Goal: Task Accomplishment & Management: Use online tool/utility

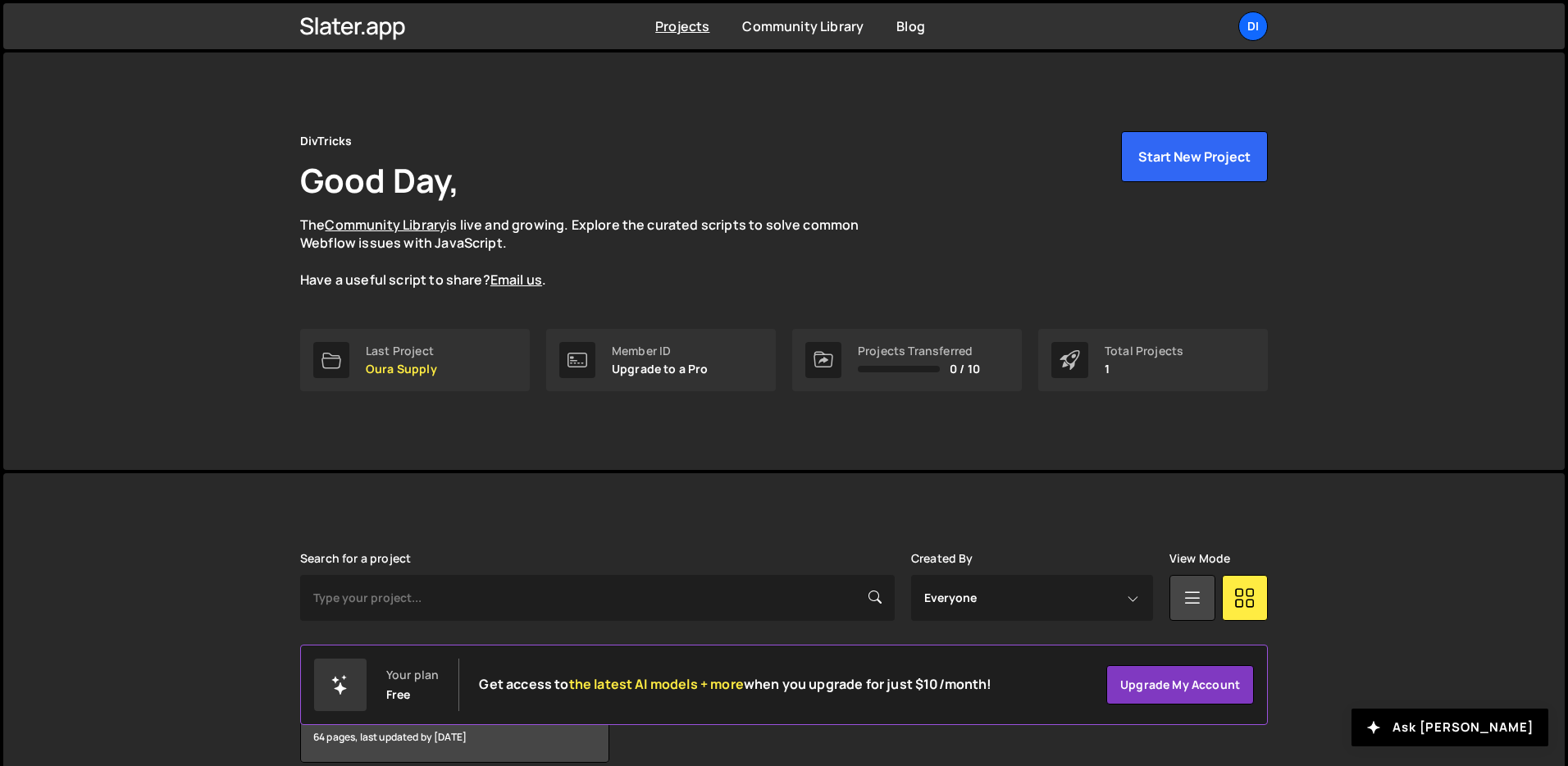
scroll to position [79, 0]
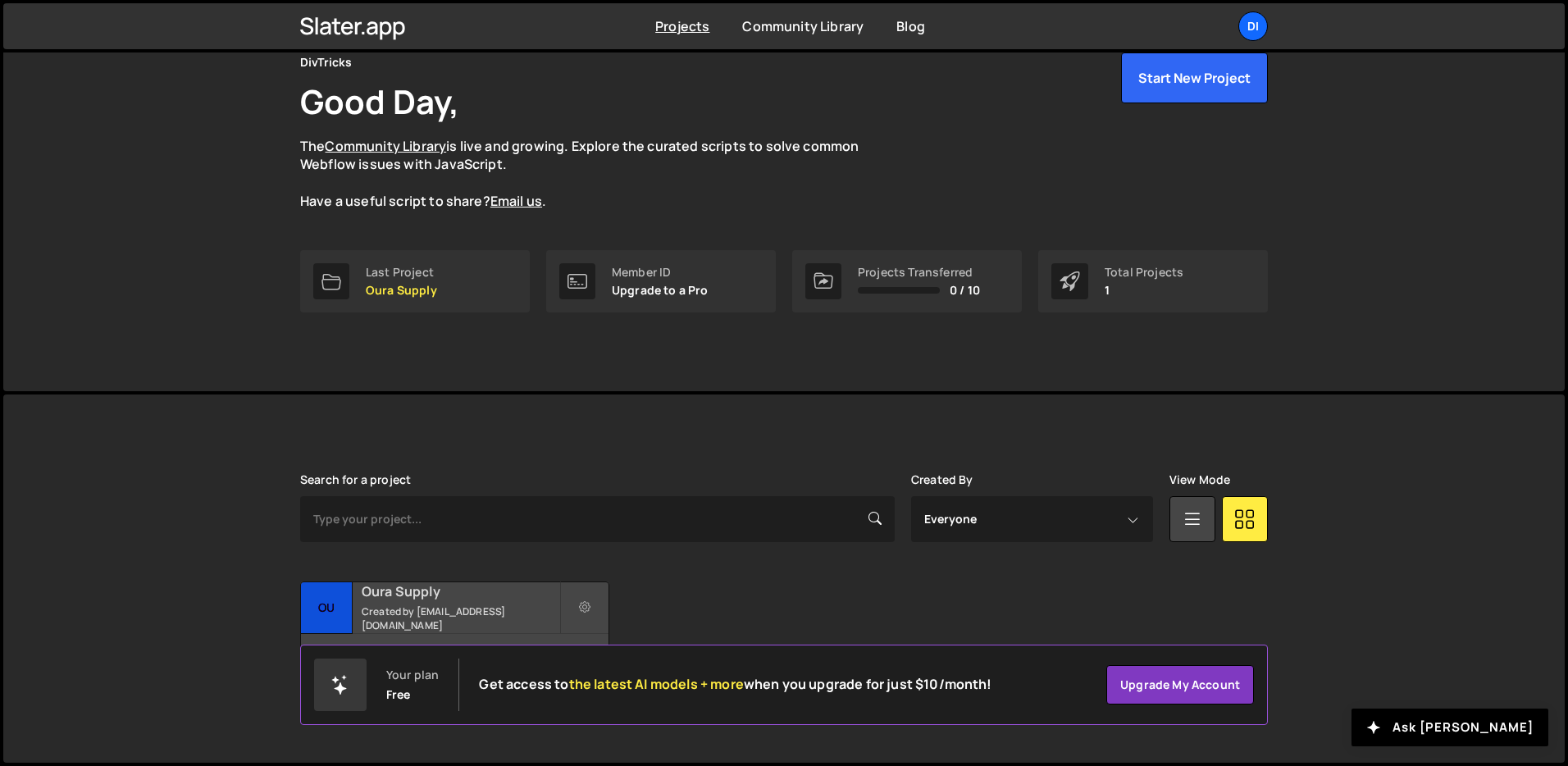
click at [421, 611] on small "Created by [EMAIL_ADDRESS][DOMAIN_NAME]" at bounding box center [460, 618] width 198 height 28
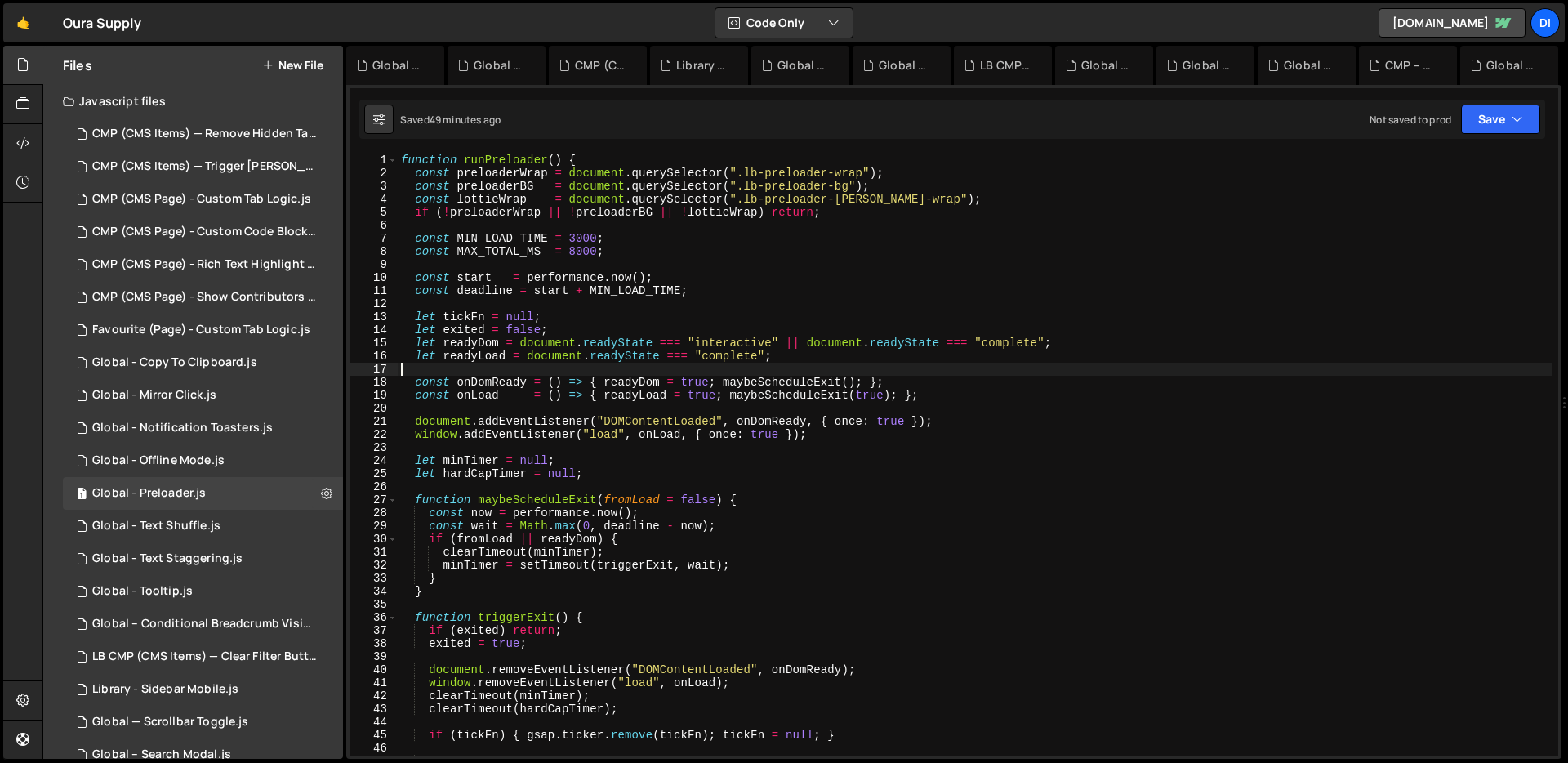
click at [694, 364] on div "function runPreloader ( ) { const preloaderWrap = document . querySelector ( ".…" at bounding box center [974, 468] width 1153 height 628
type textarea "runPreloader();"
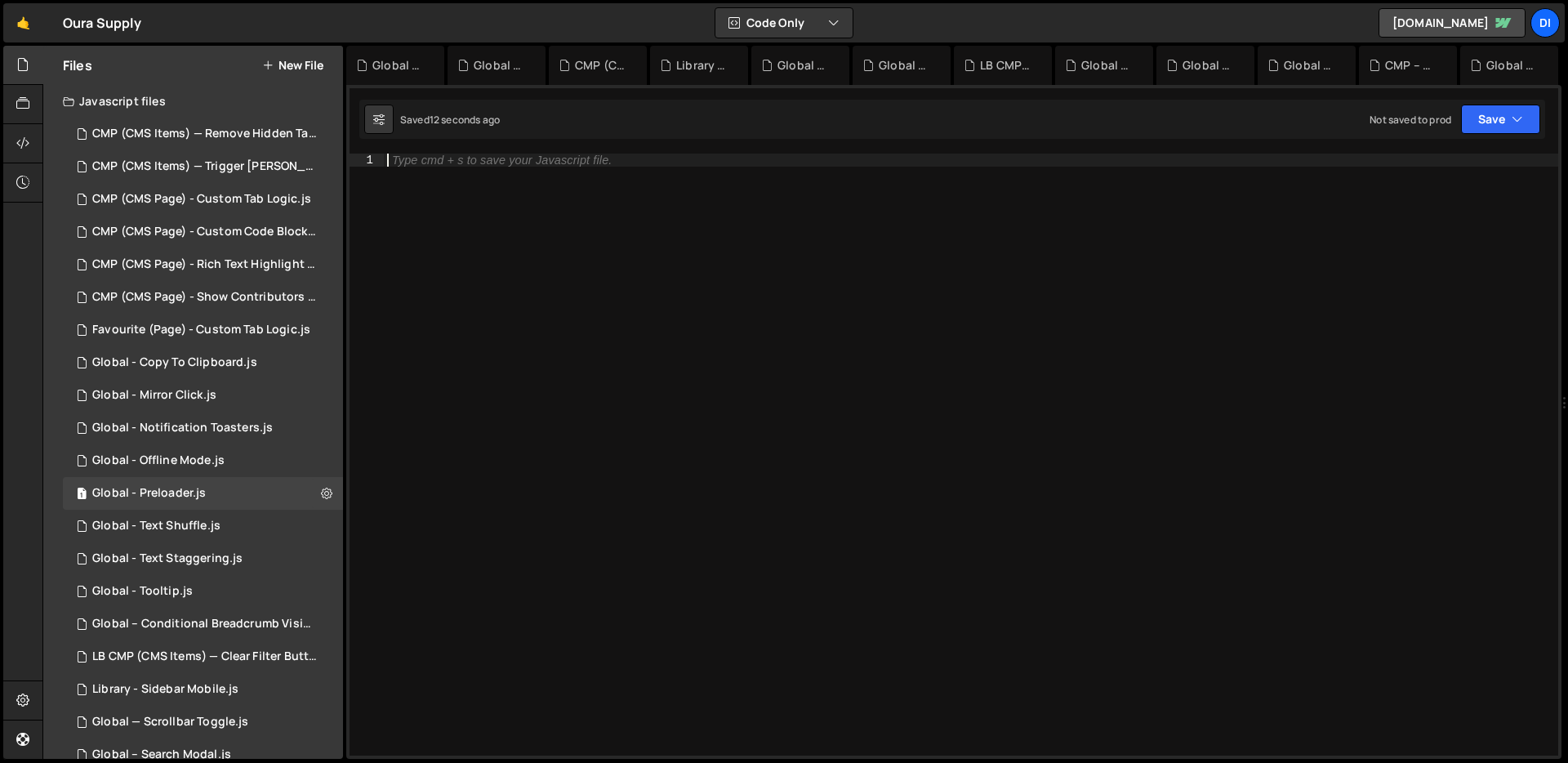
click at [875, 337] on div "Type cmd + s to save your Javascript file." at bounding box center [970, 468] width 1174 height 628
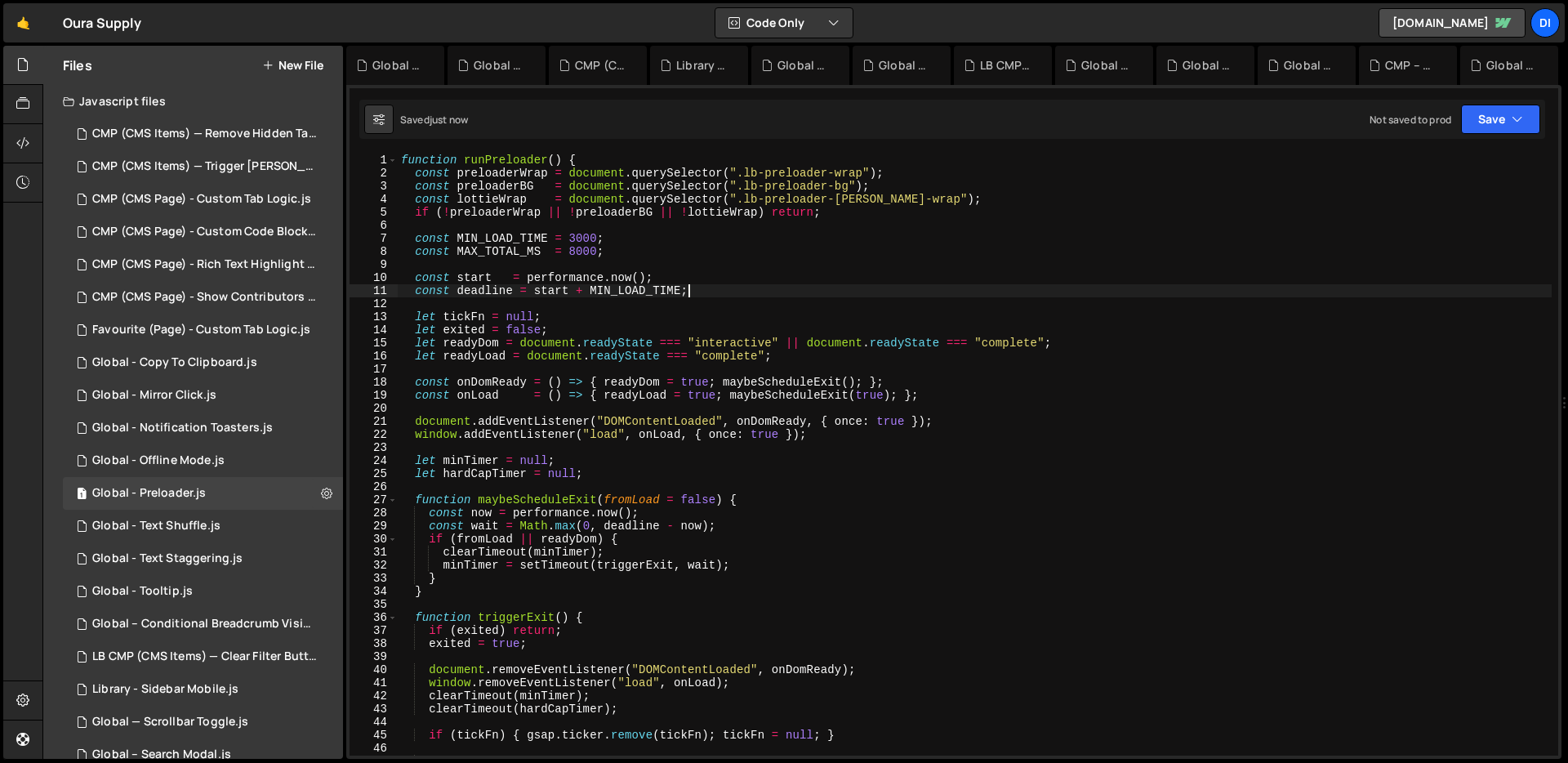
click at [878, 295] on div "function runPreloader ( ) { const preloaderWrap = document . querySelector ( ".…" at bounding box center [974, 468] width 1153 height 628
type textarea "runPreloader();"
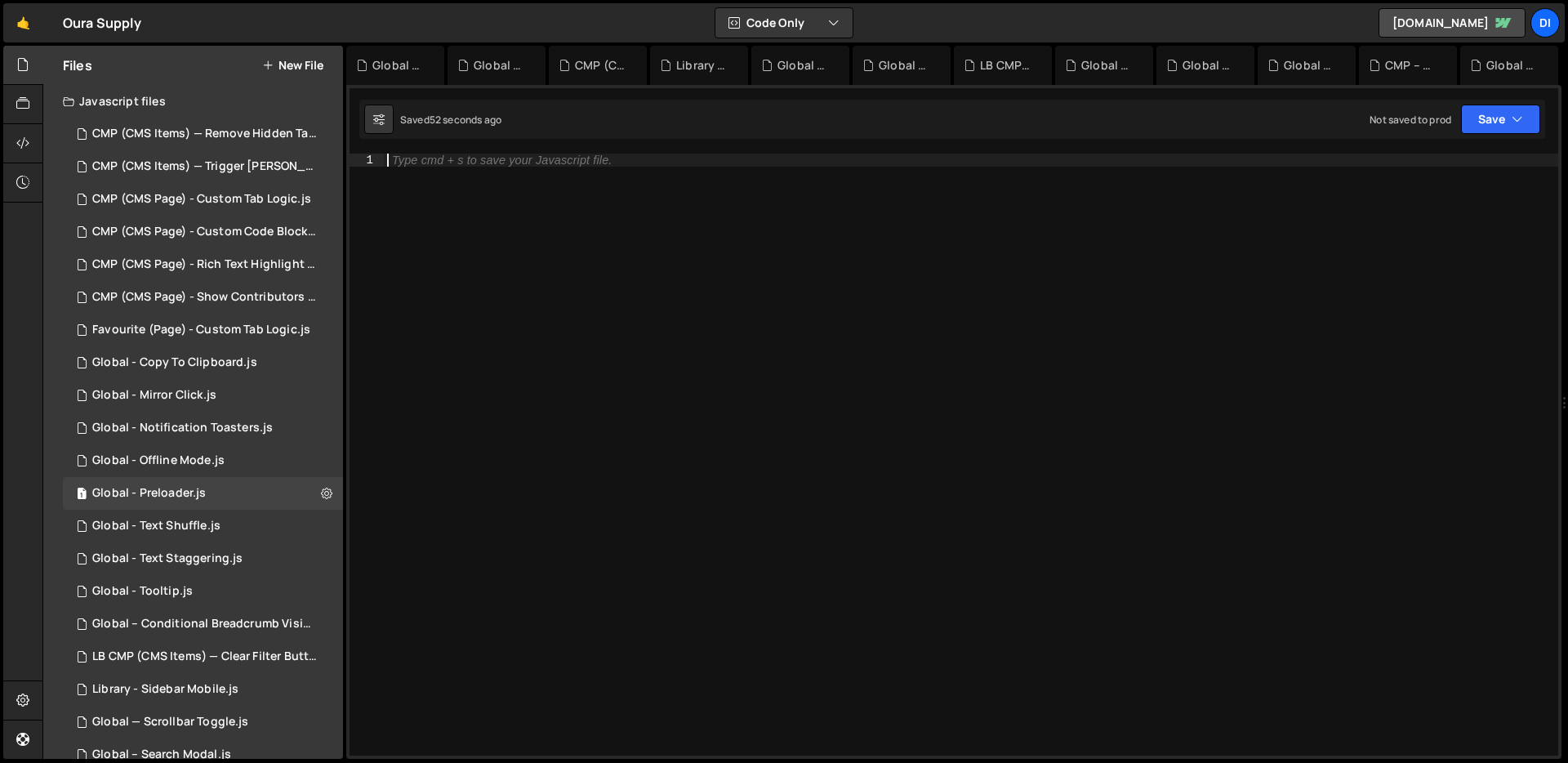
click at [725, 283] on div "Type cmd + s to save your Javascript file." at bounding box center [970, 468] width 1174 height 628
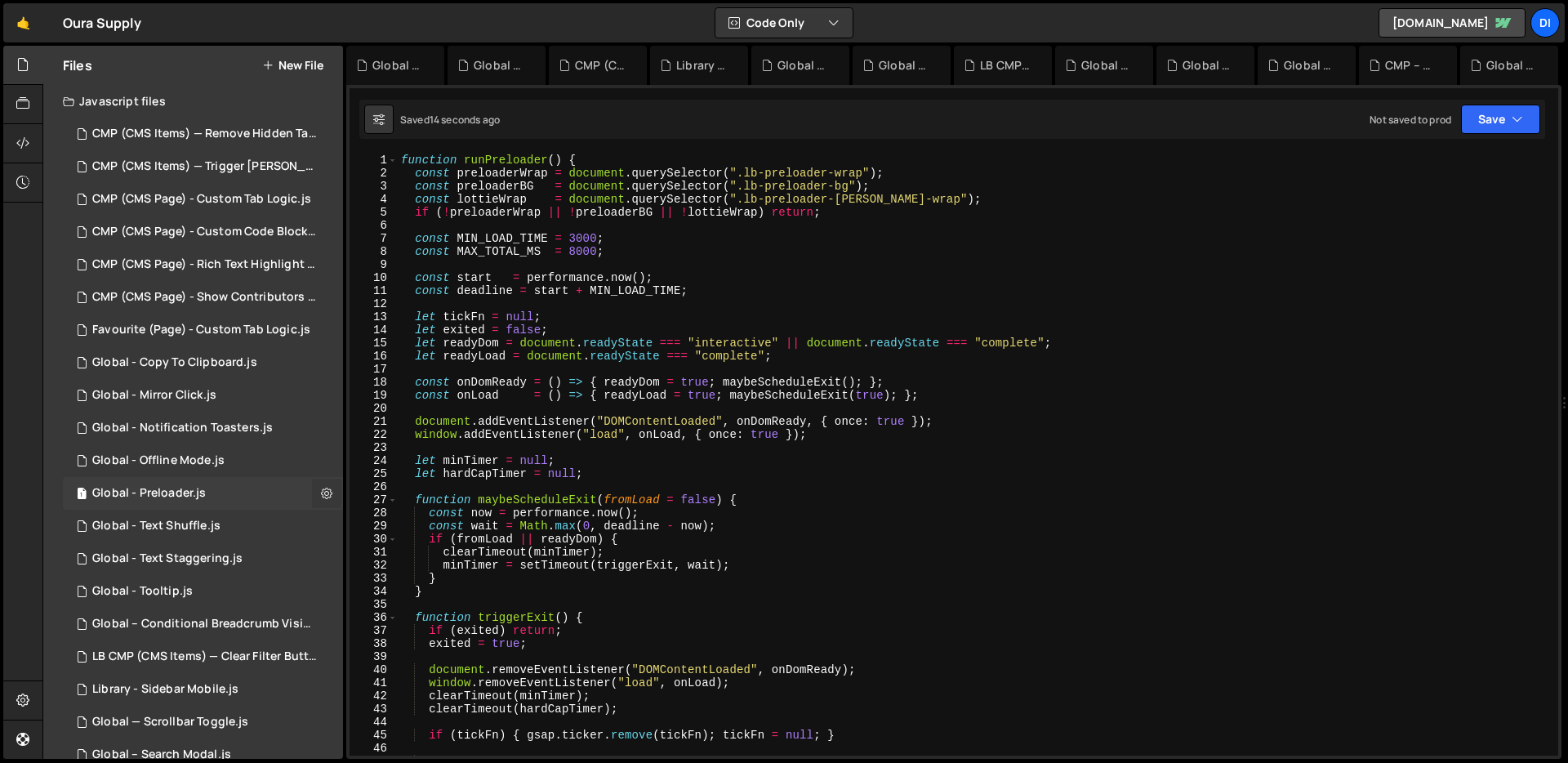
click at [329, 485] on button at bounding box center [327, 493] width 29 height 29
type input "Global - Preloader"
radio input "true"
checkbox input "true"
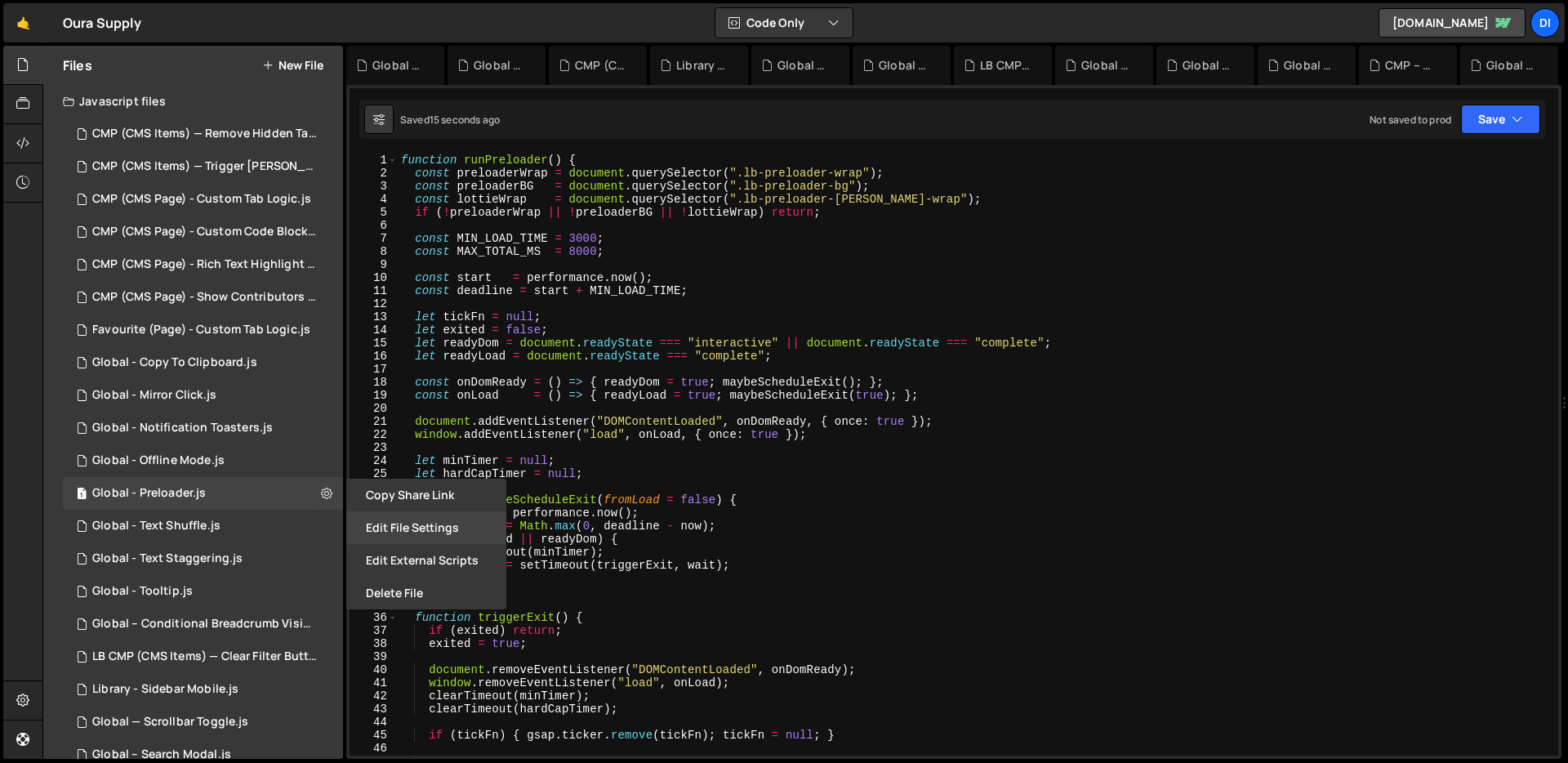
click at [427, 529] on button "Edit File Settings" at bounding box center [426, 527] width 160 height 32
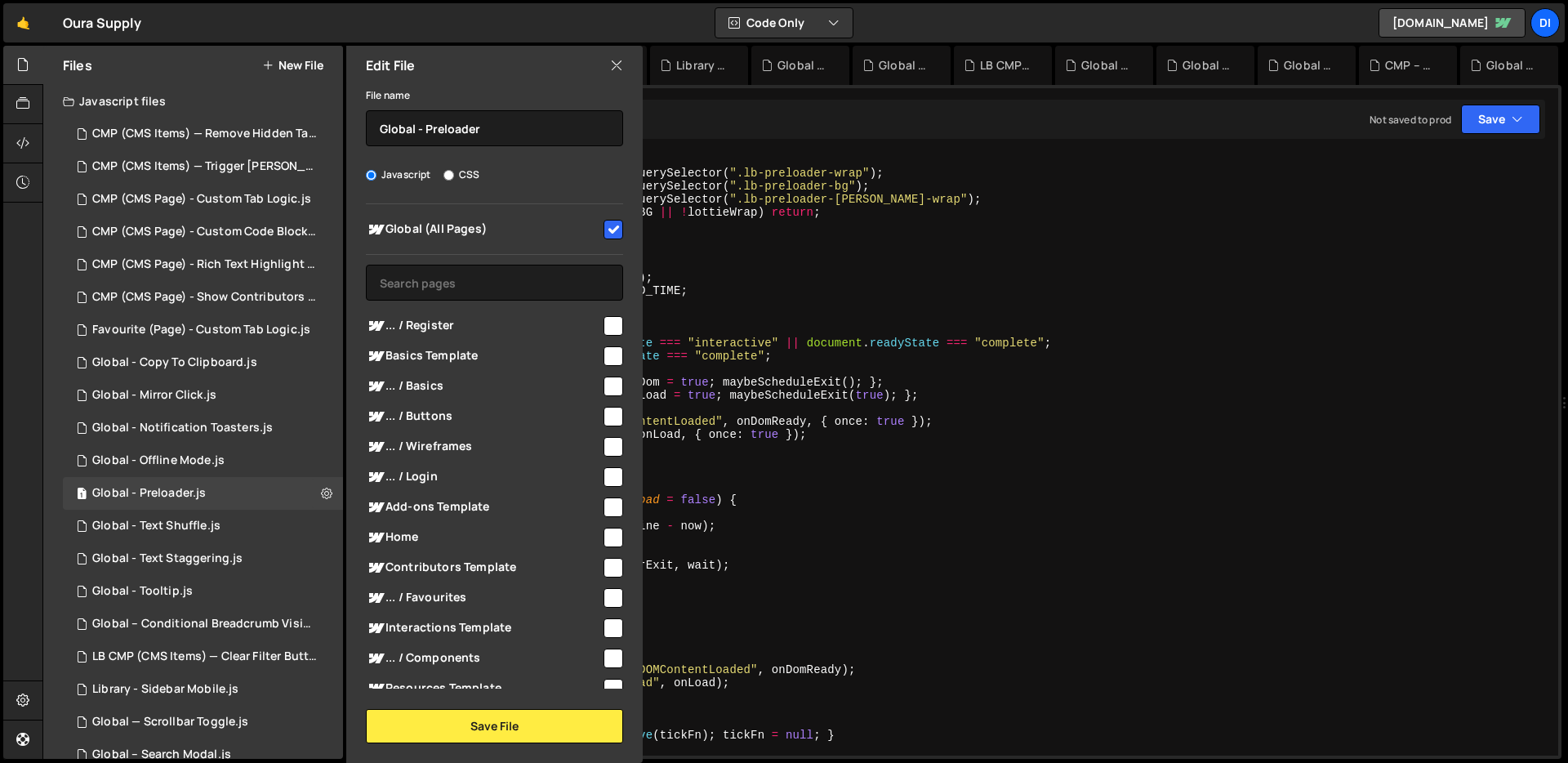
scroll to position [129, 0]
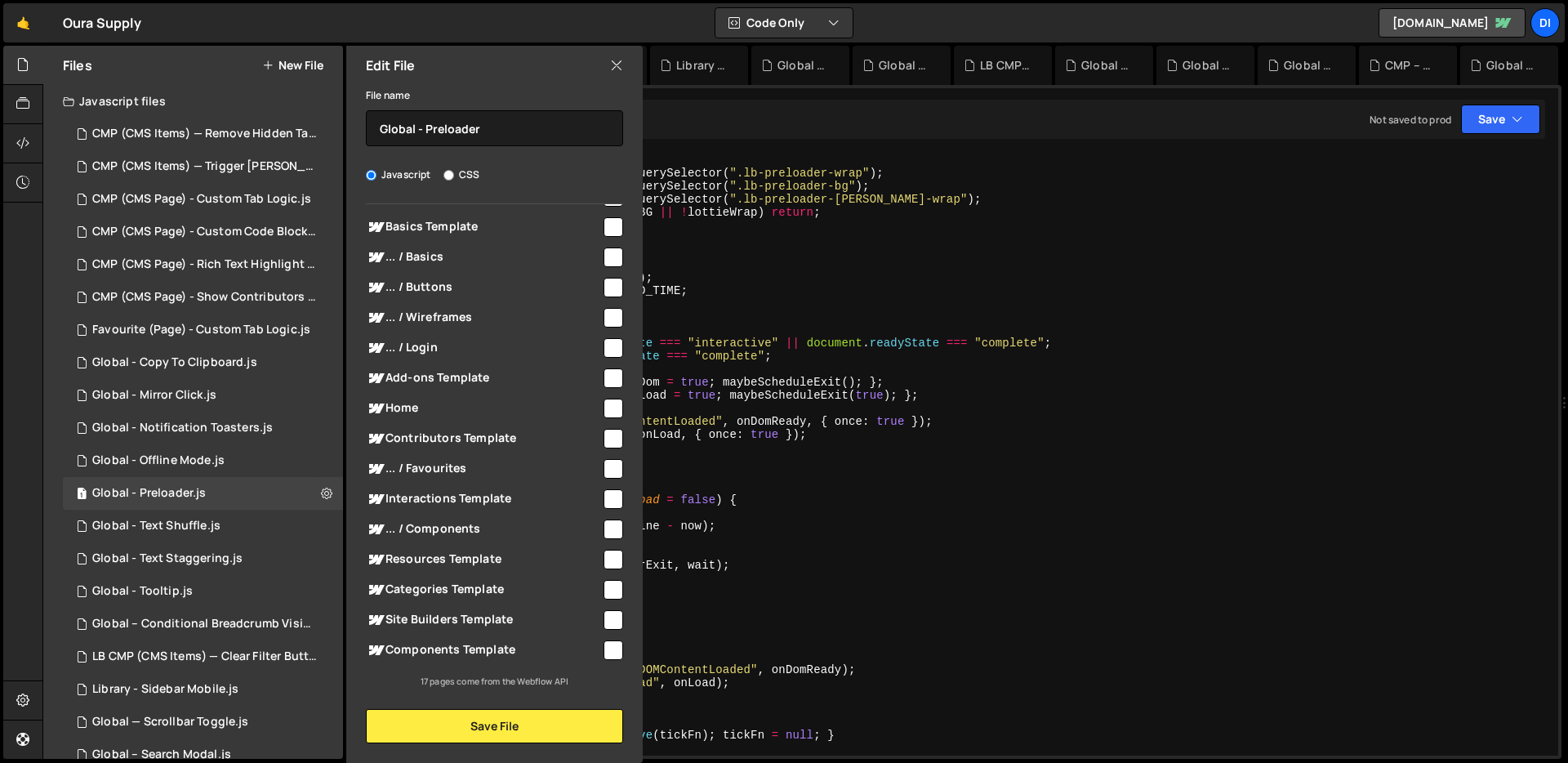
click at [293, 64] on button "New File" at bounding box center [292, 65] width 61 height 13
checkbox input "false"
click at [461, 132] on input "text" at bounding box center [494, 127] width 257 height 36
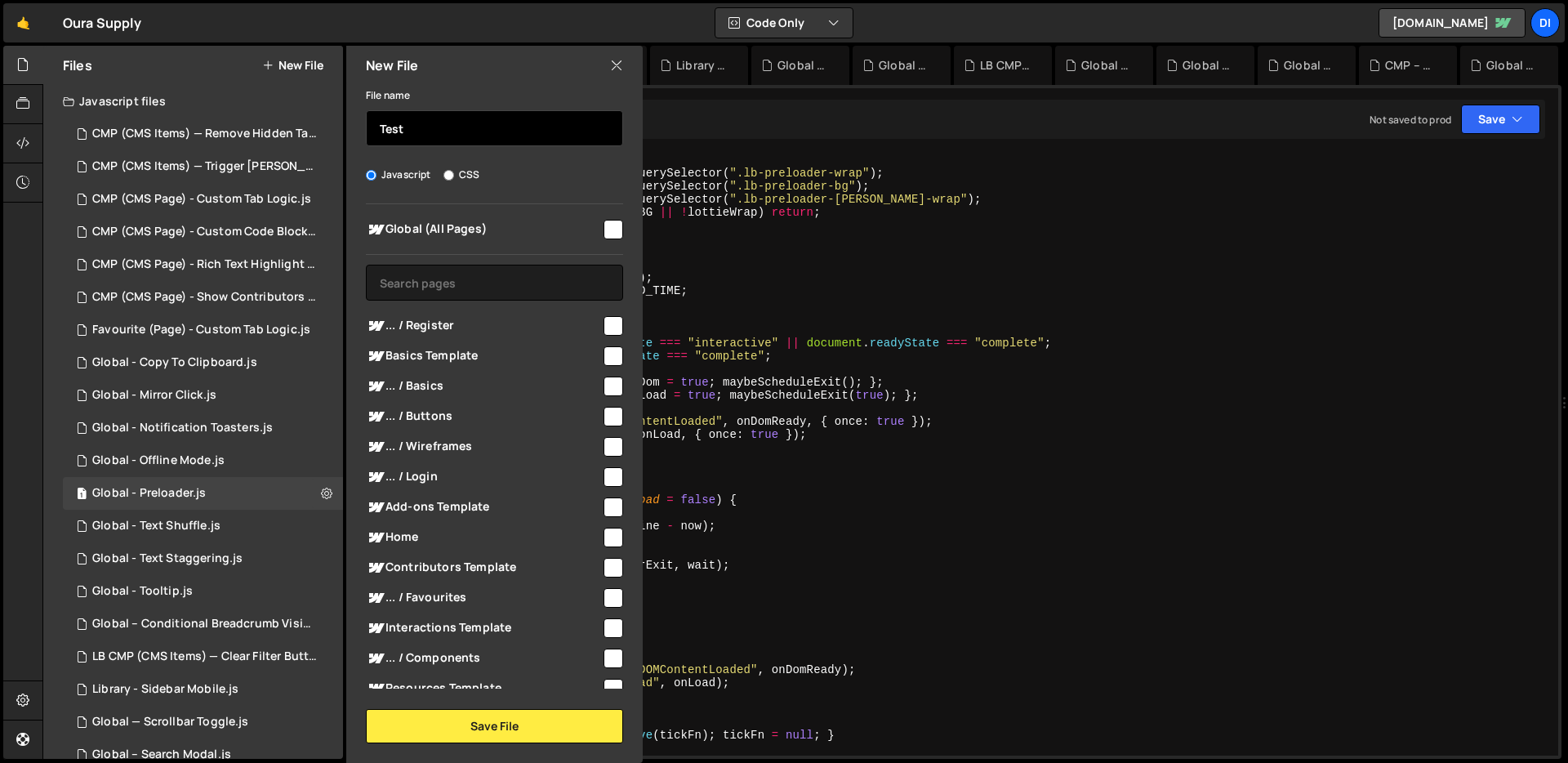
type input "Test"
click at [610, 232] on input "checkbox" at bounding box center [613, 229] width 20 height 20
checkbox input "true"
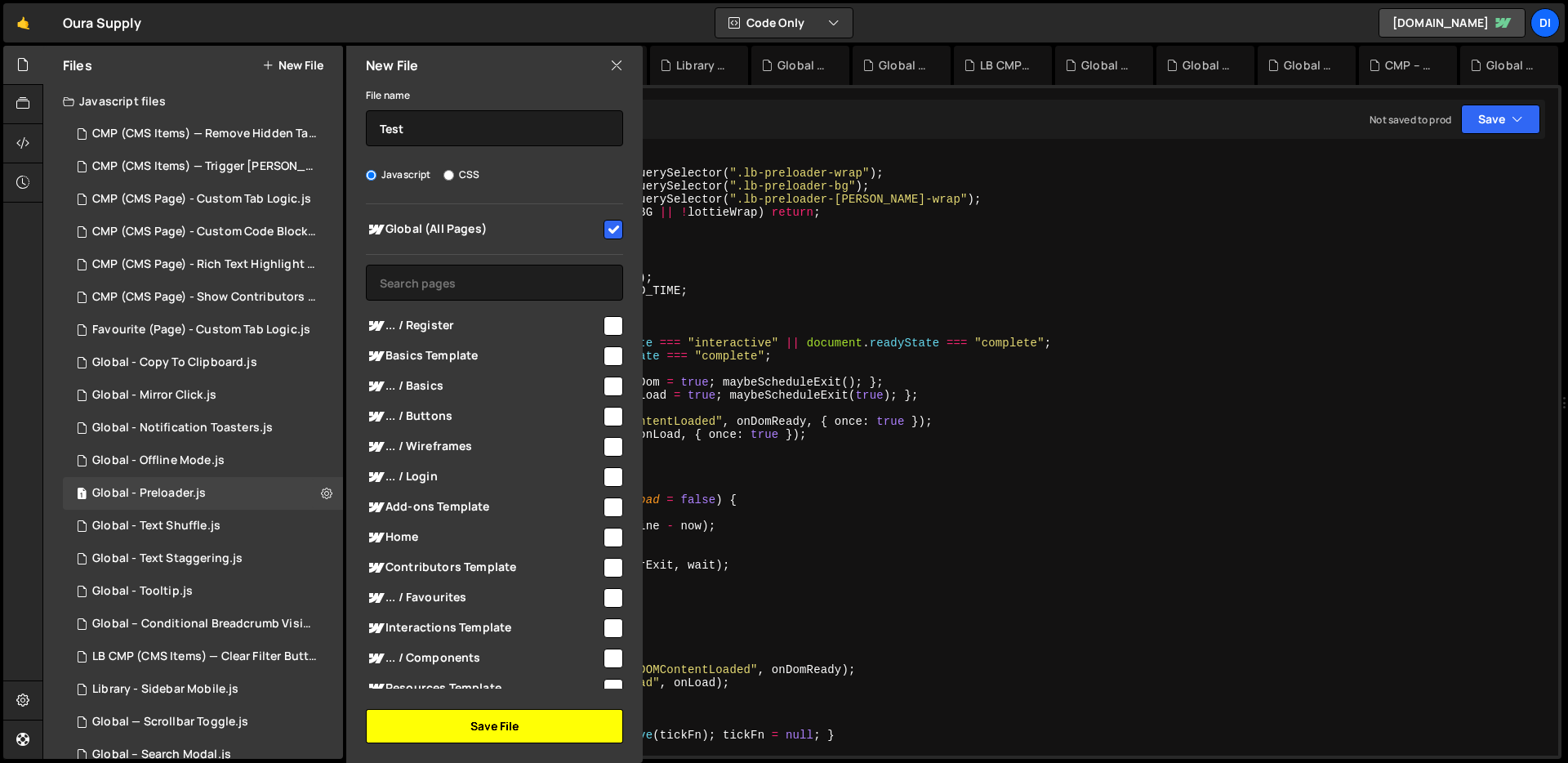
click at [502, 719] on button "Save File" at bounding box center [494, 726] width 257 height 34
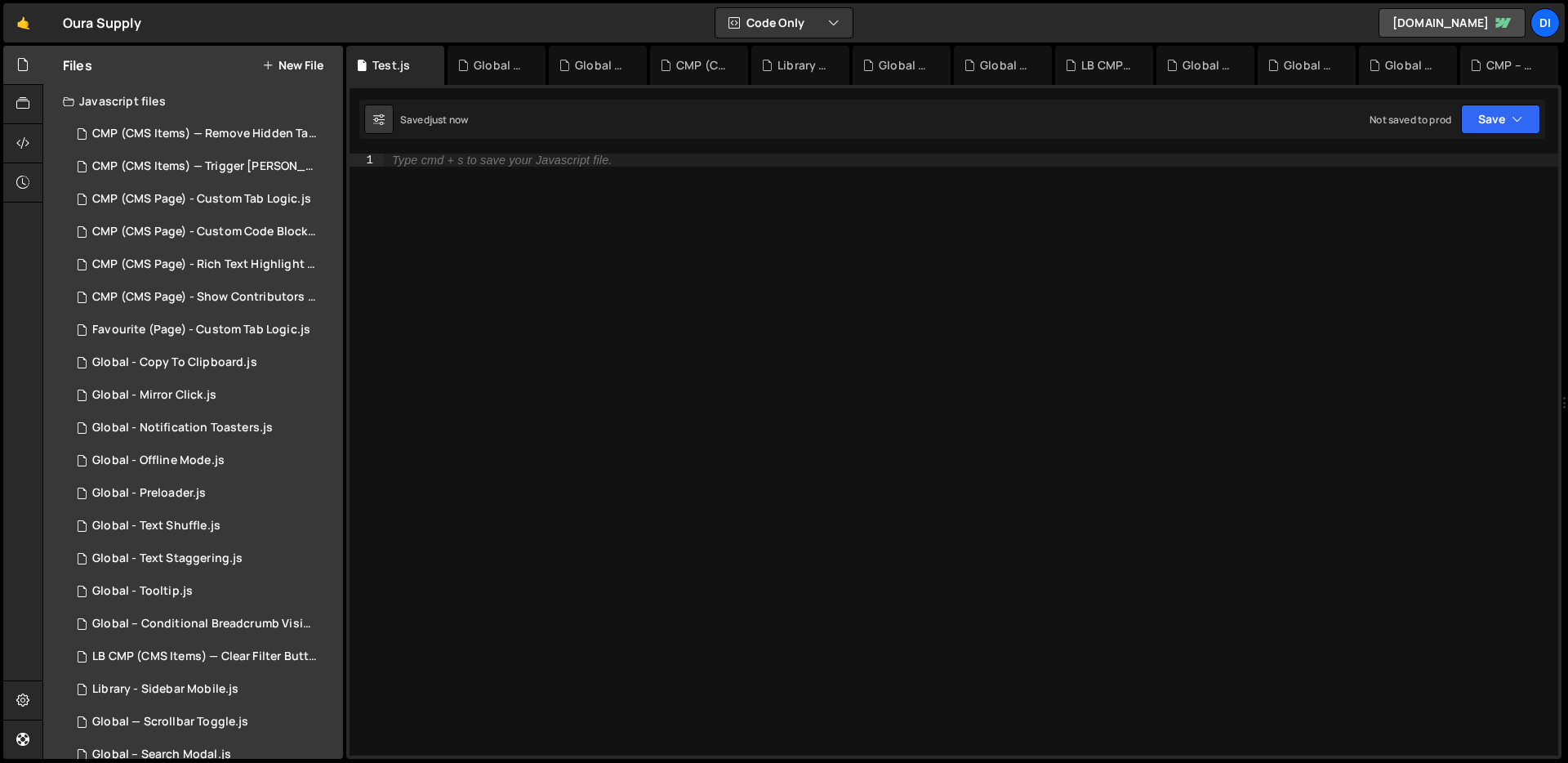
click at [624, 344] on div "Type cmd + s to save your Javascript file." at bounding box center [970, 468] width 1174 height 628
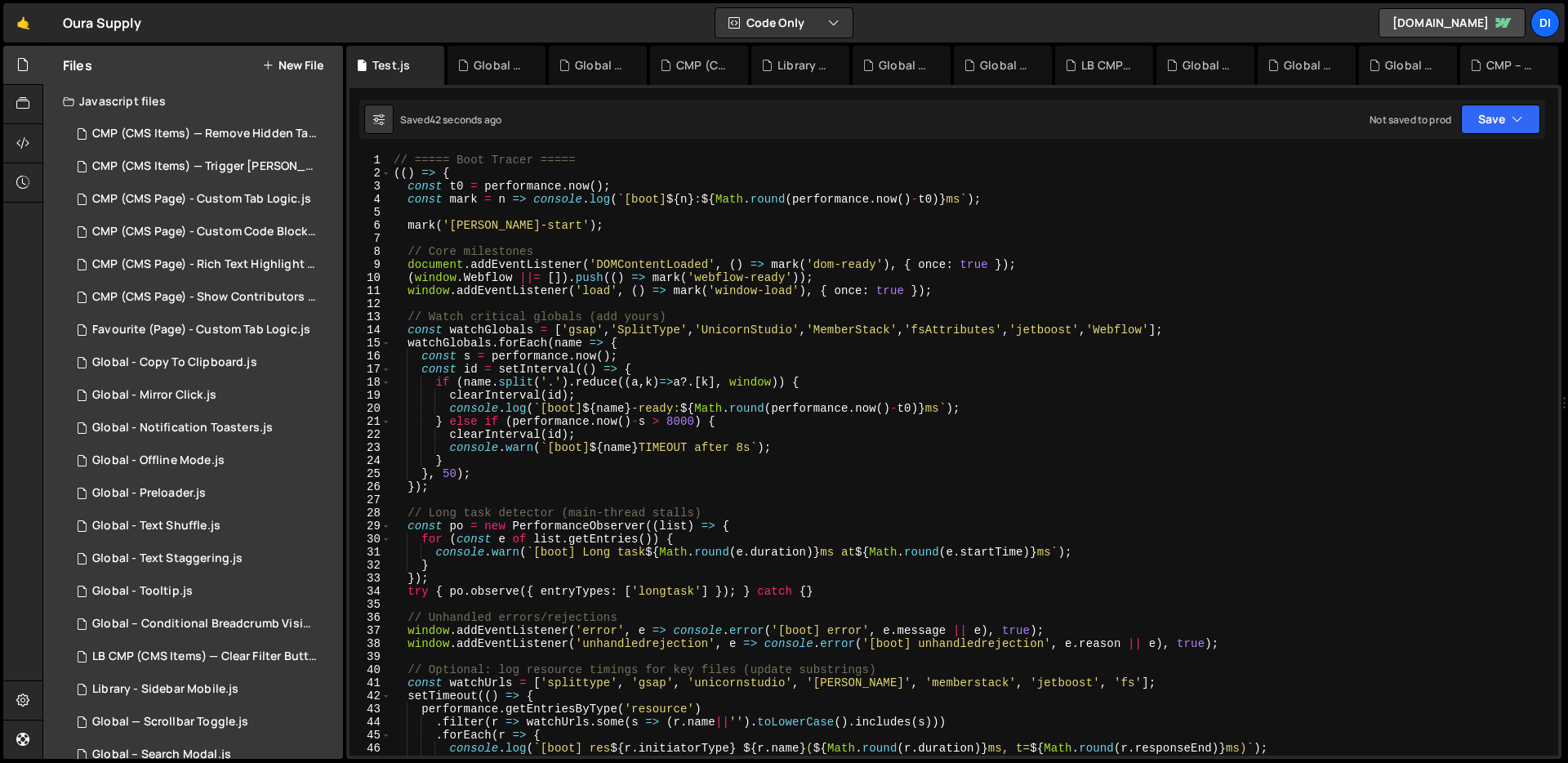
click at [308, 51] on div "Files New File" at bounding box center [193, 66] width 300 height 39
click at [308, 59] on button "New File" at bounding box center [292, 65] width 61 height 13
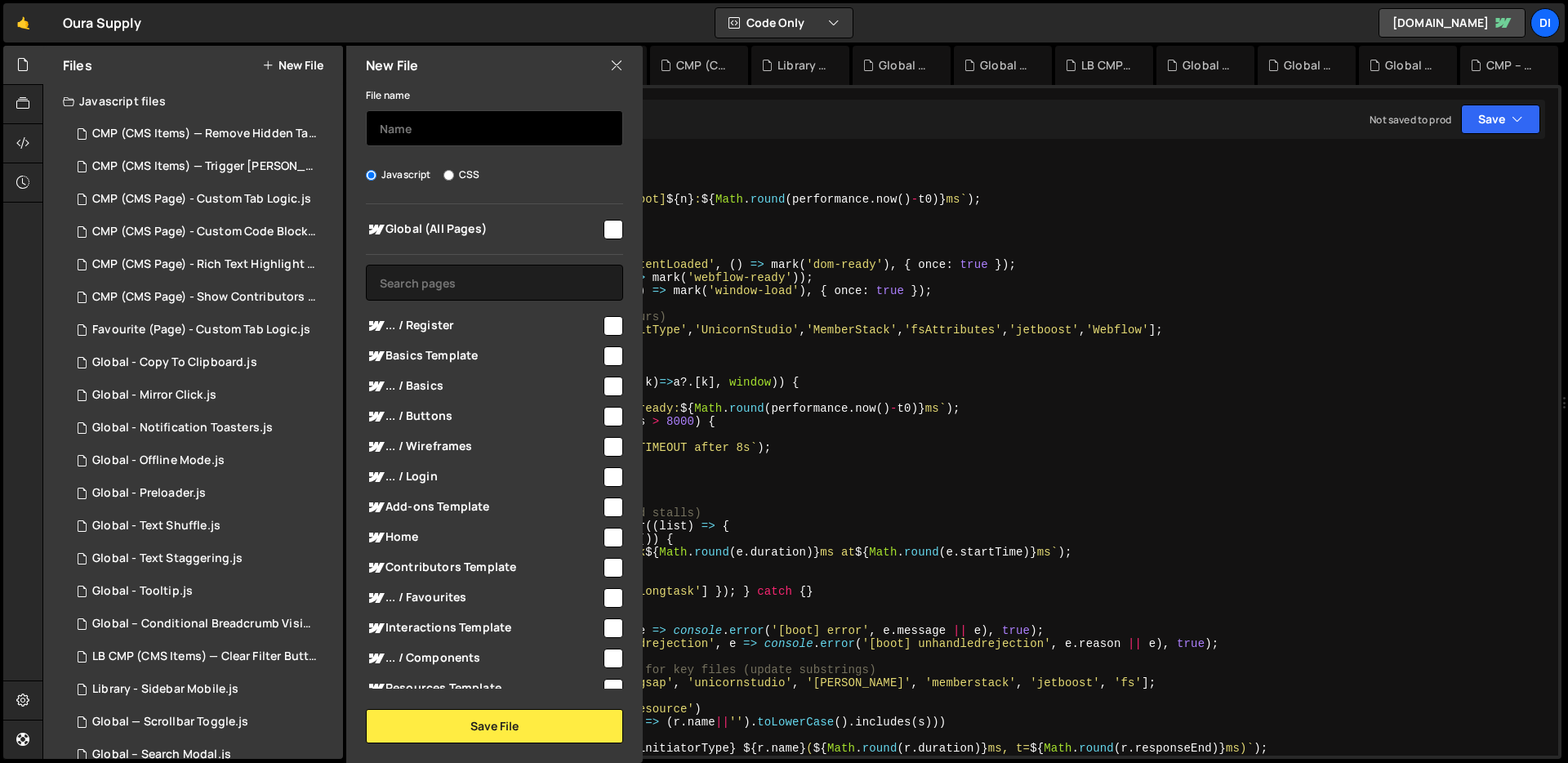
click at [524, 140] on input "text" at bounding box center [494, 127] width 257 height 36
type input "Test 2"
click at [610, 231] on input "checkbox" at bounding box center [613, 229] width 20 height 20
checkbox input "true"
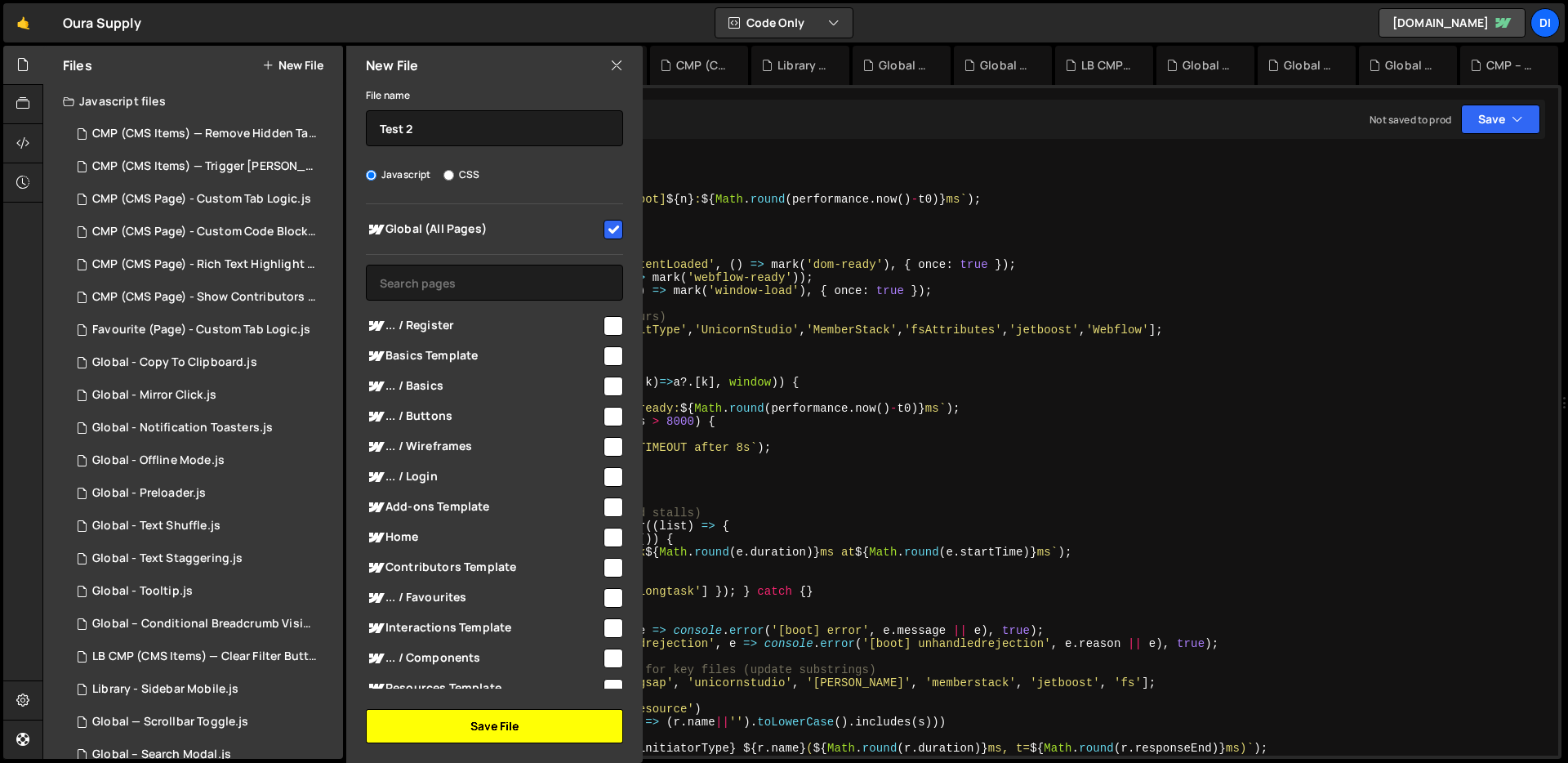
click at [450, 716] on button "Save File" at bounding box center [494, 726] width 257 height 34
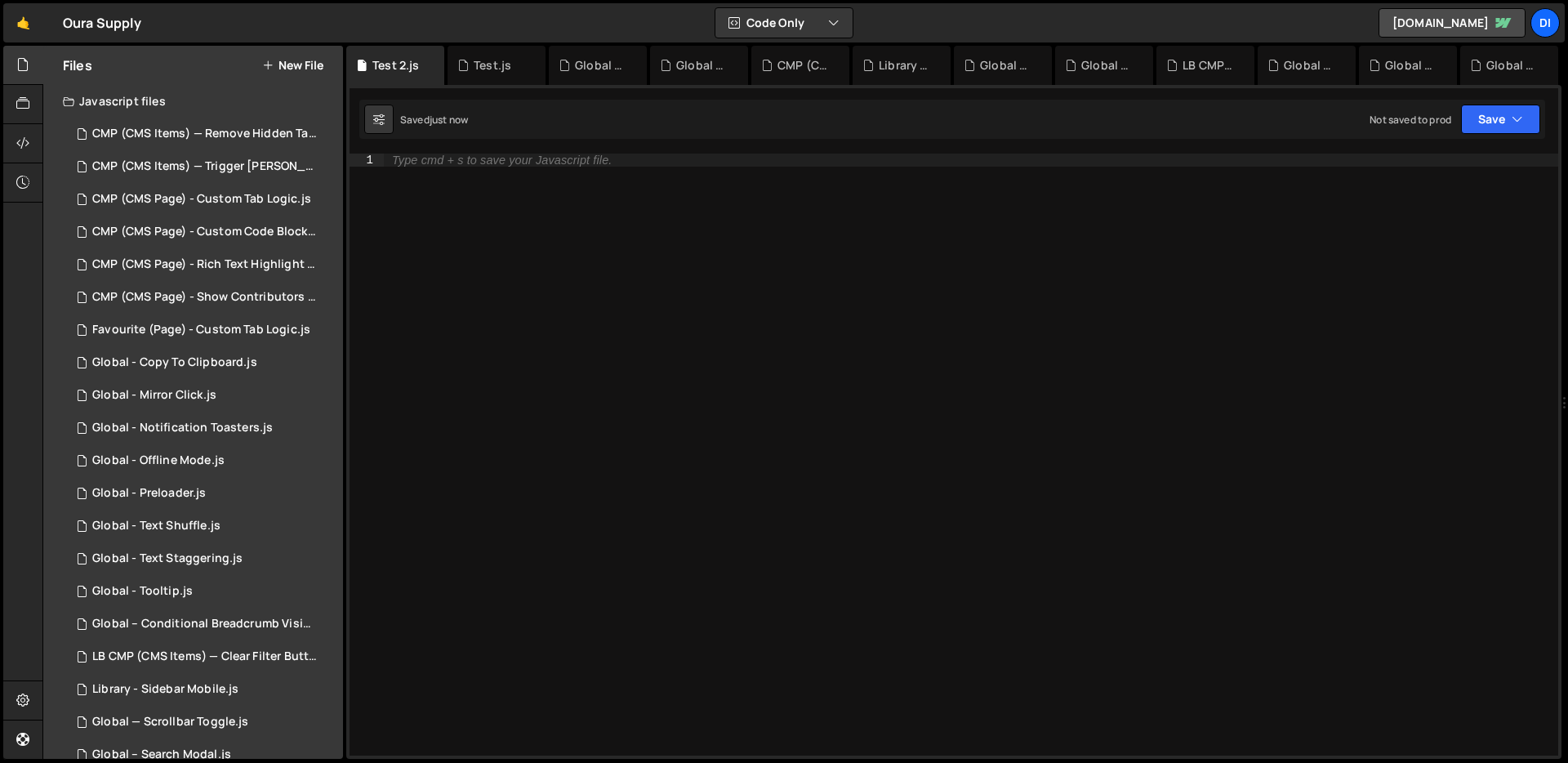
click at [674, 330] on div "Type cmd + s to save your Javascript file." at bounding box center [970, 468] width 1174 height 628
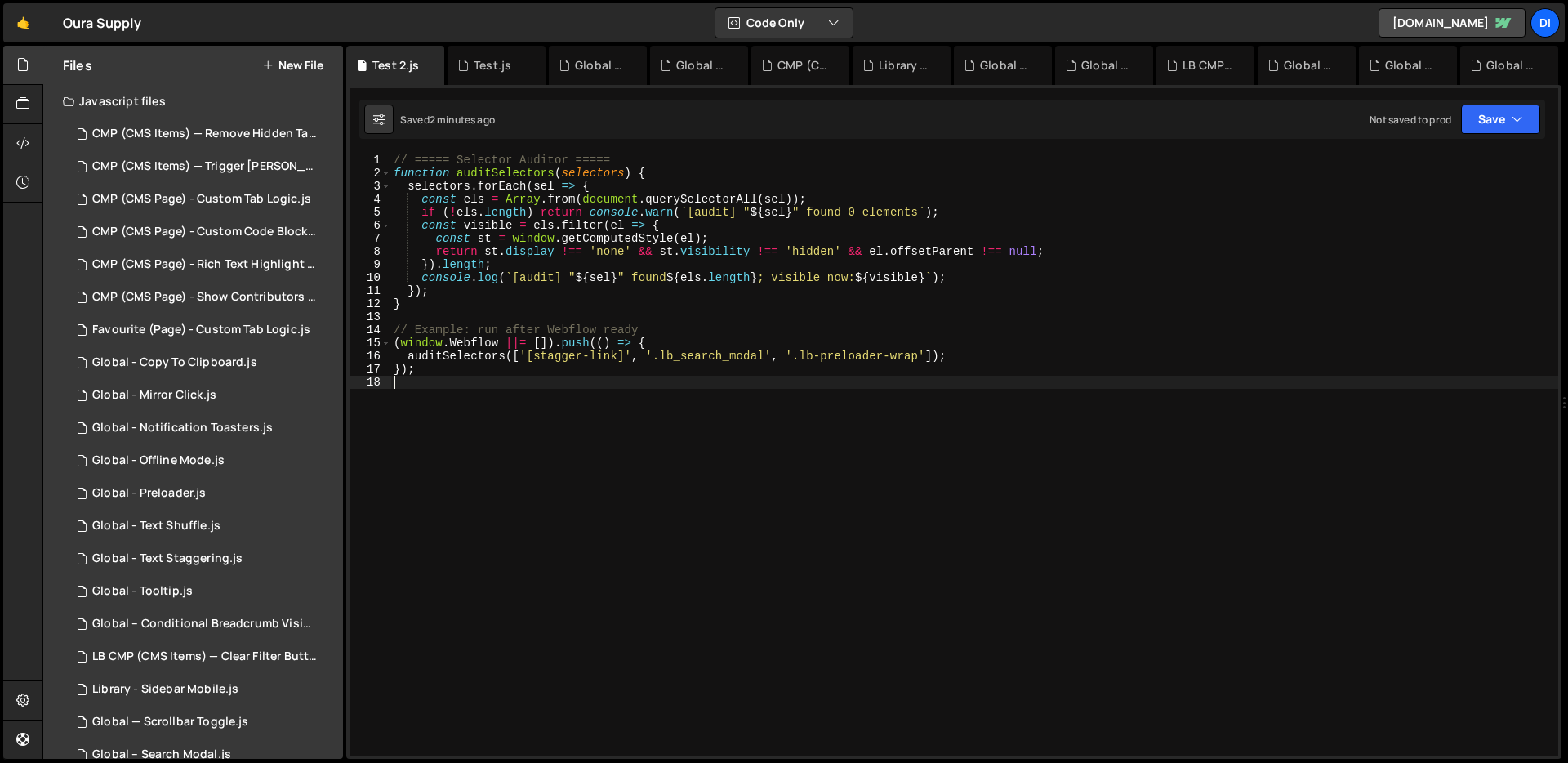
scroll to position [485, 0]
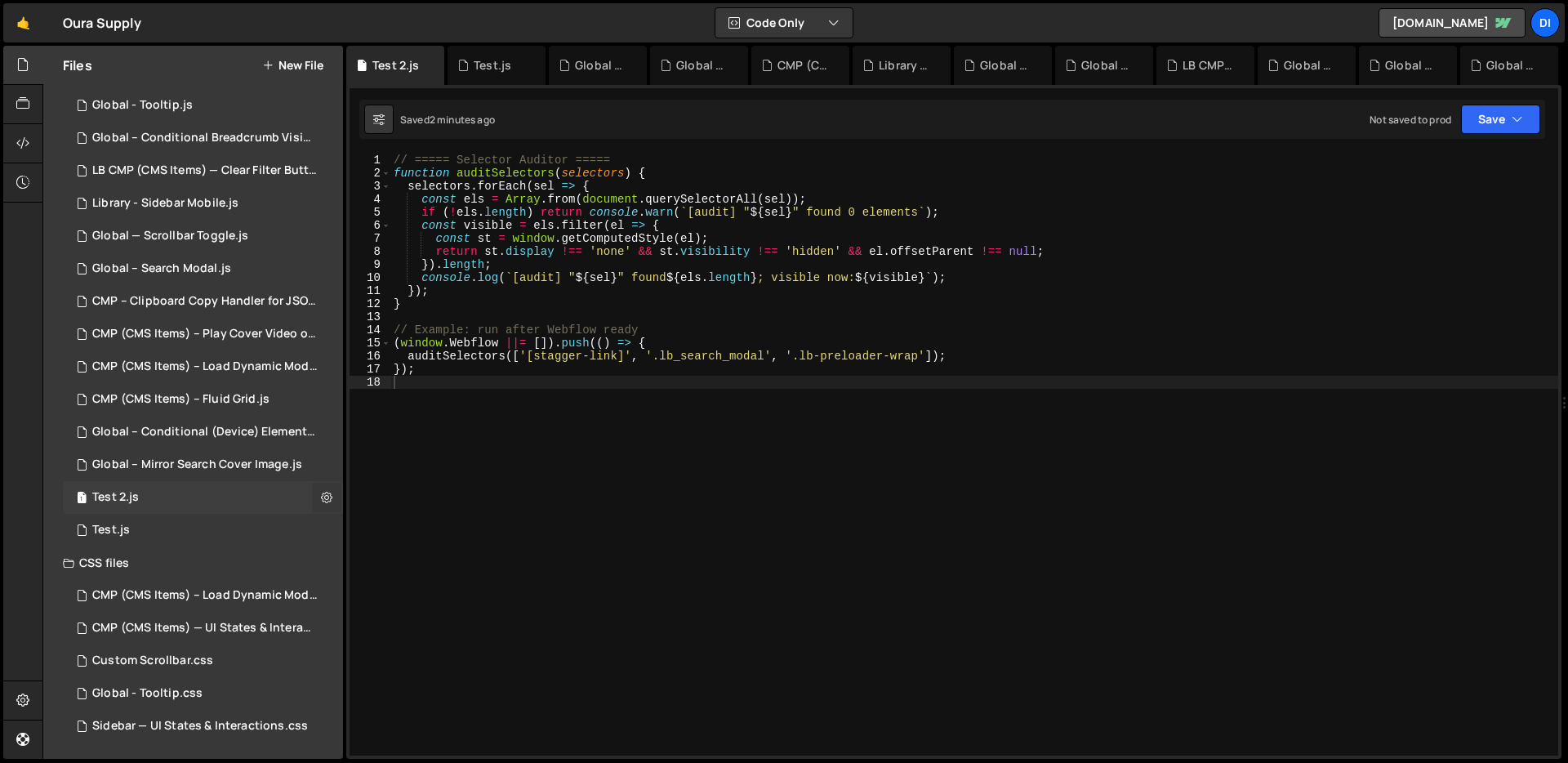
click at [321, 496] on icon at bounding box center [327, 497] width 12 height 16
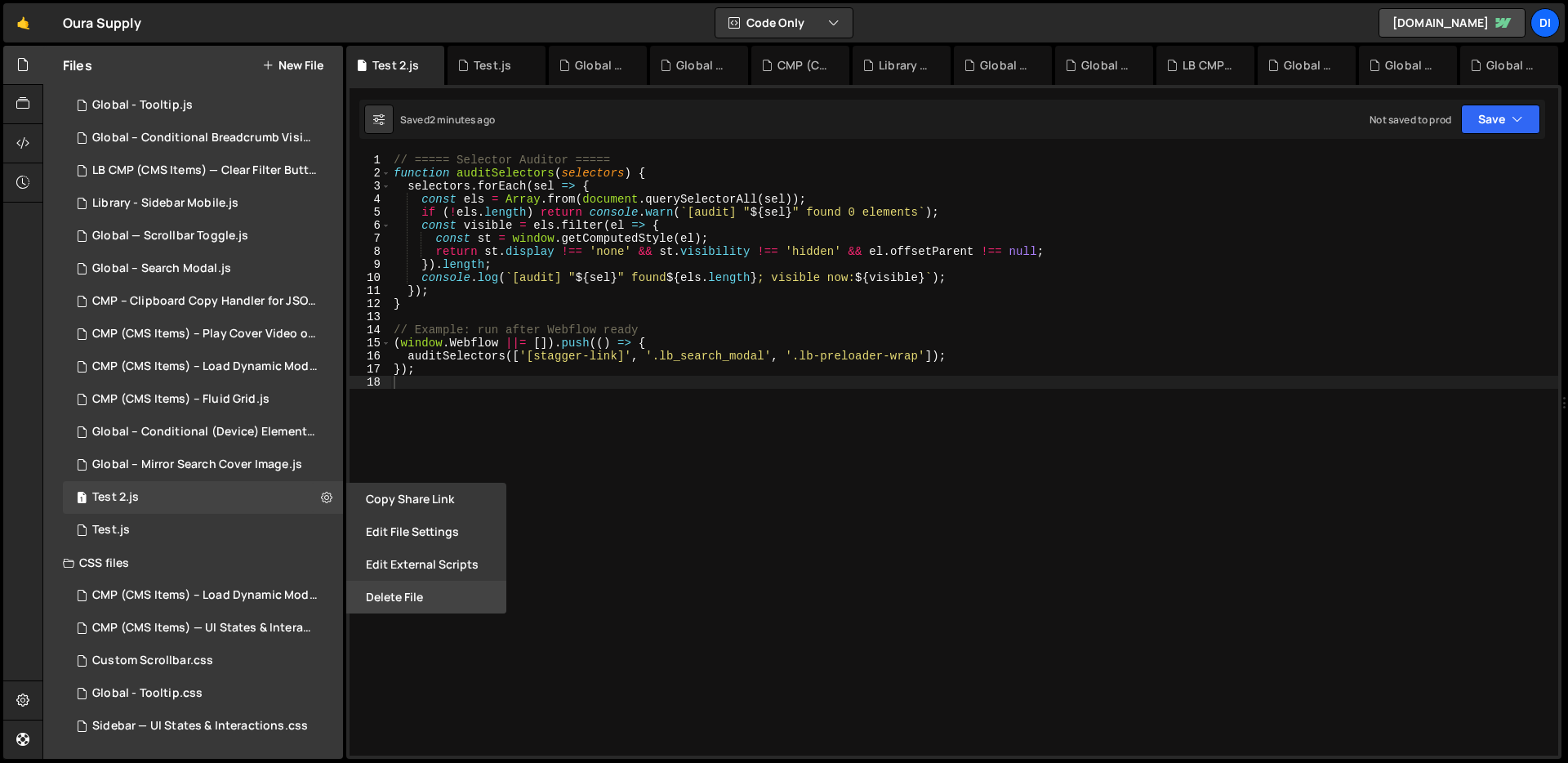
click at [402, 594] on button "Delete File" at bounding box center [426, 596] width 160 height 32
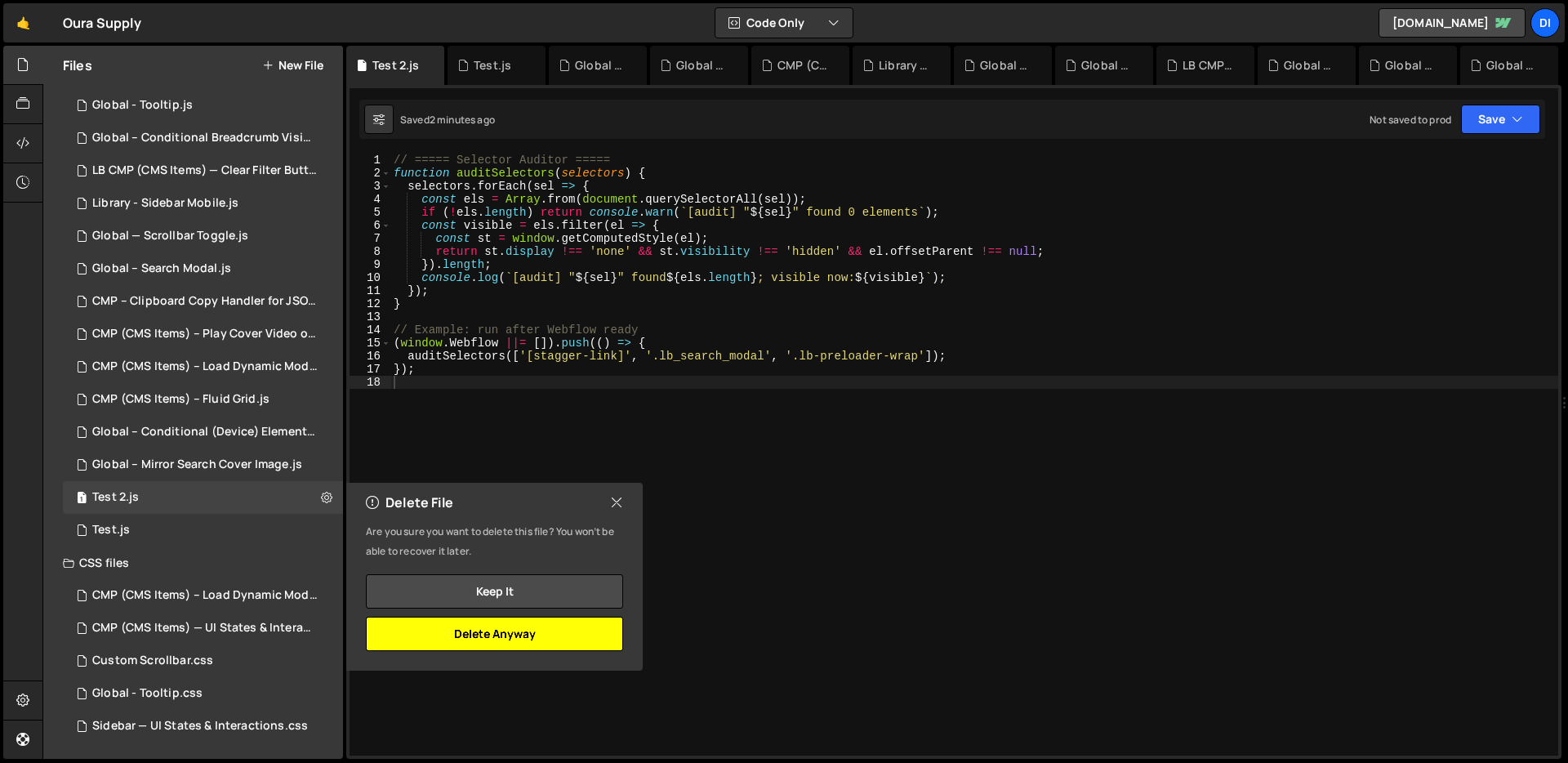
click at [456, 631] on button "Delete Anyway" at bounding box center [494, 634] width 257 height 34
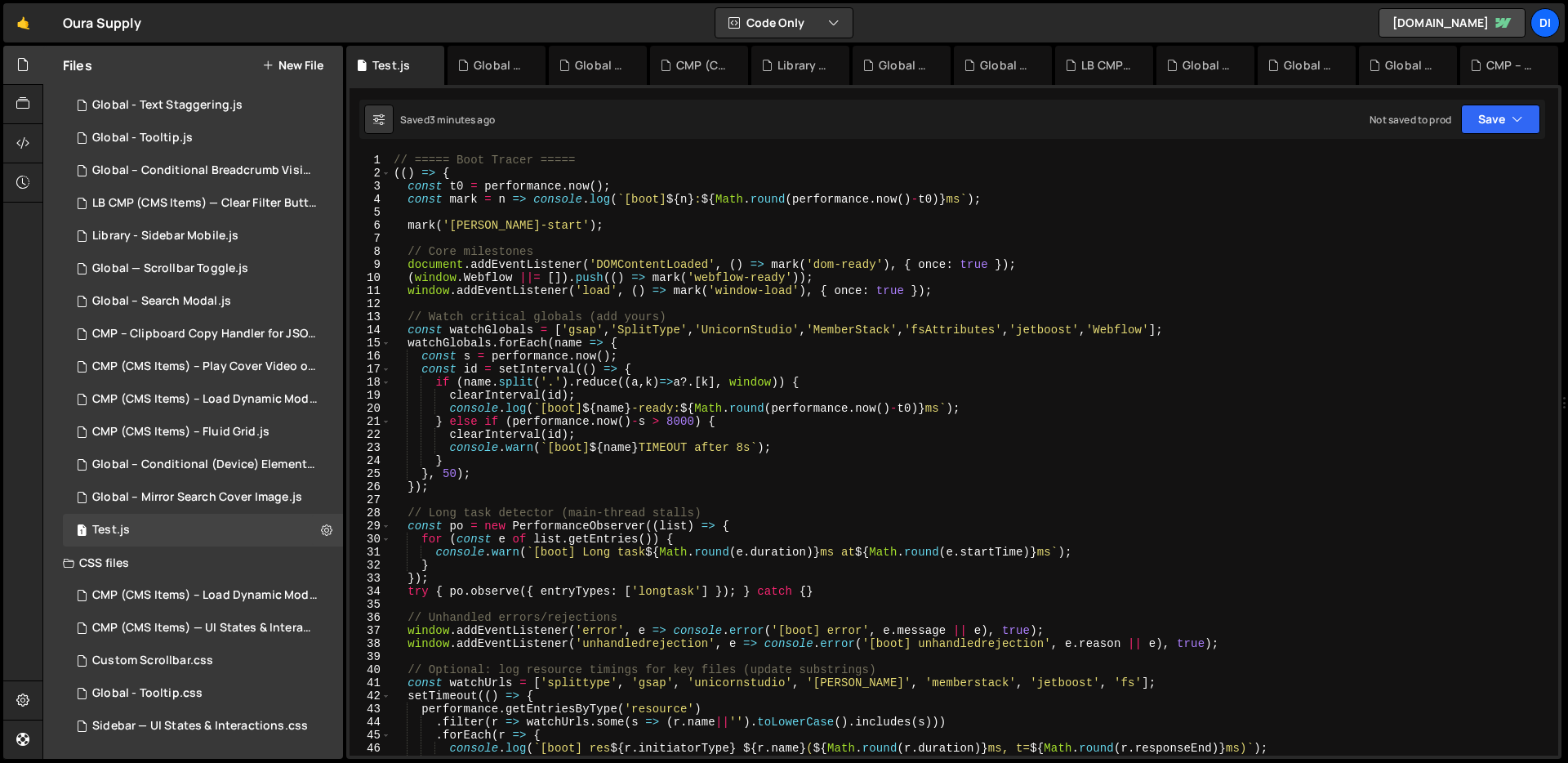
scroll to position [453, 0]
click at [771, 378] on div "// ===== Boot Tracer ===== (( ) => { const t0 = performance . now ( ) ; const m…" at bounding box center [971, 468] width 1161 height 628
type textarea "})();"
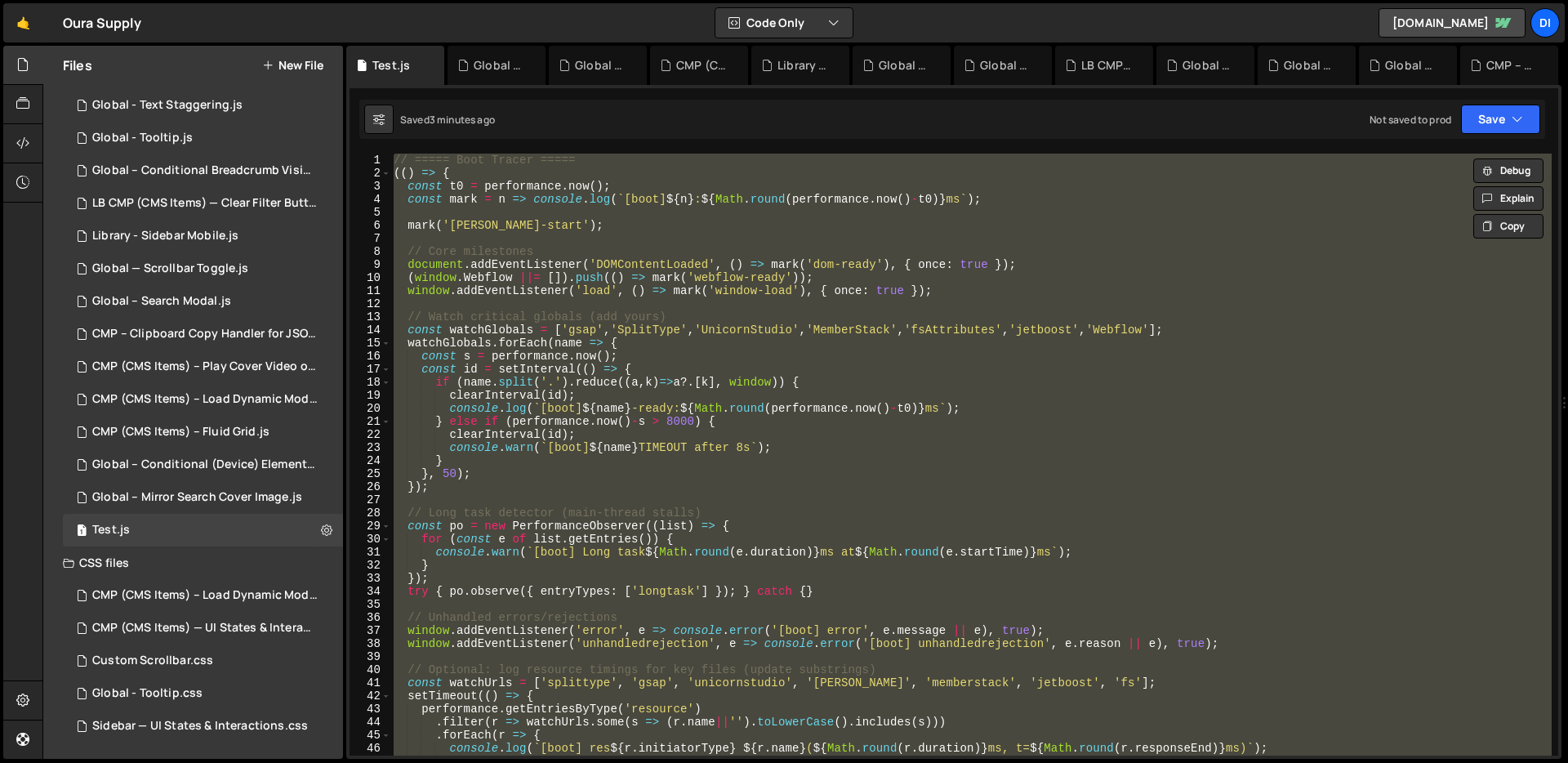
paste textarea
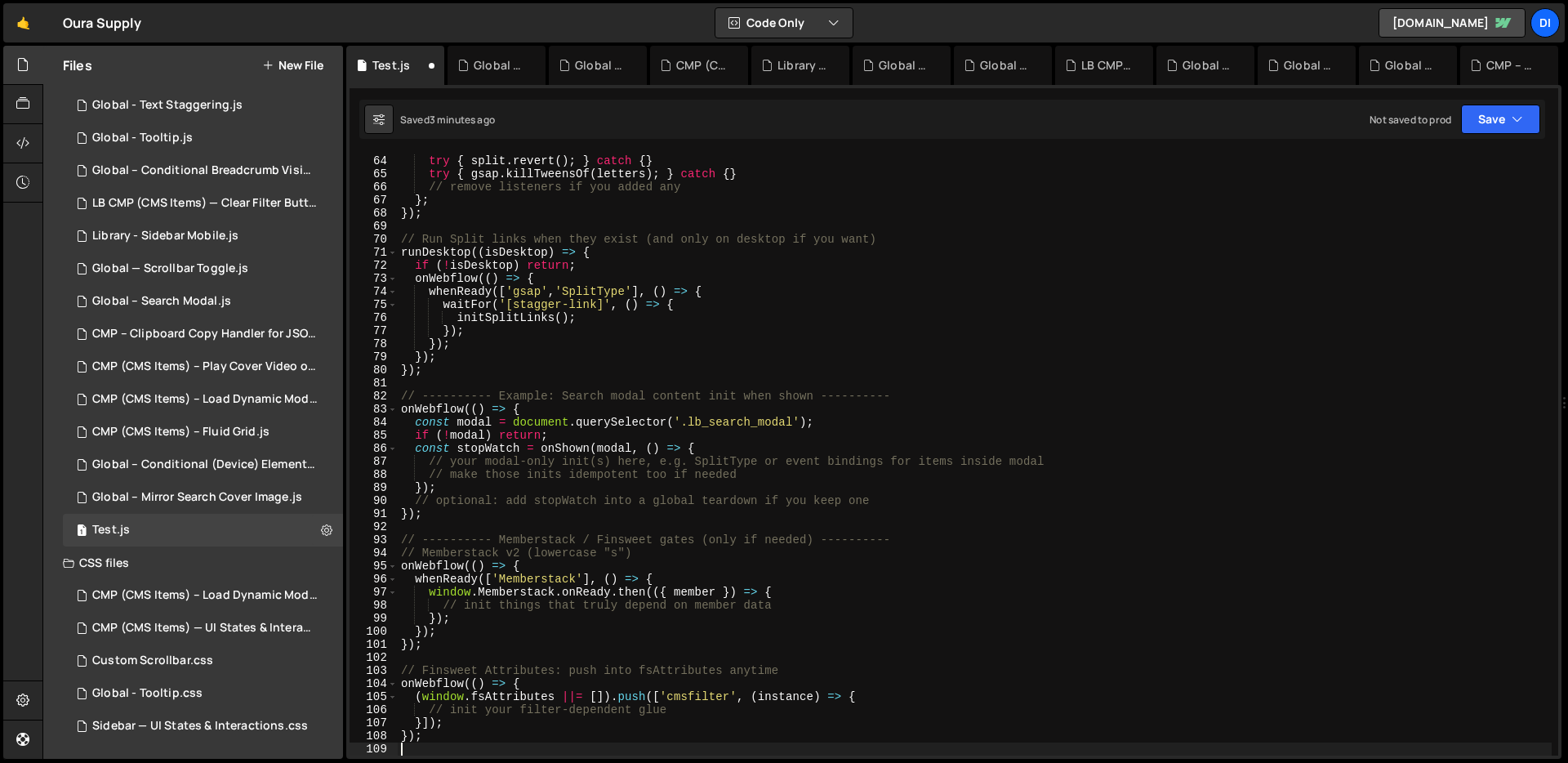
scroll to position [822, 0]
click at [980, 374] on div "return ( ) => { try { split . revert ( ) ; } catch { } try { gsap . killTweensO…" at bounding box center [974, 455] width 1153 height 628
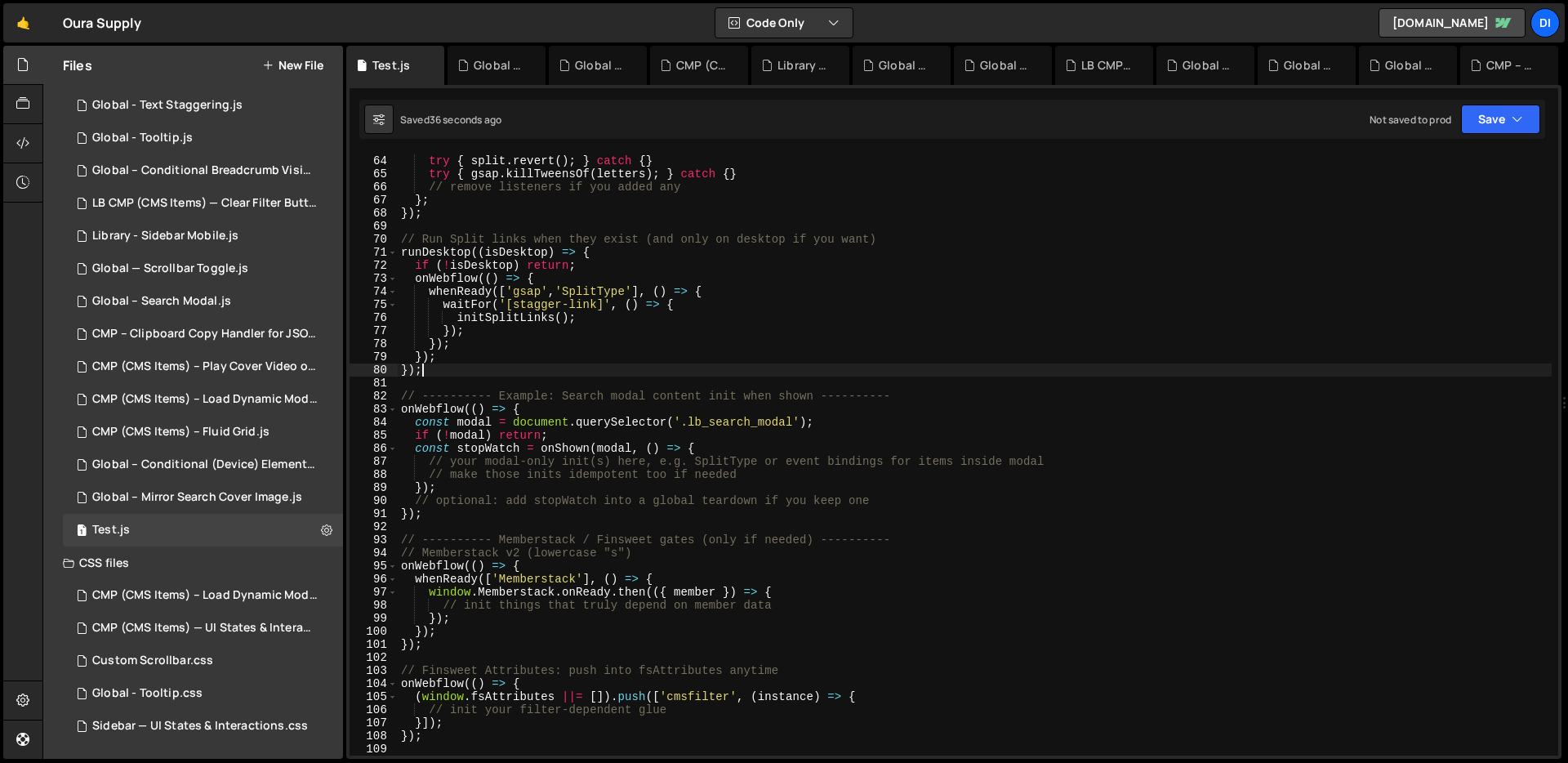
type textarea "});"
click at [321, 534] on icon at bounding box center [327, 530] width 12 height 16
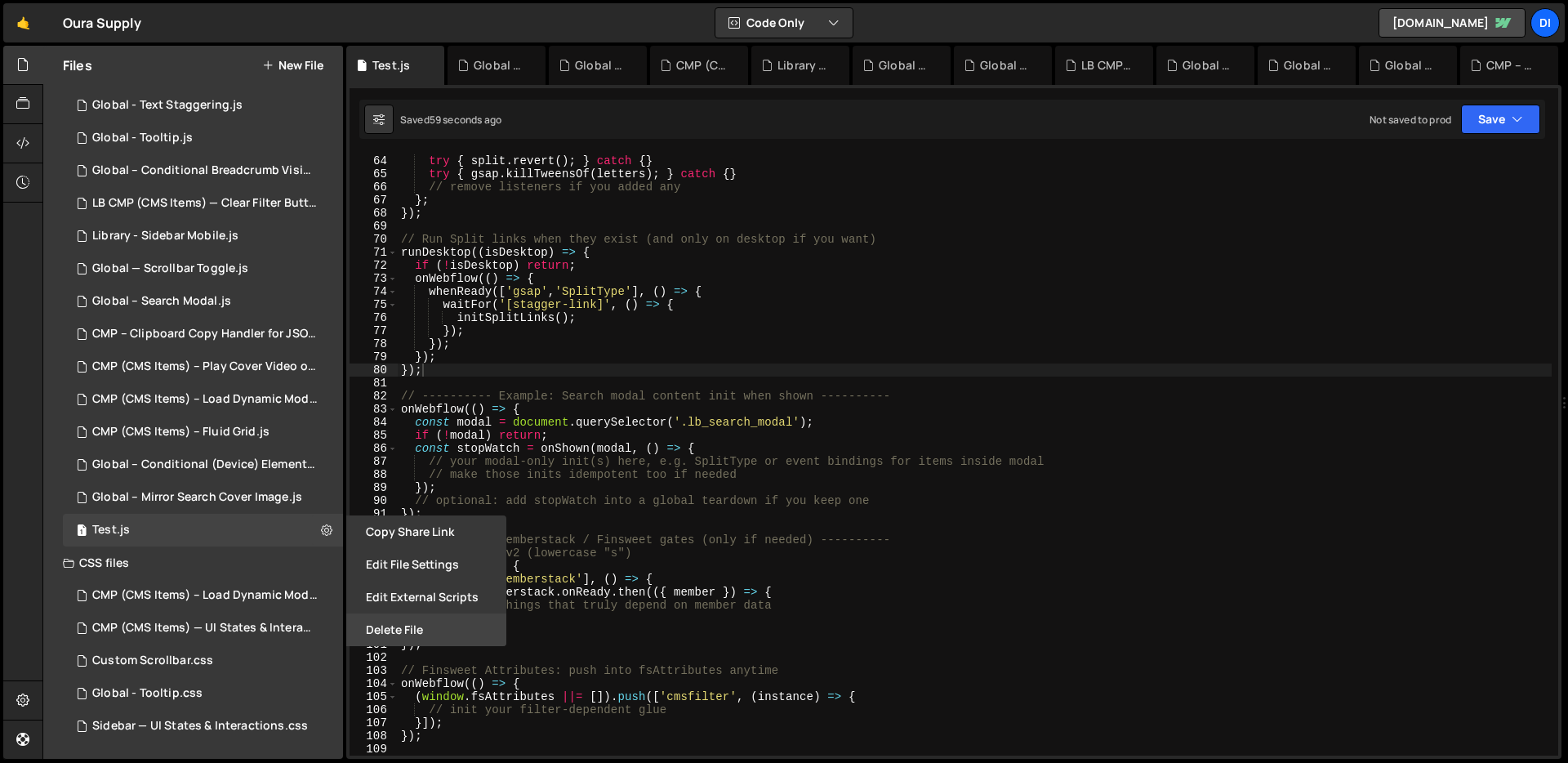
click at [455, 639] on button "Delete File" at bounding box center [426, 629] width 160 height 32
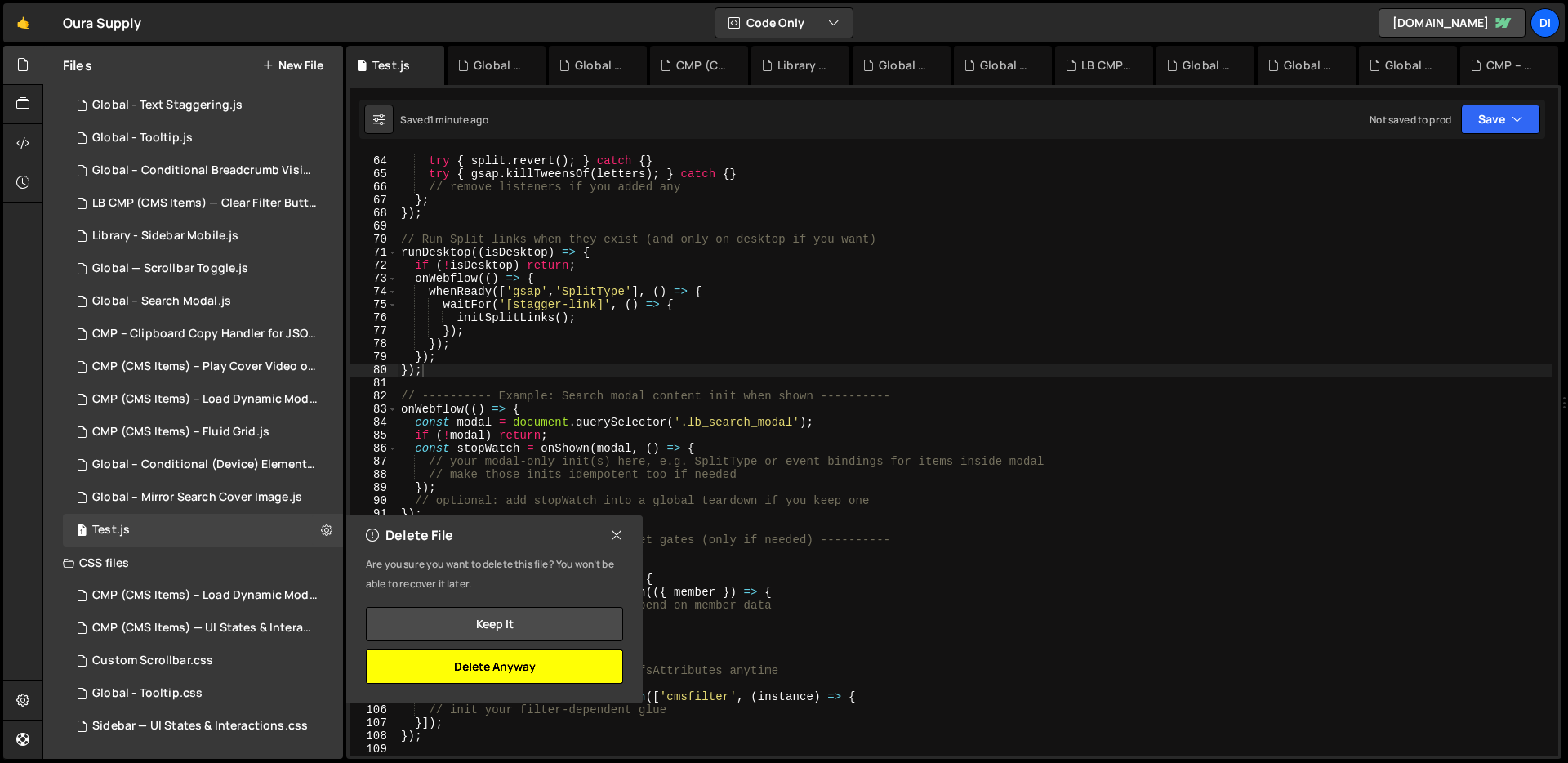
click at [537, 669] on button "Delete Anyway" at bounding box center [494, 666] width 257 height 34
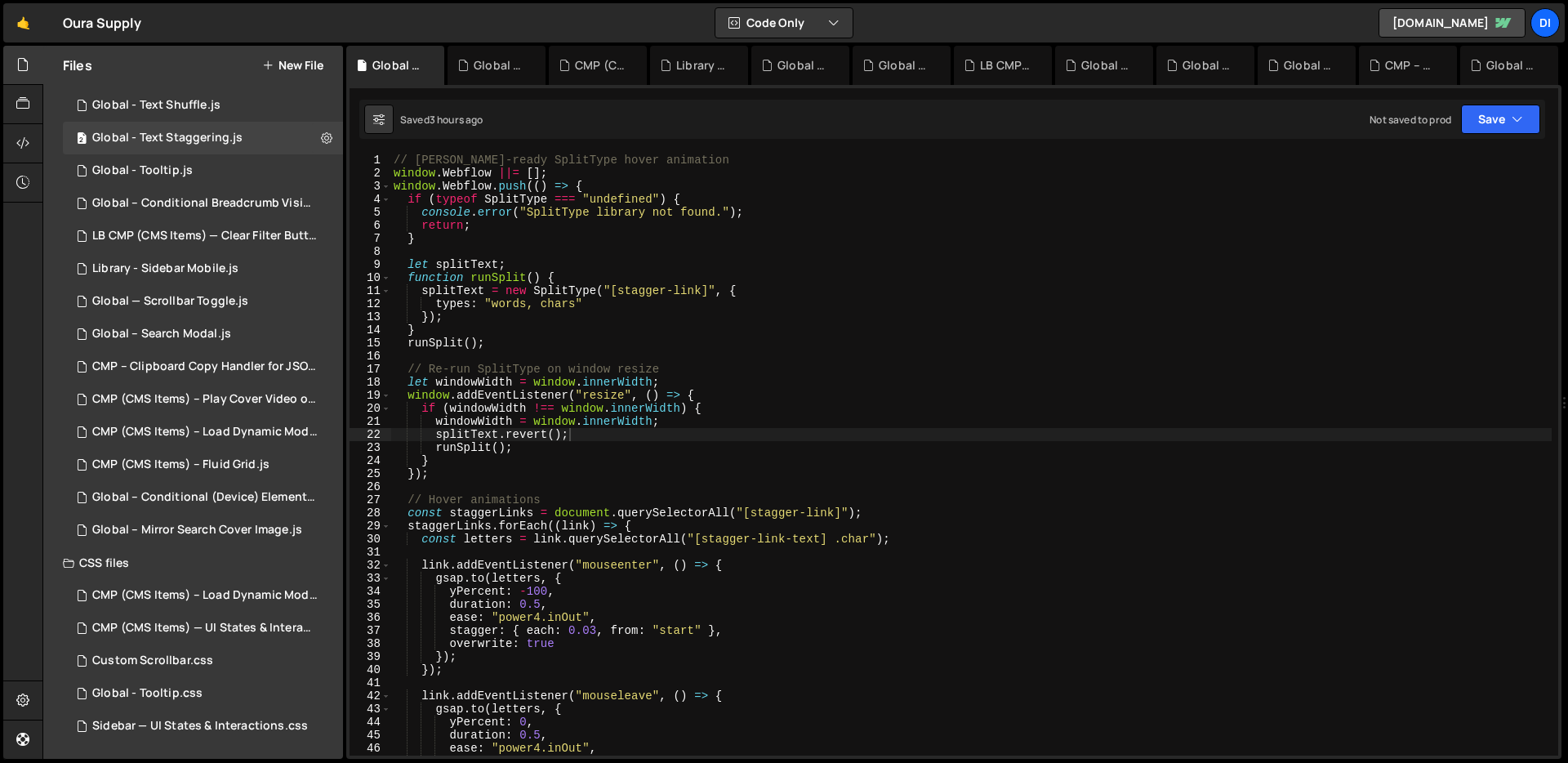
scroll to position [421, 0]
type textarea "let windowWidth = window.innerWidth;"
click at [988, 384] on div "// Slater-ready SplitType hover animation window . Webflow ||= [ ] ; window . W…" at bounding box center [971, 468] width 1161 height 628
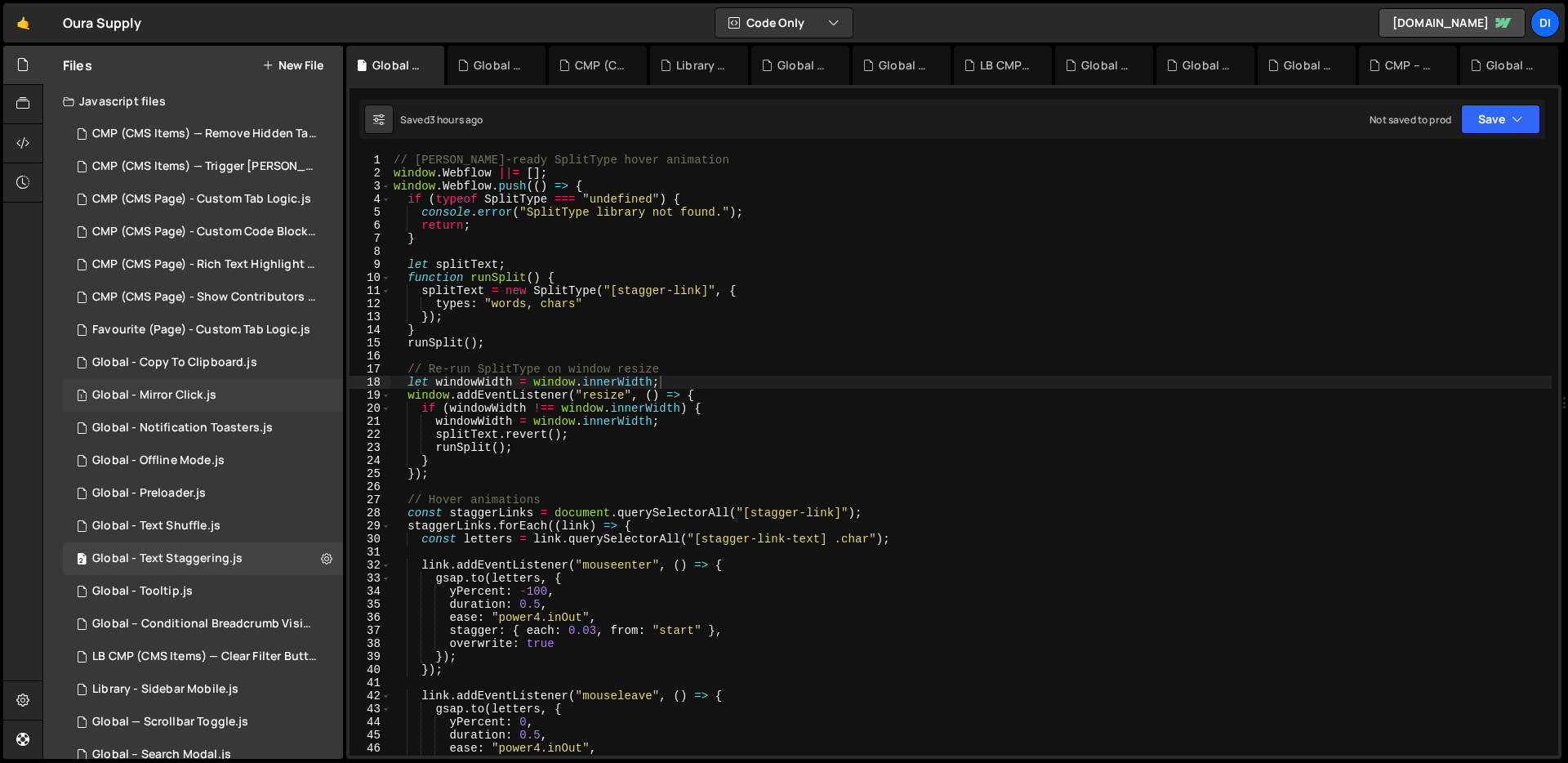
click at [225, 391] on div "1 Global - Mirror Click.js 0" at bounding box center [203, 394] width 280 height 32
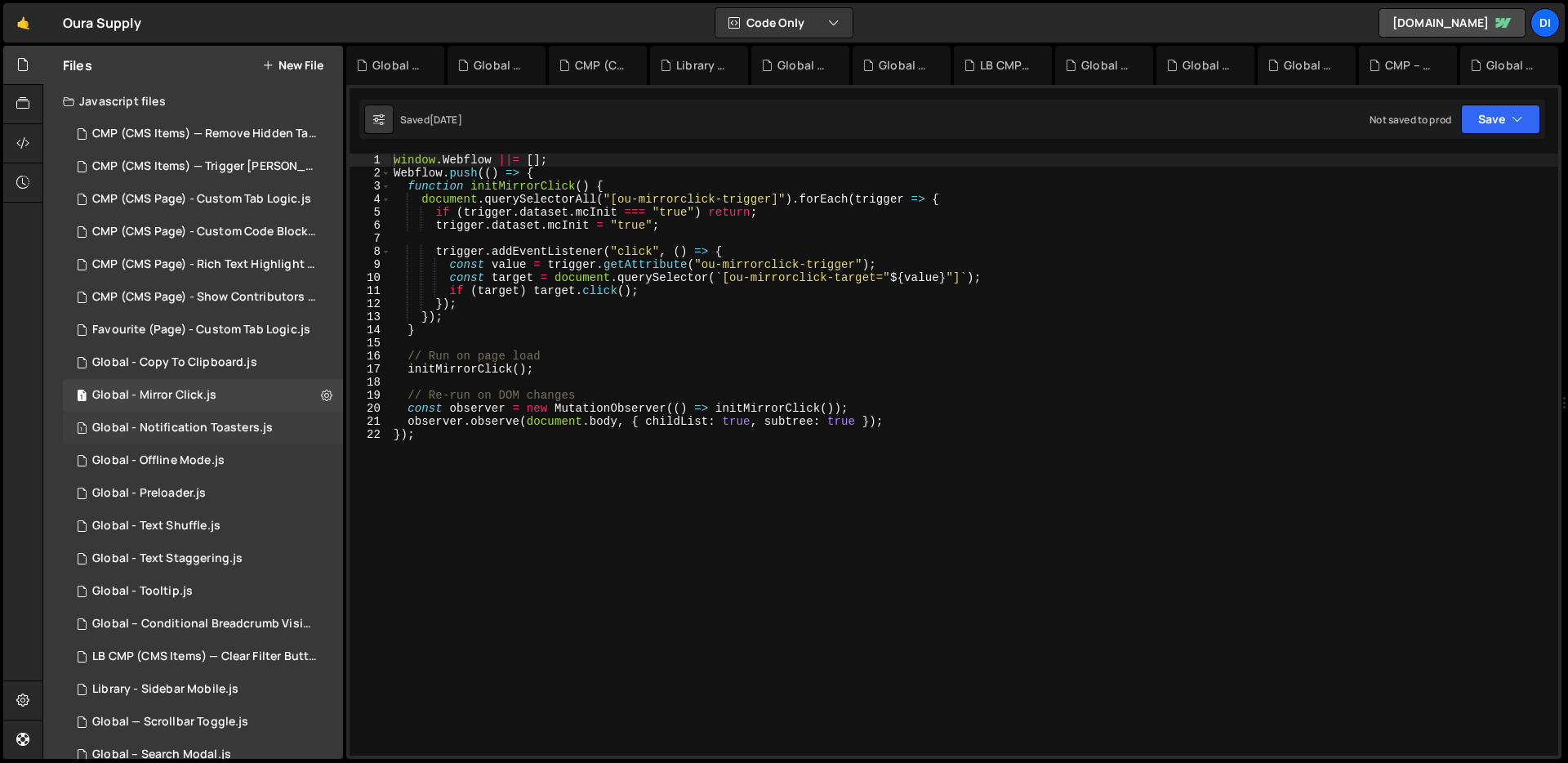
click at [207, 438] on div "1 Global - Notification Toasters.js 0" at bounding box center [203, 428] width 280 height 32
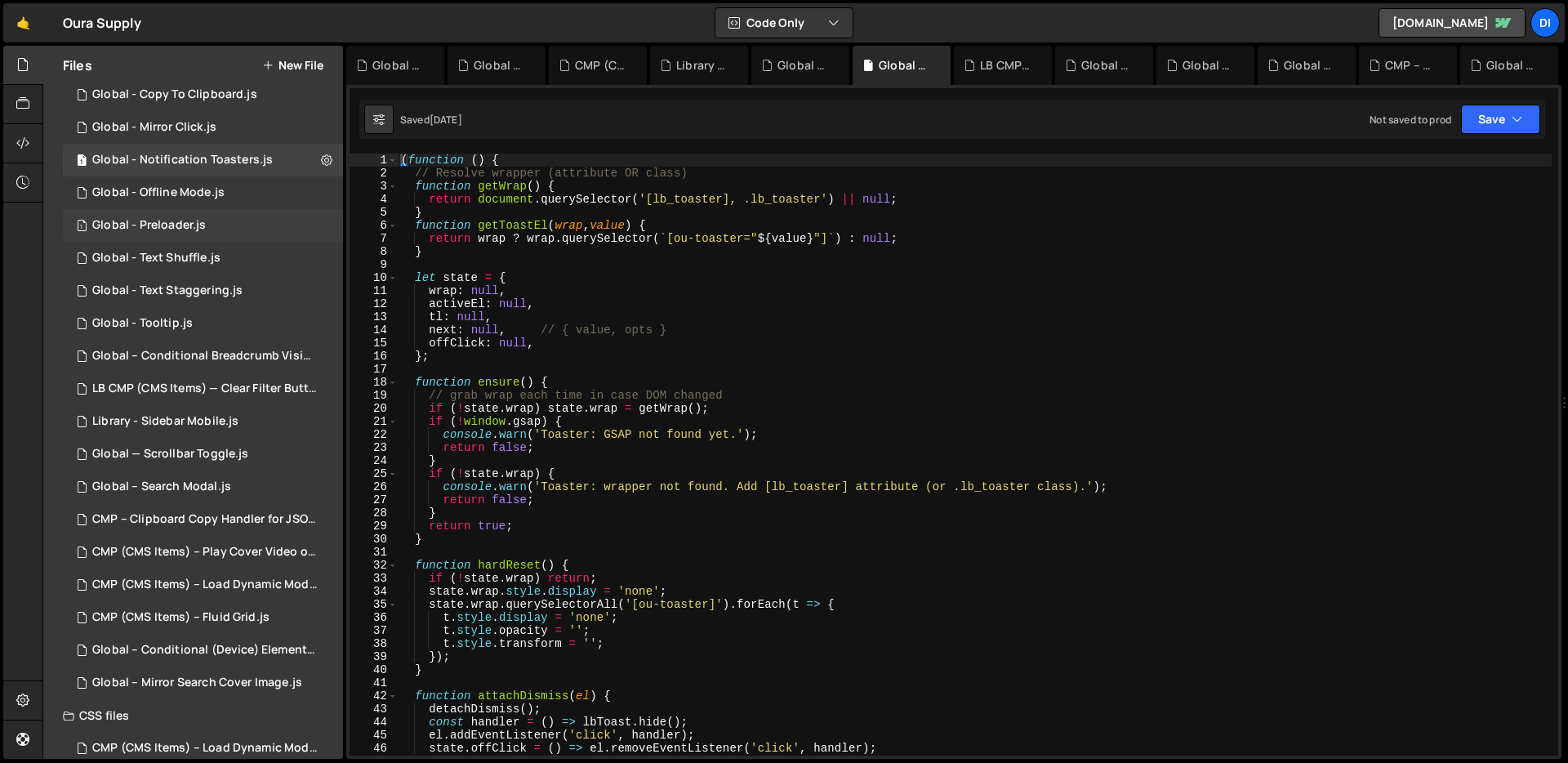
scroll to position [421, 0]
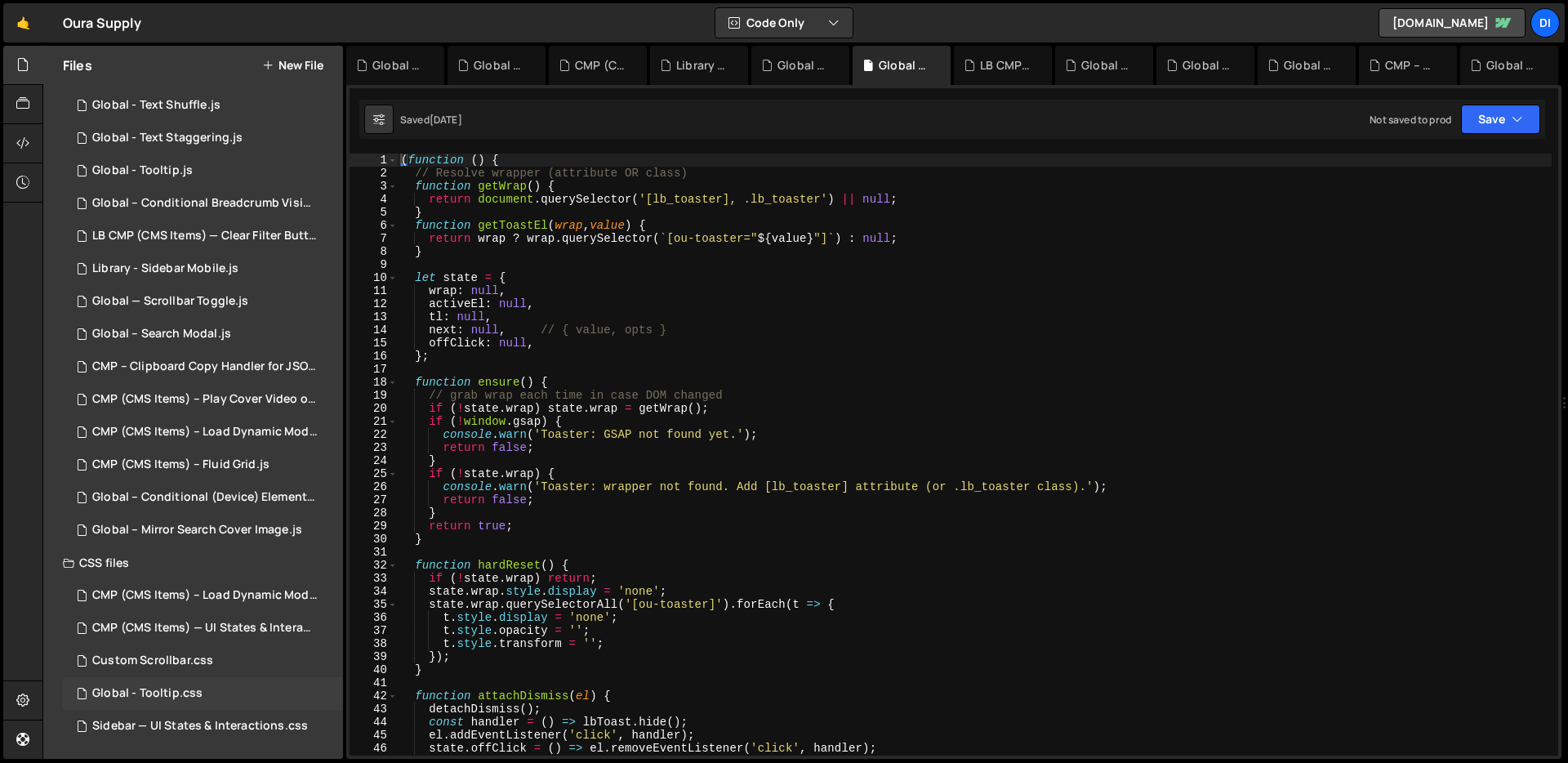
click at [223, 682] on div "Global - Tooltip.css 0" at bounding box center [203, 692] width 280 height 32
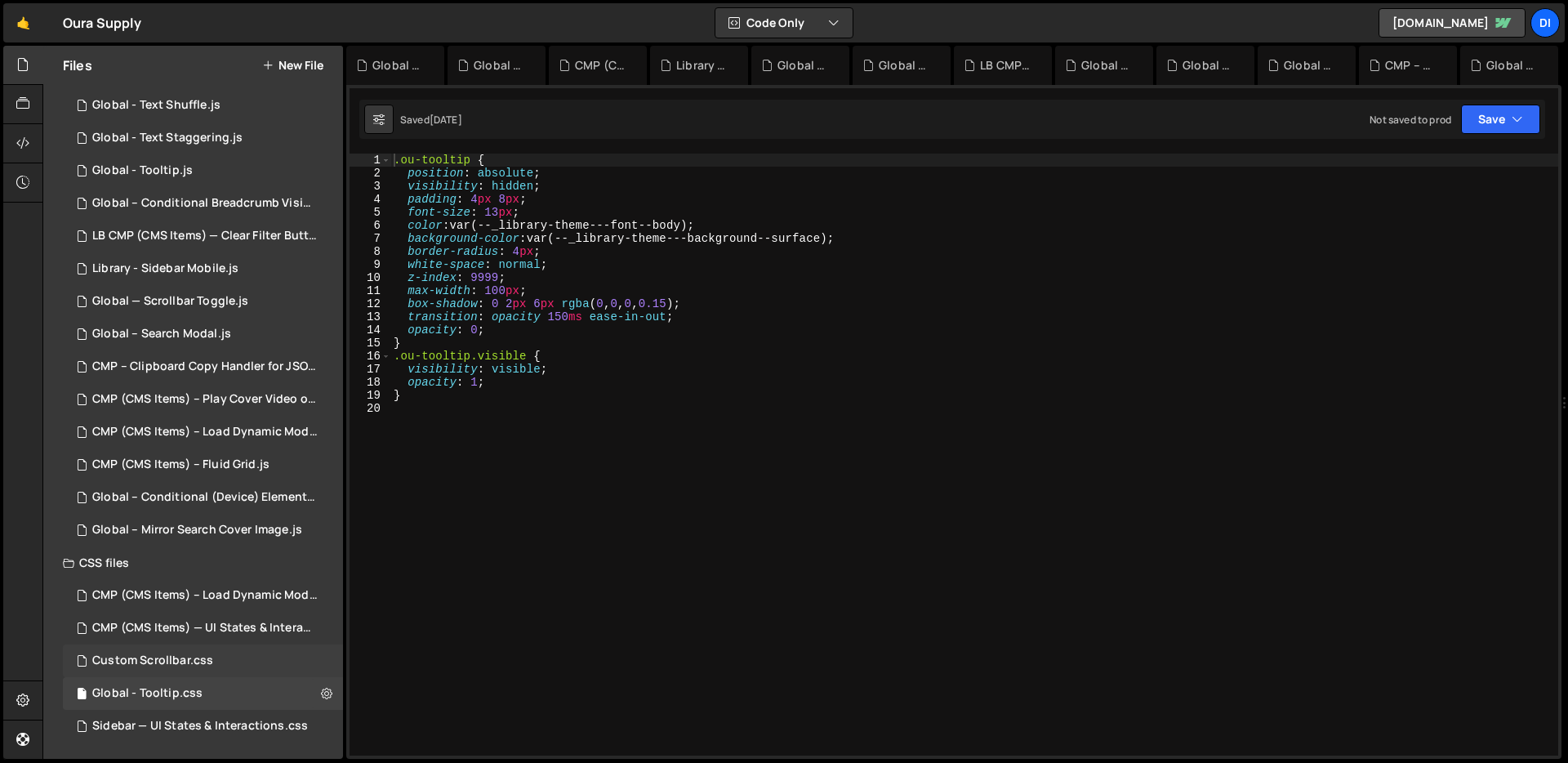
click at [223, 671] on div "Custom Scrollbar.css 0" at bounding box center [203, 660] width 280 height 32
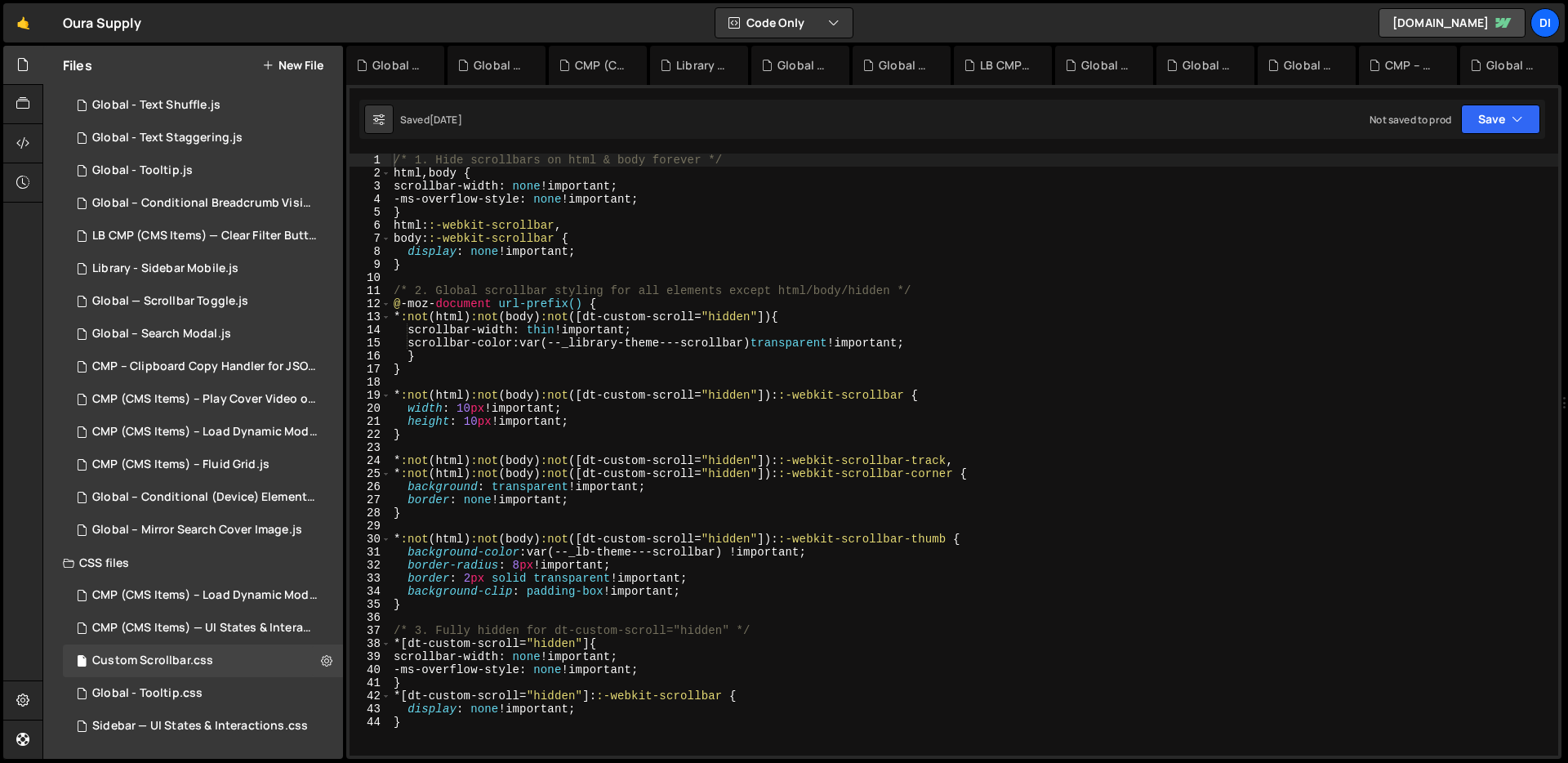
type textarea "height: 10px !important;"
click at [497, 416] on div "/* 1. Hide scrollbars on html & body forever */ html , body { scrollbar-width :…" at bounding box center [974, 468] width 1168 height 628
click at [253, 735] on div "Sidebar — UI States & Interactions.css 0" at bounding box center [203, 725] width 280 height 32
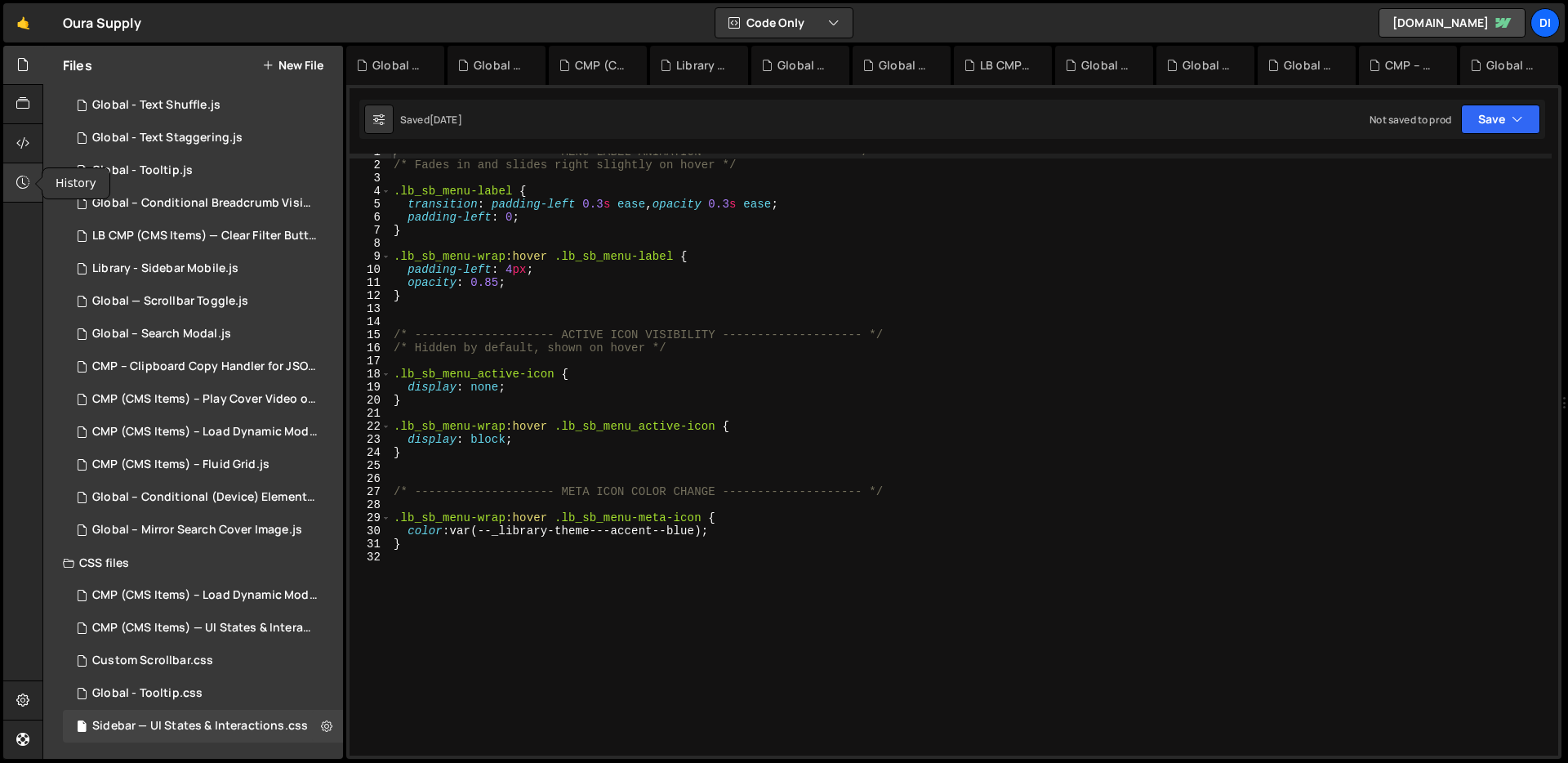
click at [19, 182] on icon at bounding box center [23, 182] width 13 height 18
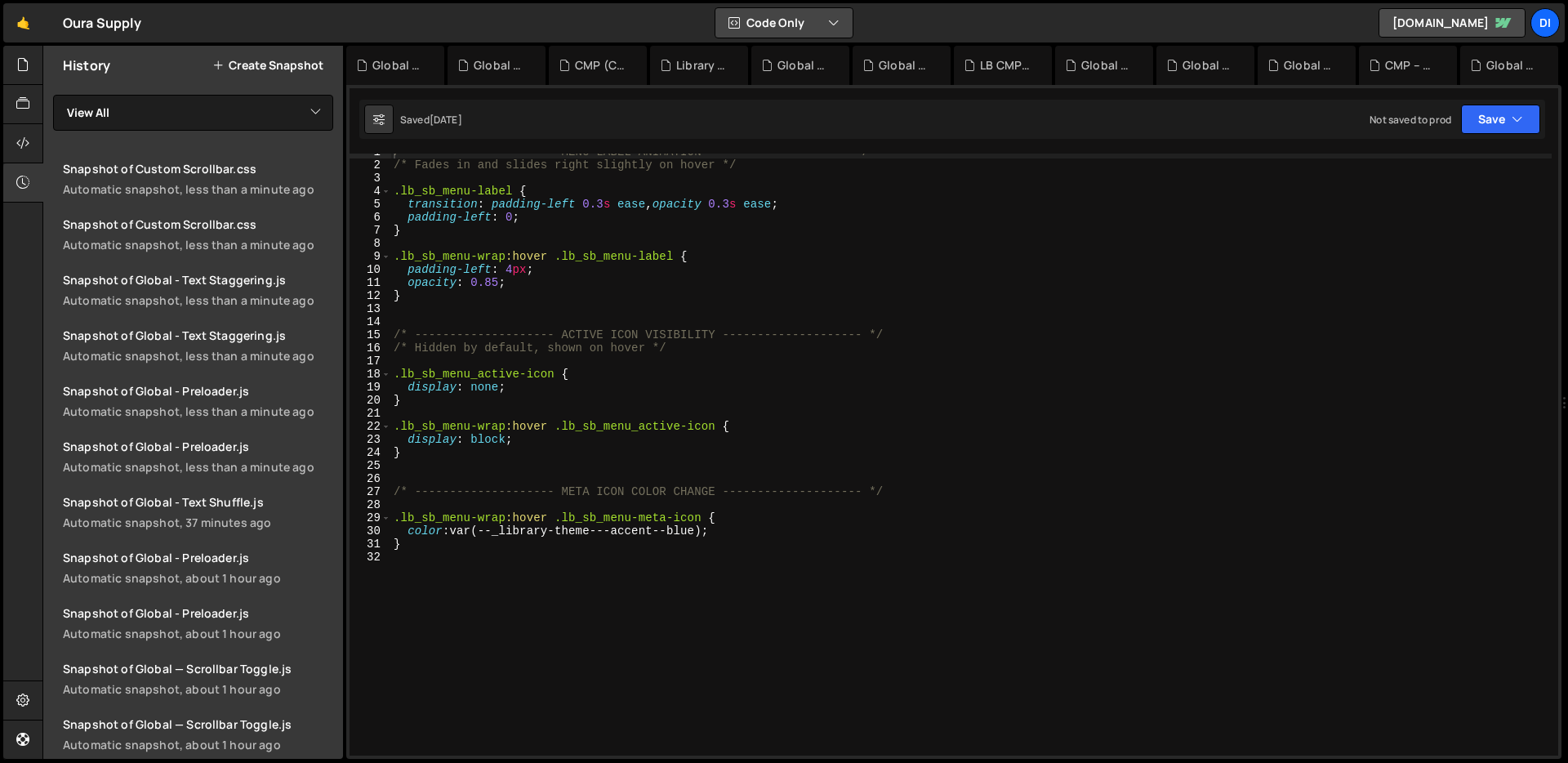
click at [839, 17] on button "Code Only" at bounding box center [784, 23] width 137 height 29
click at [823, 123] on button "Tools Only" at bounding box center [784, 118] width 137 height 29
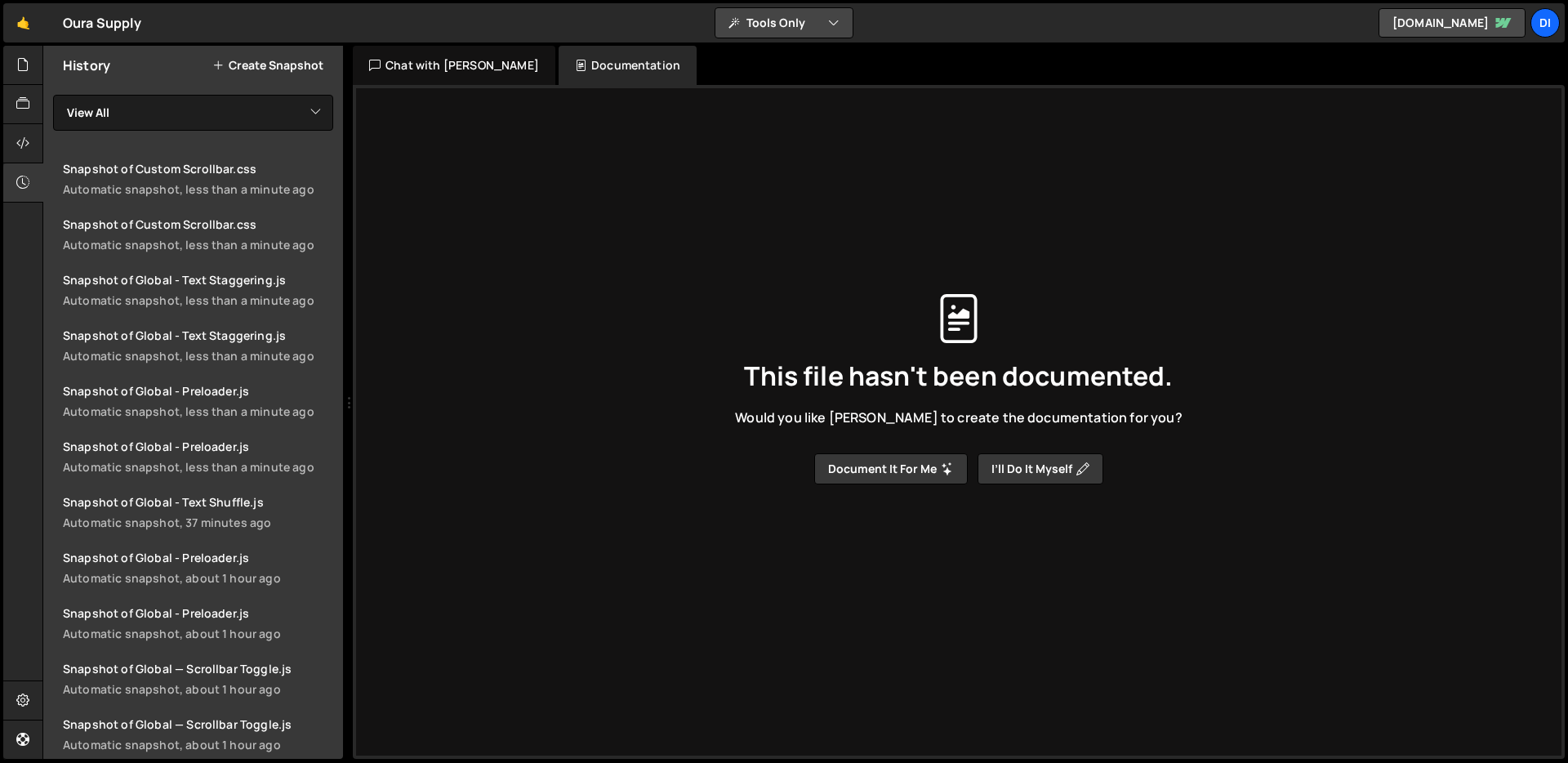
click at [756, 26] on button "Tools Only" at bounding box center [784, 23] width 137 height 29
click at [806, 90] on button "Code + Tools" at bounding box center [784, 88] width 137 height 29
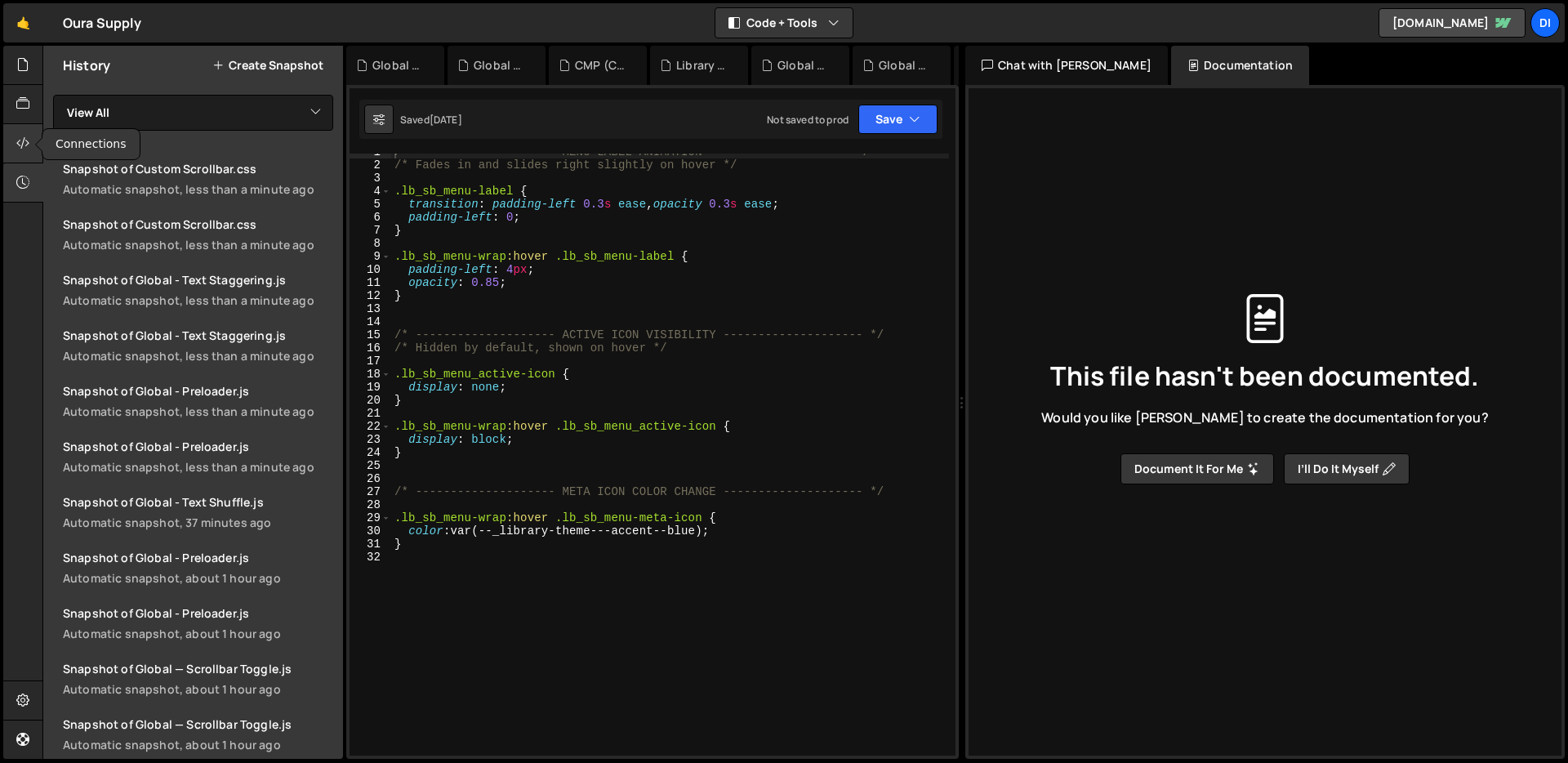
click at [25, 138] on icon at bounding box center [23, 143] width 13 height 18
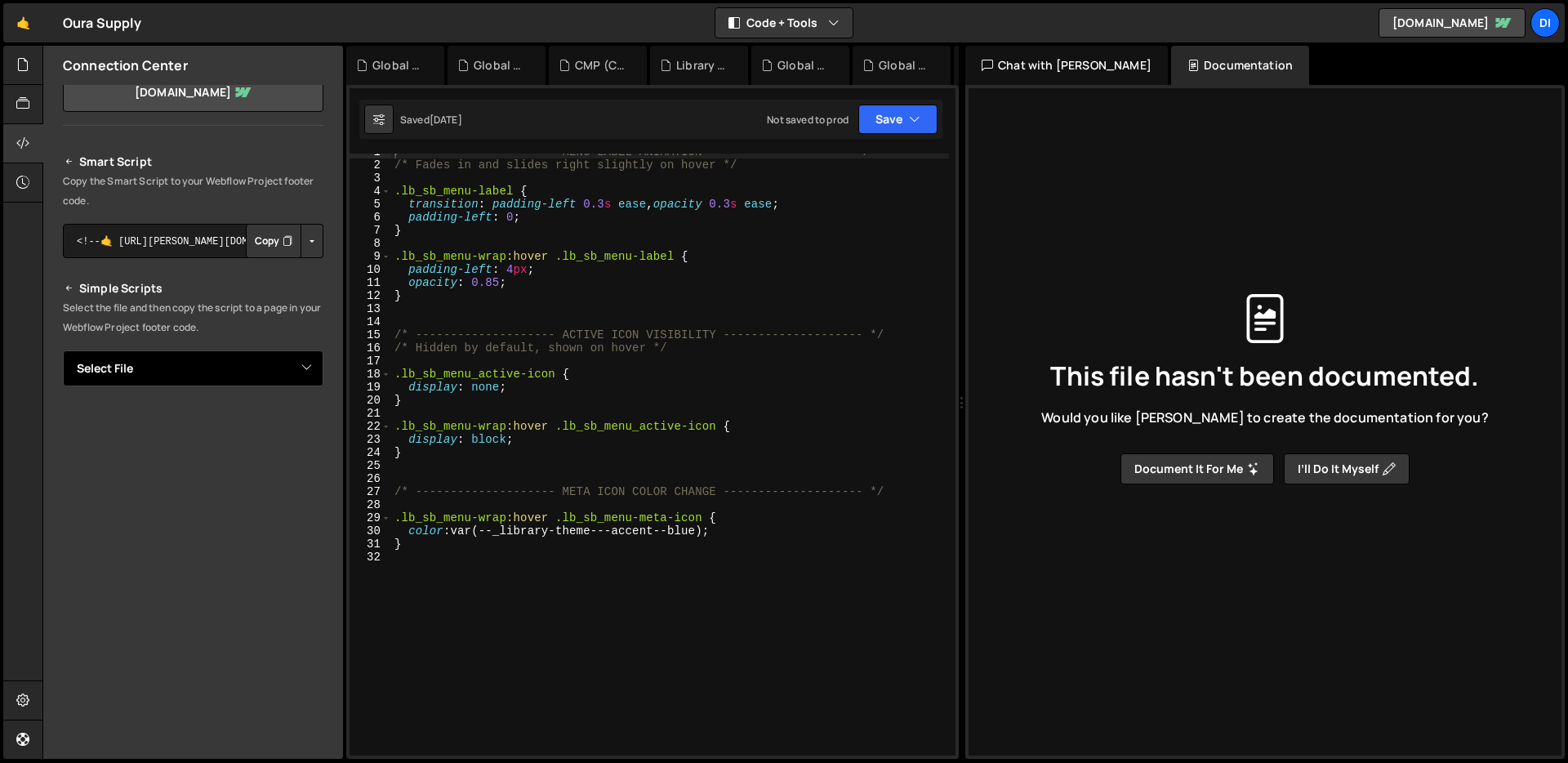
scroll to position [0, 0]
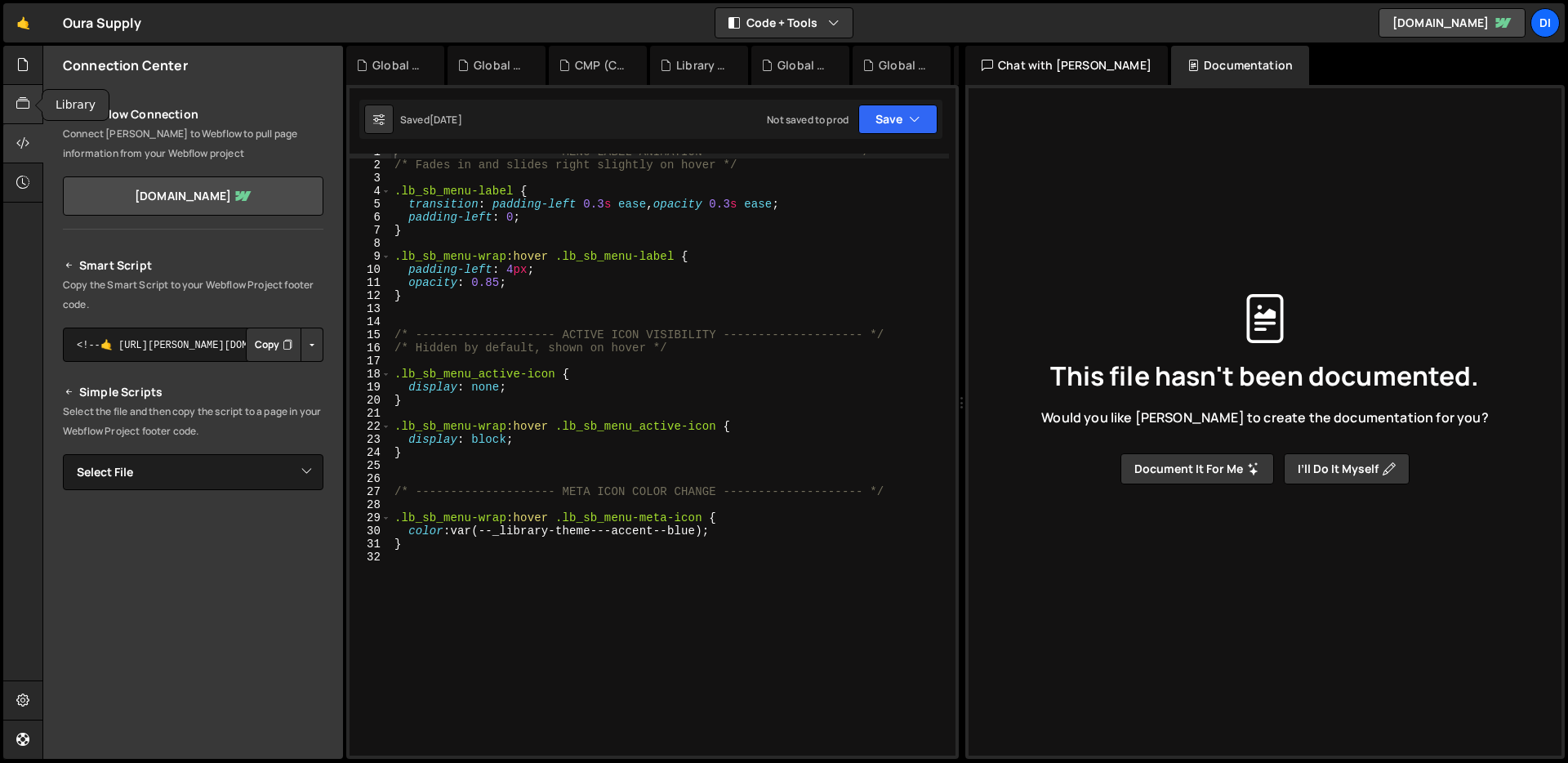
click at [30, 101] on div at bounding box center [23, 105] width 40 height 39
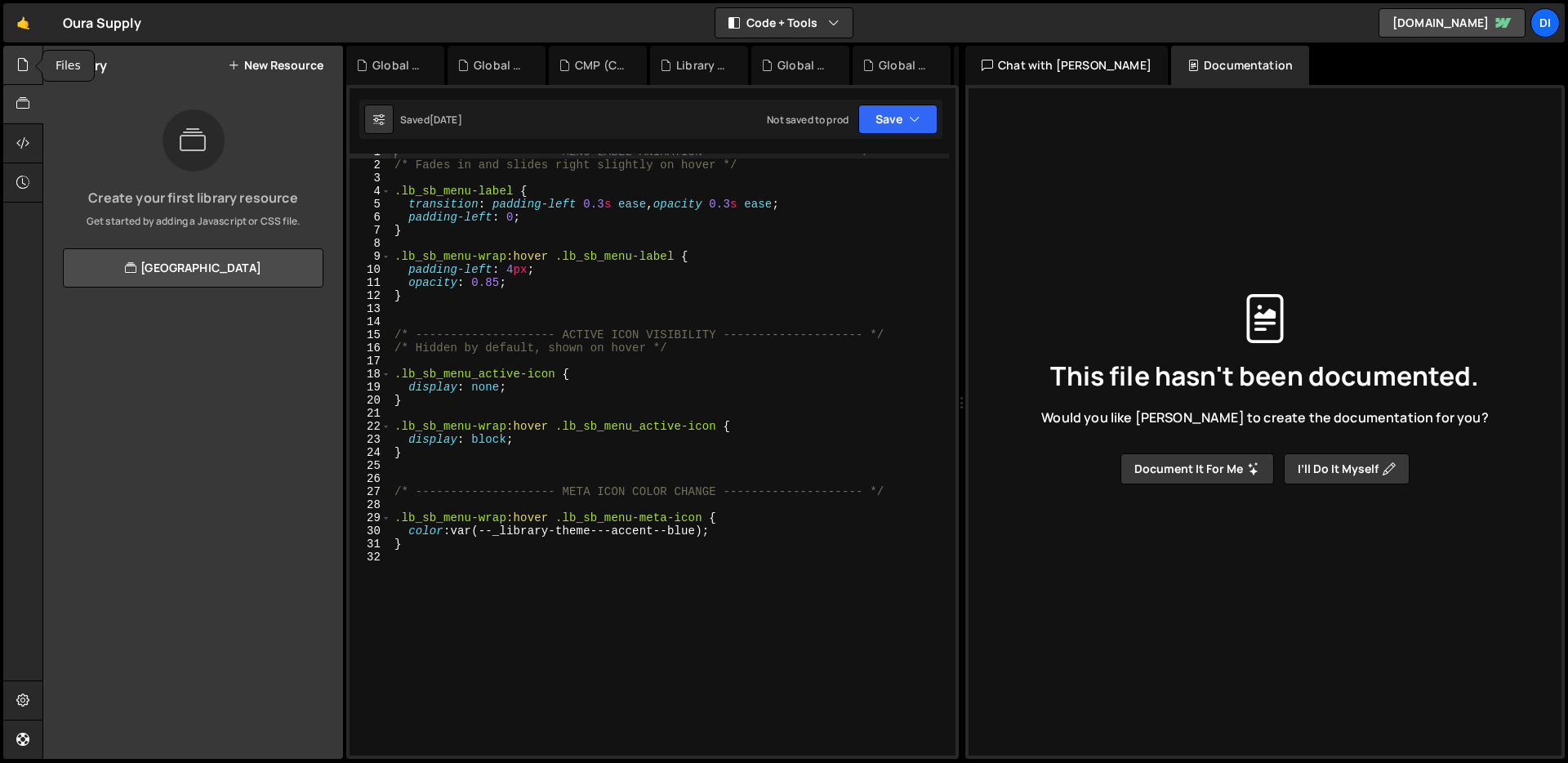
click at [26, 76] on div at bounding box center [23, 66] width 40 height 39
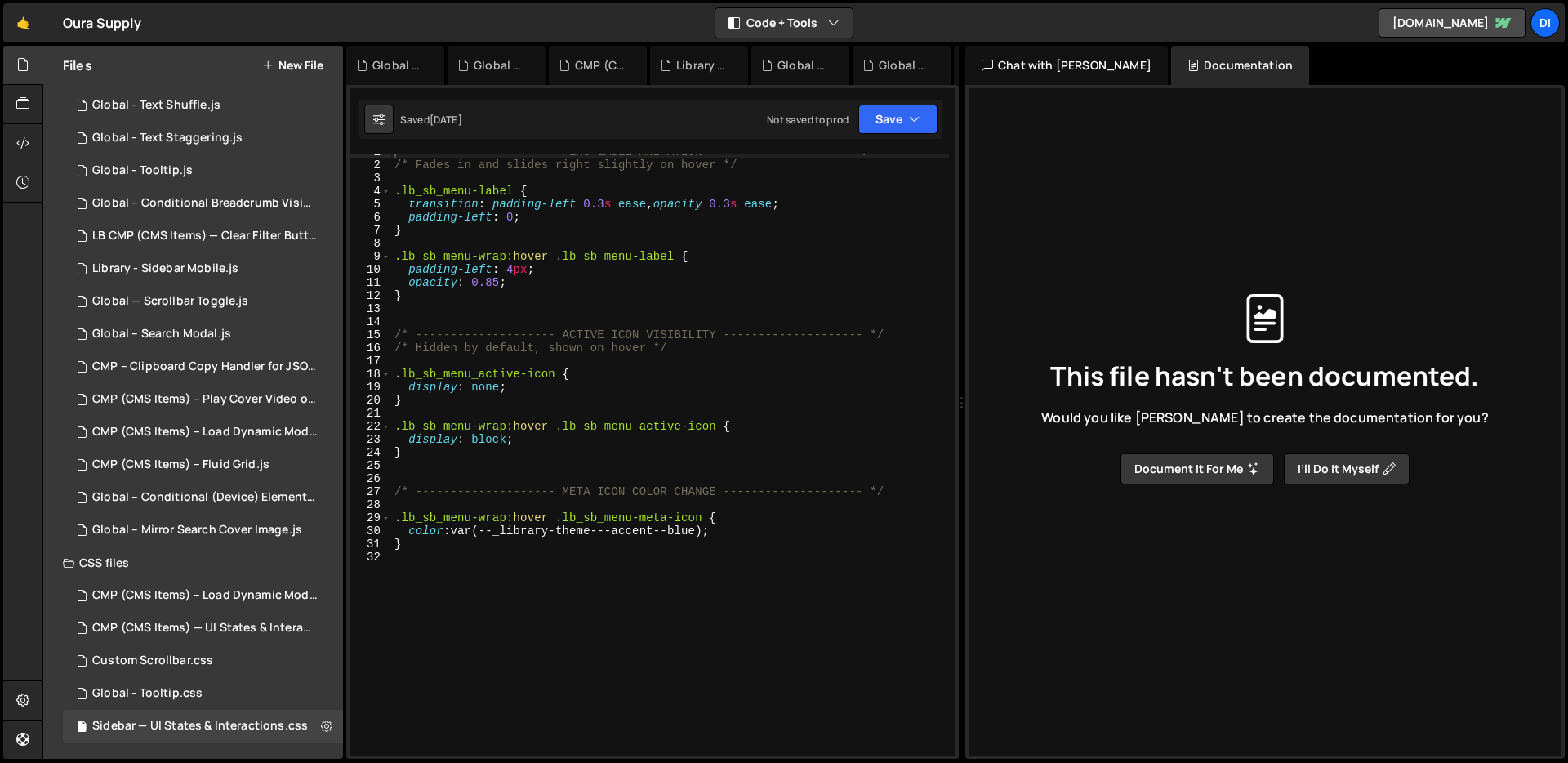
click at [1034, 66] on div "Chat with [PERSON_NAME]" at bounding box center [1066, 66] width 202 height 39
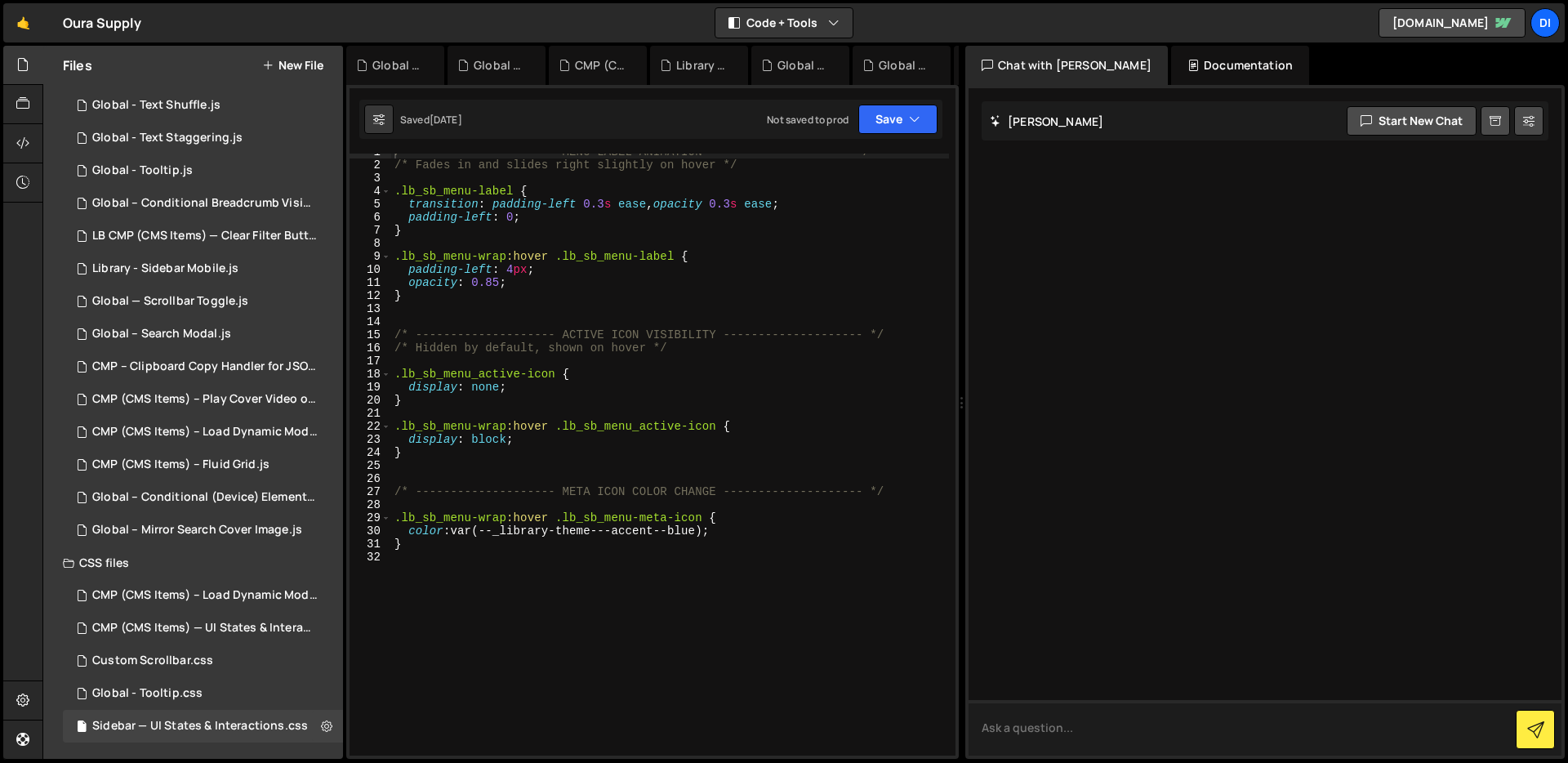
click at [1193, 709] on textarea at bounding box center [1264, 728] width 592 height 56
type textarea "A"
click at [1348, 726] on textarea "Everything was working fine but for some reason all the scripts are eitehr unni…" at bounding box center [1264, 728] width 592 height 56
click at [1403, 730] on textarea "Everything was working fine but for some reason all the scripts are either unni…" at bounding box center [1264, 728] width 592 height 56
click at [1470, 726] on textarea "Everything was working fine but for some reason all the scripts are either runn…" at bounding box center [1264, 728] width 592 height 56
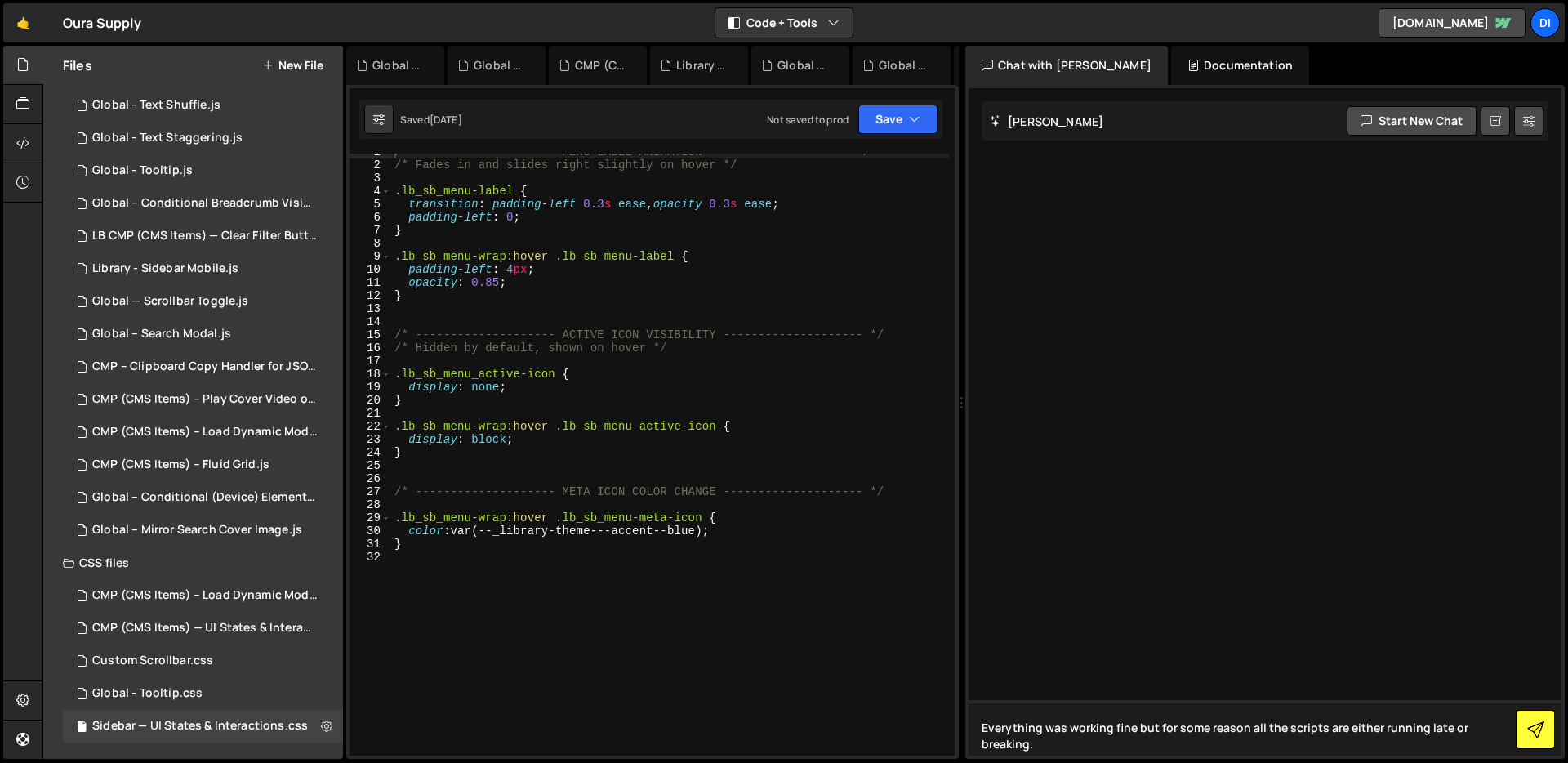
type textarea "Everything was working fine but for some reason all the scripts are either runn…"
click at [1537, 738] on icon at bounding box center [1535, 729] width 17 height 17
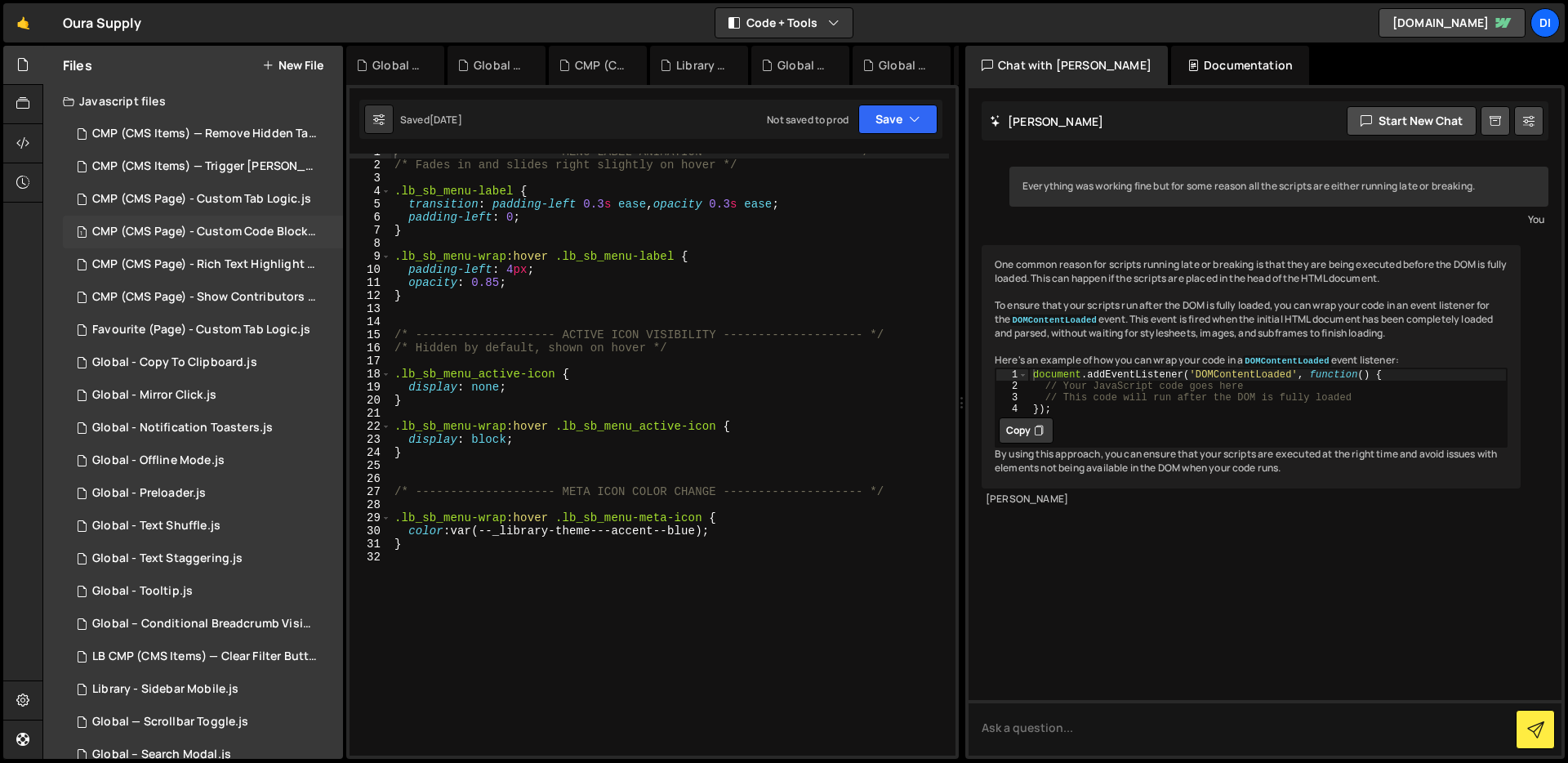
click at [193, 243] on div "1 CMP (CMS Page) - Custom Code Block Setup.js 0" at bounding box center [205, 231] width 285 height 32
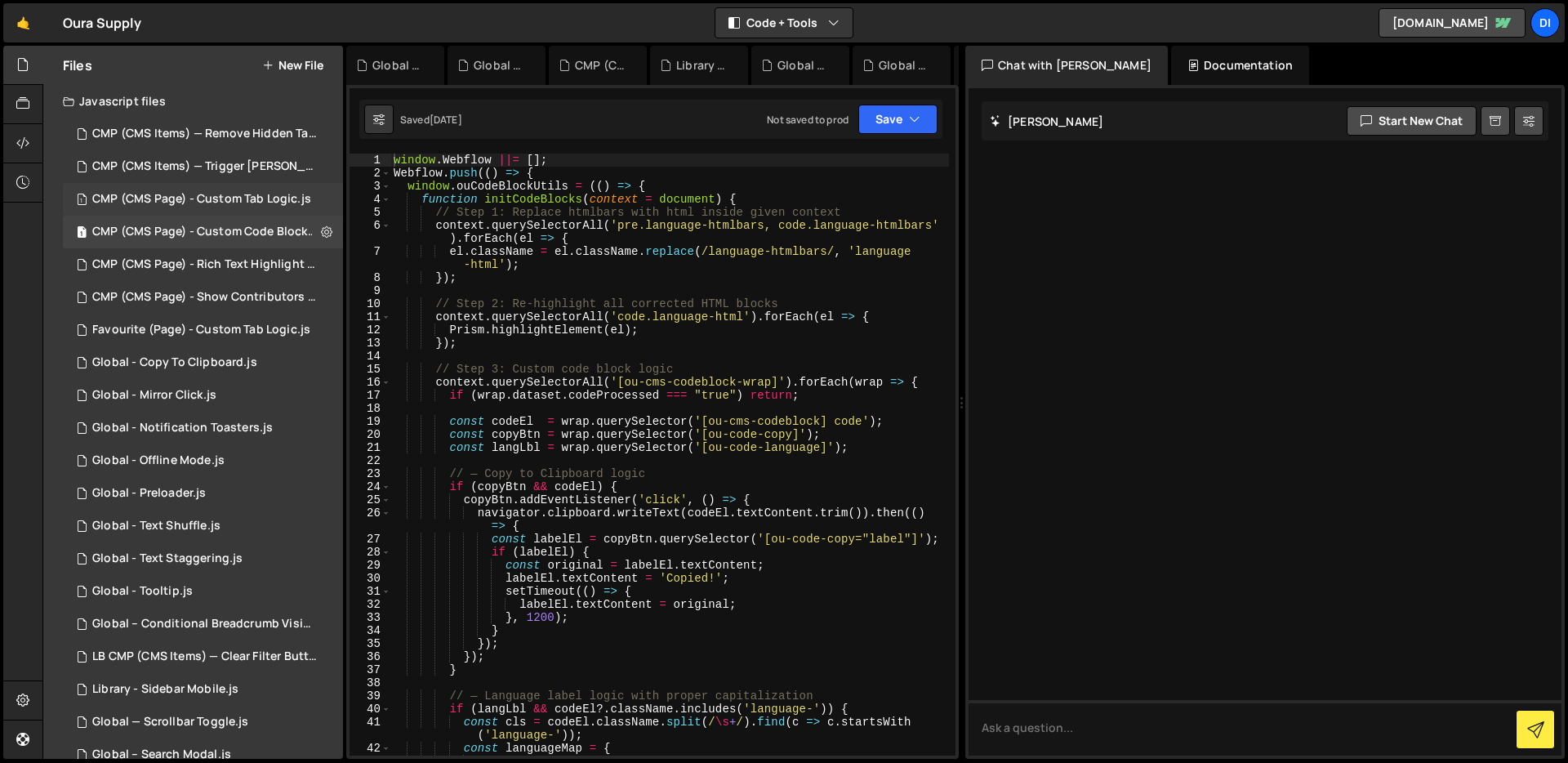
click at [202, 201] on div "CMP (CMS Page) - Custom Tab Logic.js" at bounding box center [201, 199] width 219 height 15
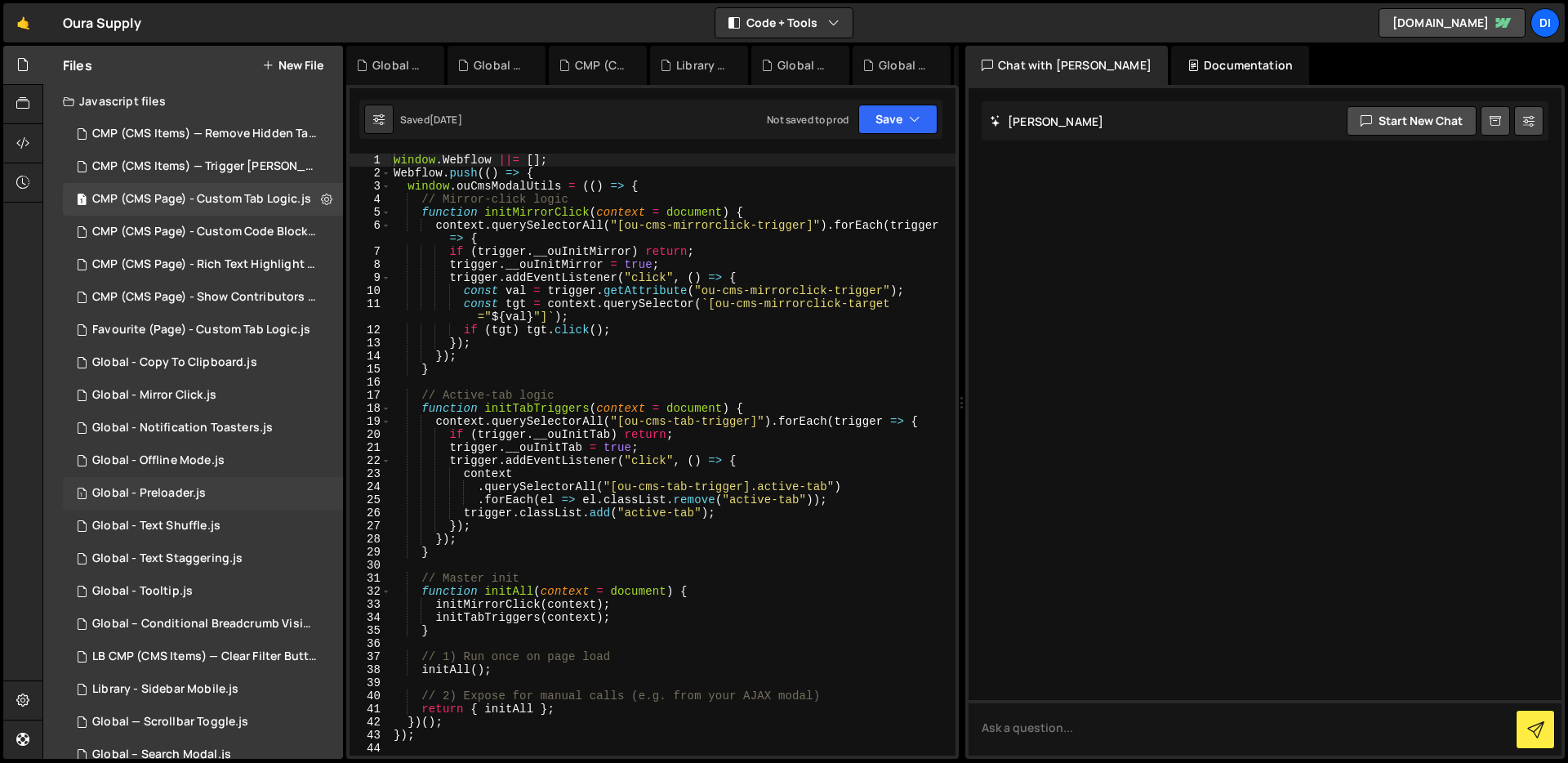
click at [184, 493] on div "Global - Preloader.js" at bounding box center [149, 492] width 114 height 15
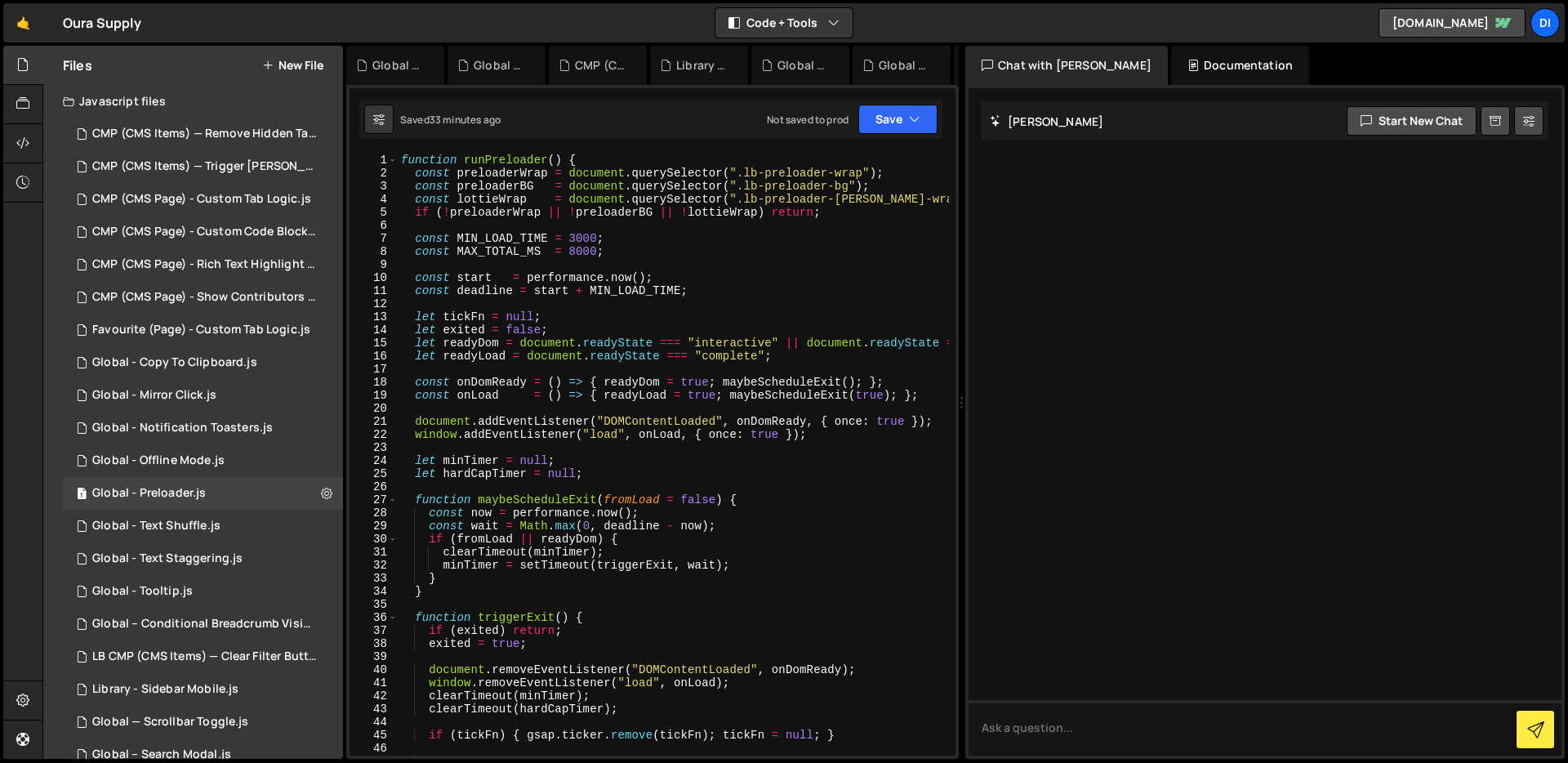
click at [729, 424] on div "function runPreloader ( ) { const preloaderWrap = document . querySelector ( ".…" at bounding box center [974, 468] width 1153 height 628
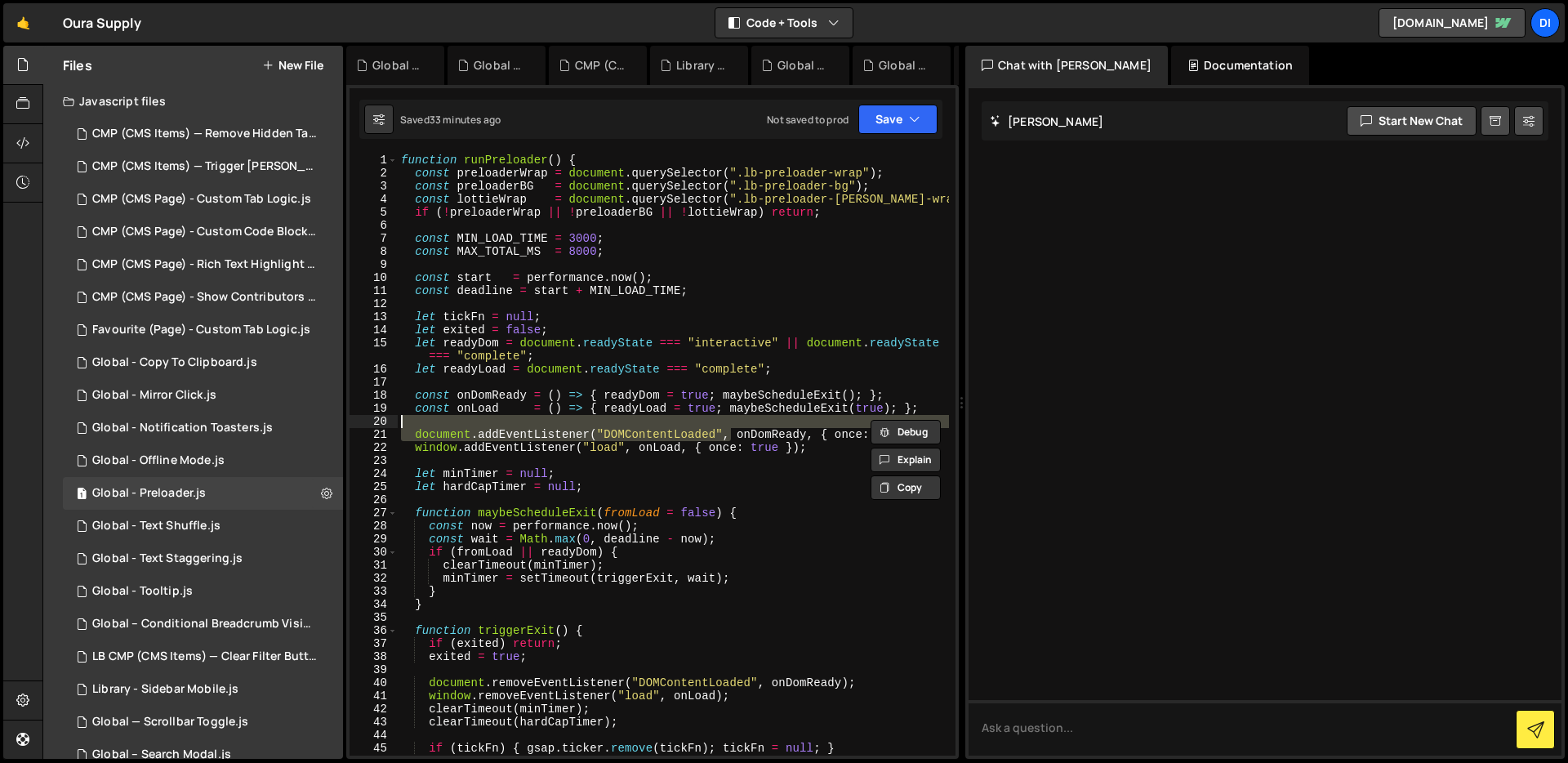
type textarea "runPreloader();"
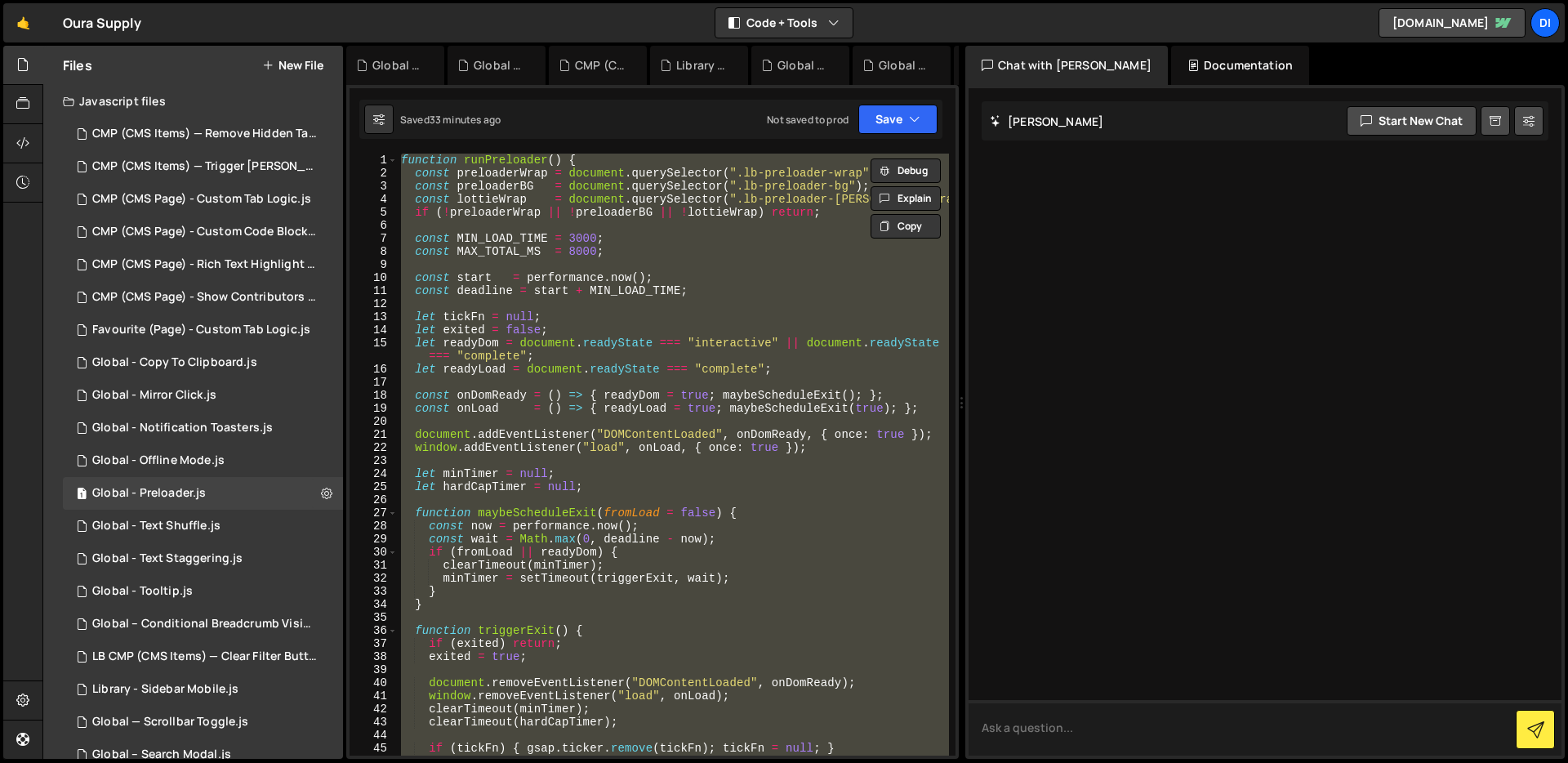
click at [1085, 718] on textarea at bounding box center [1264, 728] width 592 height 56
paste textarea "function runPreloader() { const preloaderWrap = document.querySelector(".lb-pre…"
type textarea "function runPreloader() { const preloaderWrap = document.querySelector(".lb-pre…"
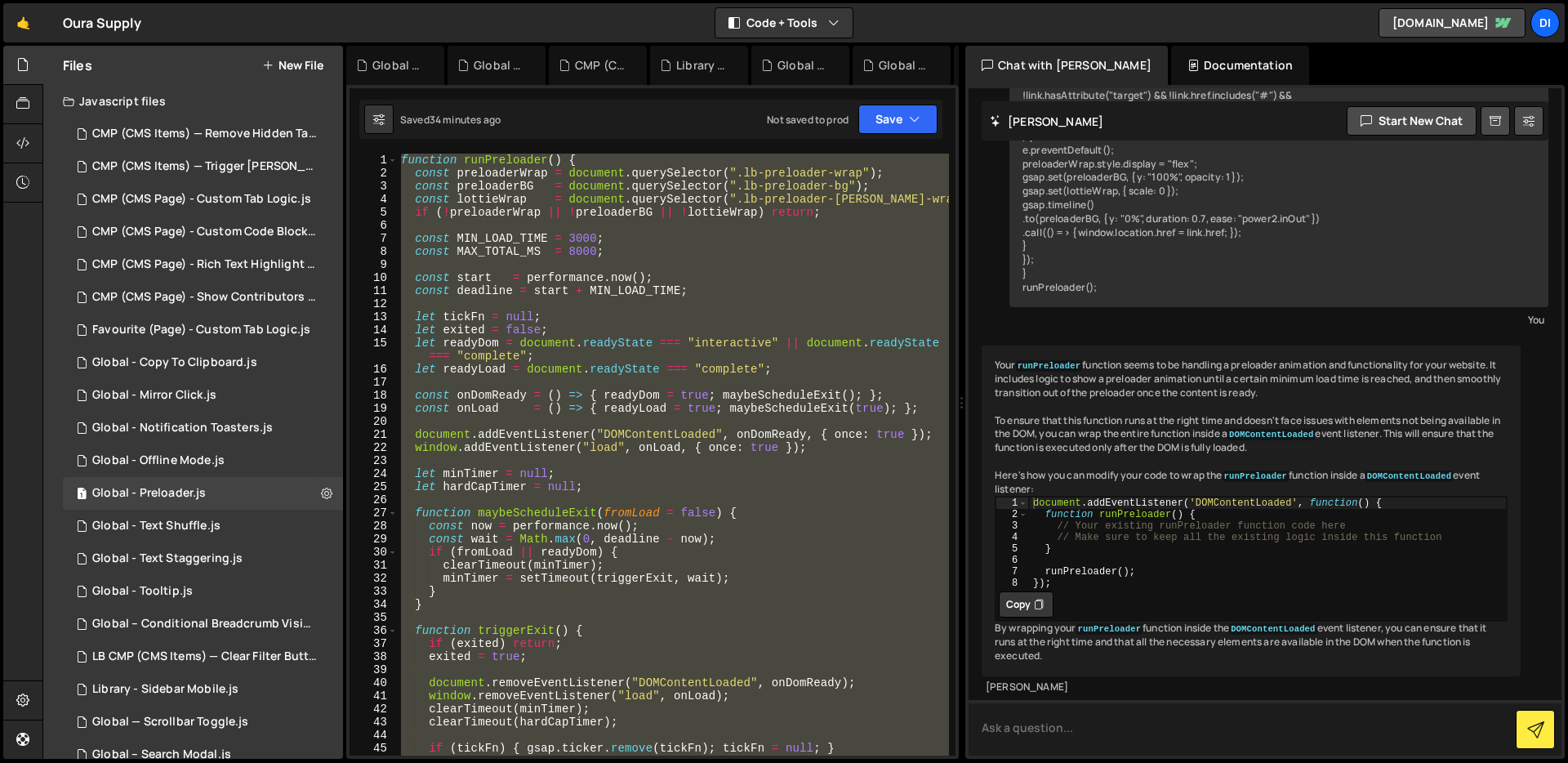
scroll to position [1311, 0]
click at [856, 275] on div "function runPreloader ( ) { const preloaderWrap = document . querySelector ( ".…" at bounding box center [673, 455] width 551 height 602
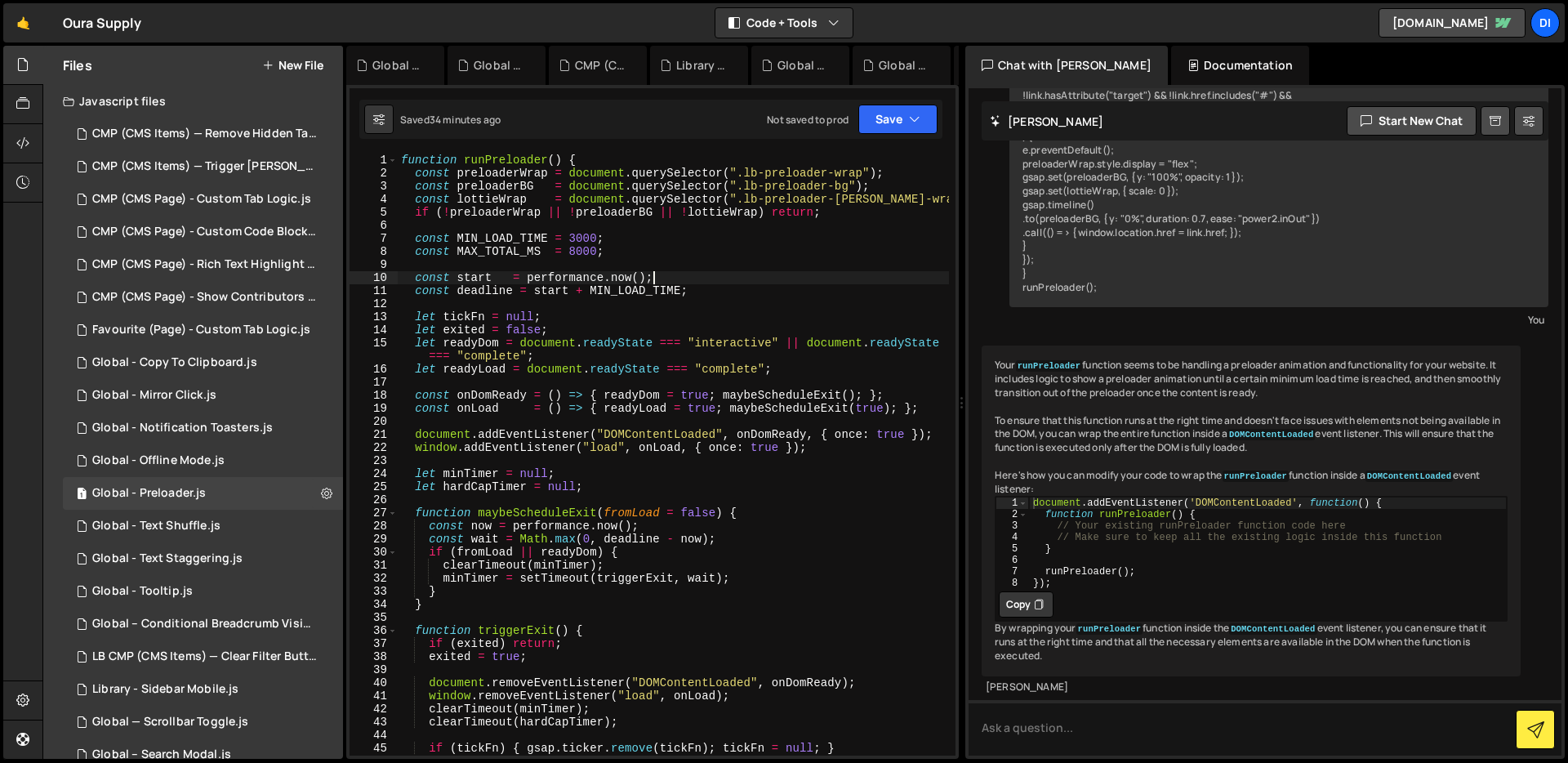
type textarea "runPreloader();"
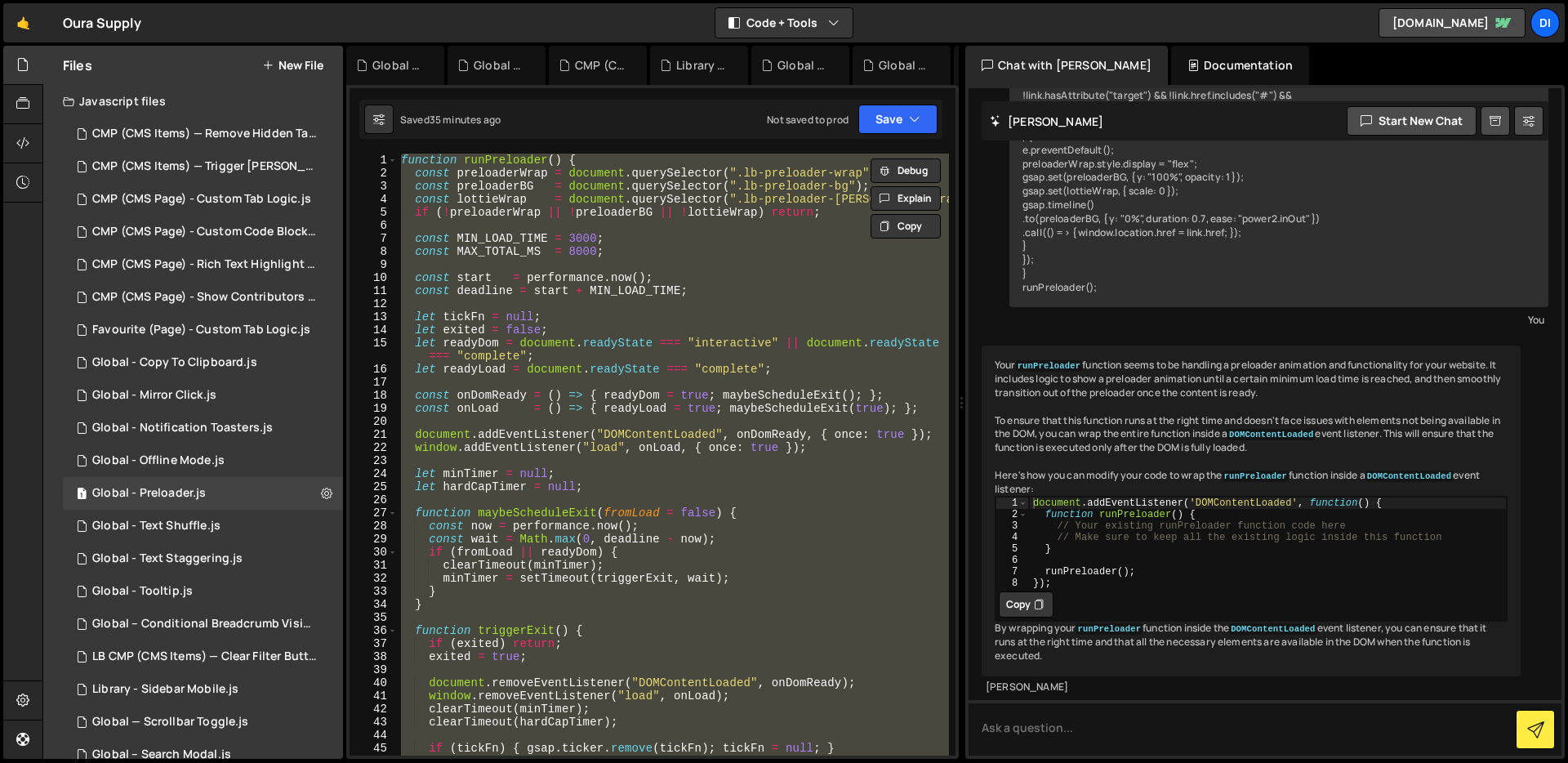
click at [1026, 591] on button "Copy" at bounding box center [1026, 604] width 55 height 26
click at [774, 300] on div "function runPreloader ( ) { const preloaderWrap = document . querySelector ( ".…" at bounding box center [673, 455] width 551 height 602
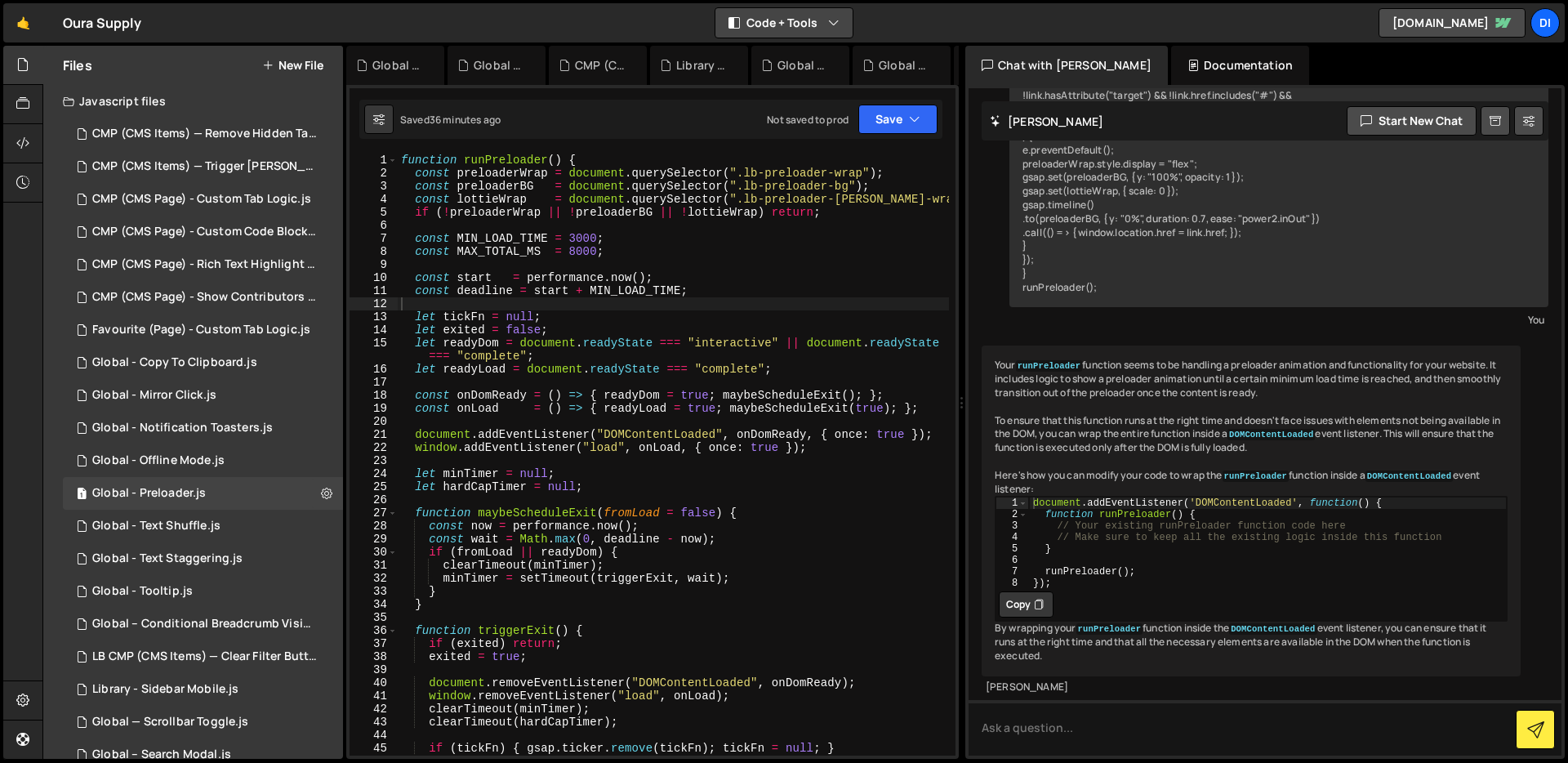
click at [799, 12] on button "Code + Tools" at bounding box center [784, 23] width 137 height 29
click at [802, 60] on button "Code Only" at bounding box center [784, 59] width 137 height 29
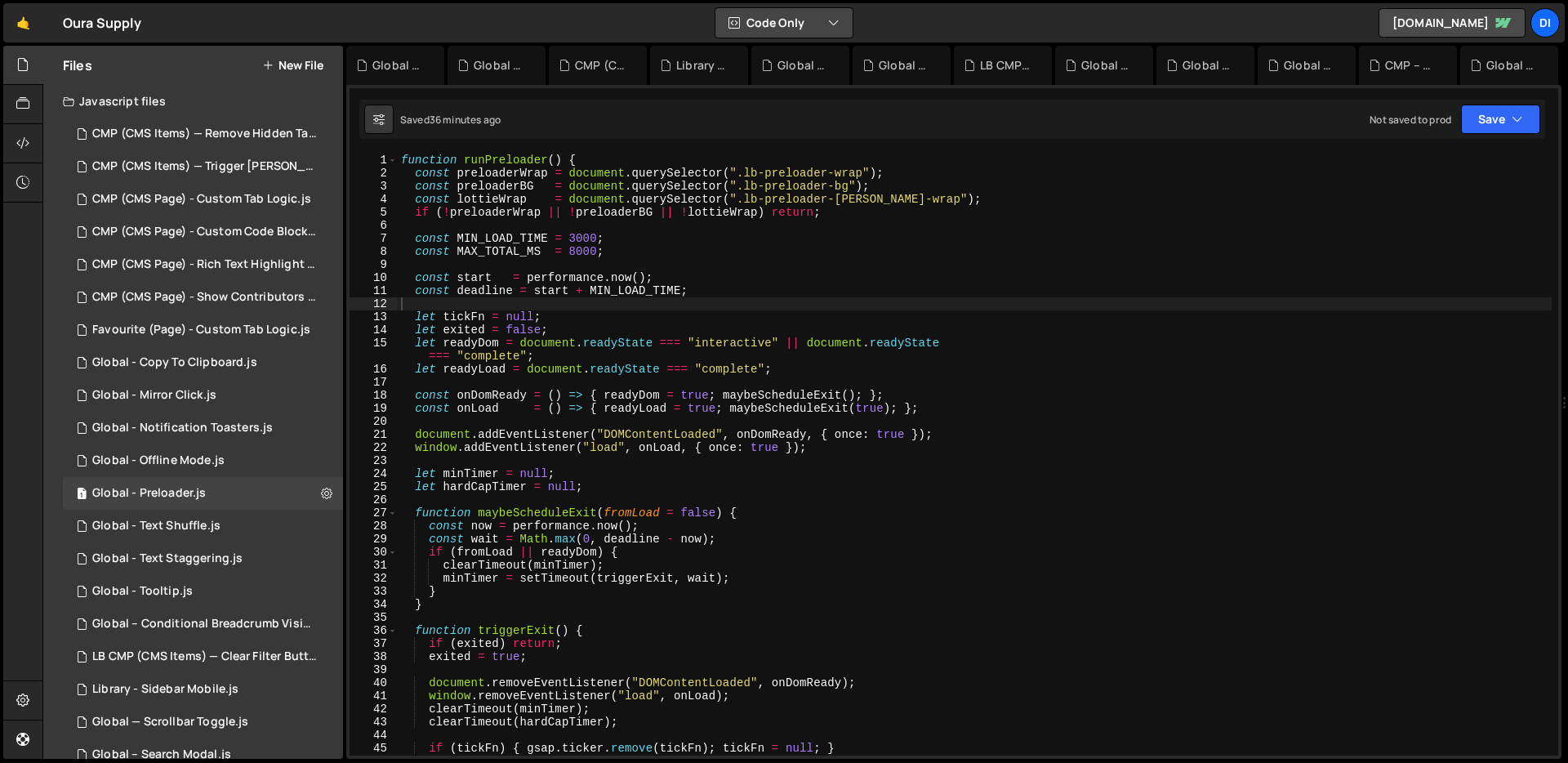
scroll to position [1531, 0]
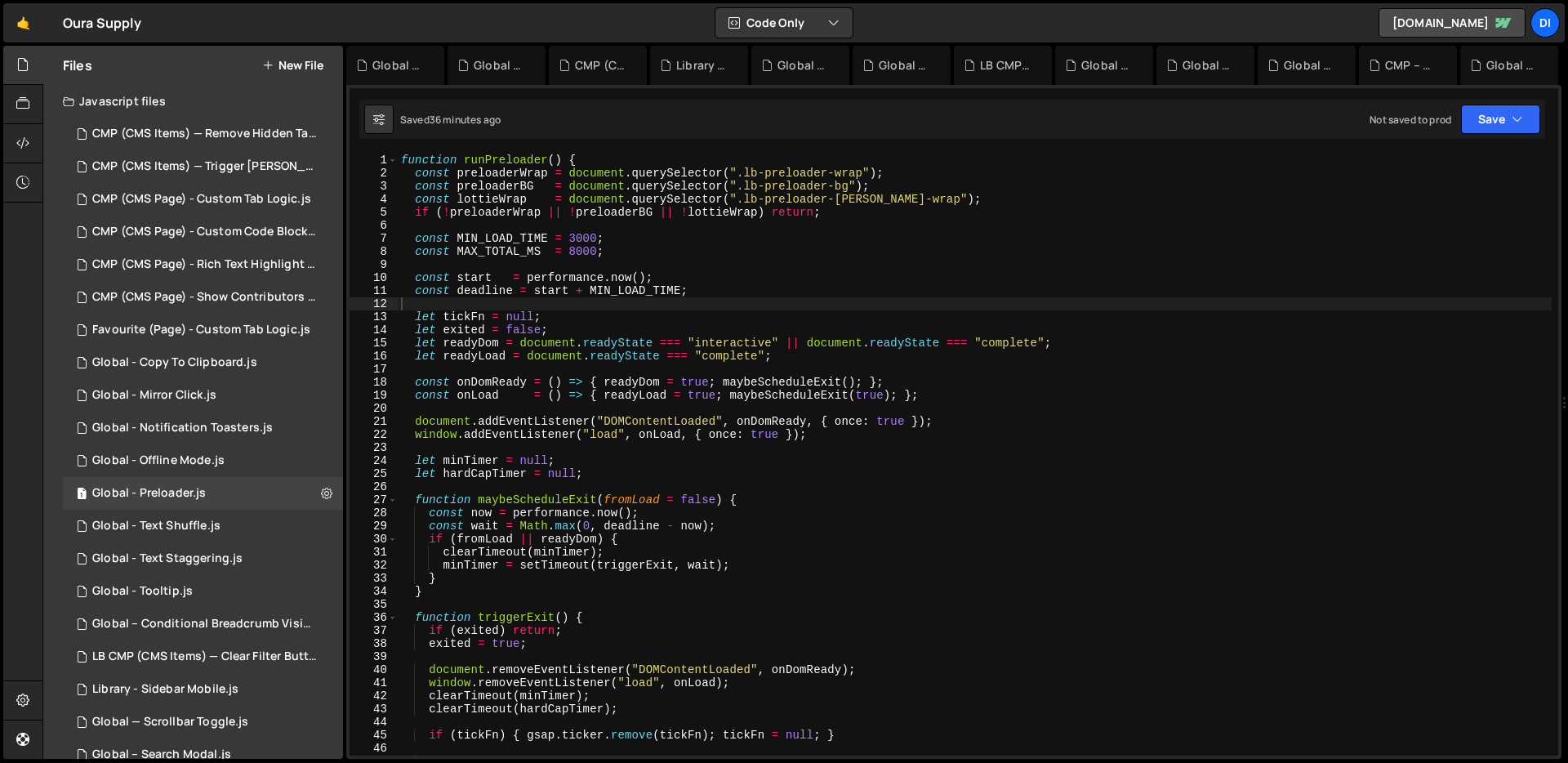
click at [812, 360] on div "function runPreloader ( ) { const preloaderWrap = document . querySelector ( ".…" at bounding box center [974, 468] width 1153 height 628
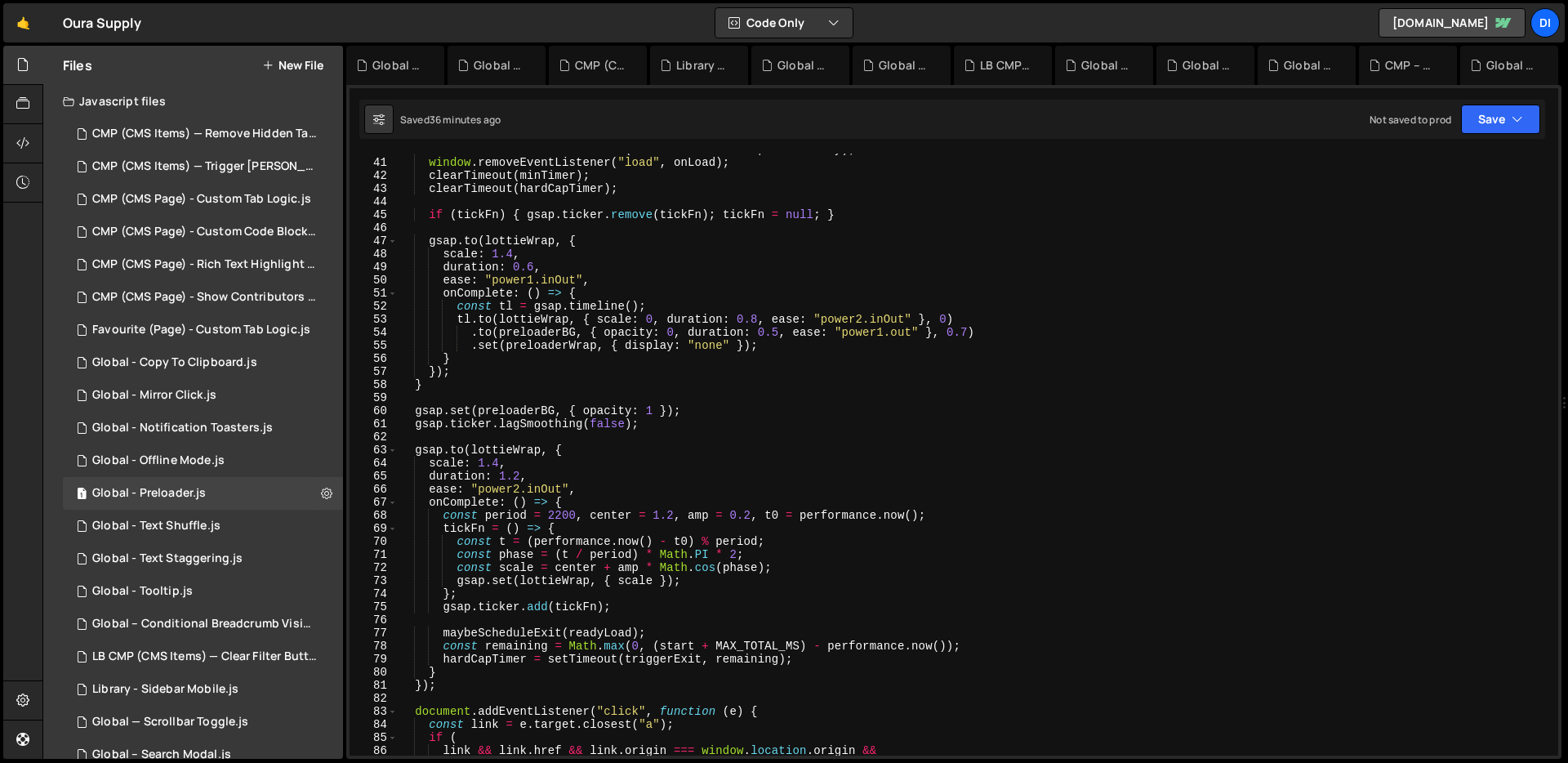
scroll to position [1026, 0]
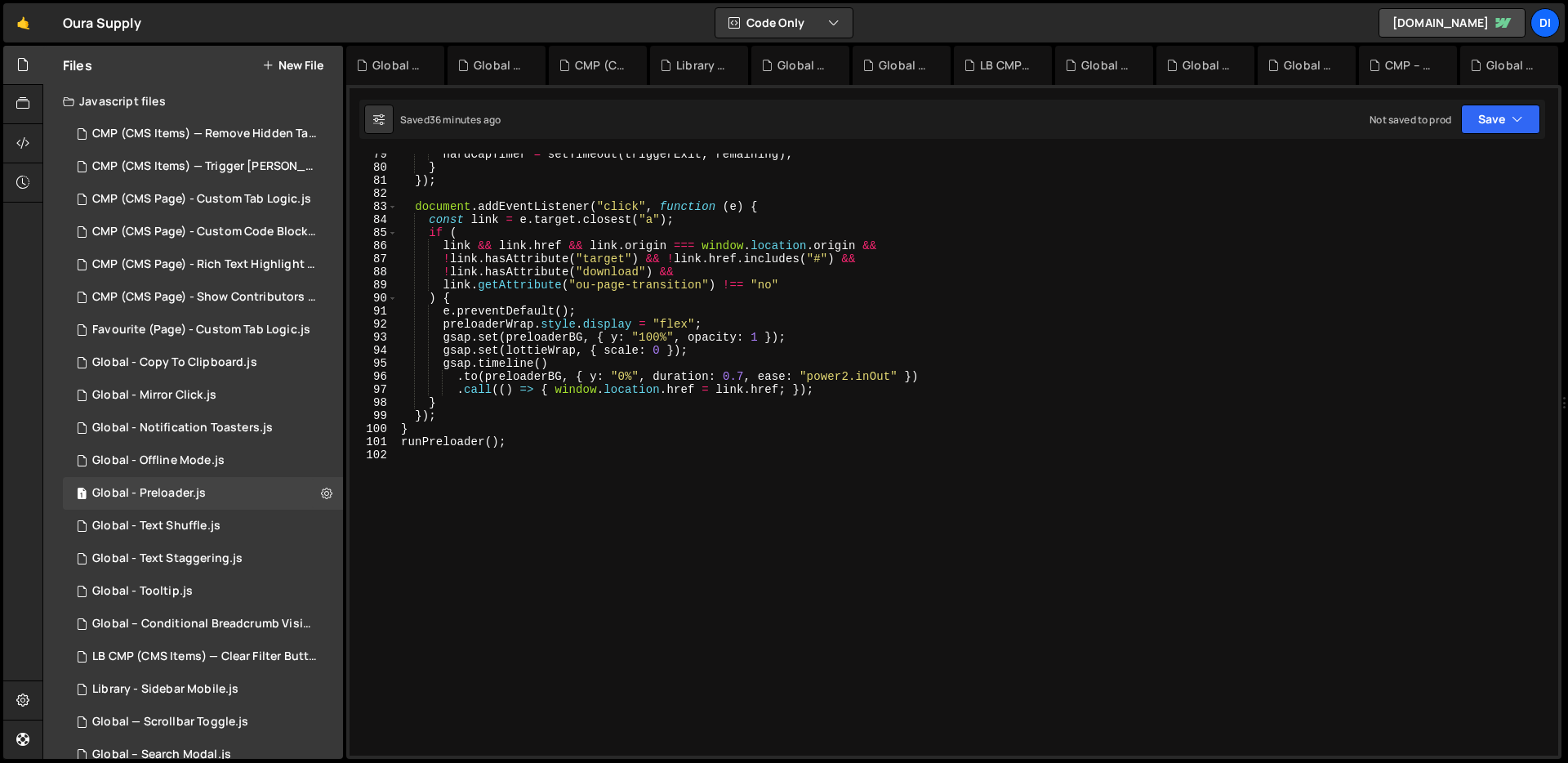
click at [851, 315] on div "hardCapTimer = setTimeout ( triggerExit , remaining ) ; } }) ; document . addEv…" at bounding box center [974, 462] width 1153 height 628
type textarea "runPreloader();"
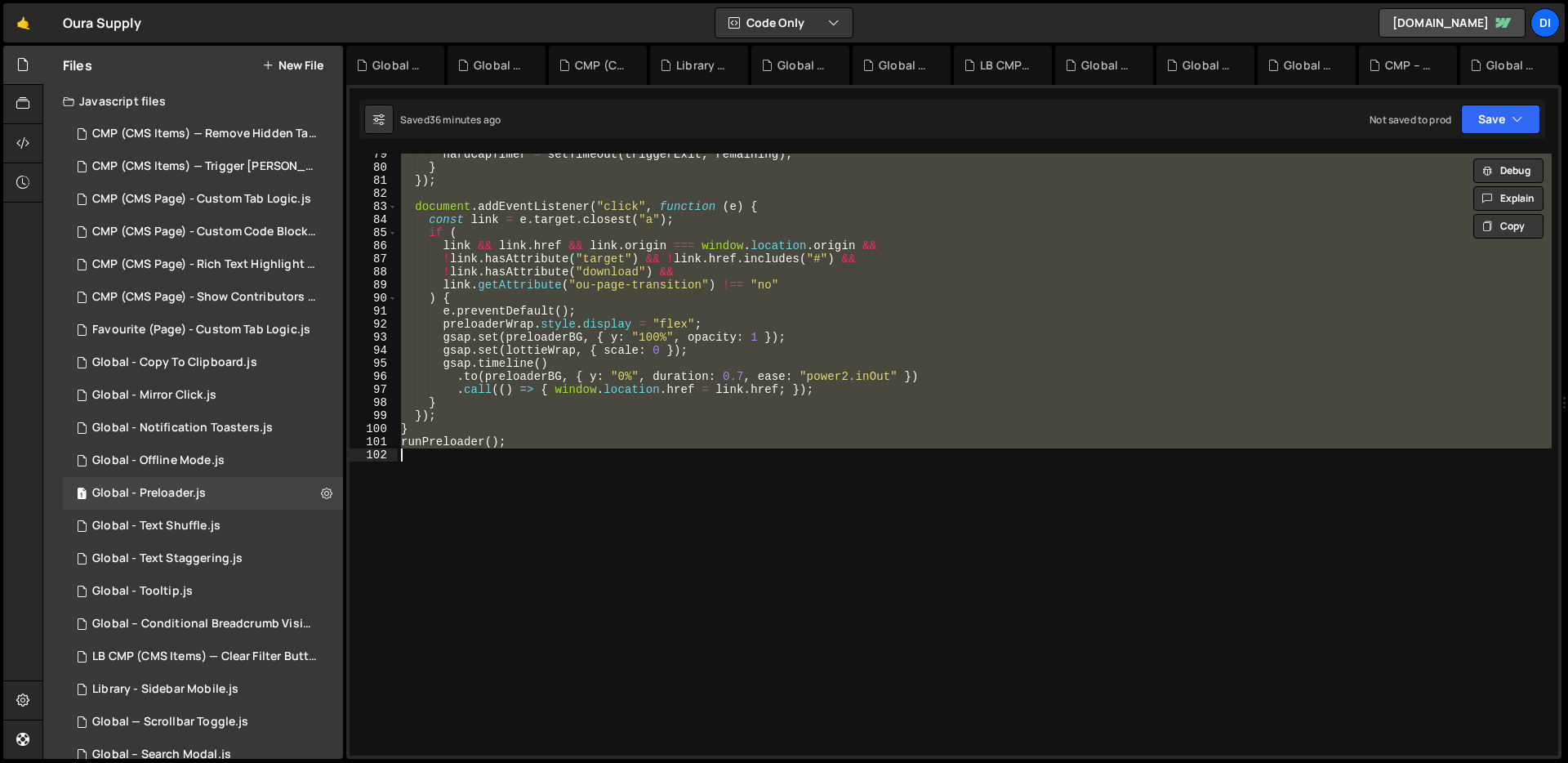
paste textarea
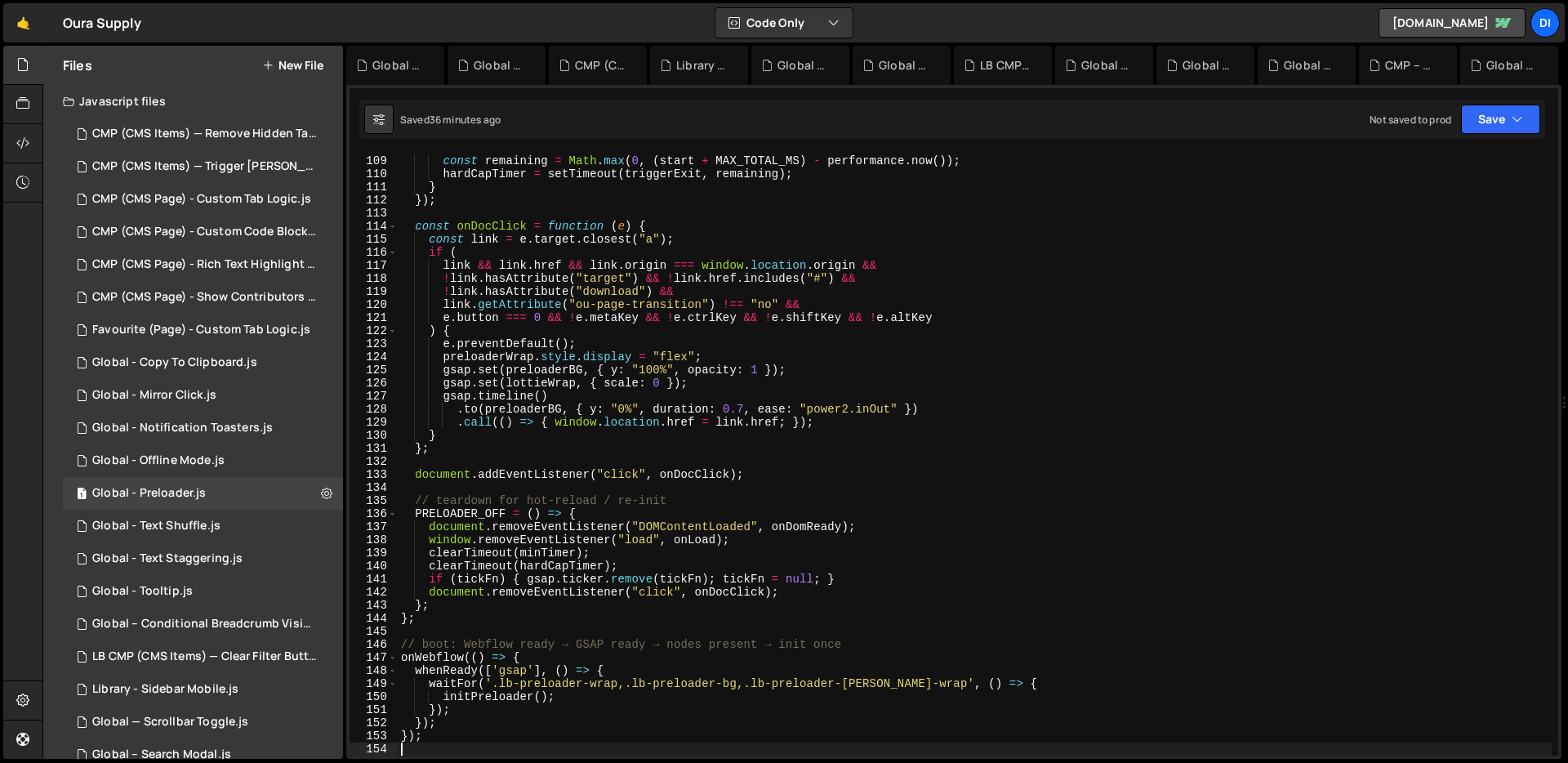
scroll to position [1410, 0]
click at [914, 298] on div "maybeScheduleExit ( readyLoad ) ; const remaining = Math . max ( 0 , ( start + …" at bounding box center [974, 455] width 1153 height 628
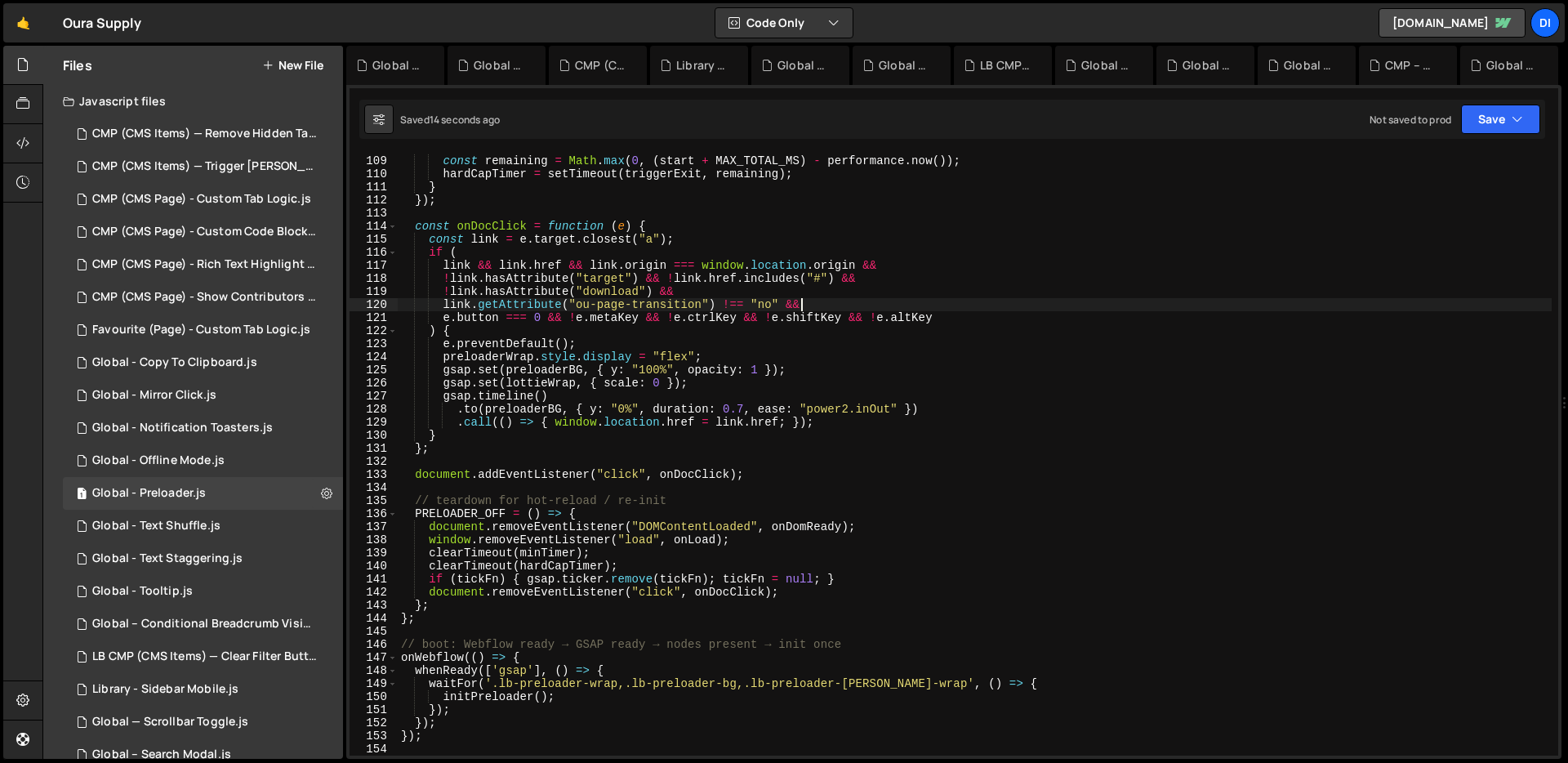
type textarea "runPreloader();"
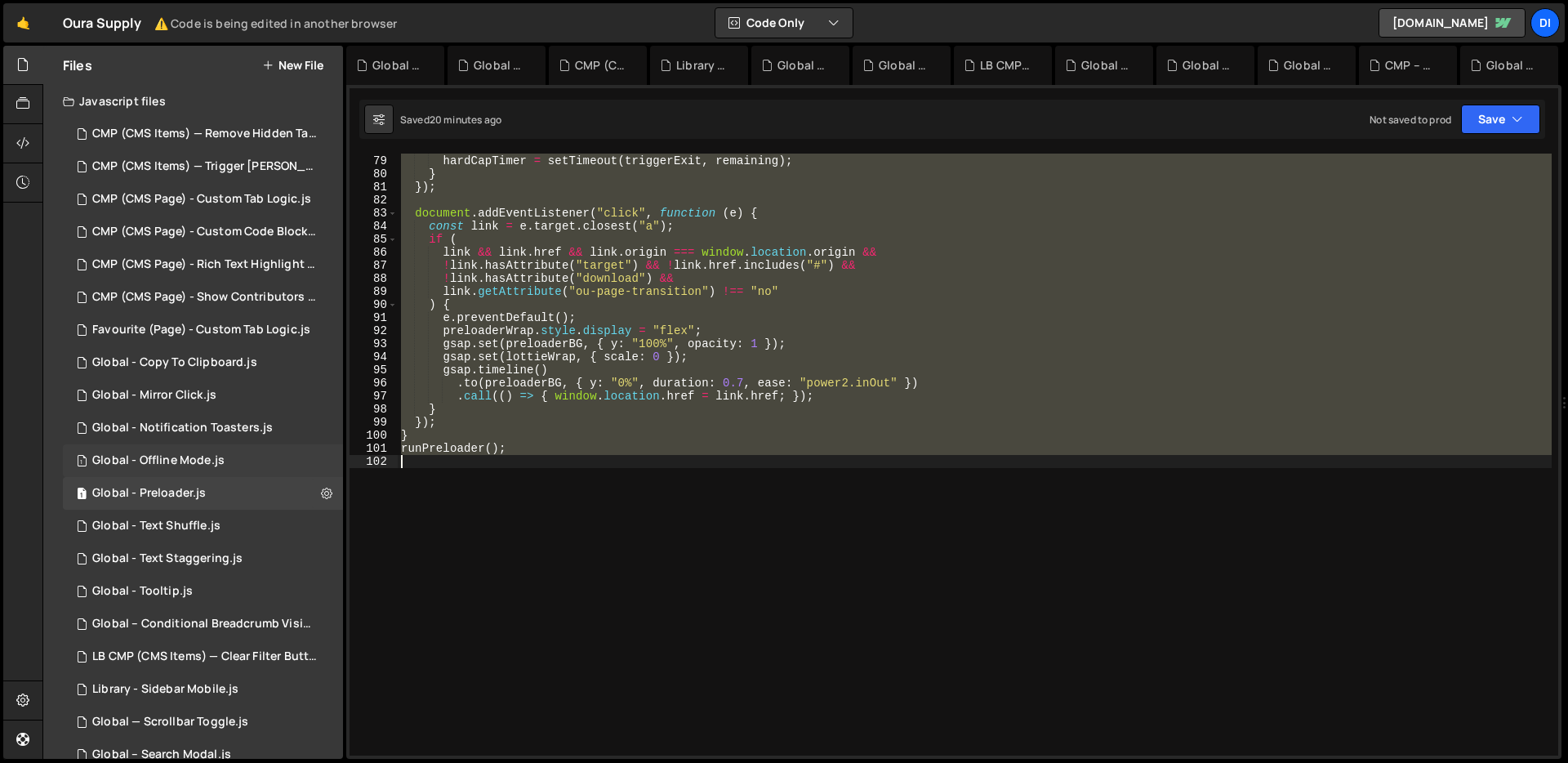
scroll to position [421, 0]
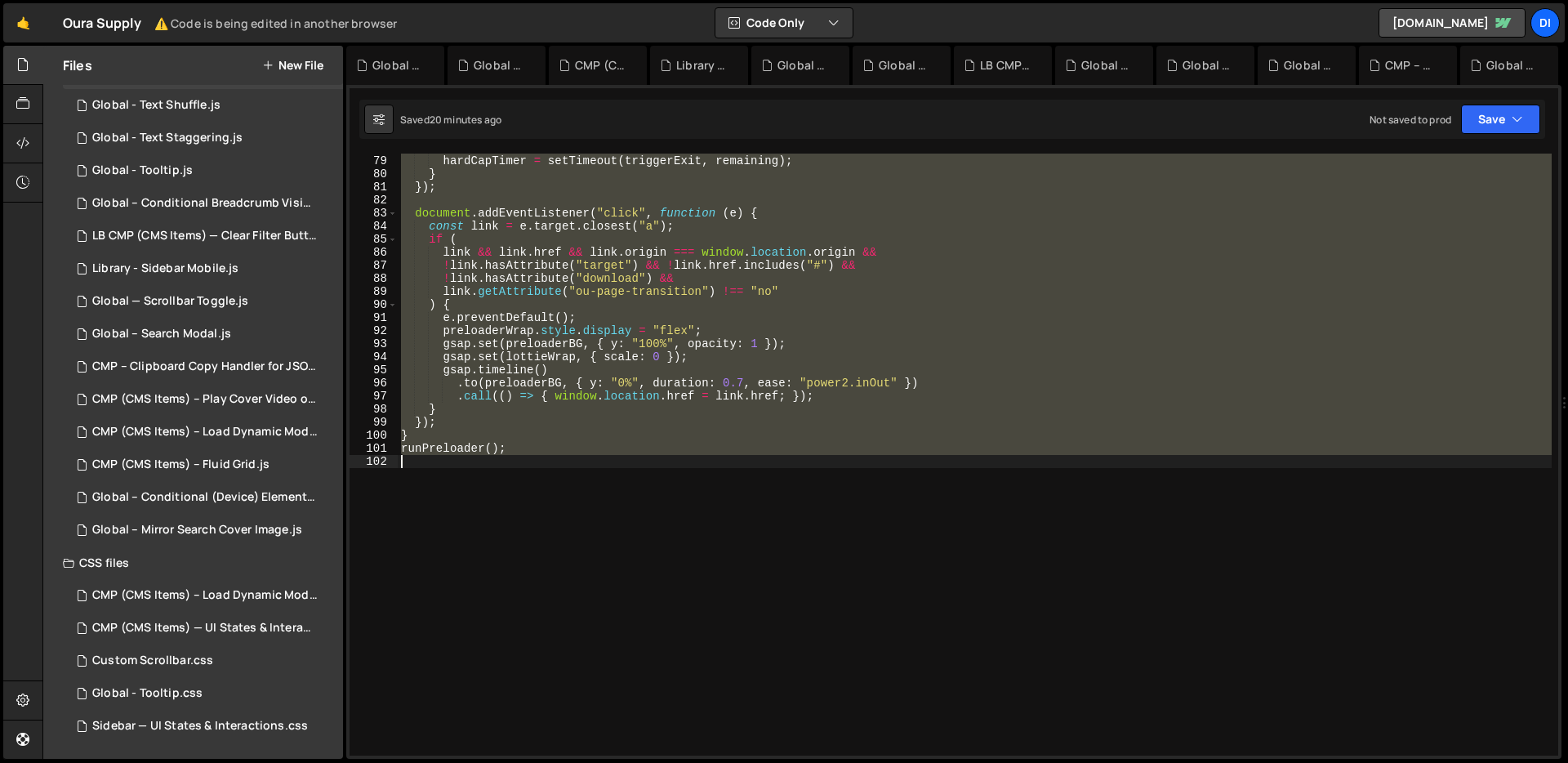
click at [289, 66] on button "New File" at bounding box center [292, 65] width 61 height 13
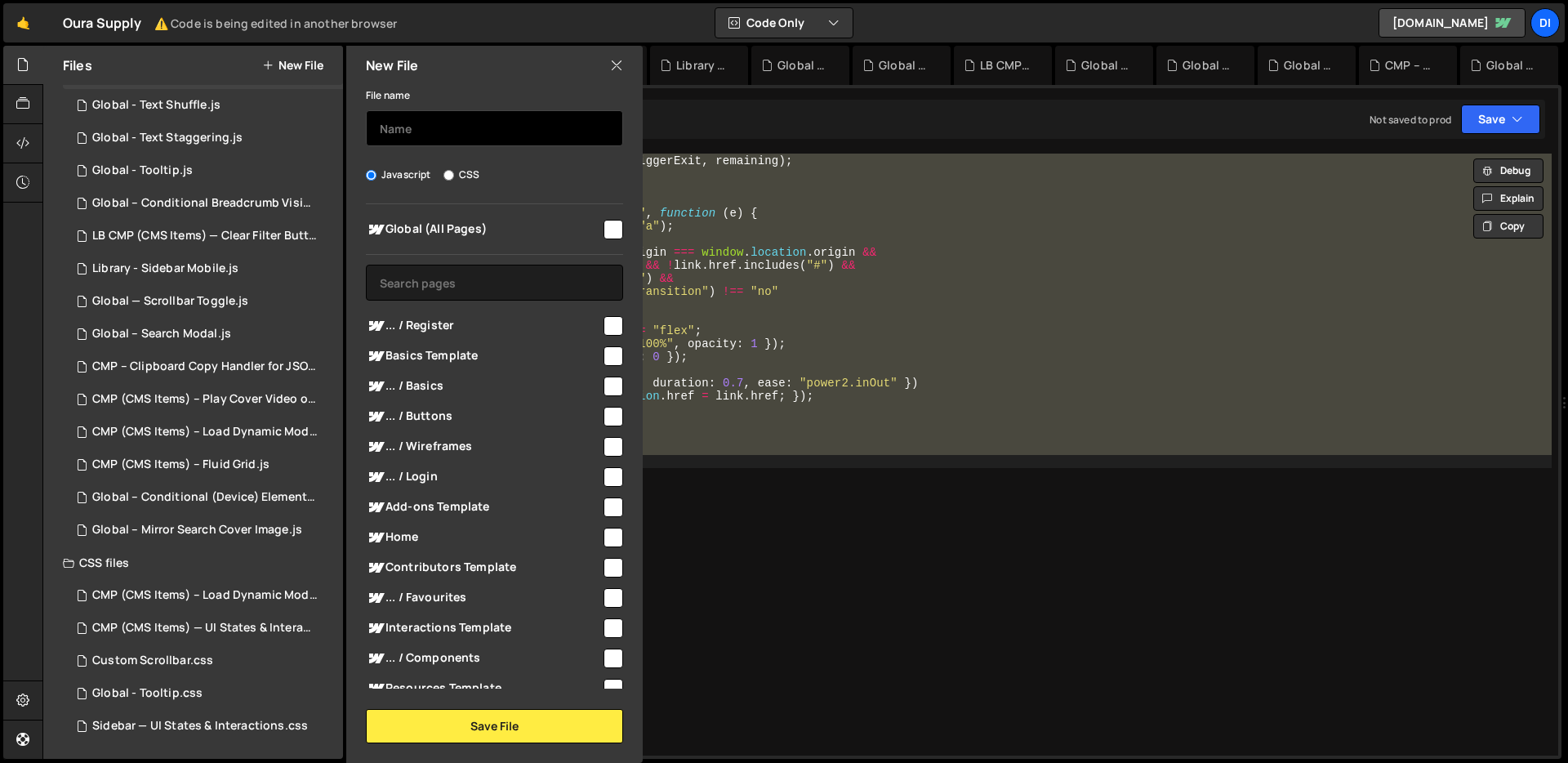
click at [455, 144] on input "text" at bounding box center [494, 127] width 257 height 36
paste input "Sidebar — UI States & Interactions"
type input "Sidebar — UI States & Interactions"
click at [461, 171] on label "CSS" at bounding box center [461, 175] width 36 height 17
click at [454, 171] on input "CSS" at bounding box center [448, 175] width 11 height 11
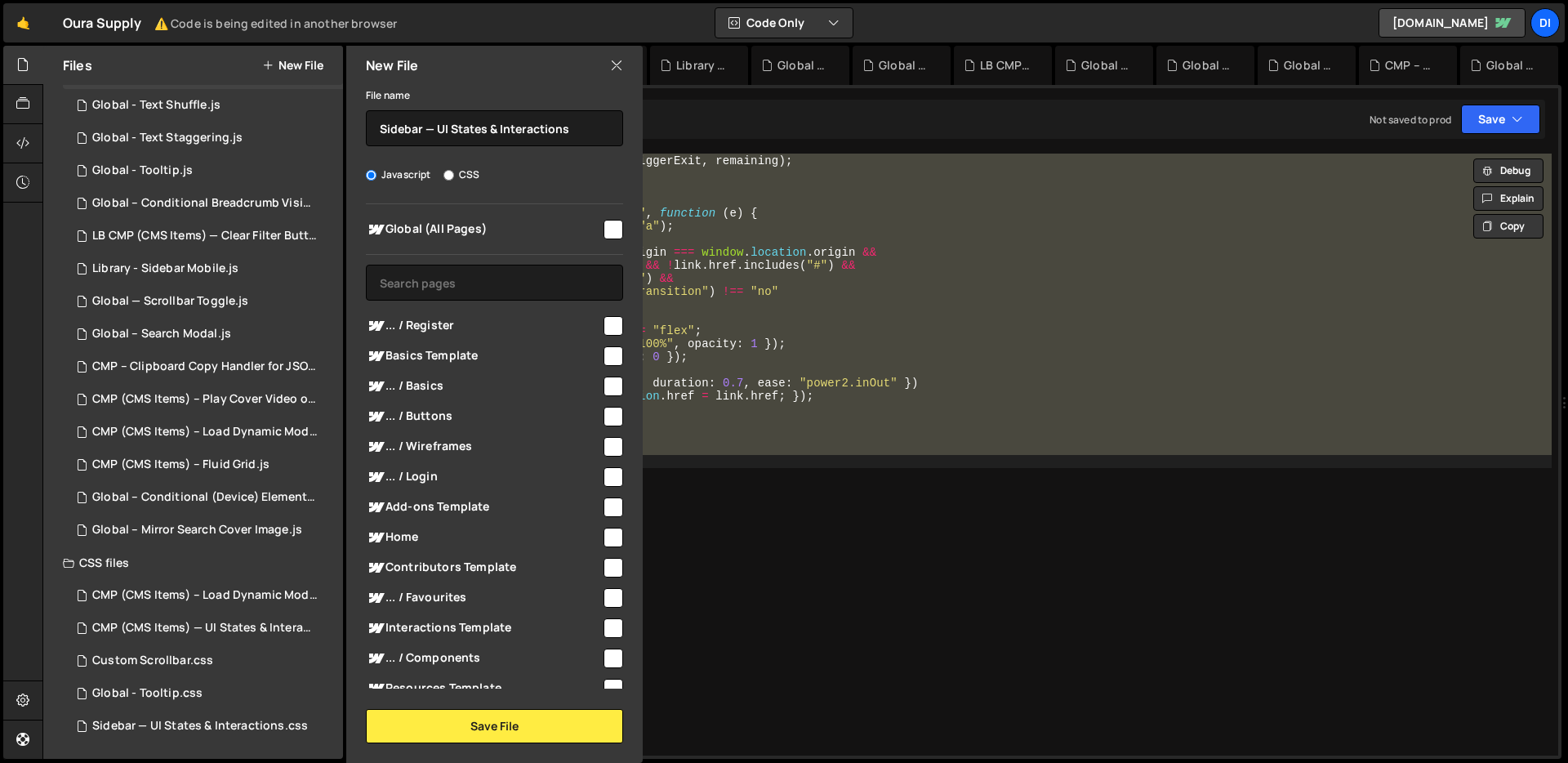
radio input "true"
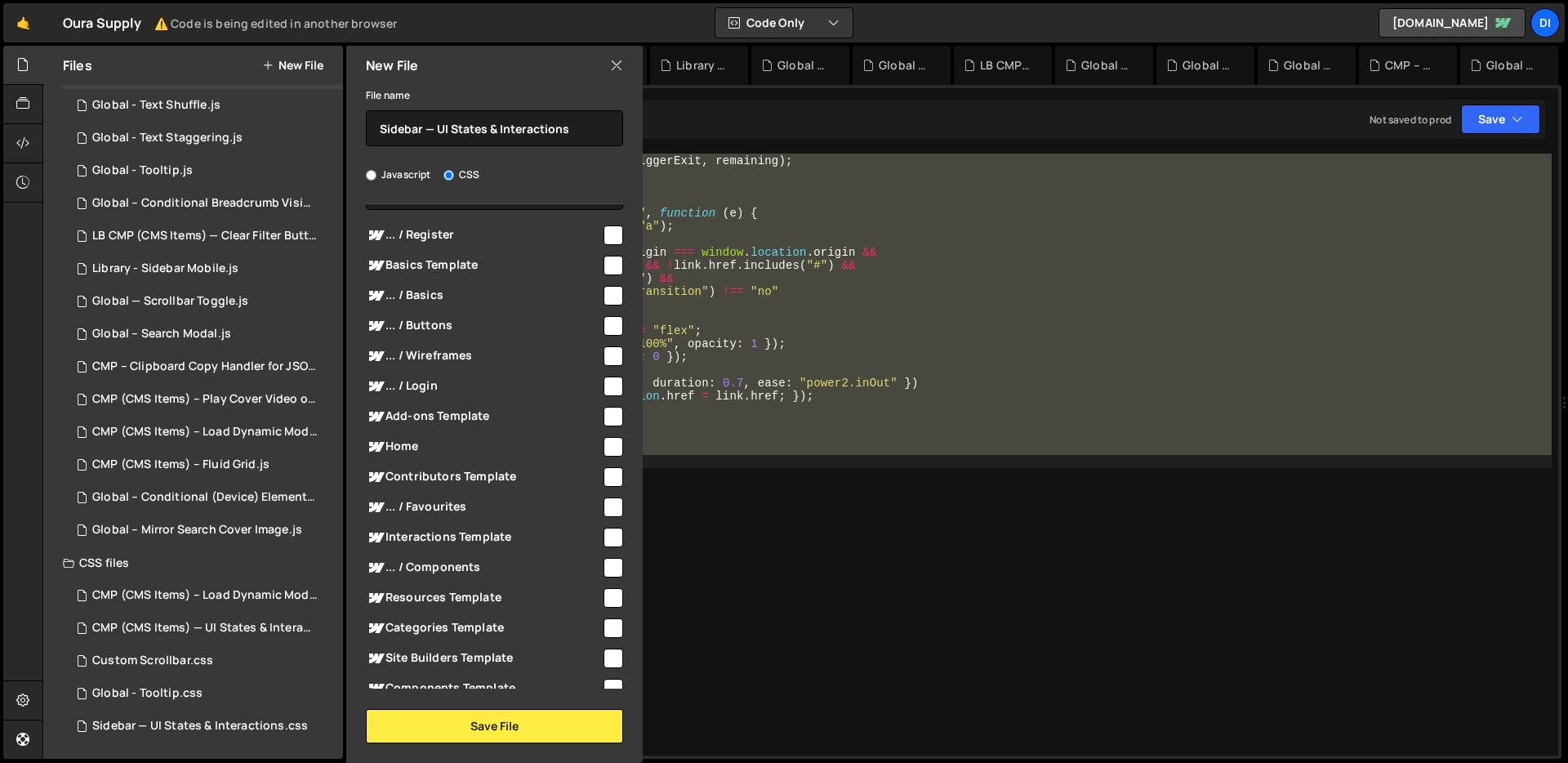
scroll to position [0, 0]
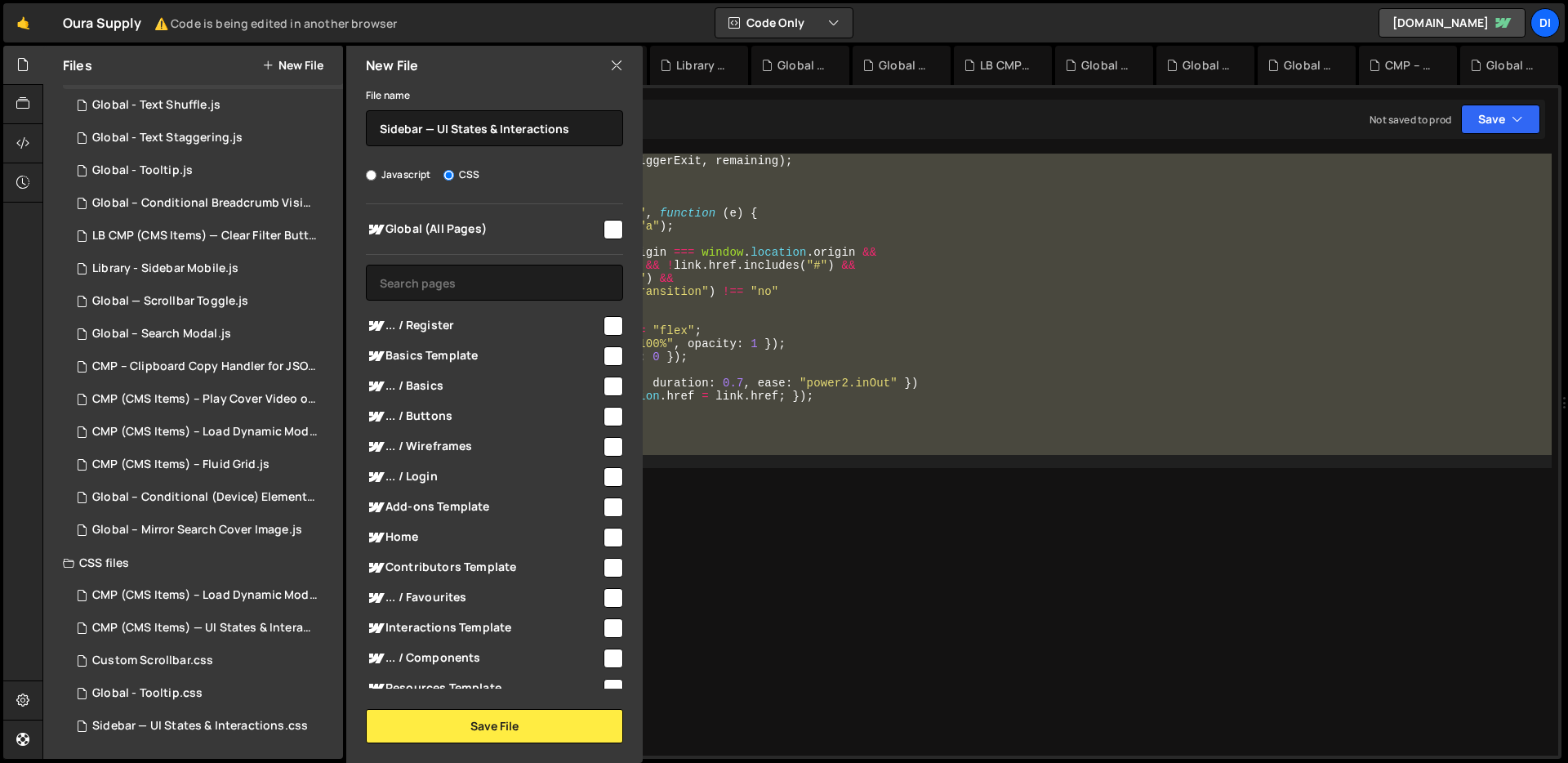
click at [606, 231] on input "checkbox" at bounding box center [613, 229] width 20 height 20
checkbox input "true"
click at [526, 725] on button "Save File" at bounding box center [494, 726] width 257 height 34
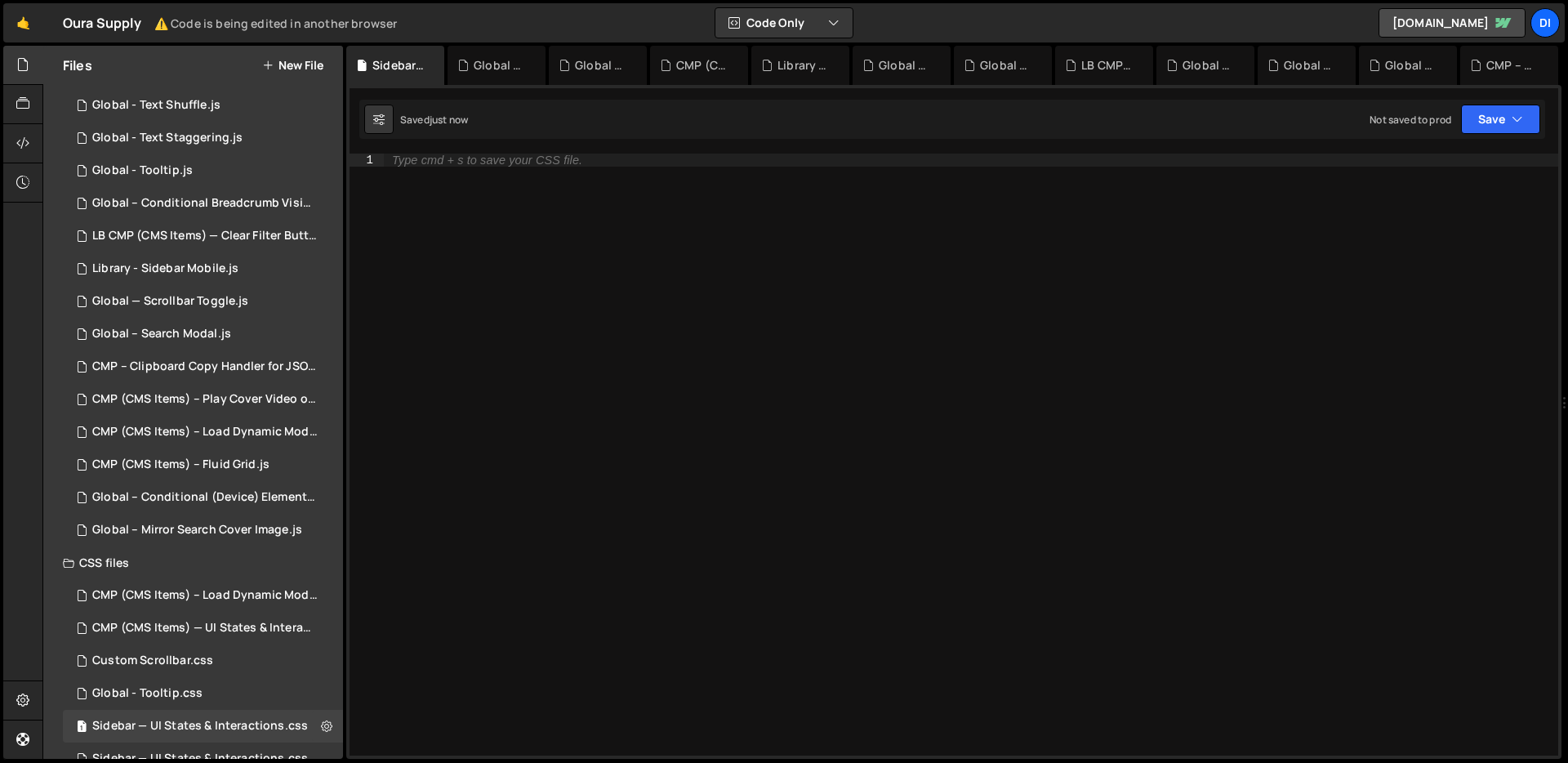
click at [881, 360] on div "Type cmd + s to save your CSS file." at bounding box center [970, 468] width 1174 height 628
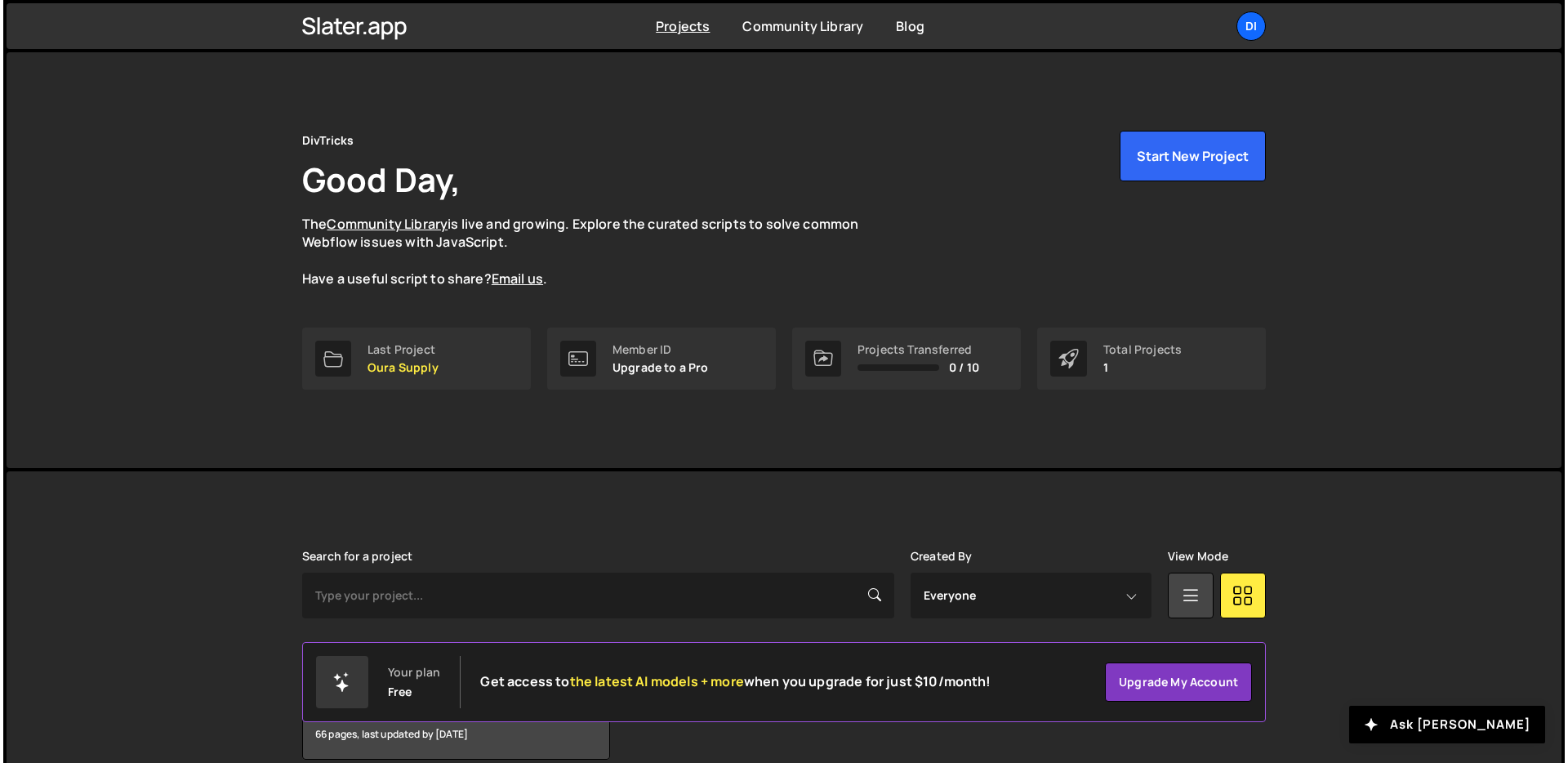
scroll to position [78, 0]
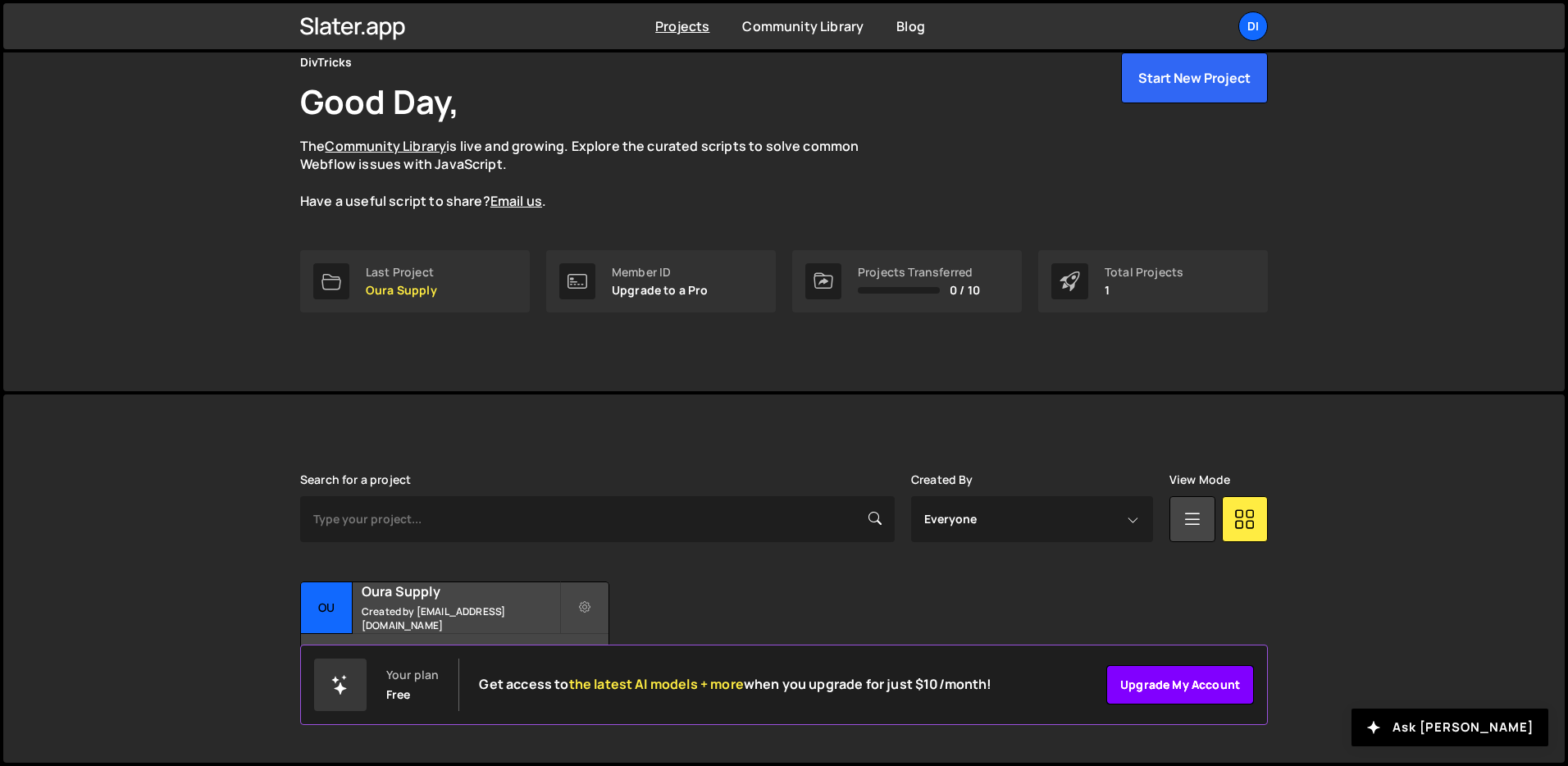
click at [1174, 682] on link "Upgrade my account" at bounding box center [1180, 684] width 148 height 39
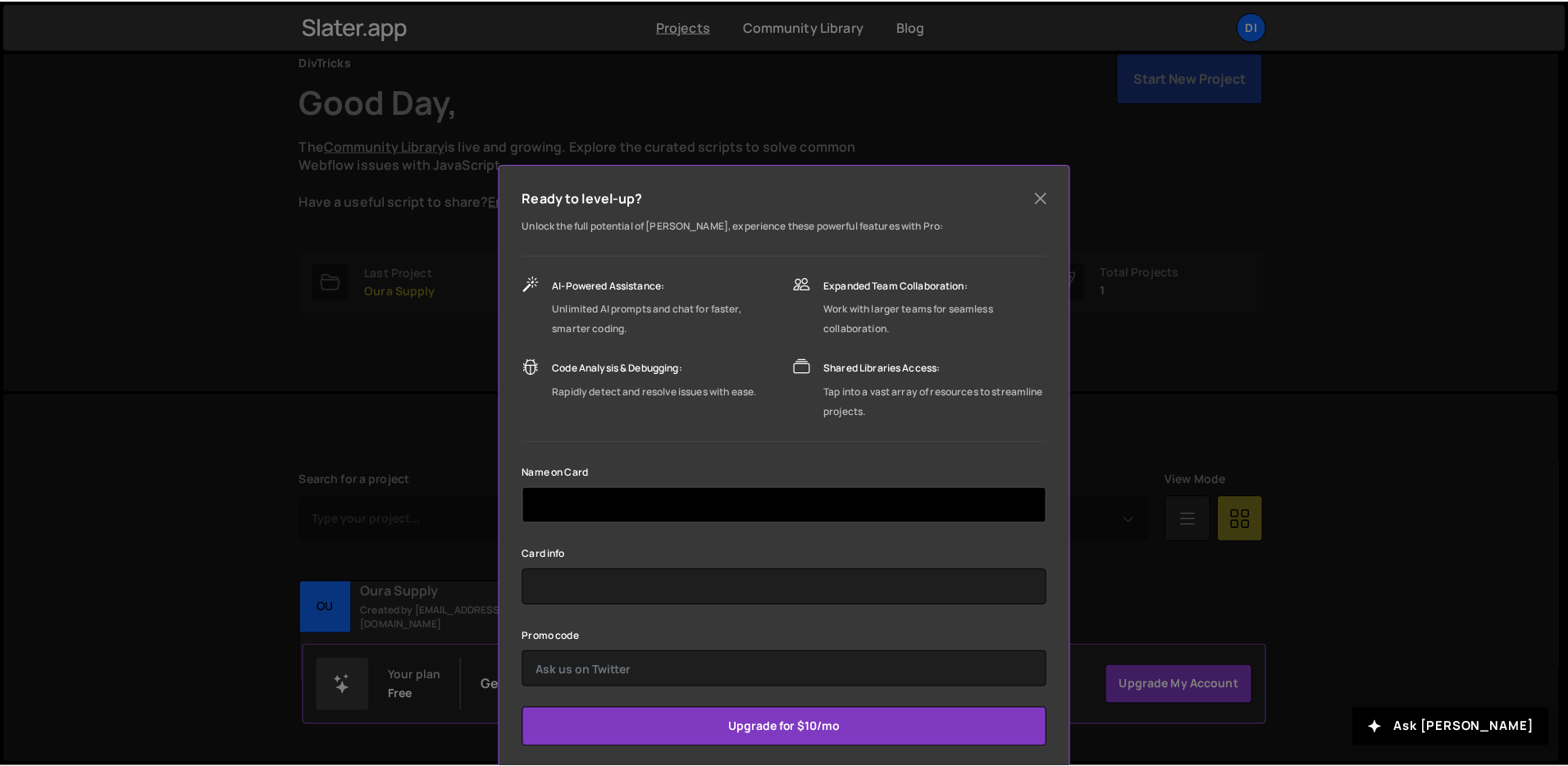
scroll to position [28, 0]
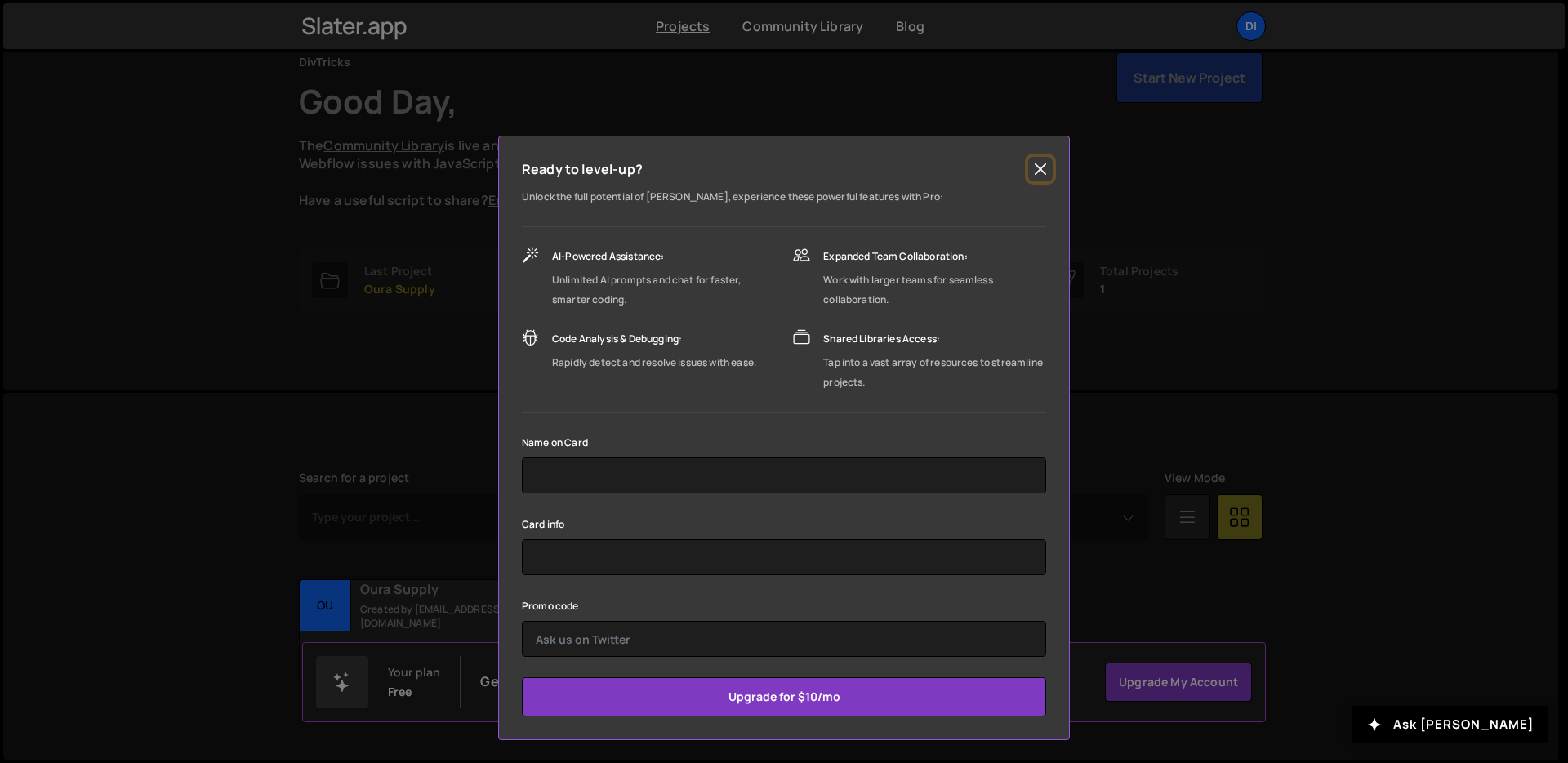
click at [1035, 160] on button "Close" at bounding box center [1039, 169] width 25 height 25
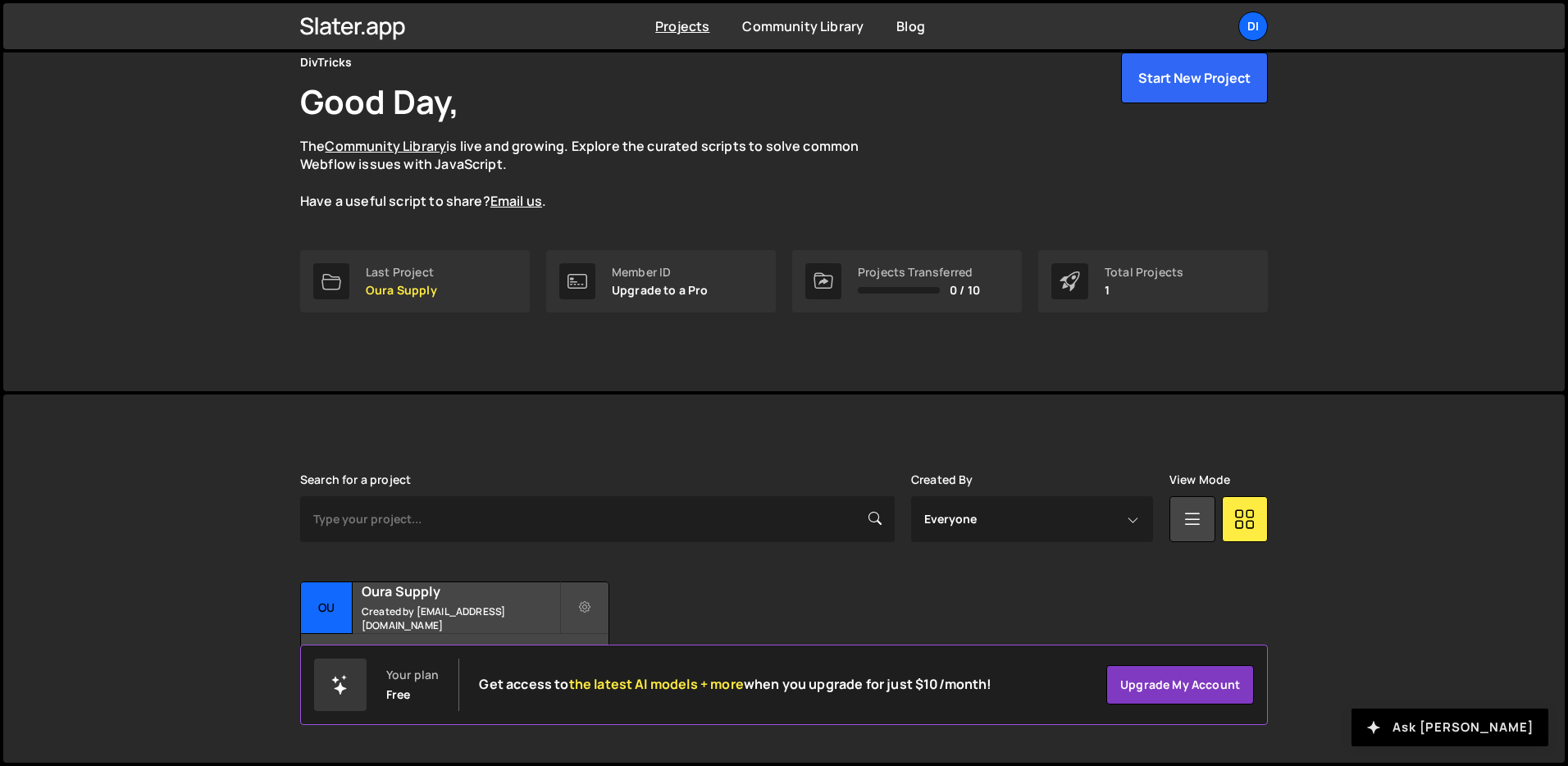
click at [1469, 724] on button "Ask Slater AI" at bounding box center [1450, 727] width 197 height 37
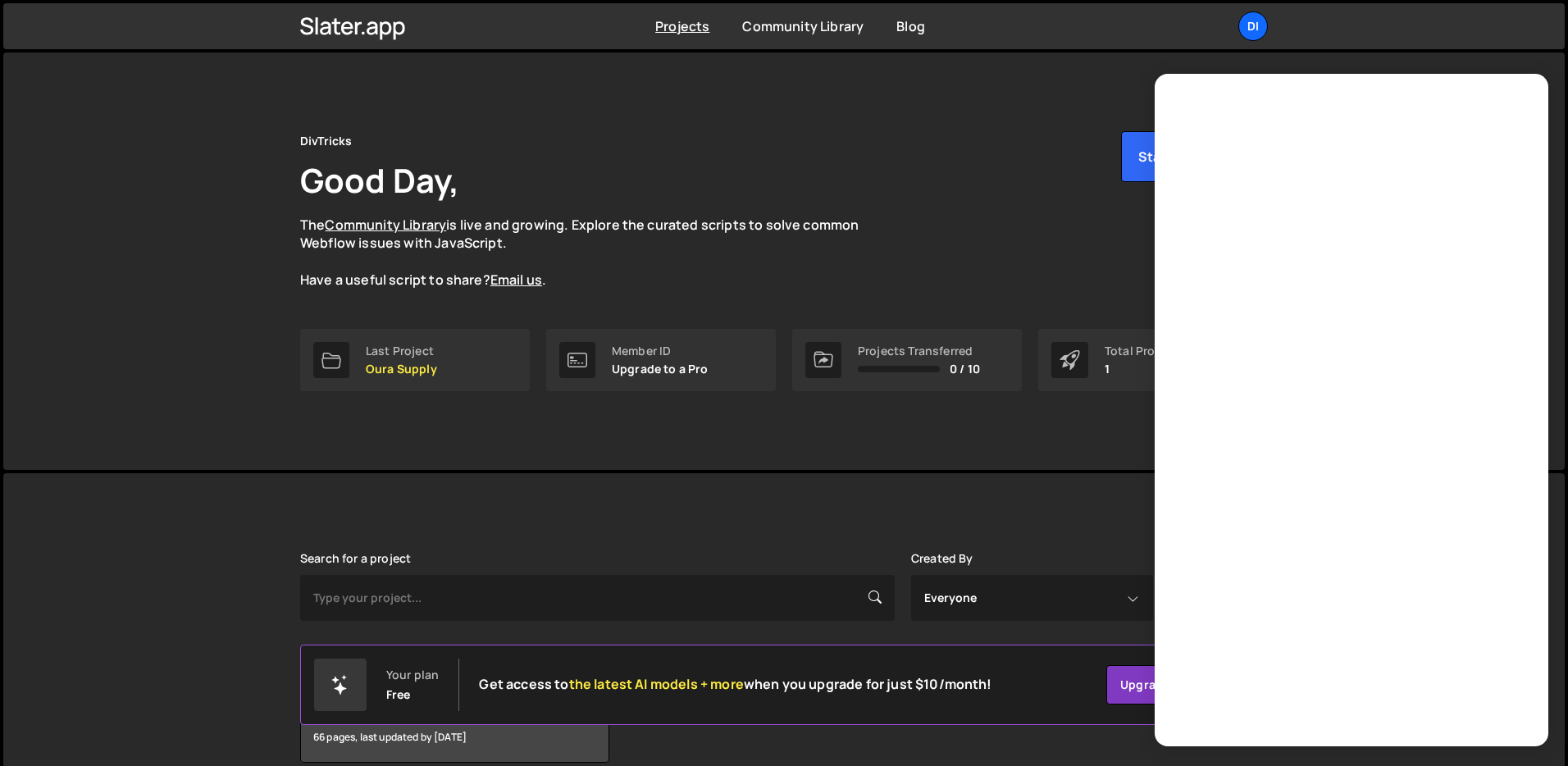
scroll to position [79, 0]
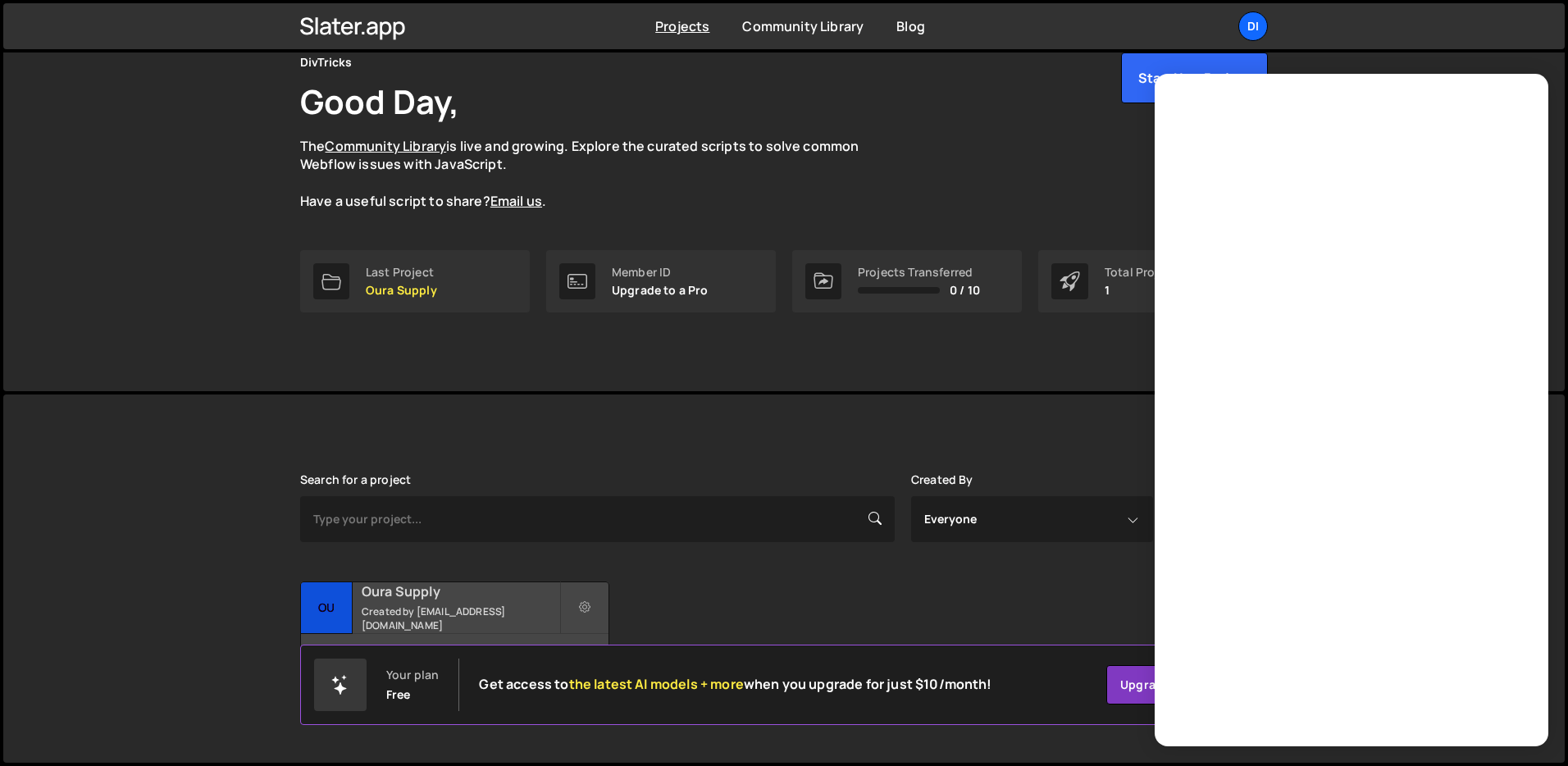
click at [503, 614] on small "Created by zaynhamza811@gmail.com" at bounding box center [460, 618] width 198 height 28
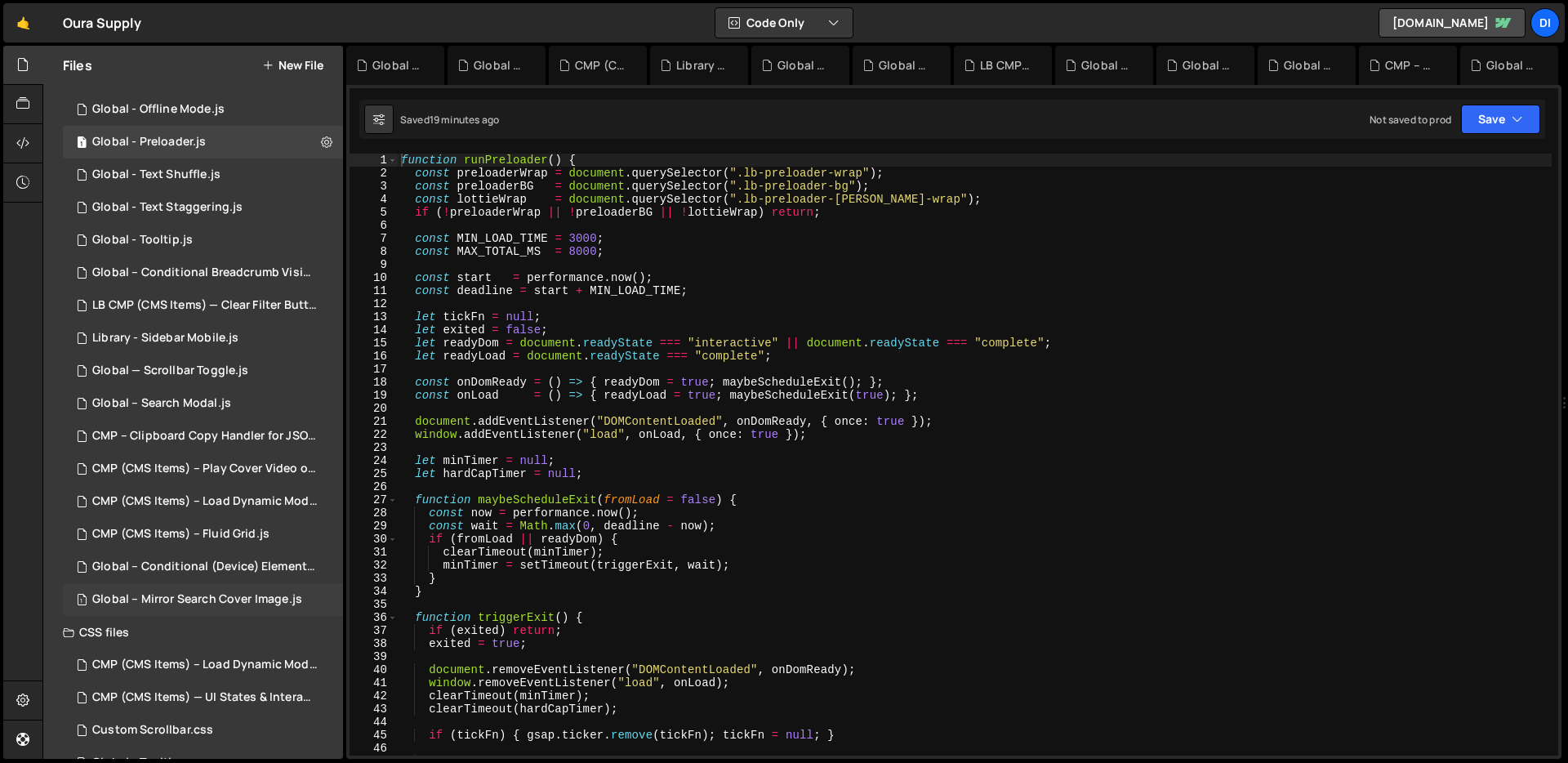
scroll to position [421, 0]
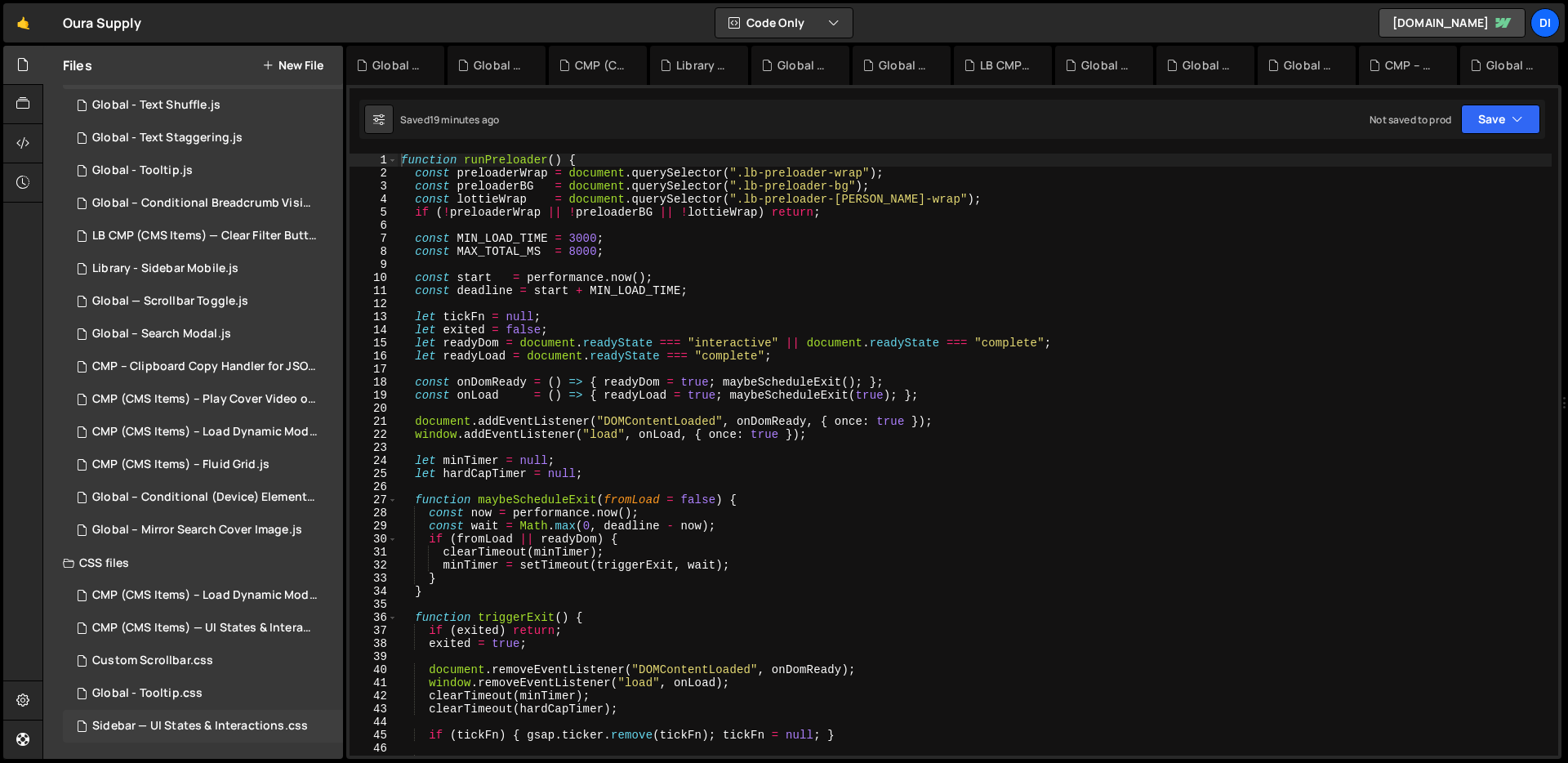
click at [204, 733] on div "Sidebar — UI States & Interactions.css" at bounding box center [200, 726] width 216 height 15
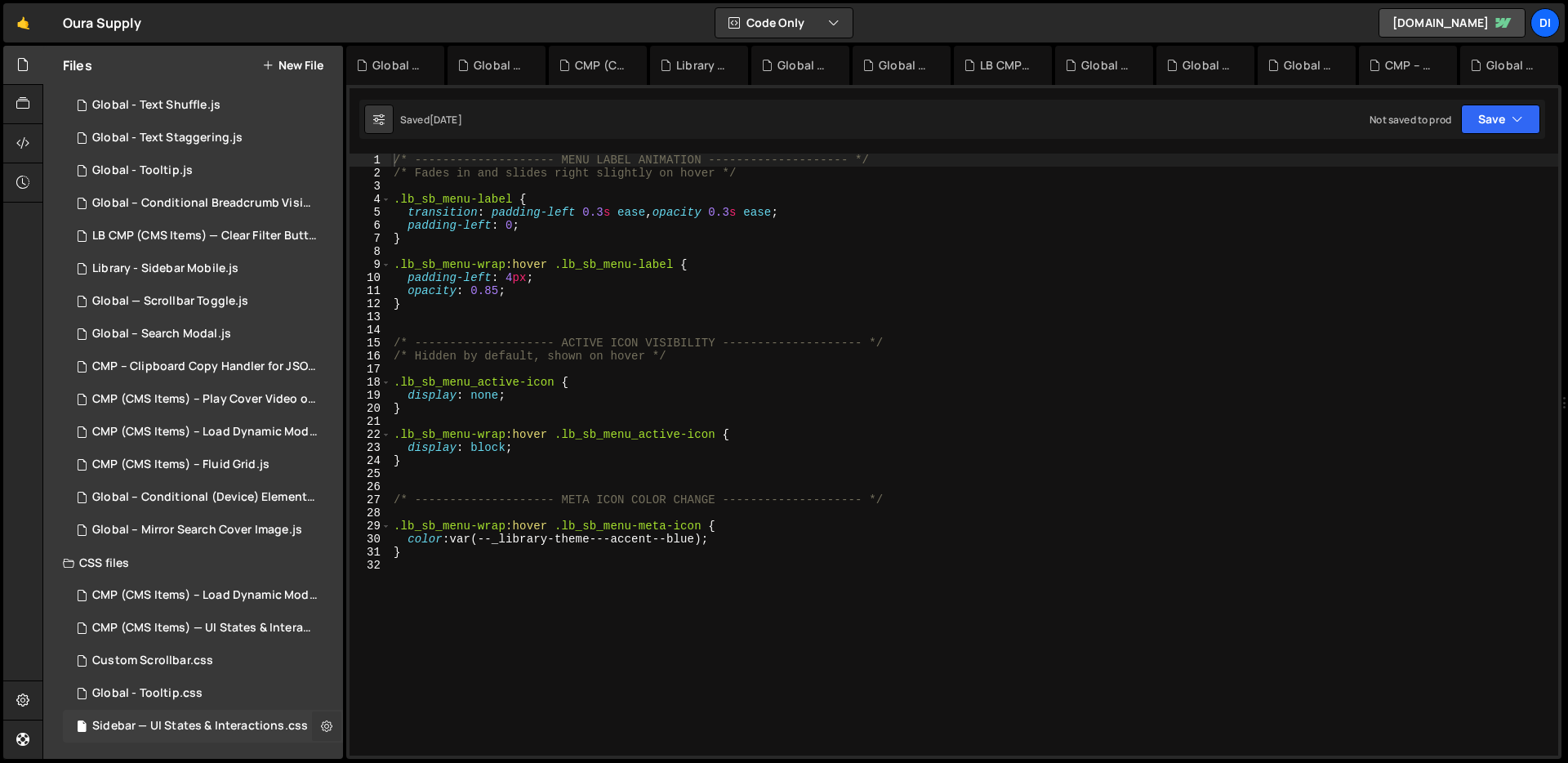
scroll to position [2090, 0]
click at [321, 729] on icon at bounding box center [327, 726] width 12 height 16
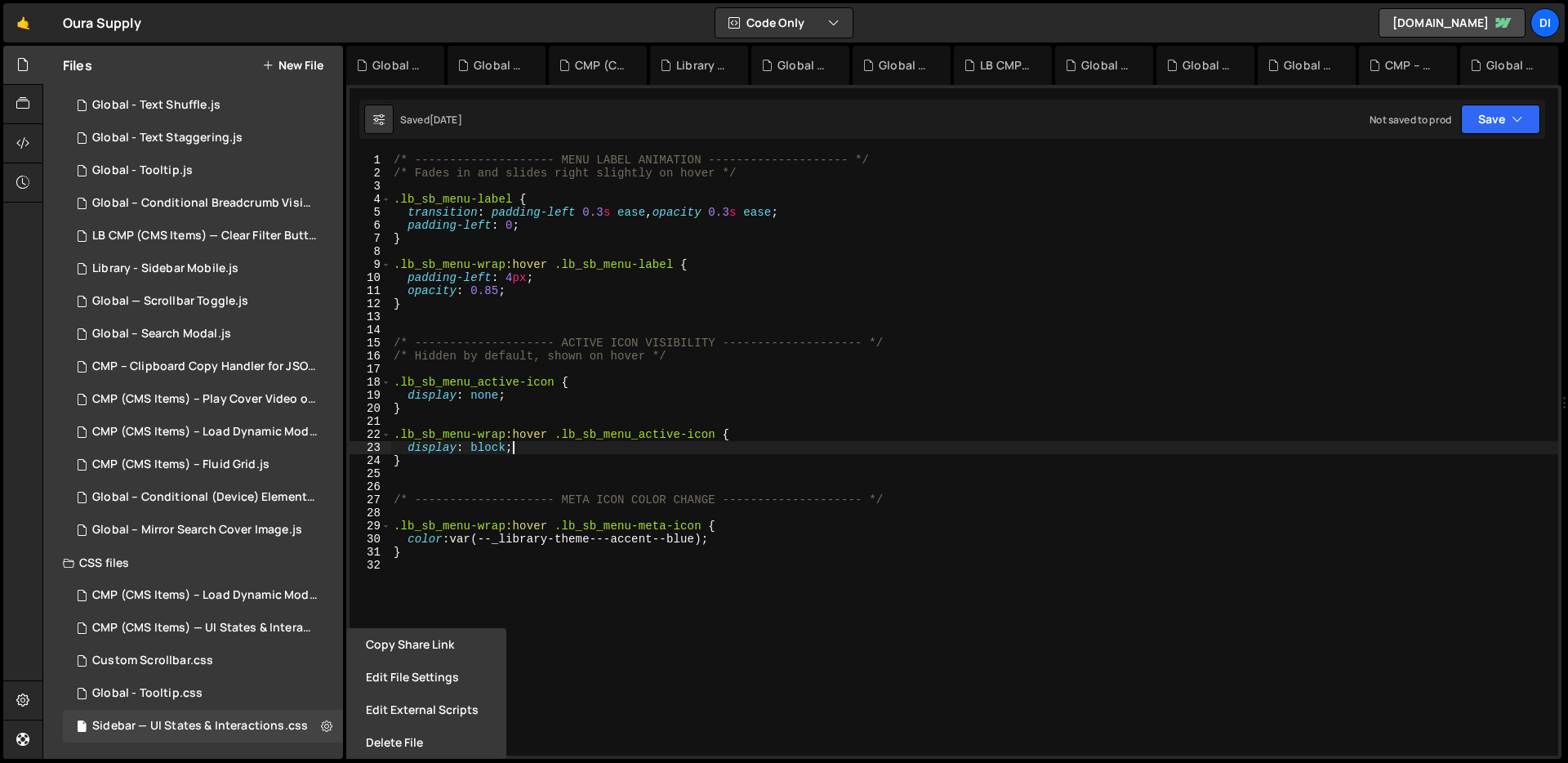
click at [573, 453] on div "/* -------------------- MENU LABEL ANIMATION -------------------- */ /* Fades i…" at bounding box center [974, 468] width 1168 height 628
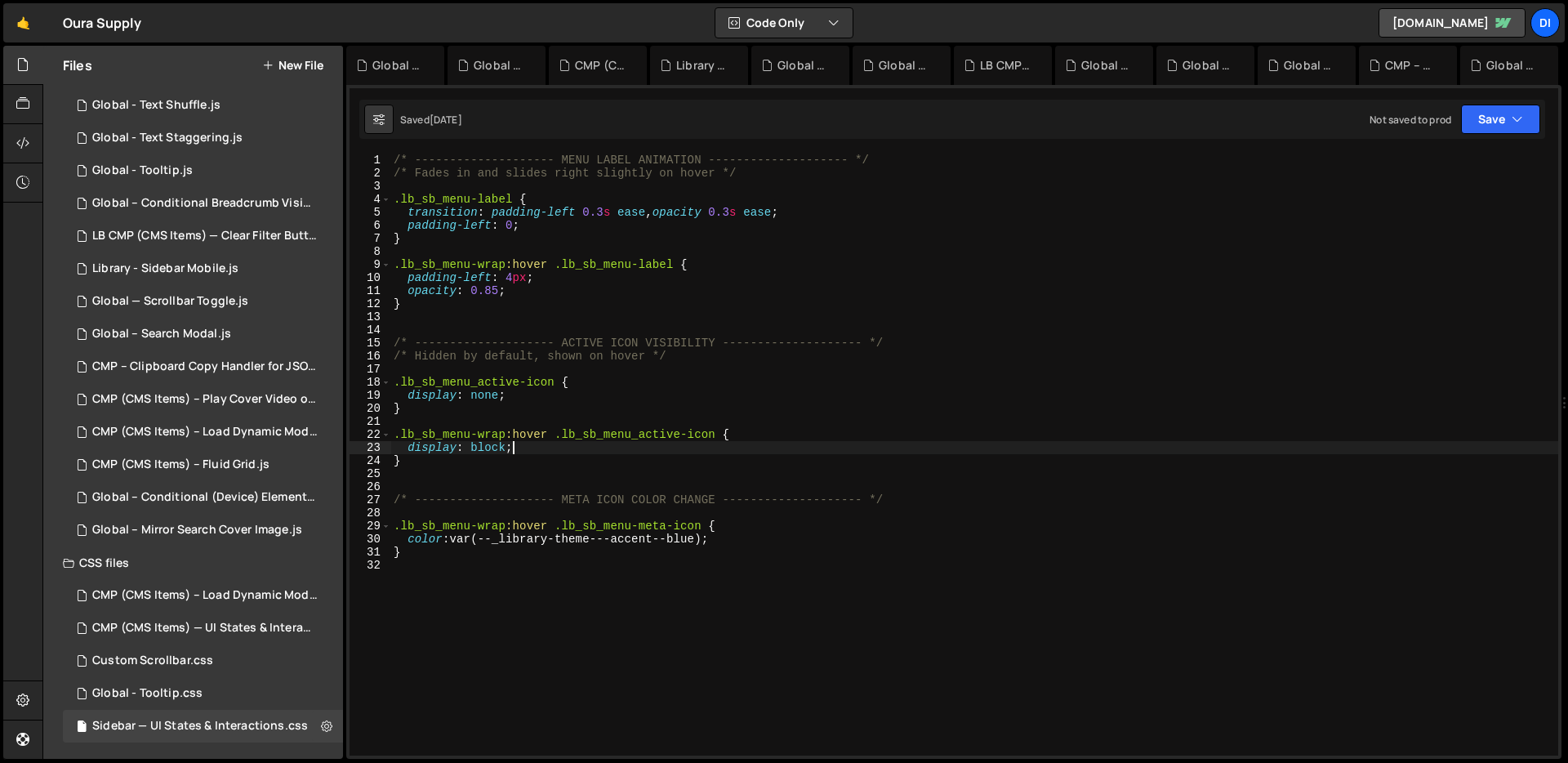
type textarea "}"
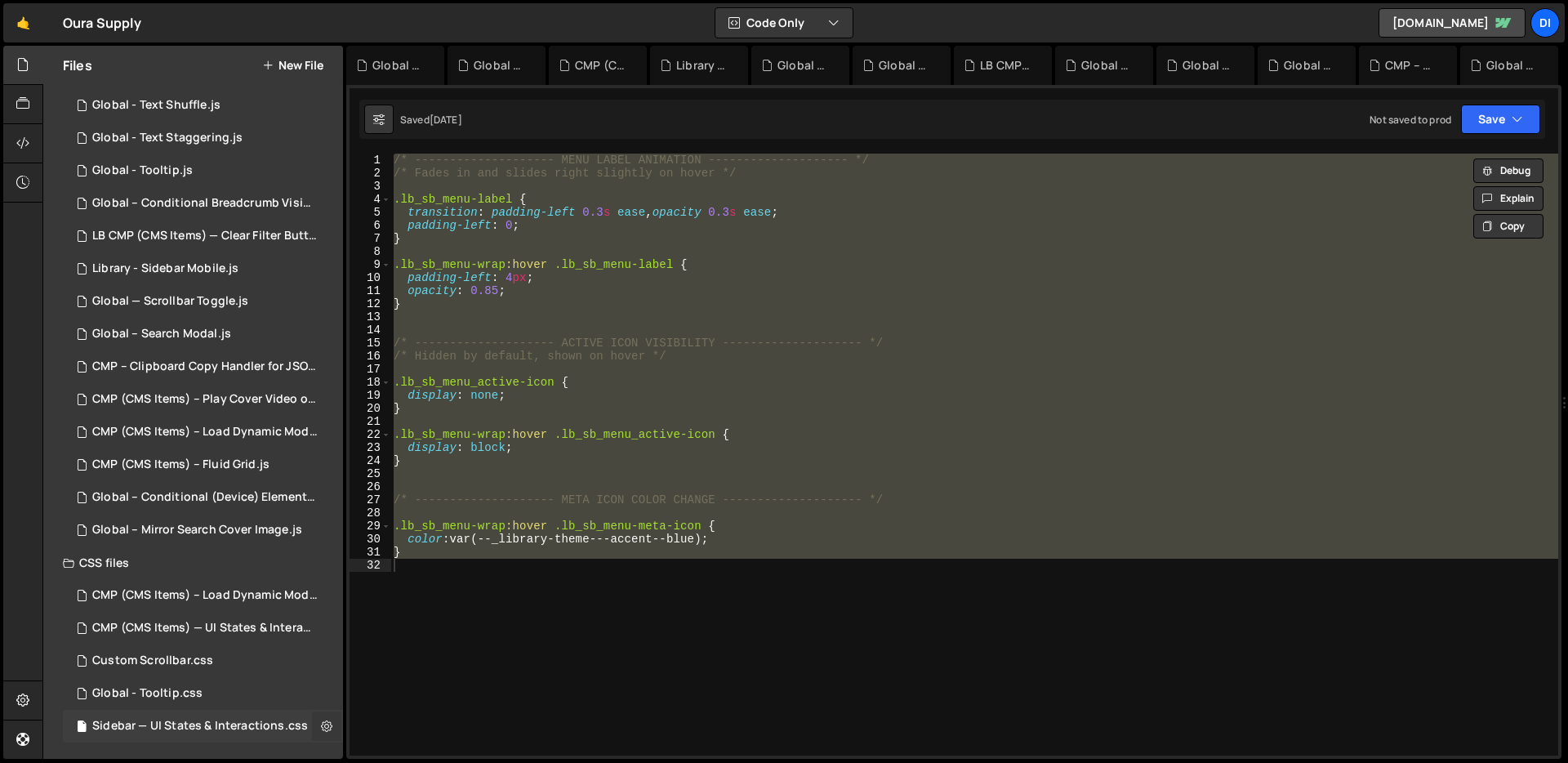
click at [322, 729] on icon at bounding box center [327, 726] width 12 height 16
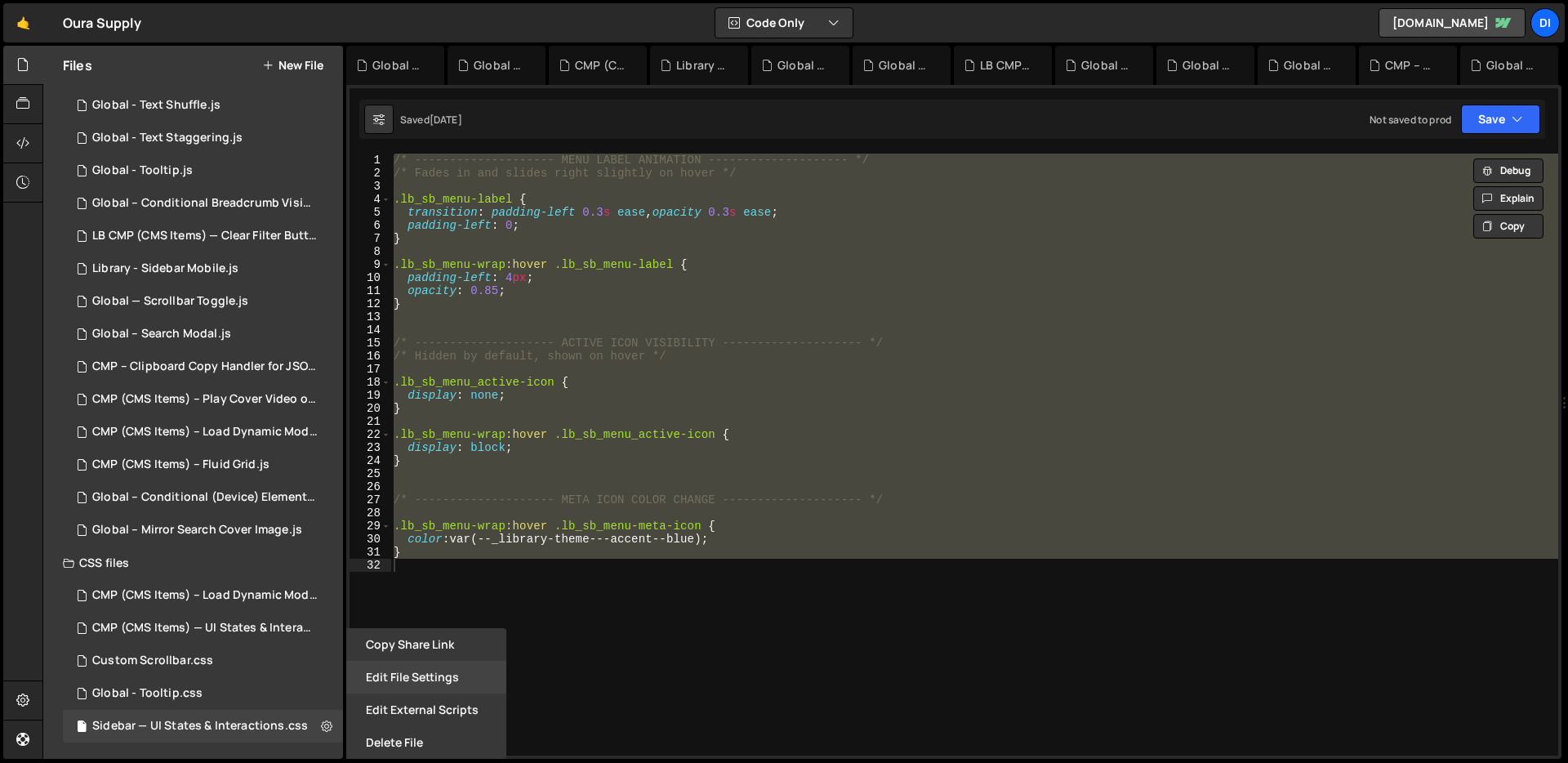
click at [401, 686] on button "Edit File Settings" at bounding box center [426, 677] width 160 height 32
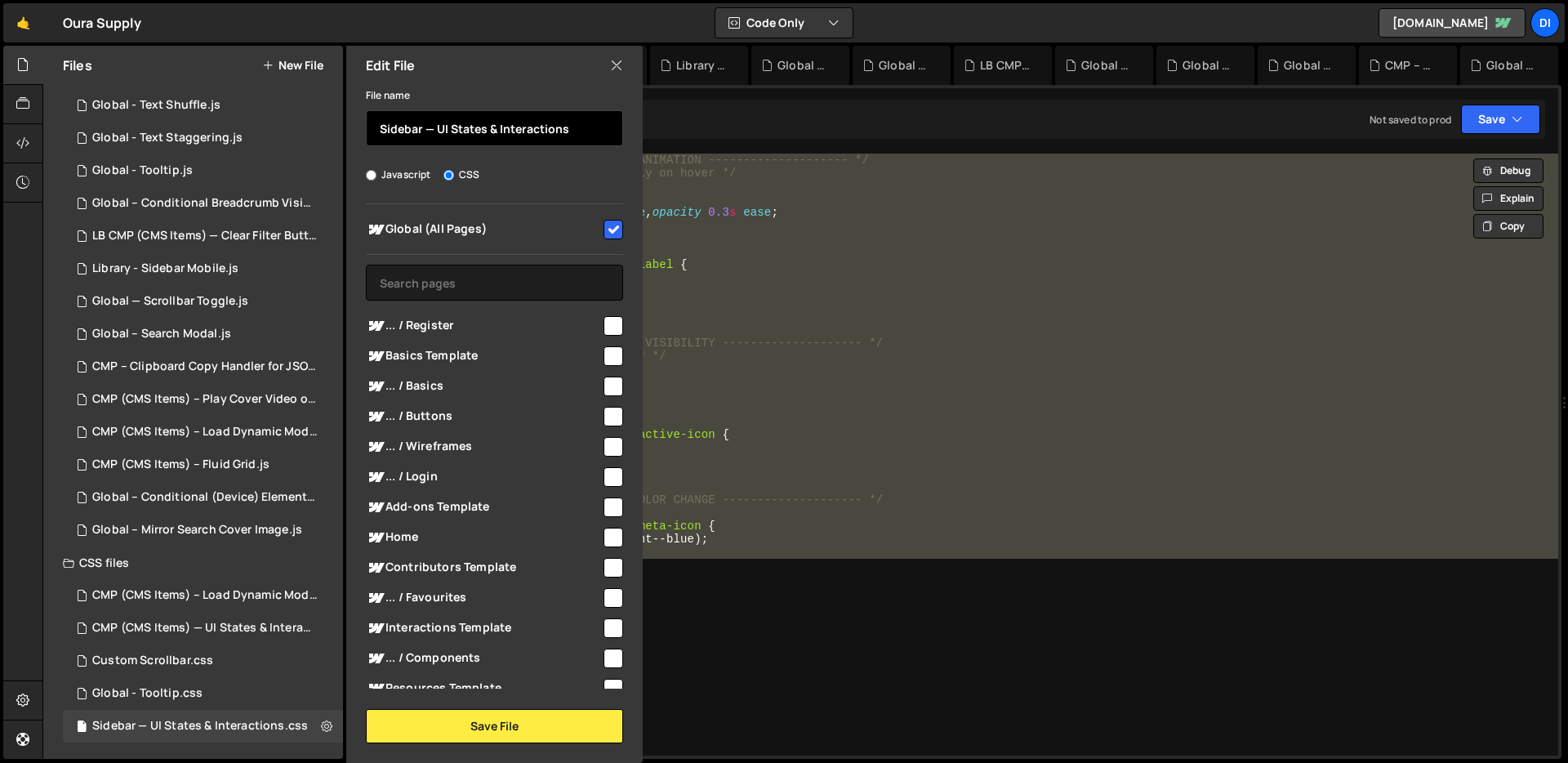
click at [510, 129] on input "Sidebar — UI States & Interactions" at bounding box center [494, 127] width 257 height 36
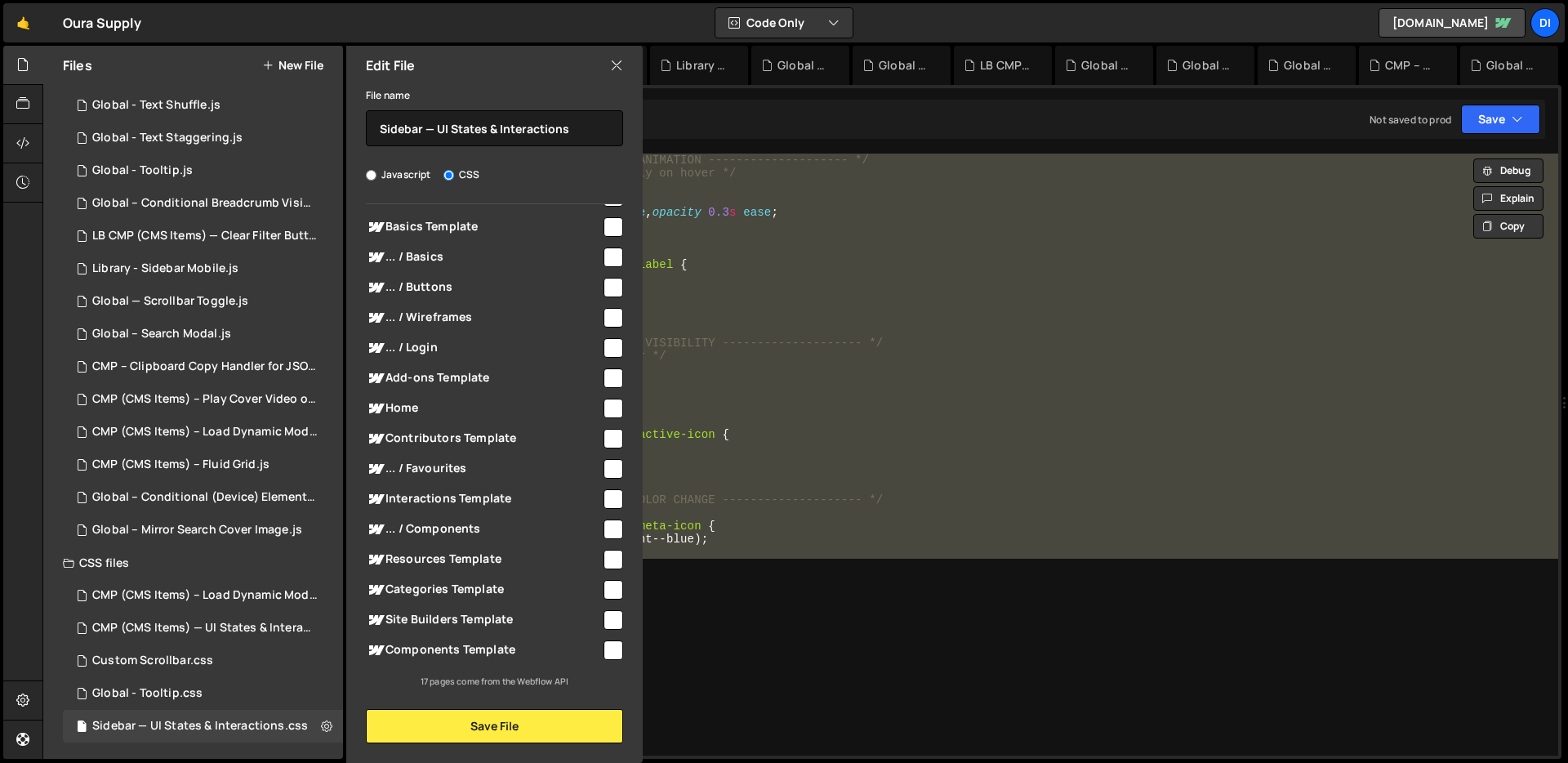
click at [622, 58] on icon at bounding box center [616, 65] width 13 height 18
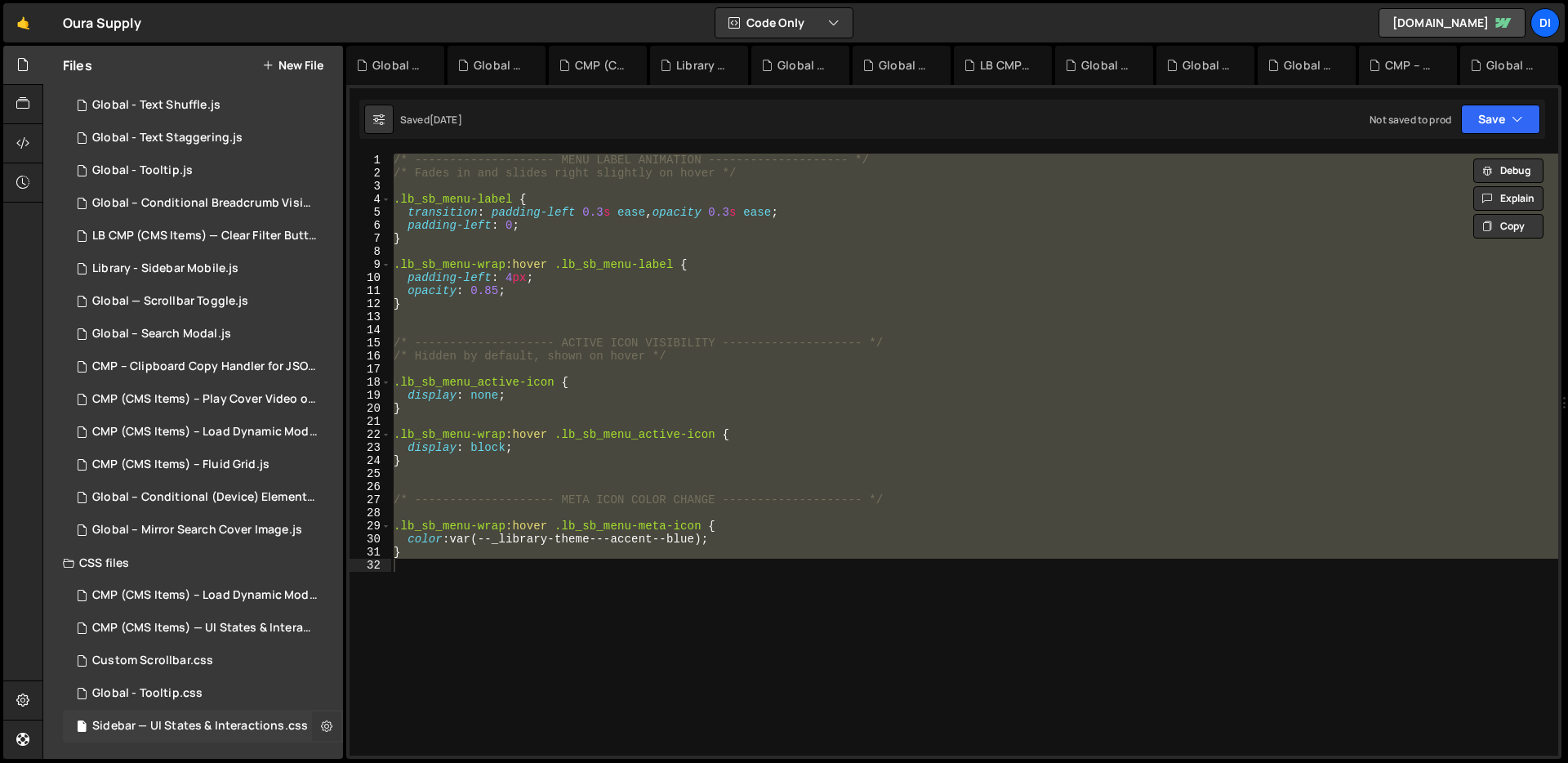
click at [321, 729] on icon at bounding box center [327, 726] width 12 height 16
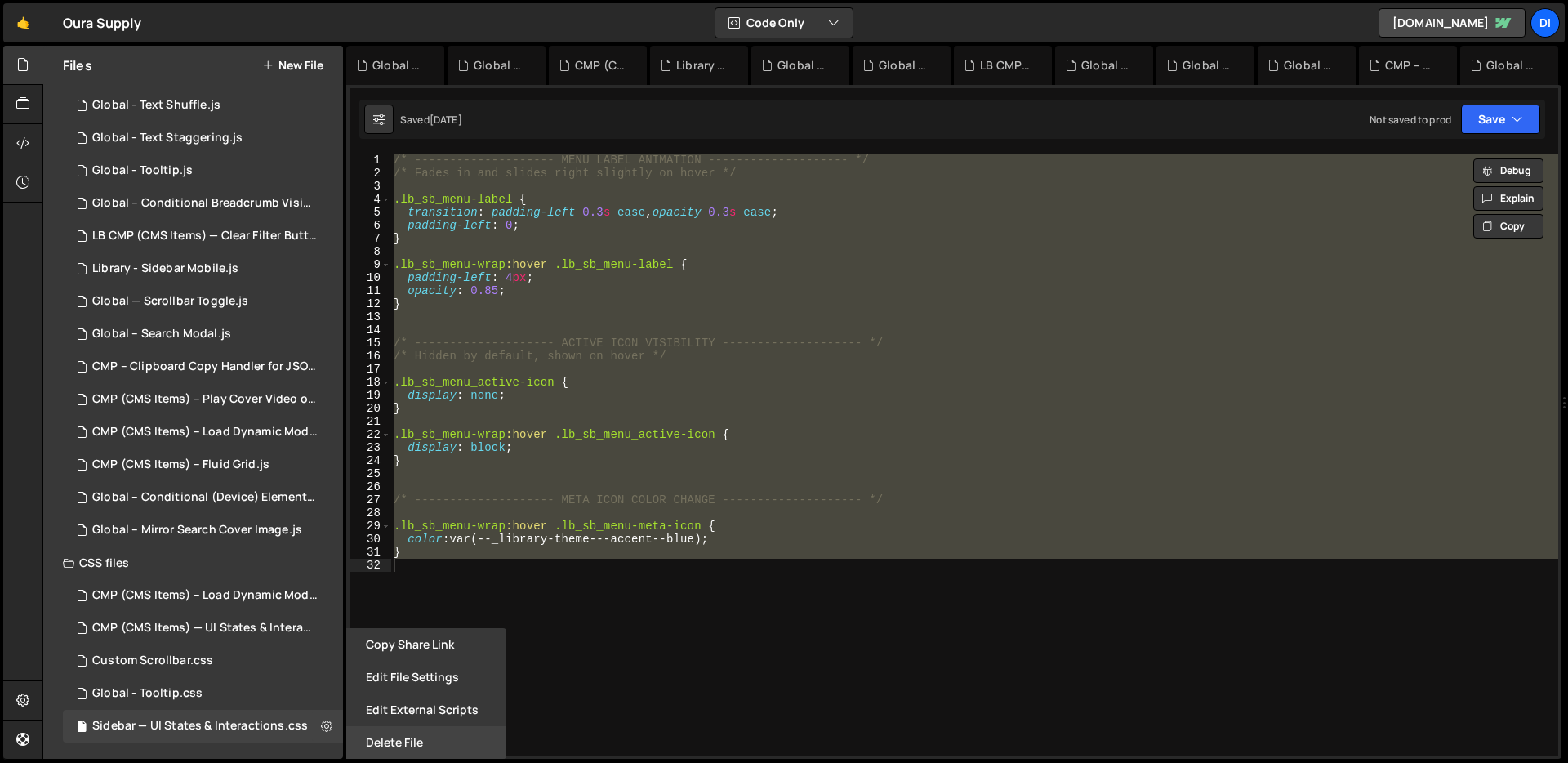
click at [378, 734] on button "Delete File" at bounding box center [426, 741] width 160 height 32
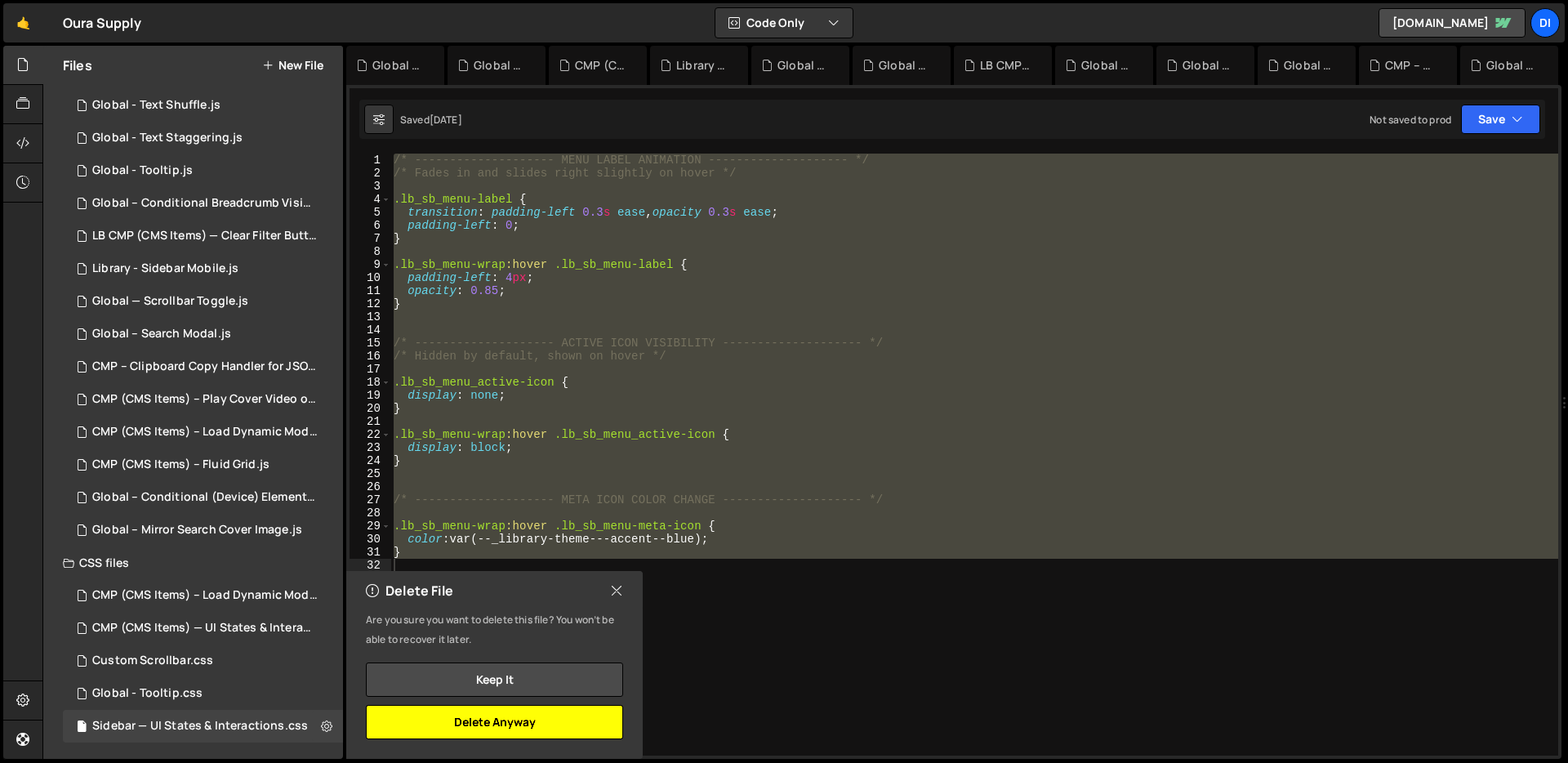
click at [506, 715] on button "Delete Anyway" at bounding box center [494, 721] width 257 height 34
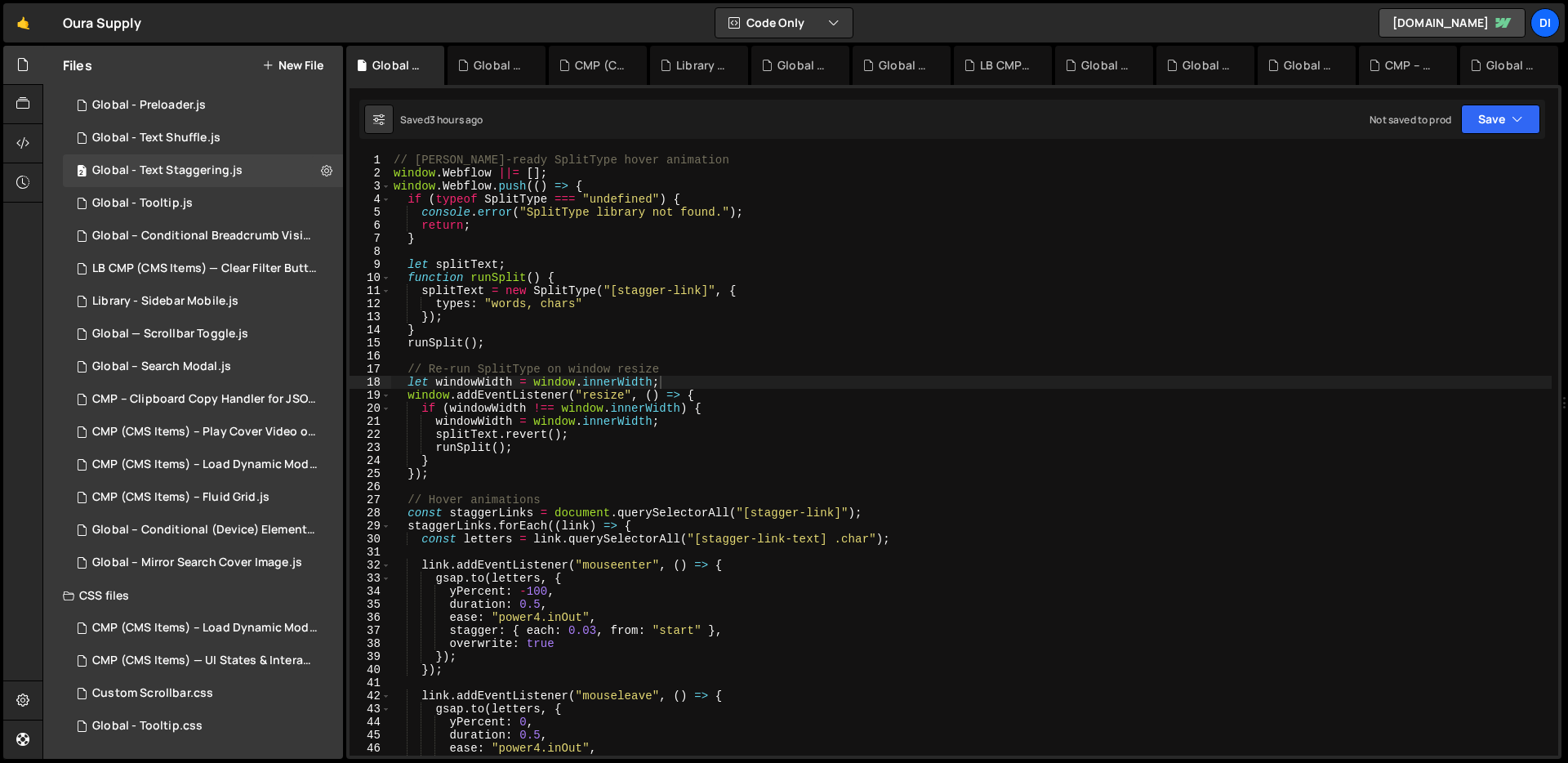
click at [686, 485] on div "// Slater-ready SplitType hover animation window . Webflow ||= [ ] ; window . W…" at bounding box center [971, 468] width 1161 height 628
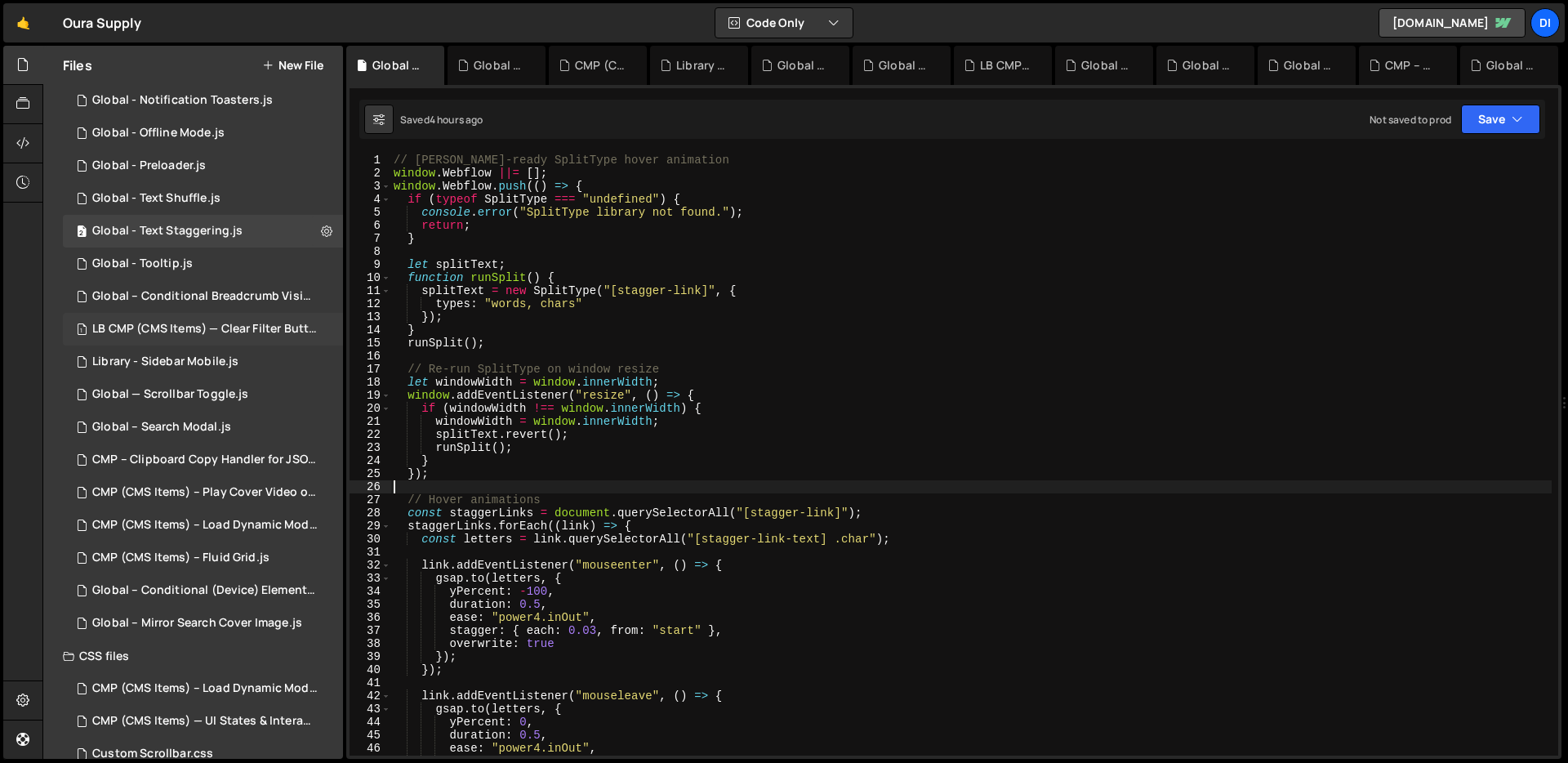
scroll to position [320, 0]
click at [192, 182] on div "1 Global - Preloader.js 0" at bounding box center [203, 173] width 280 height 32
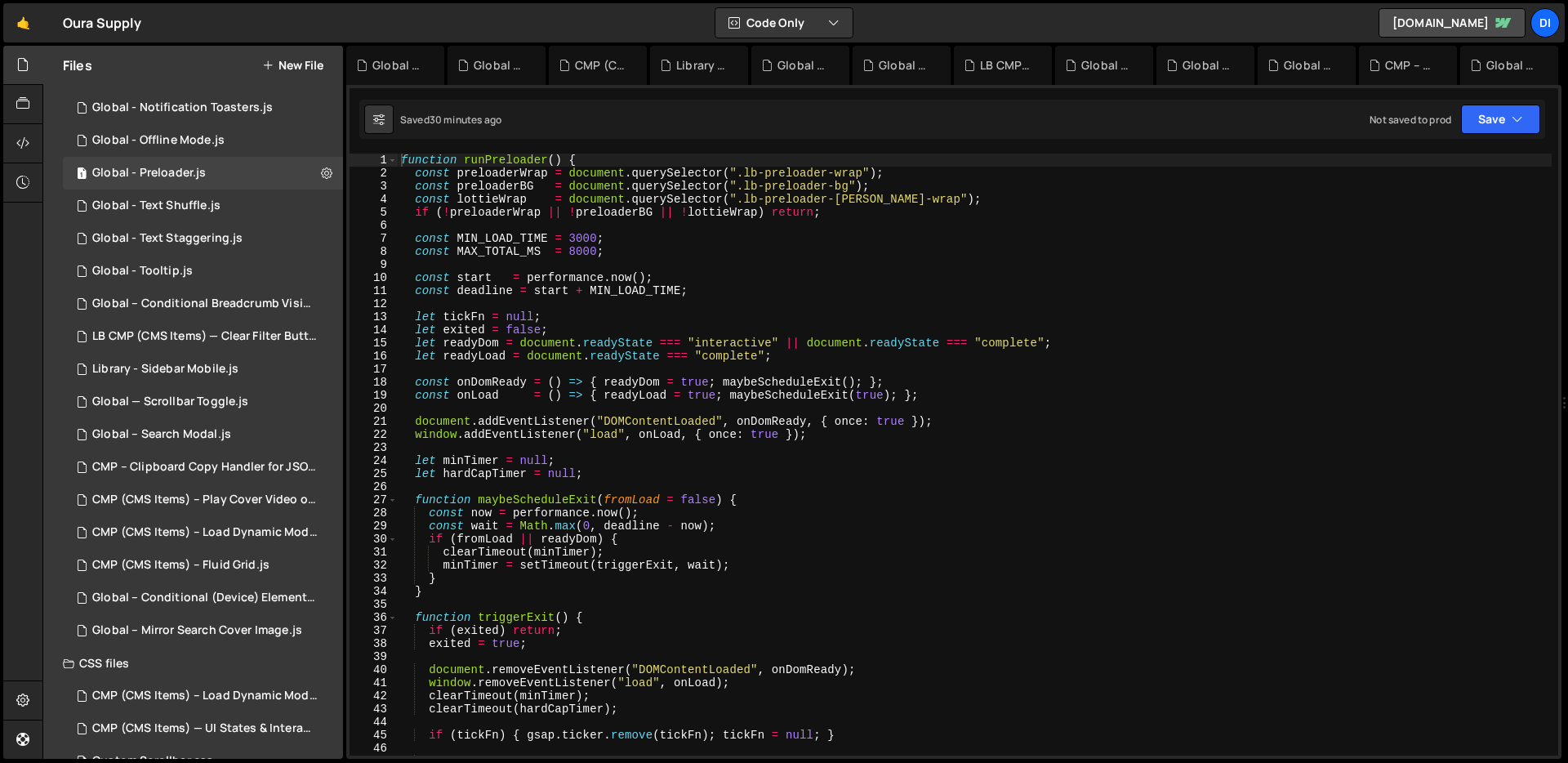
click at [730, 386] on div "function runPreloader ( ) { const preloaderWrap = document . querySelector ( ".…" at bounding box center [974, 468] width 1153 height 628
type textarea "runPreloader();"
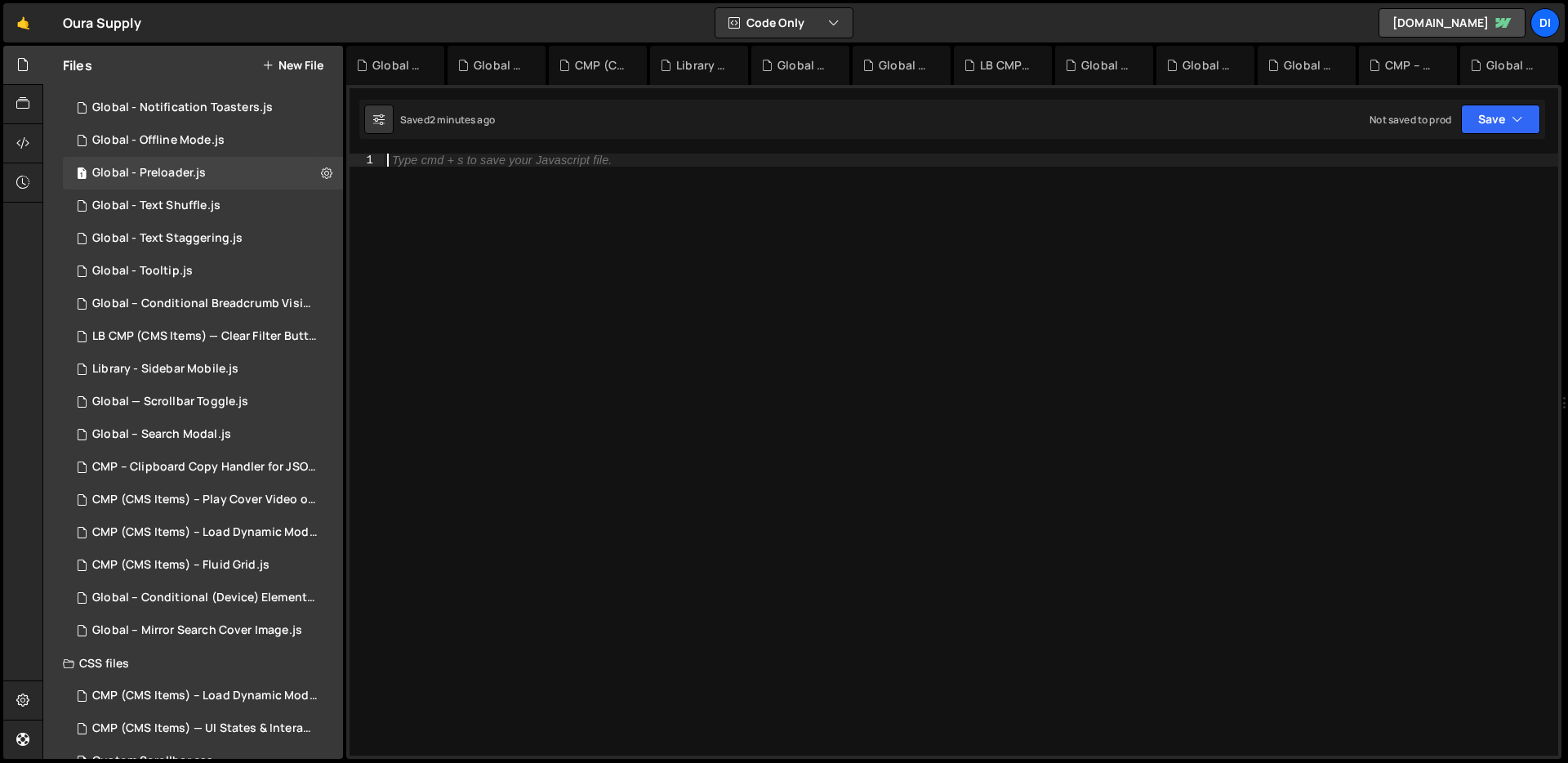
click at [669, 218] on div "Type cmd + s to save your Javascript file." at bounding box center [970, 468] width 1174 height 628
paste textarea "</script>"
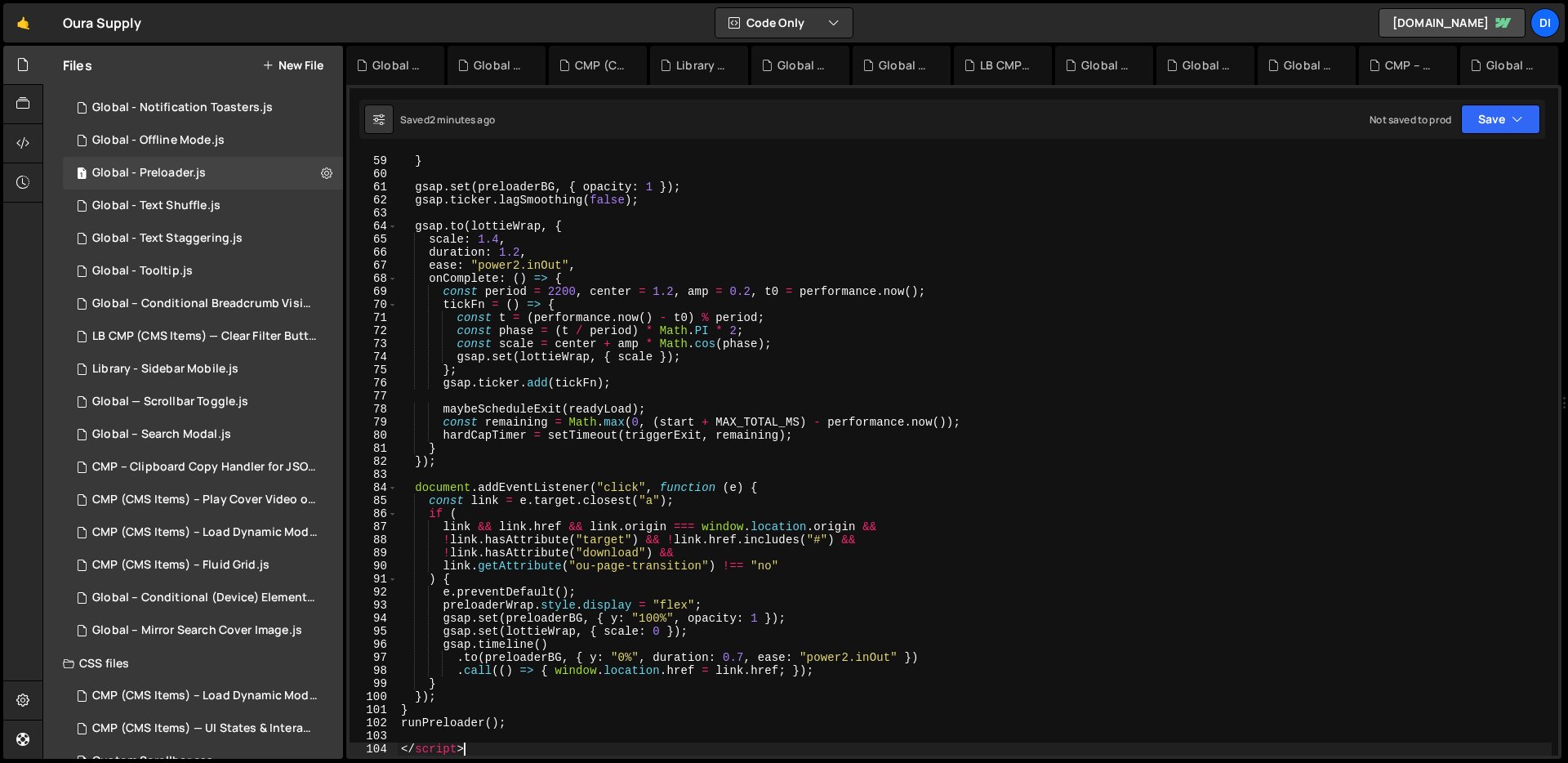
scroll to position [757, 0]
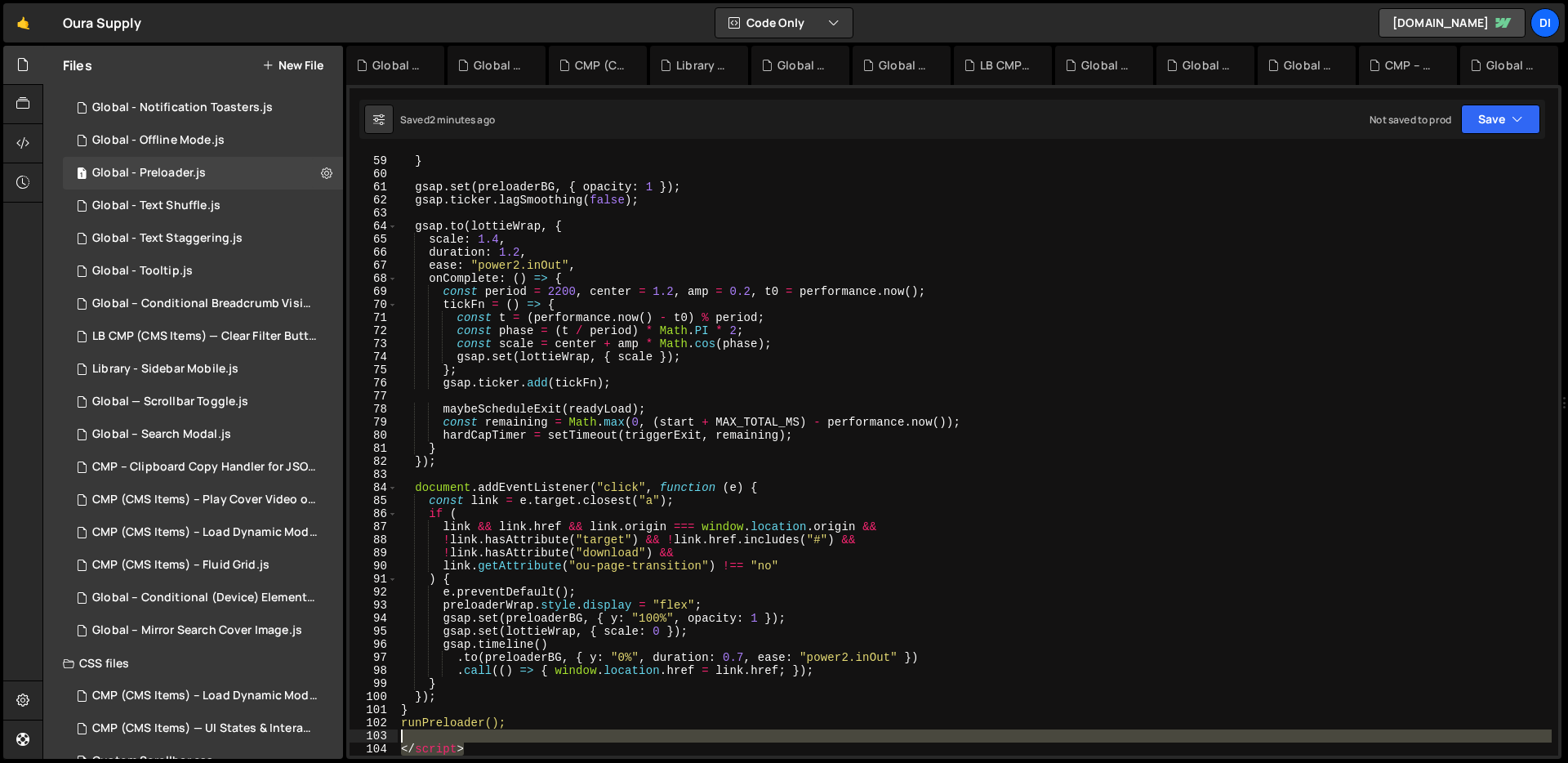
drag, startPoint x: 491, startPoint y: 752, endPoint x: 401, endPoint y: 741, distance: 90.7
click at [401, 741] on div "}) ; } gsap . set ( preloaderBG , { opacity : 1 }) ; gsap . ticker . lagSmoothi…" at bounding box center [974, 455] width 1153 height 628
type textarea "</script>"
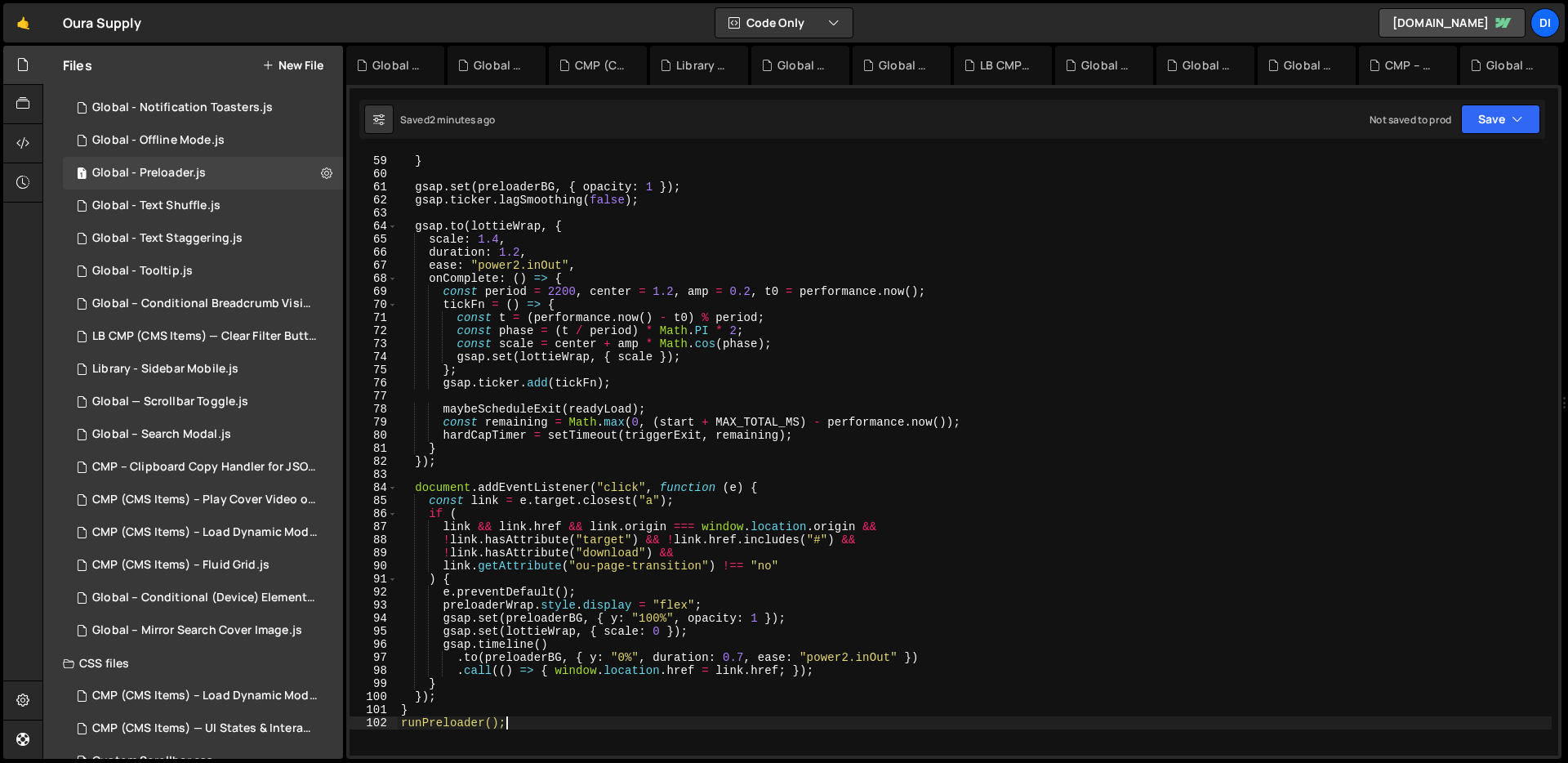
scroll to position [0, 0]
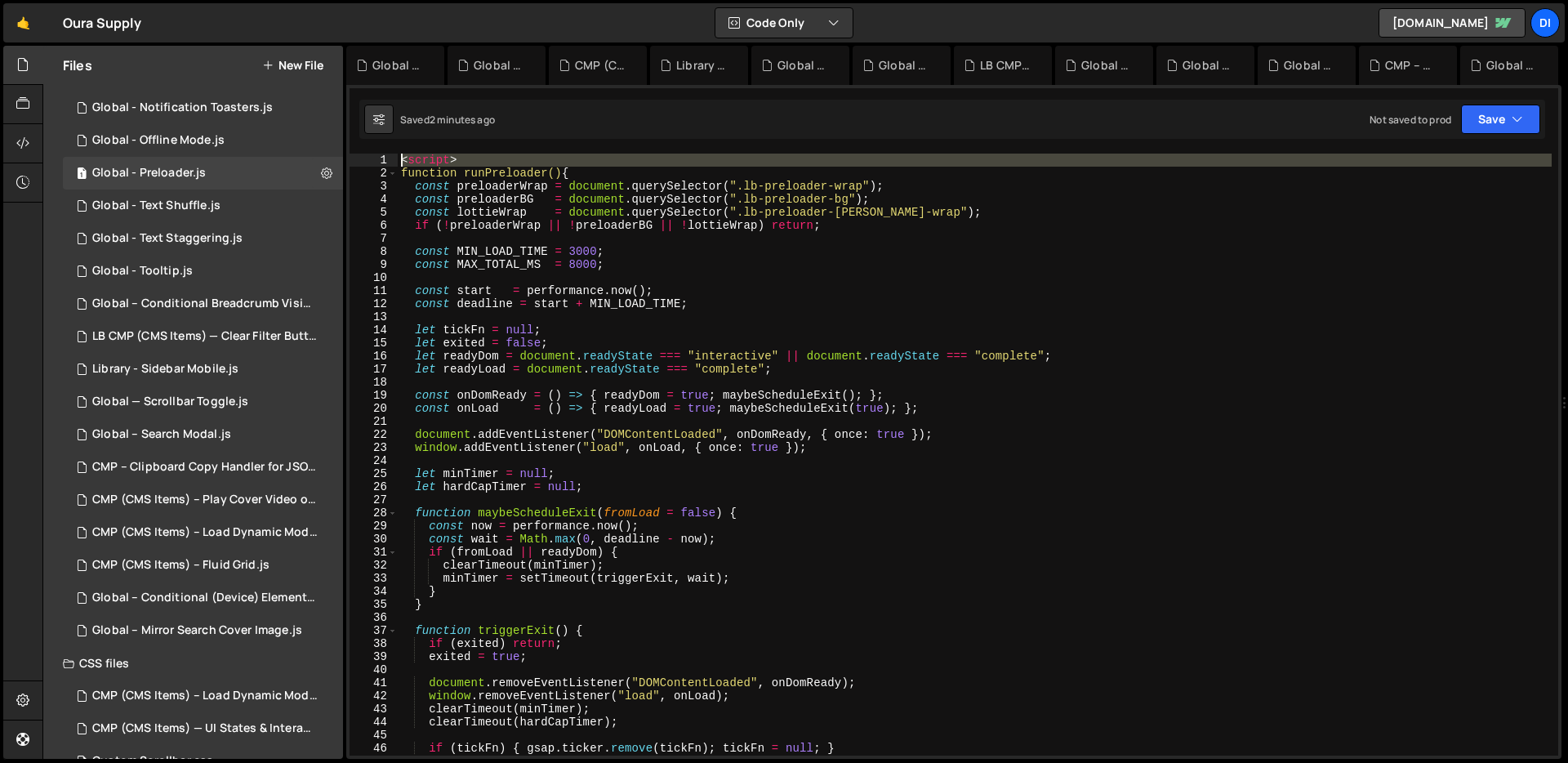
drag, startPoint x: 401, startPoint y: 174, endPoint x: 402, endPoint y: 149, distance: 25.0
click at [402, 149] on div "XXXXXXXXXXXXXXXXXXXXXXXXXXXXXXXXXXXXXXXXXXXXXXXXXXXXXXXXXXXXXXXXXXXXXXXXXXXXXXX…" at bounding box center [953, 422] width 1215 height 674
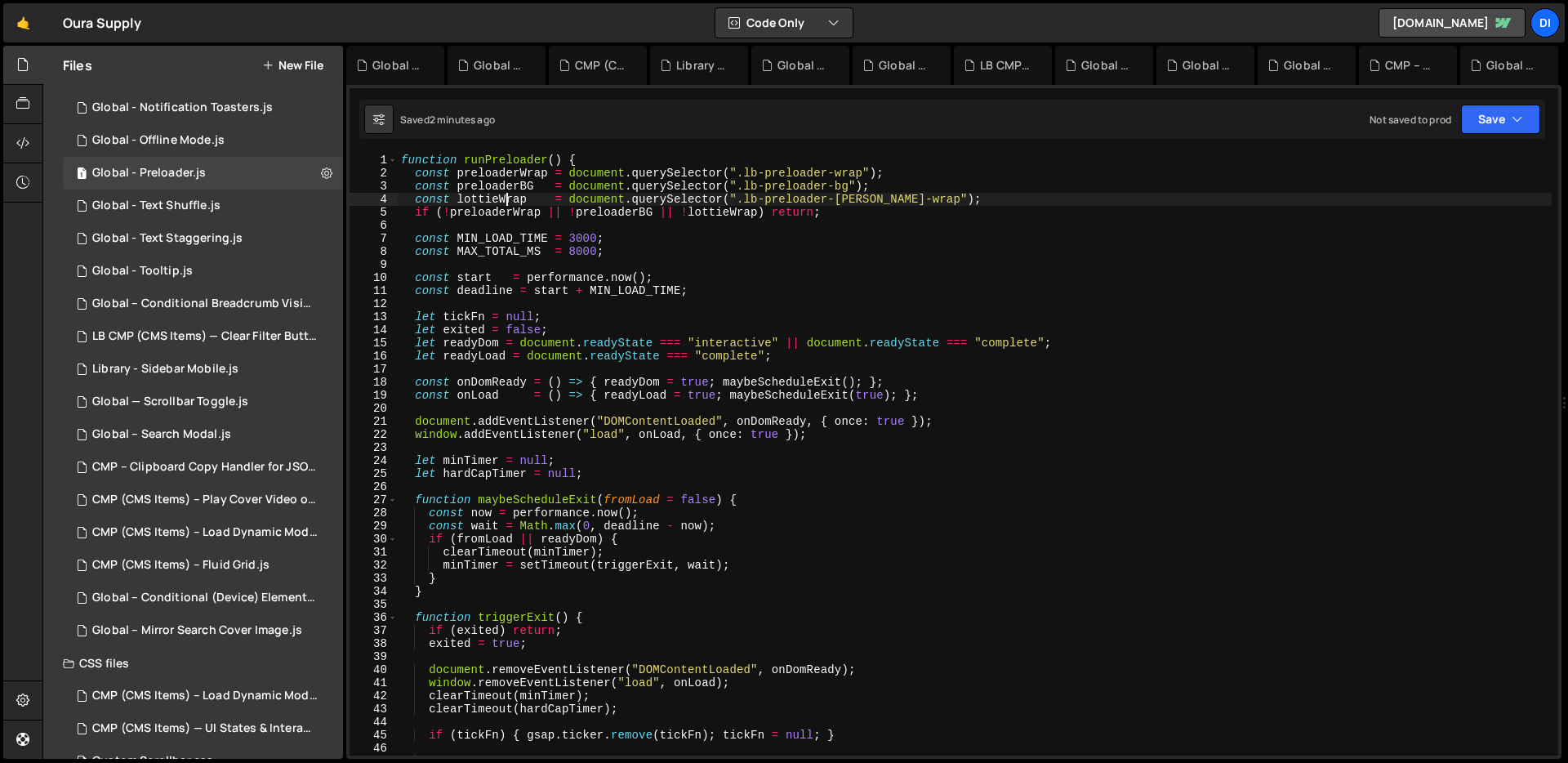
click at [508, 203] on div "function runPreloader ( ) { const preloaderWrap = document . querySelector ( ".…" at bounding box center [974, 468] width 1153 height 628
type textarea "const lottieWrap = document.querySelector(".lb-preloader-[PERSON_NAME]-wrap");"
click at [36, 131] on div at bounding box center [23, 144] width 40 height 39
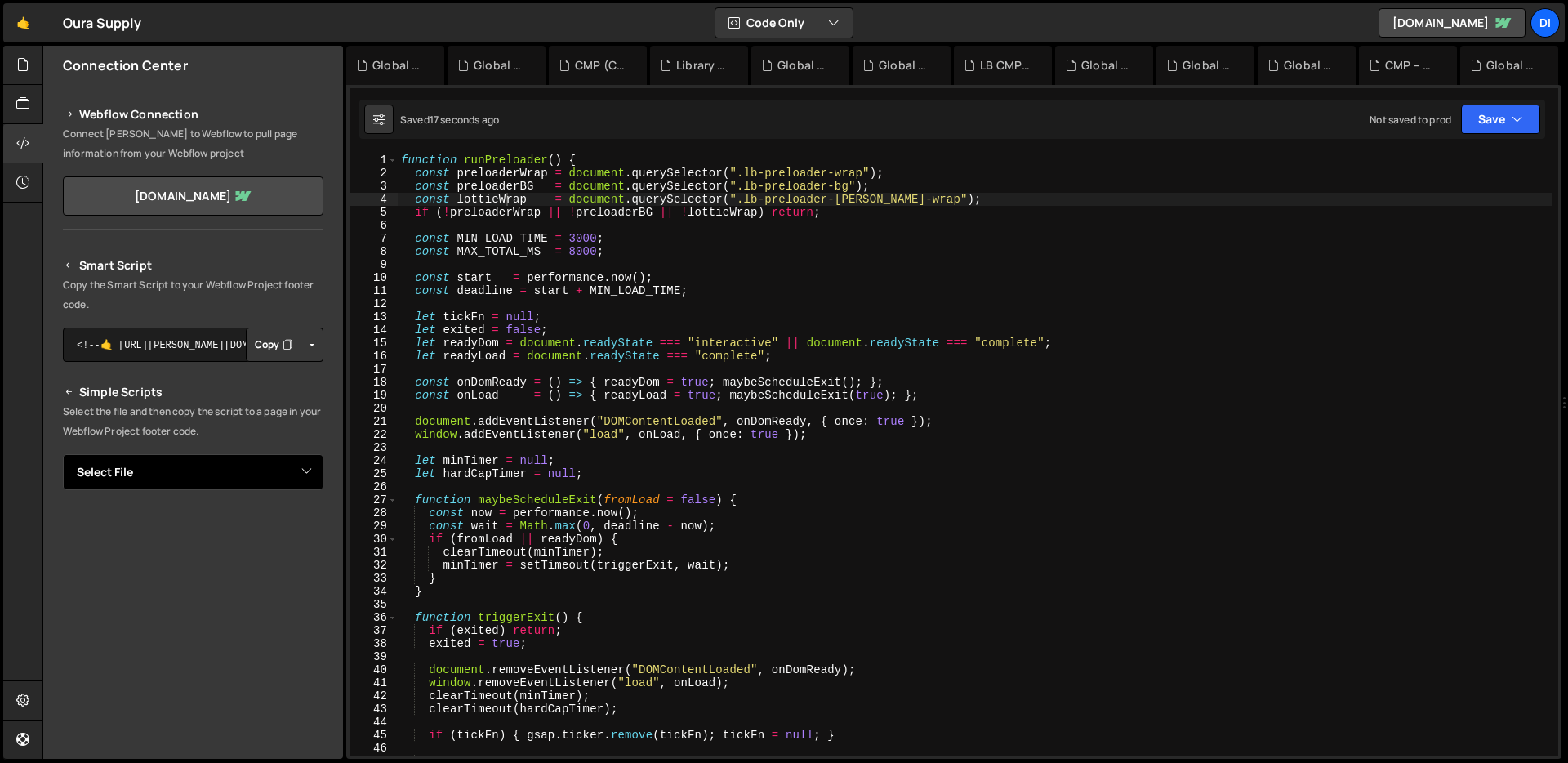
click at [234, 468] on select "Select File CMP (CMS Items) — Remove Hidden Tags on Load.js CMP (CMS Items) — T…" at bounding box center [193, 472] width 261 height 36
click at [257, 340] on button "Copy" at bounding box center [274, 344] width 56 height 34
click at [241, 383] on h2 "Simple Scripts" at bounding box center [193, 392] width 261 height 20
click at [260, 352] on button "Copy" at bounding box center [274, 344] width 56 height 34
click at [10, 139] on div at bounding box center [23, 144] width 40 height 39
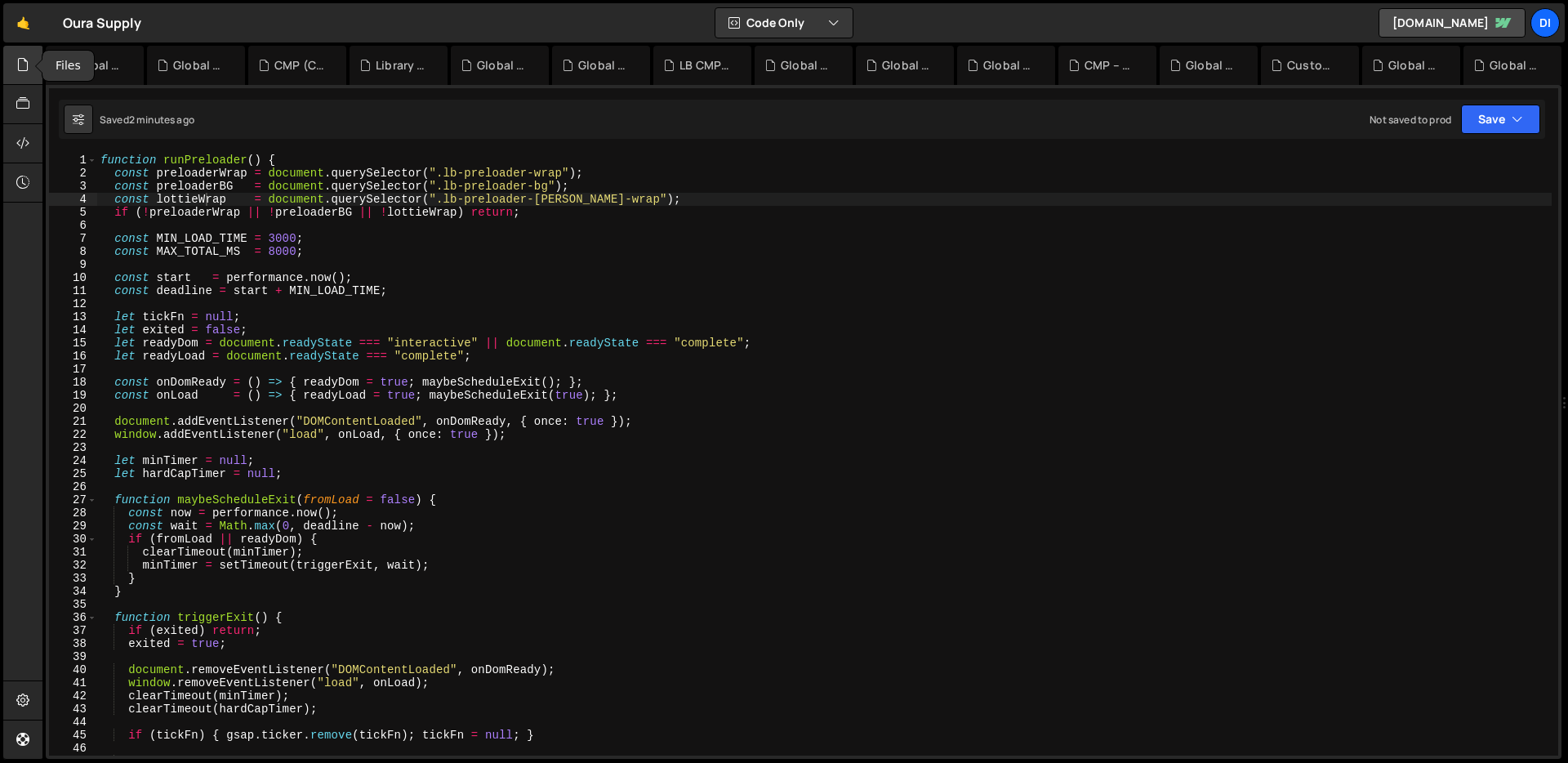
click at [25, 72] on icon at bounding box center [23, 65] width 13 height 18
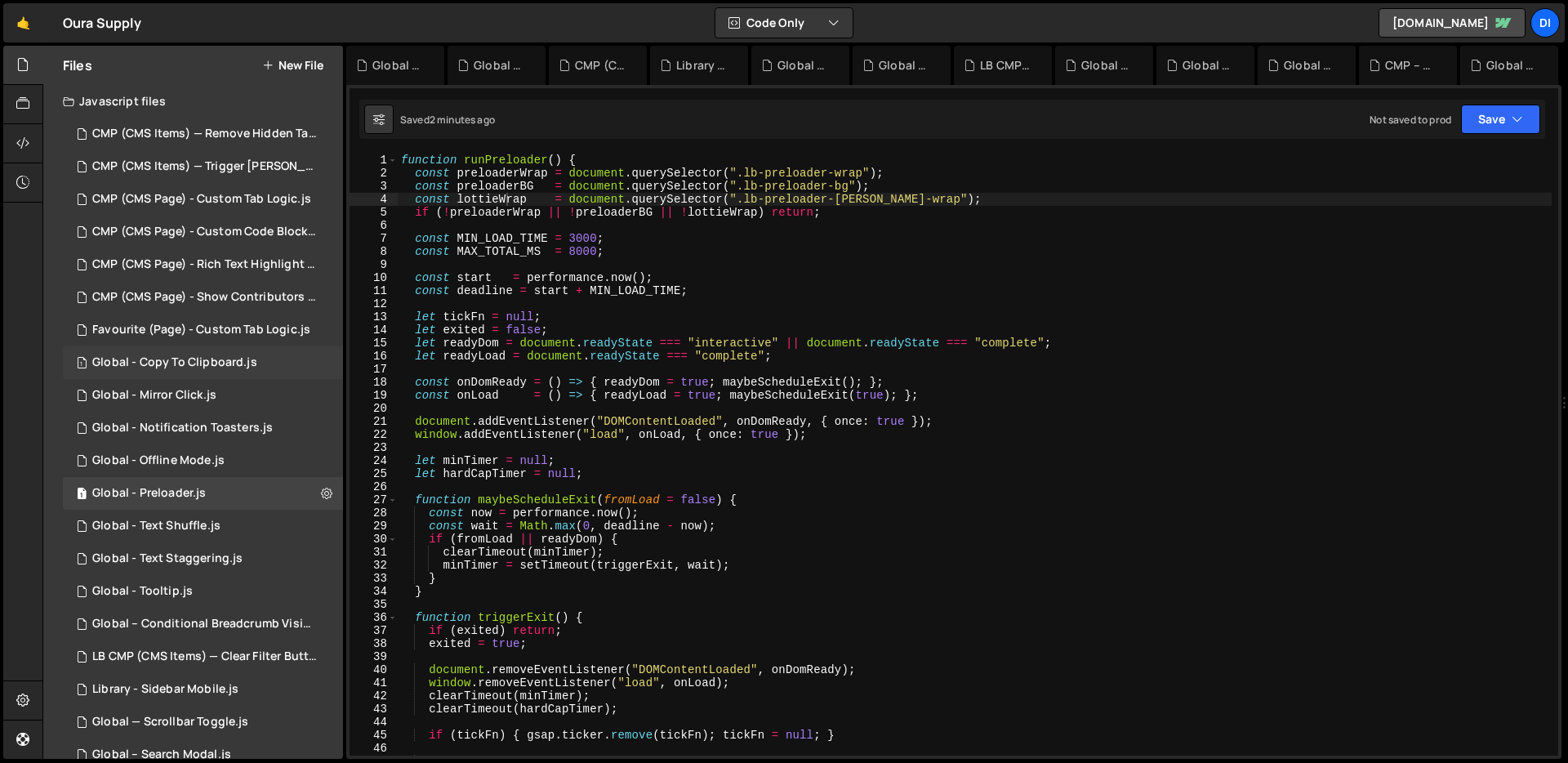
click at [213, 370] on div "1 Global - Copy To Clipboard.js 0" at bounding box center [203, 362] width 280 height 32
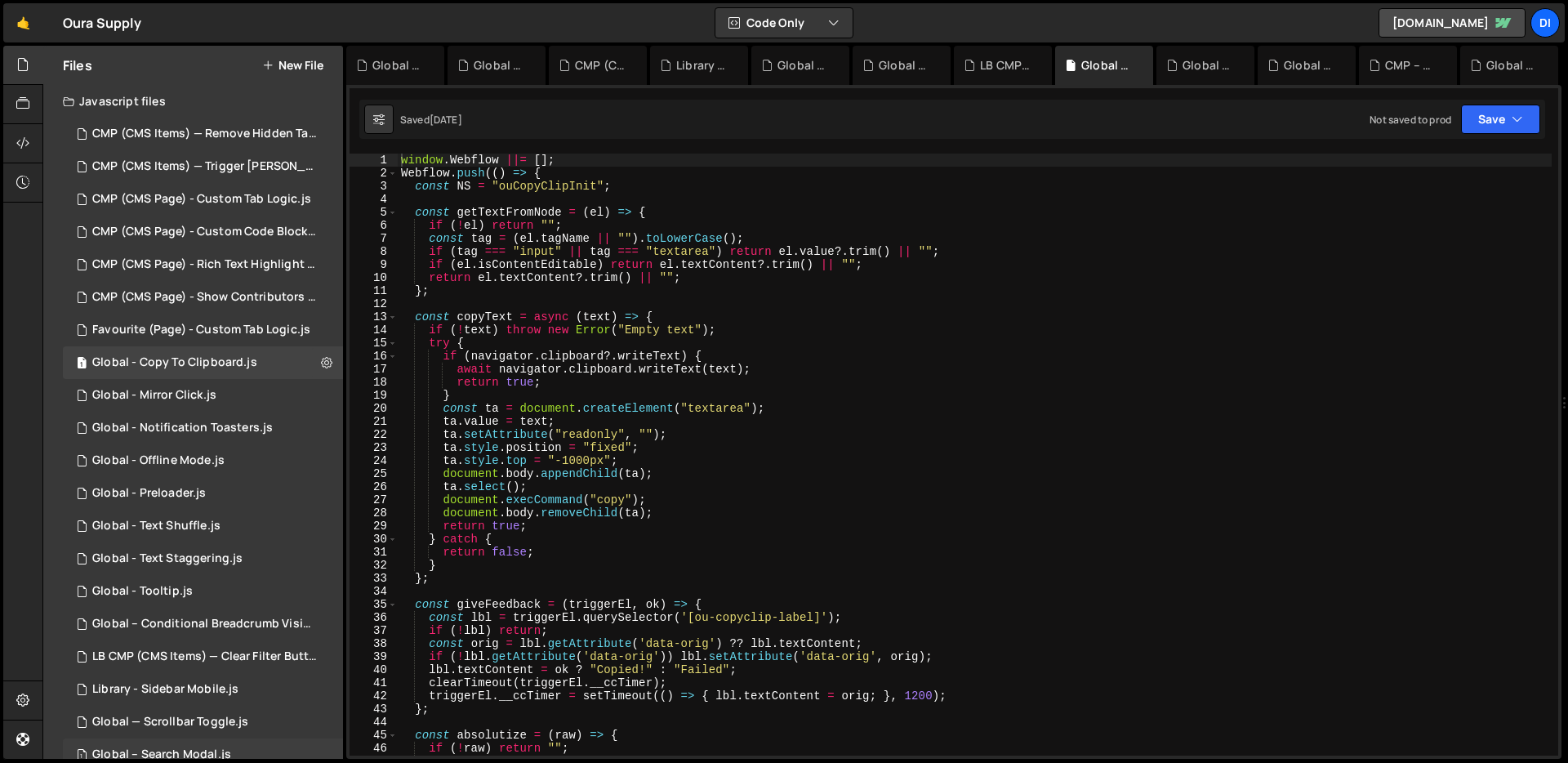
scroll to position [387, 0]
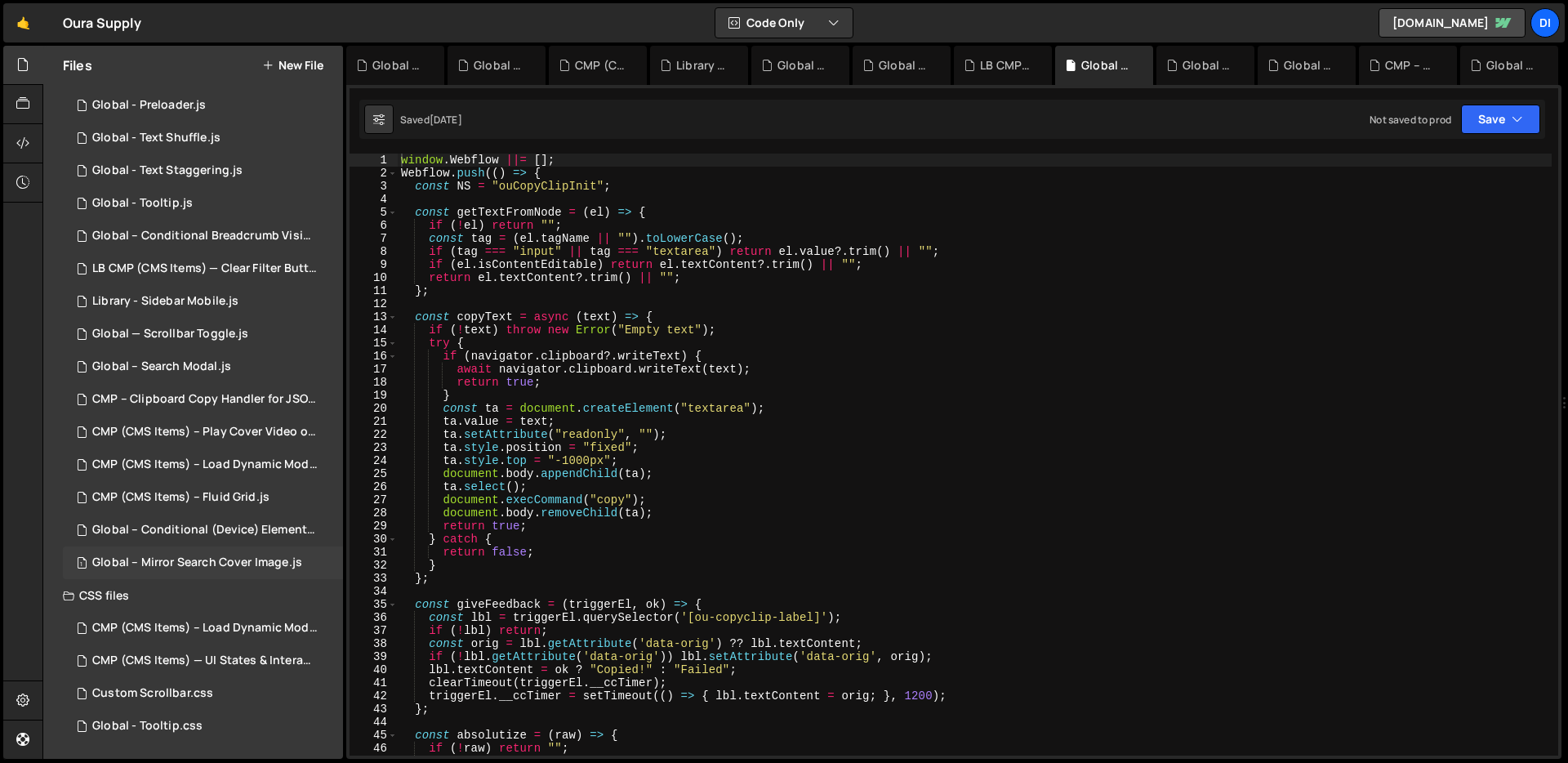
click at [261, 565] on div "Global – Mirror Search Cover Image.js" at bounding box center [197, 562] width 210 height 15
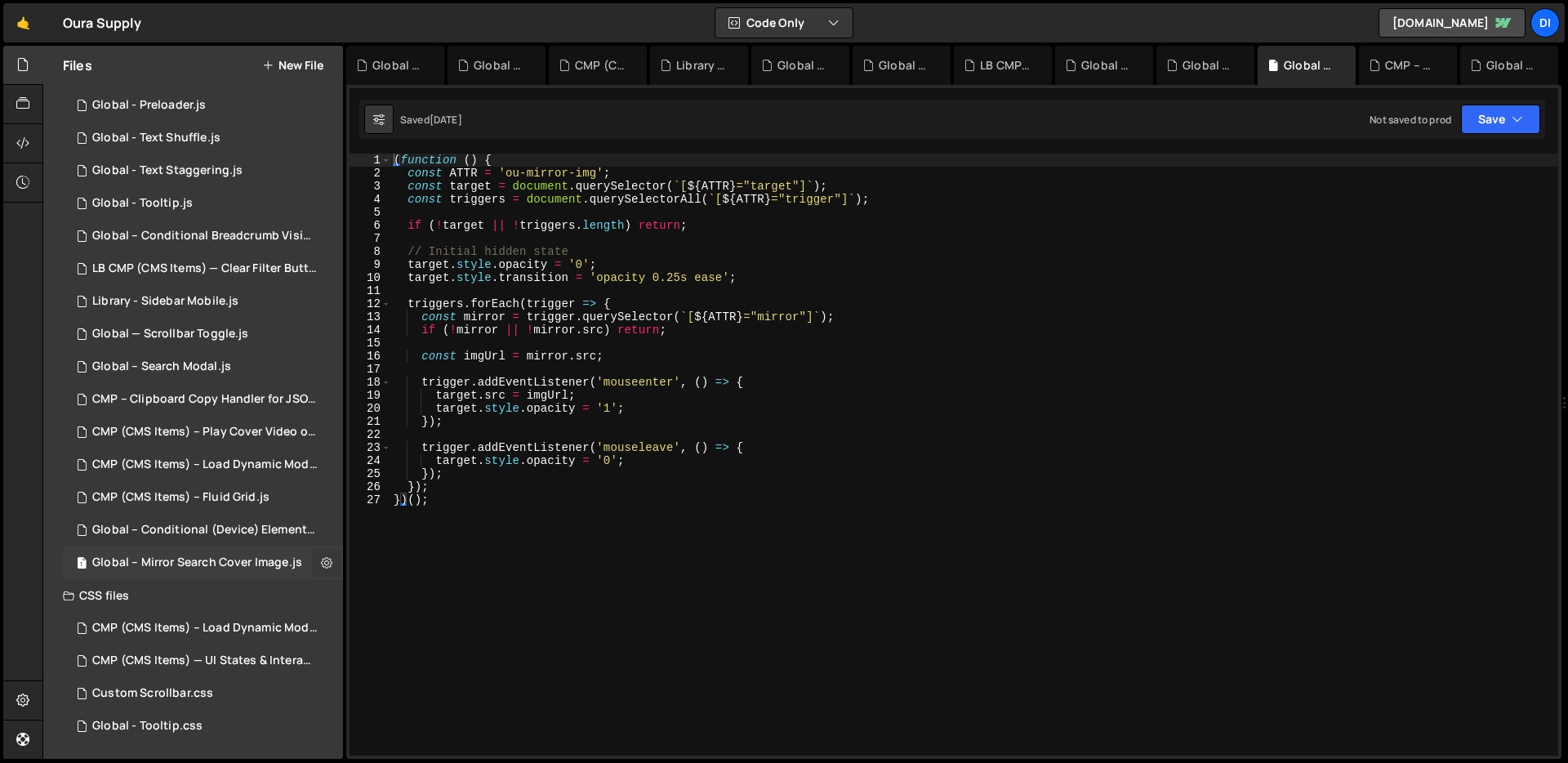
click at [321, 564] on icon at bounding box center [327, 562] width 12 height 16
type input "Global – Mirror Search Cover Image"
radio input "true"
checkbox input "true"
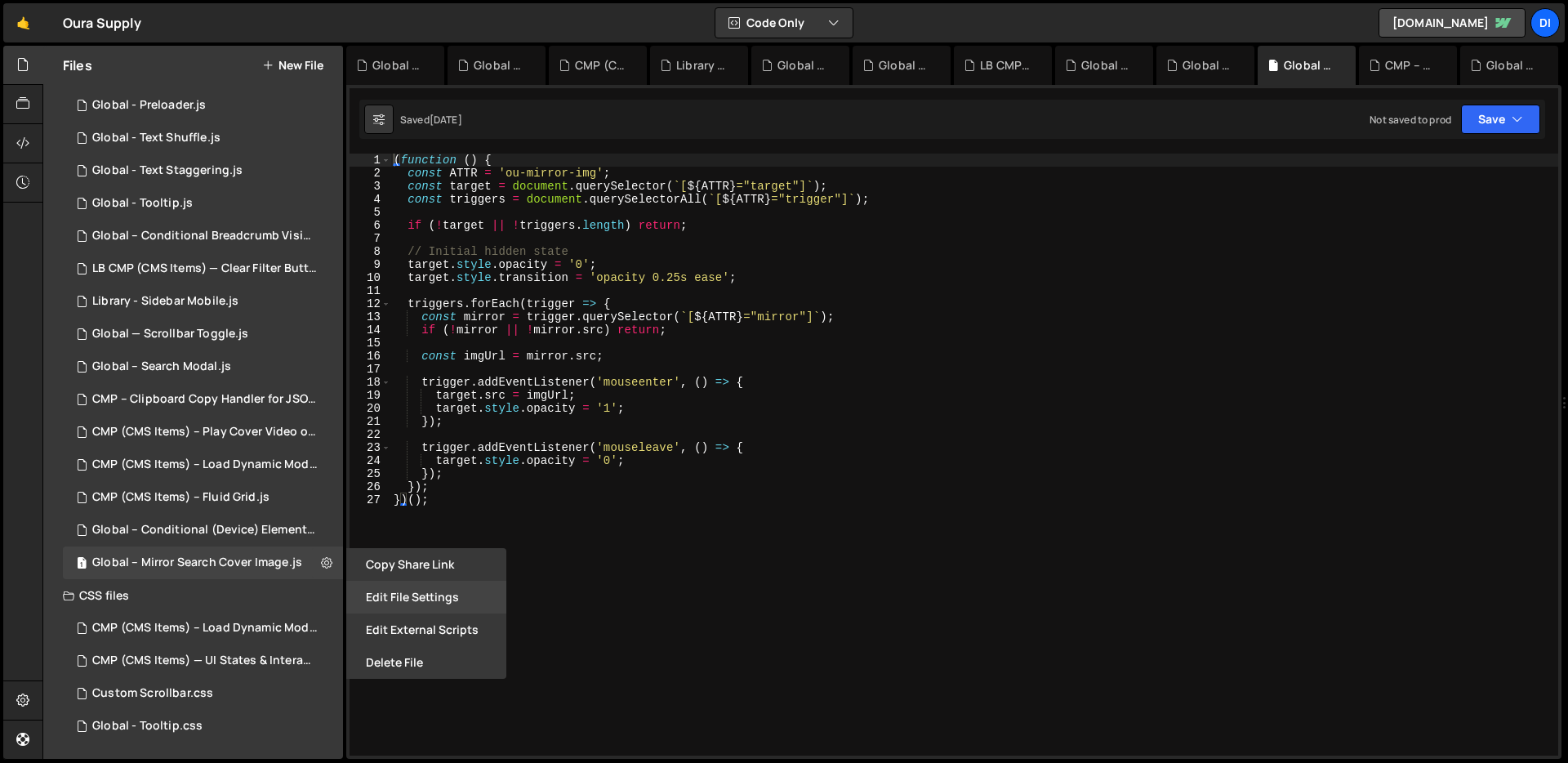
click at [384, 601] on button "Edit File Settings" at bounding box center [426, 596] width 160 height 32
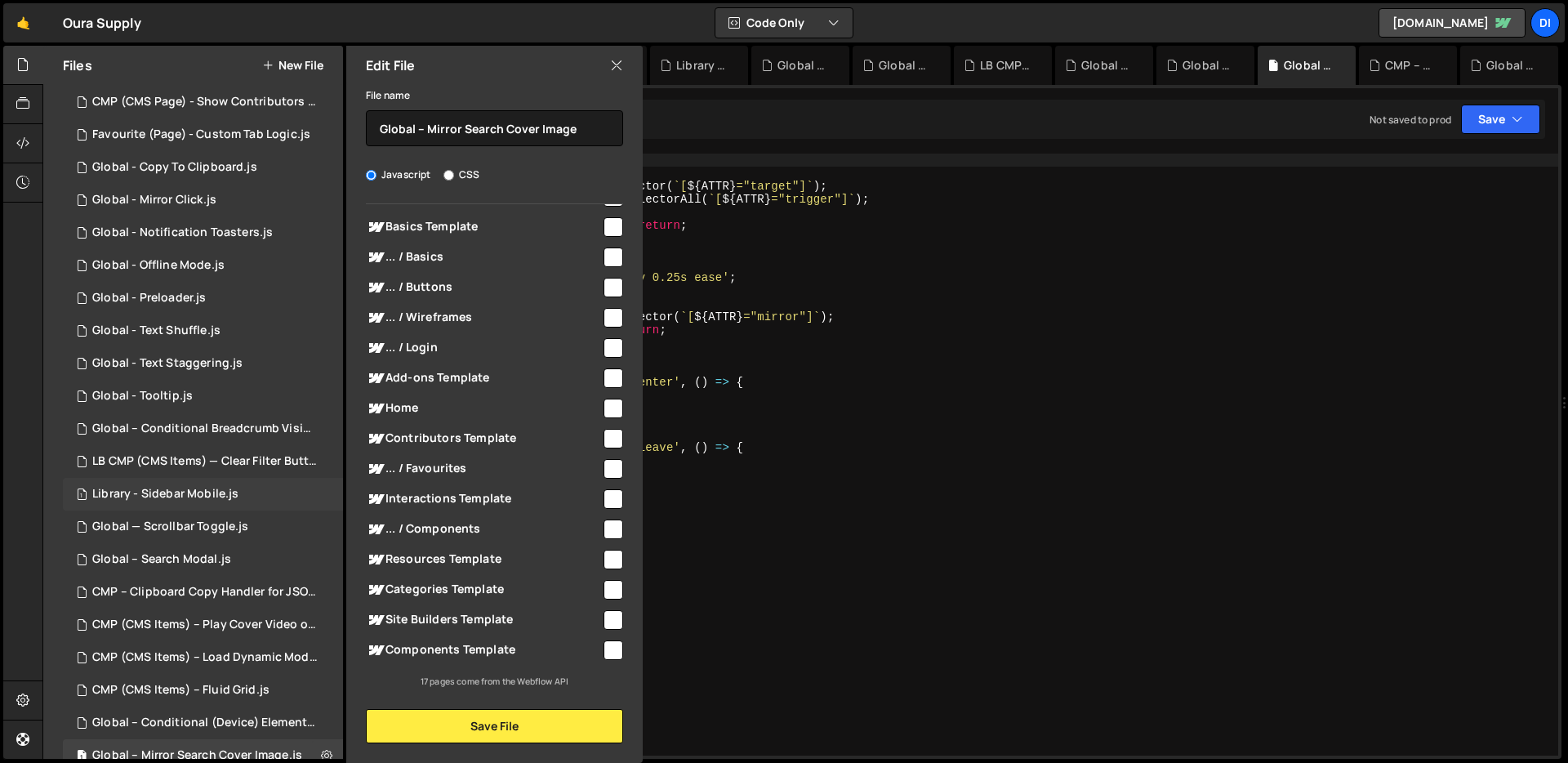
scroll to position [127, 0]
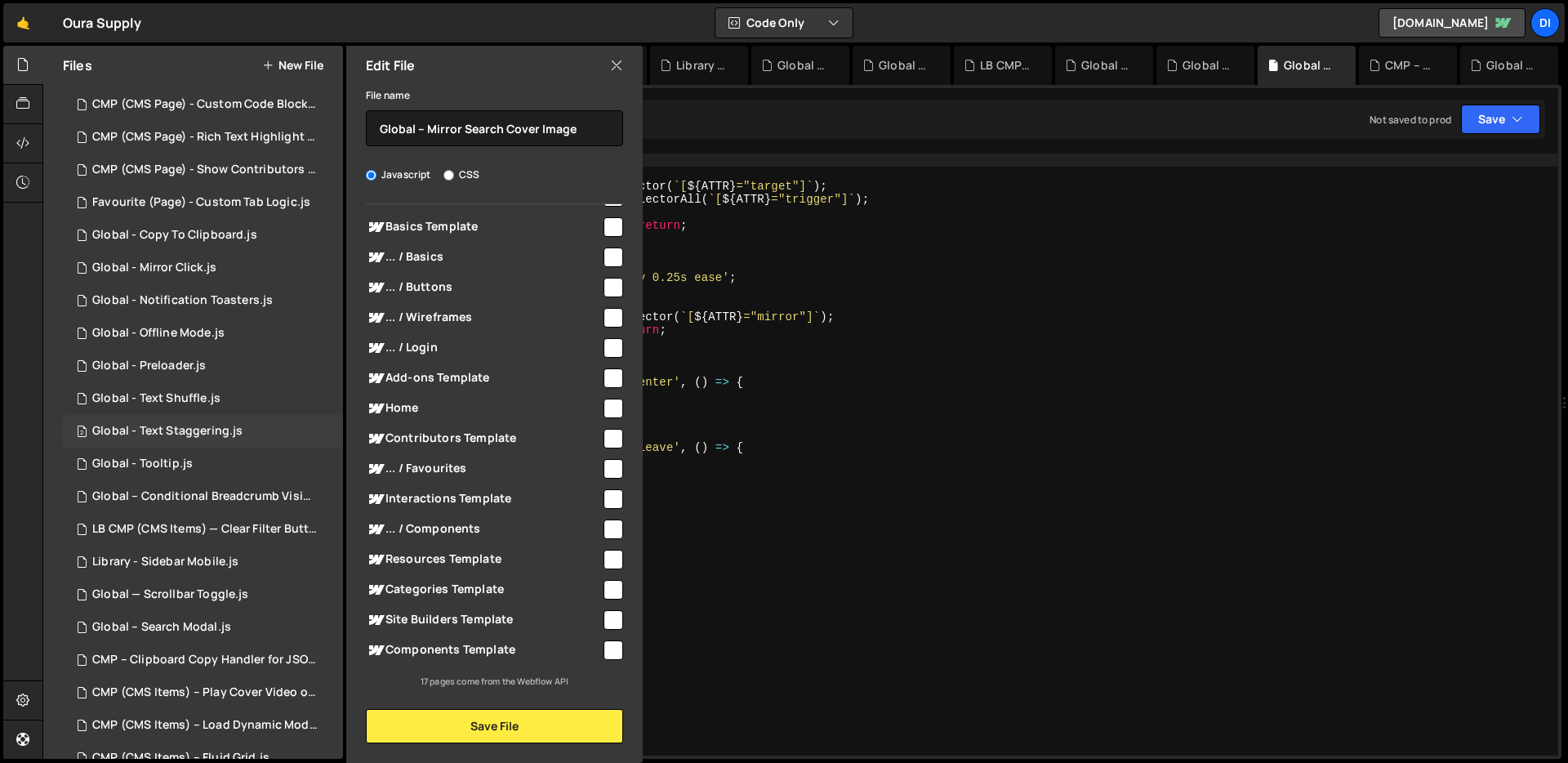
click at [228, 432] on div "Global - Text Staggering.js" at bounding box center [167, 431] width 150 height 15
checkbox input "false"
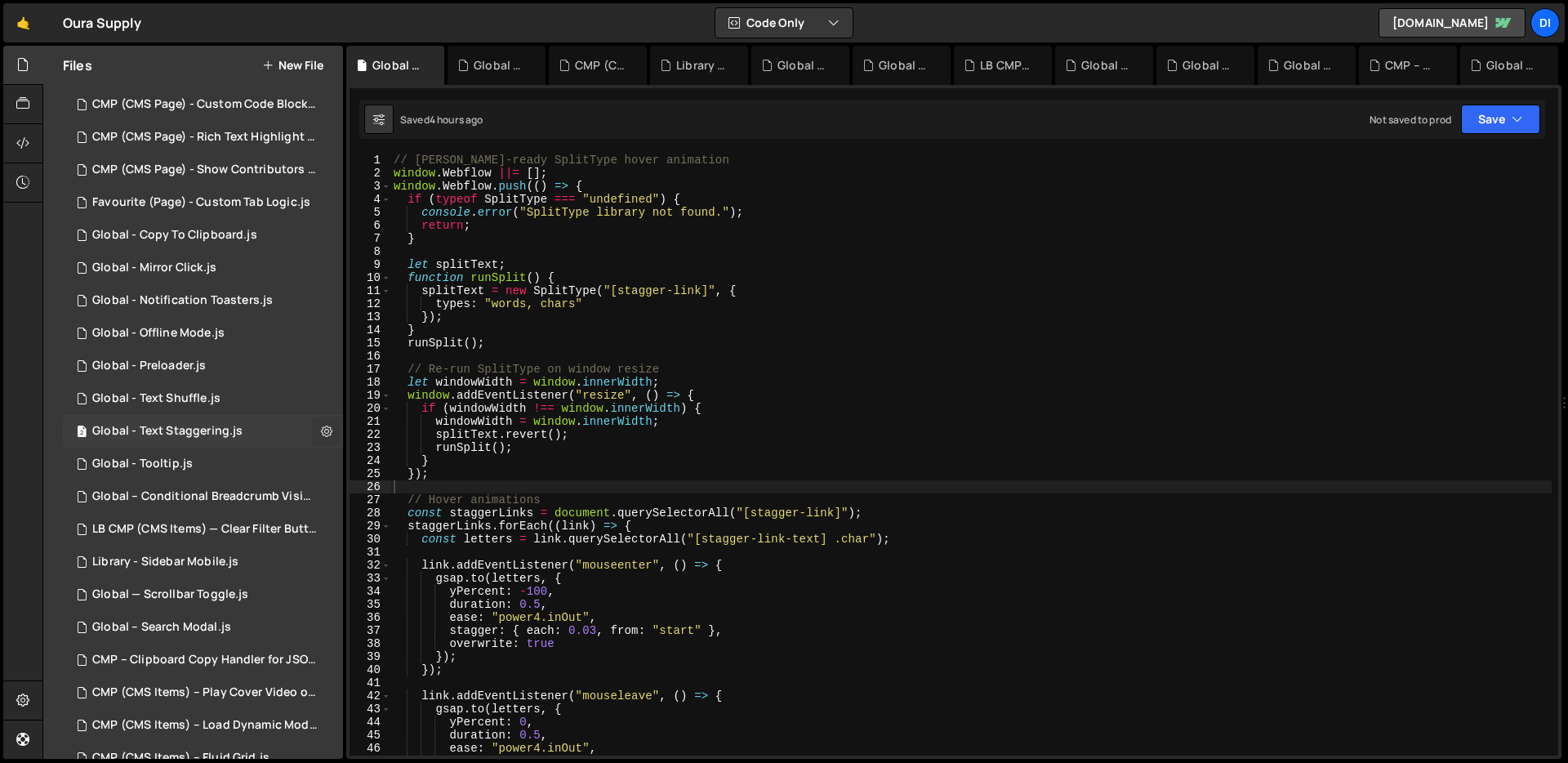
click at [312, 432] on button at bounding box center [327, 432] width 29 height 29
type input "Global - Text Staggering"
radio input "true"
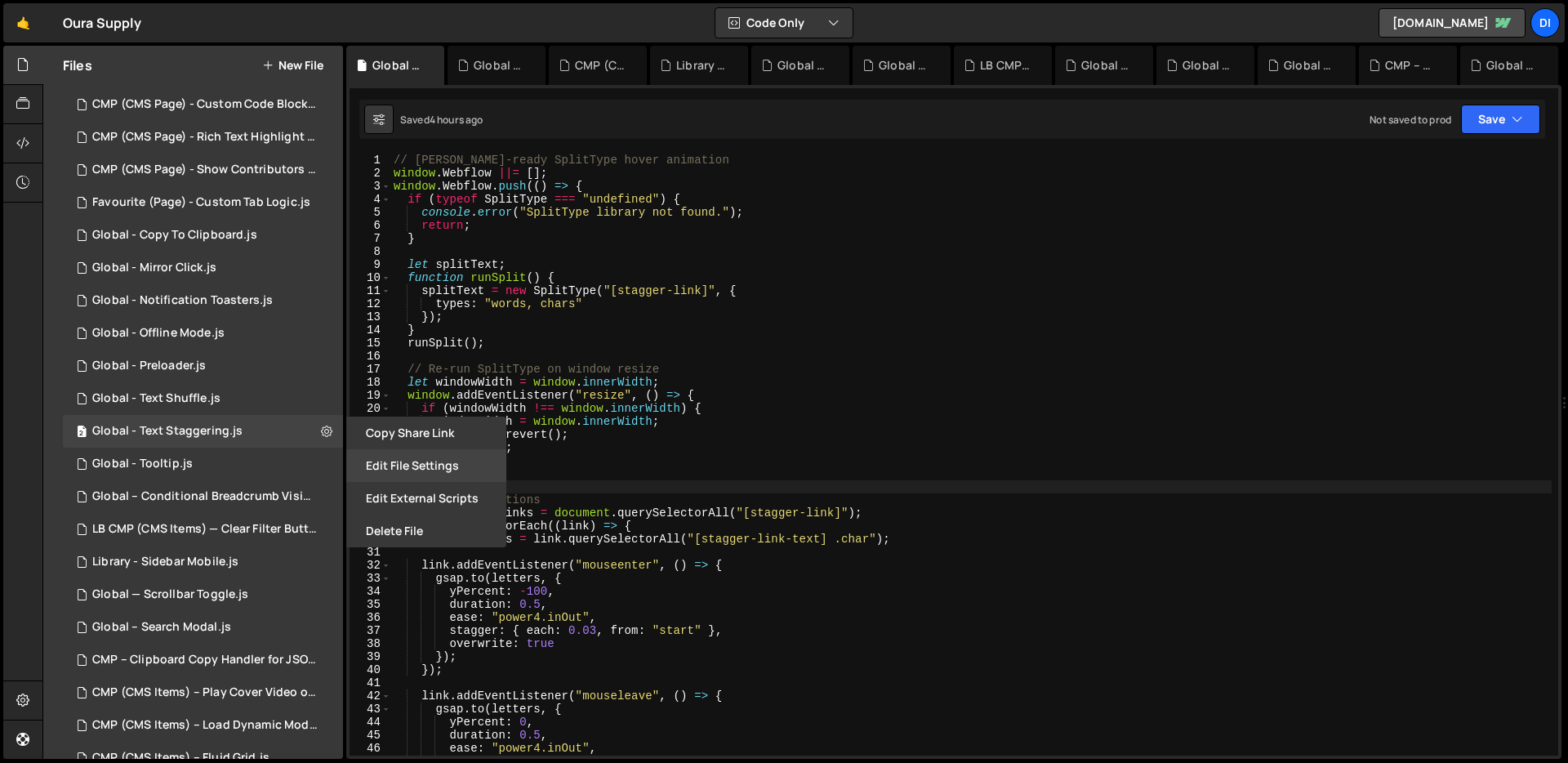
click at [397, 462] on button "Edit File Settings" at bounding box center [426, 465] width 160 height 32
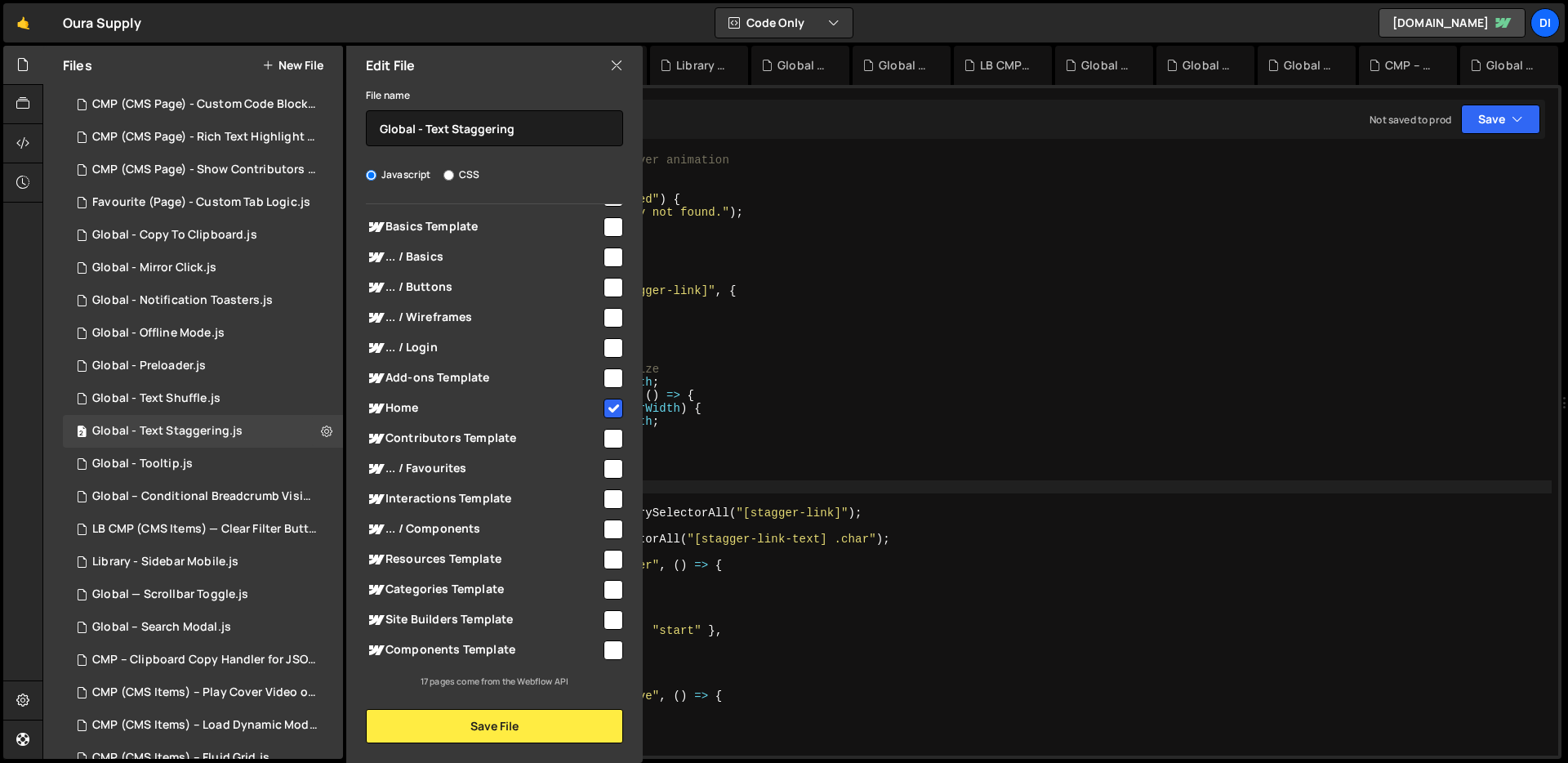
click at [610, 407] on input "checkbox" at bounding box center [613, 408] width 20 height 20
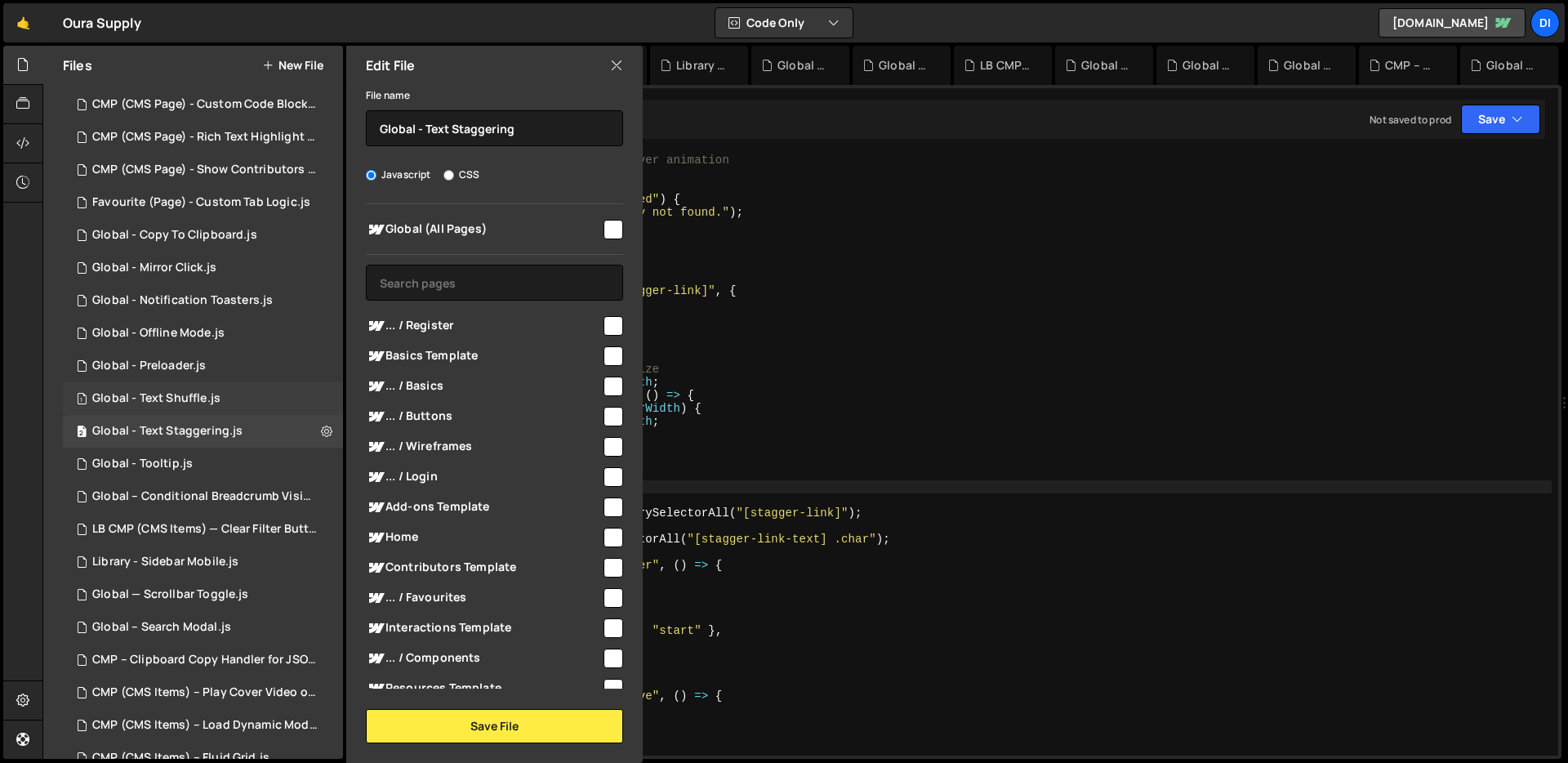
click at [164, 396] on div "Global - Text Shuffle.js" at bounding box center [156, 398] width 128 height 15
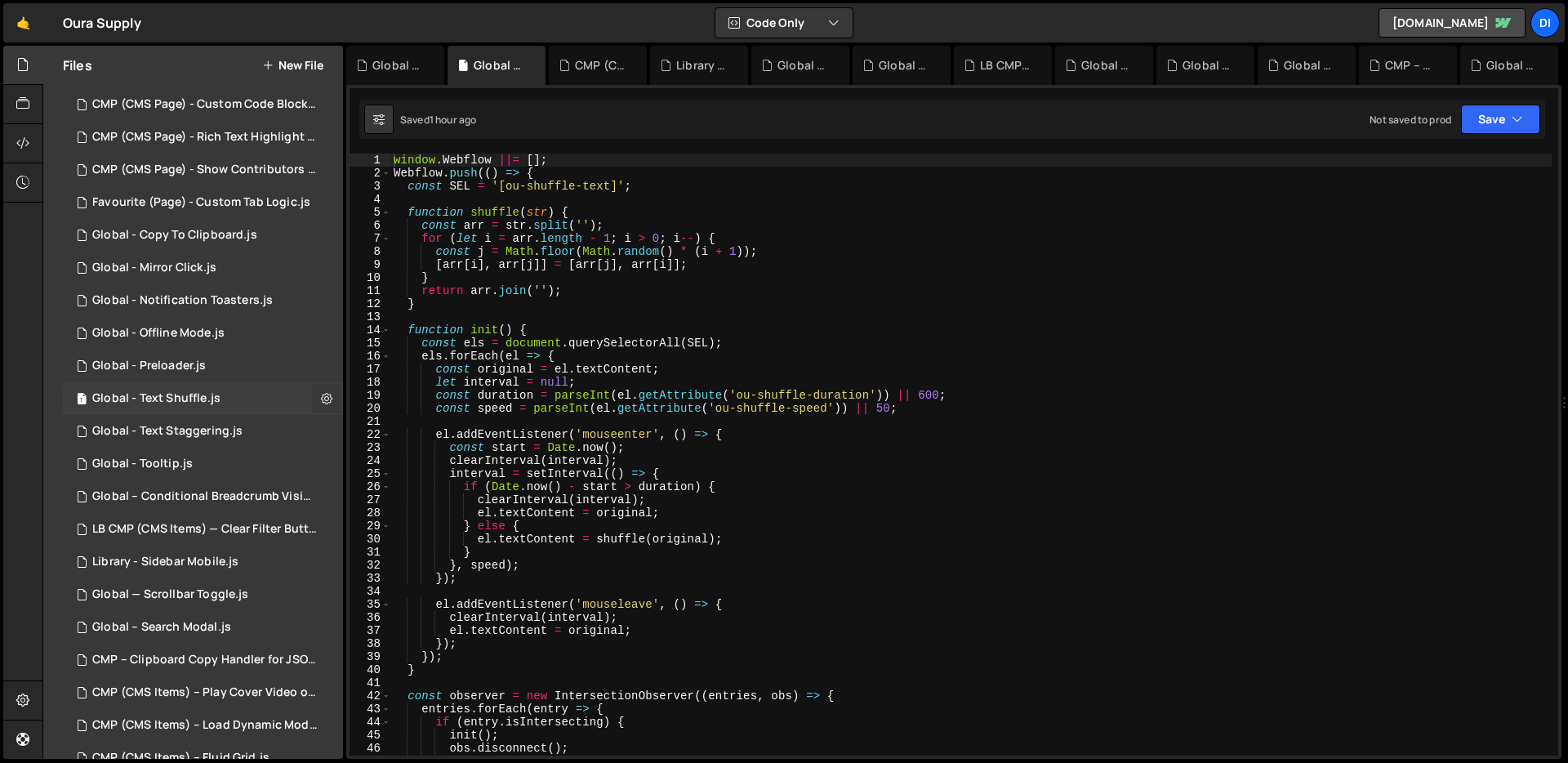
click at [321, 397] on icon at bounding box center [327, 398] width 12 height 16
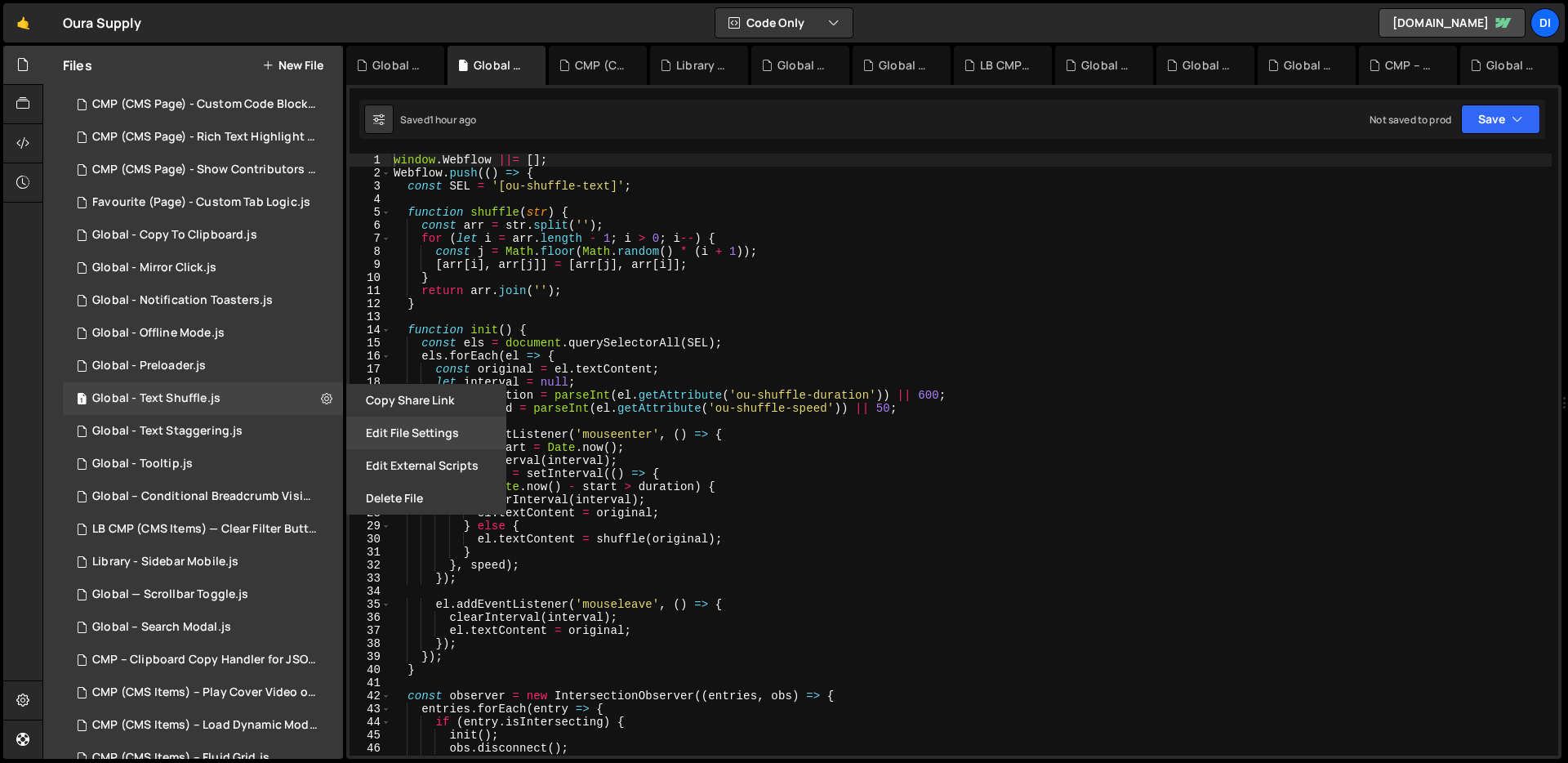
click at [389, 421] on button "Edit File Settings" at bounding box center [426, 432] width 160 height 32
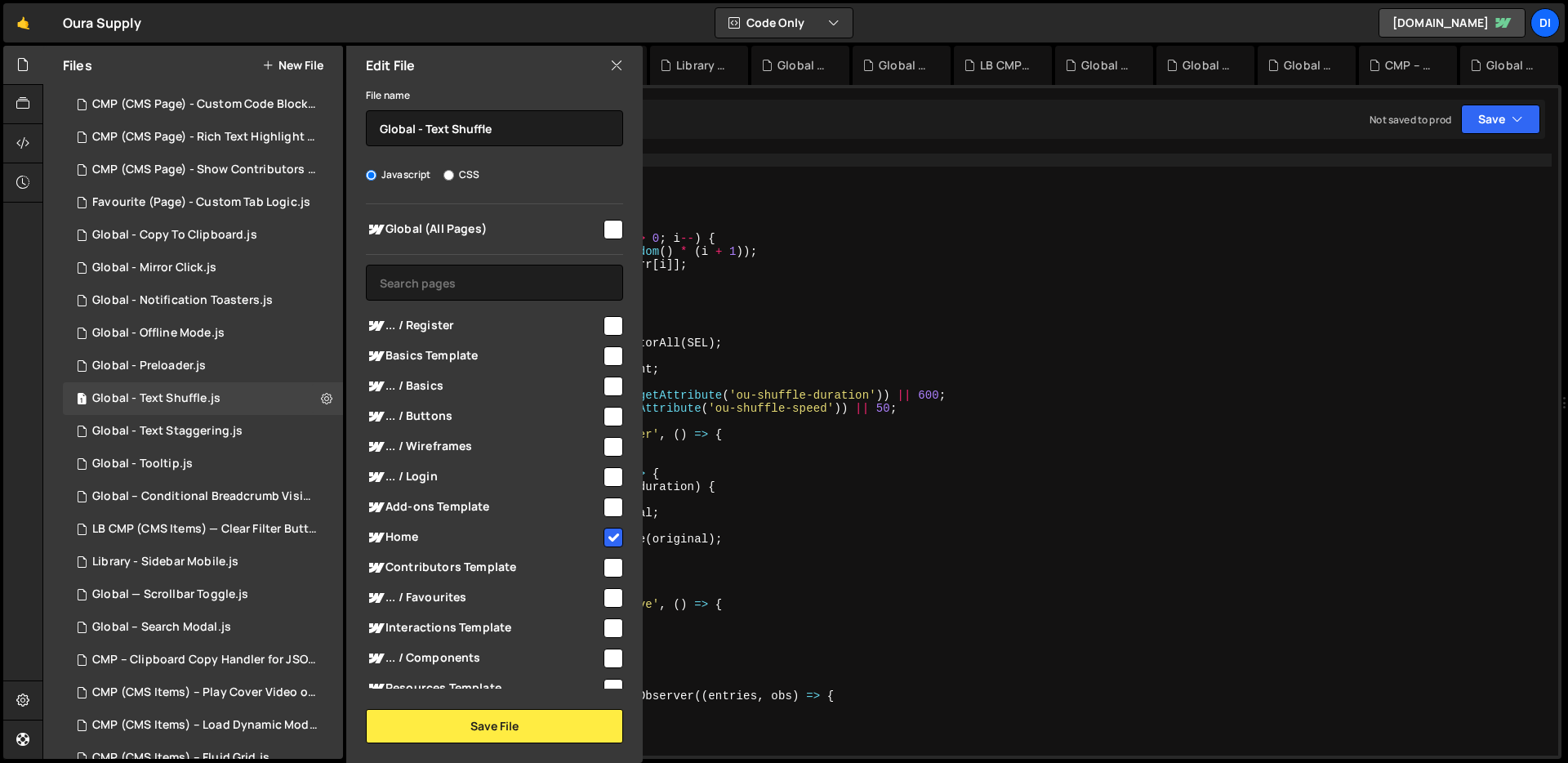
click at [611, 538] on input "checkbox" at bounding box center [613, 537] width 20 height 20
checkbox input "false"
click at [435, 729] on button "Save File" at bounding box center [494, 726] width 257 height 34
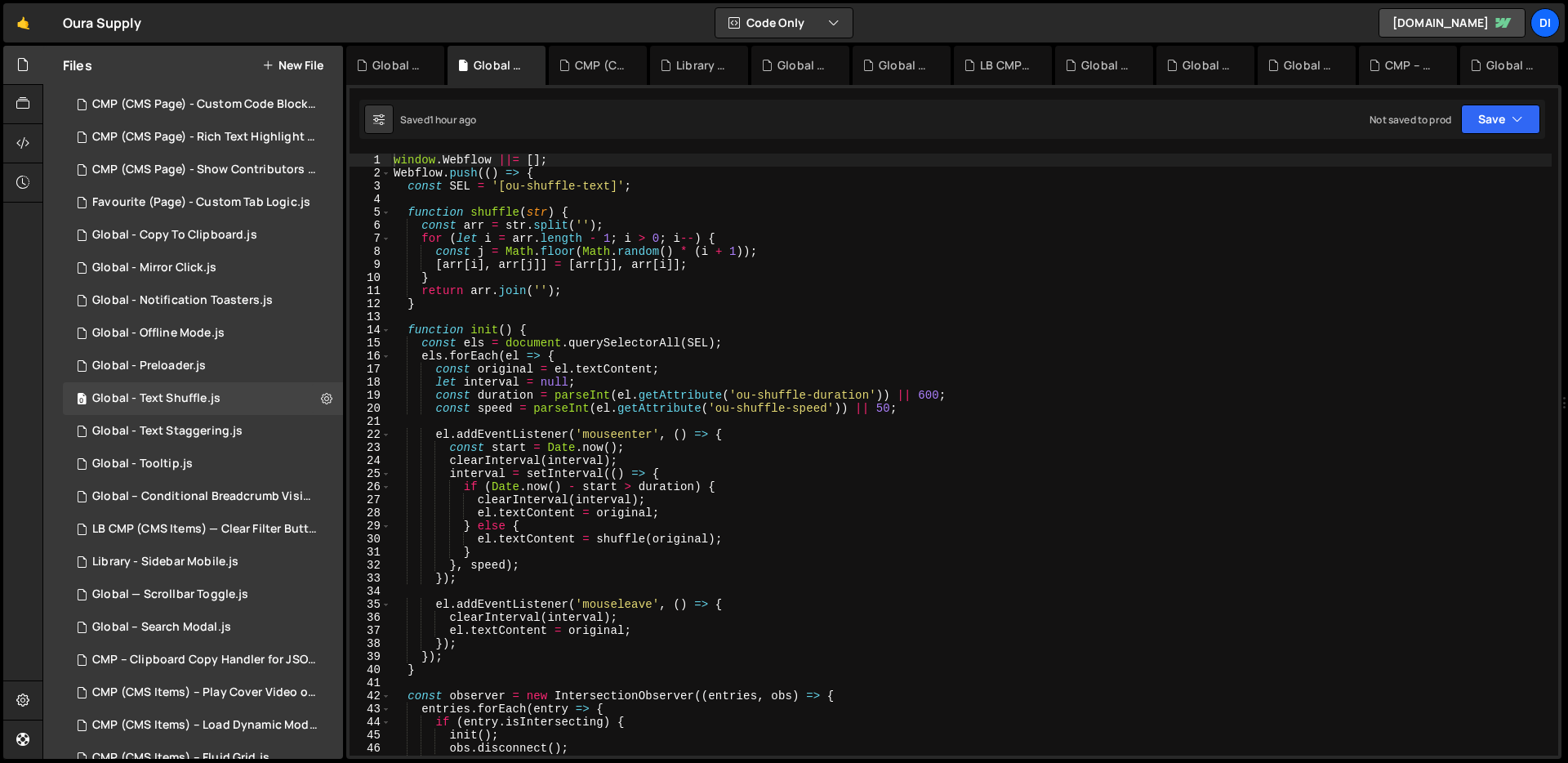
type textarea "const speed = parseInt(el.getAttribute('ou-shuffle-speed')) || 50;"
click at [452, 402] on div "window . Webflow ||= [ ] ; Webflow . push (( ) => { const SEL = '[ou-shuffle-te…" at bounding box center [971, 468] width 1161 height 628
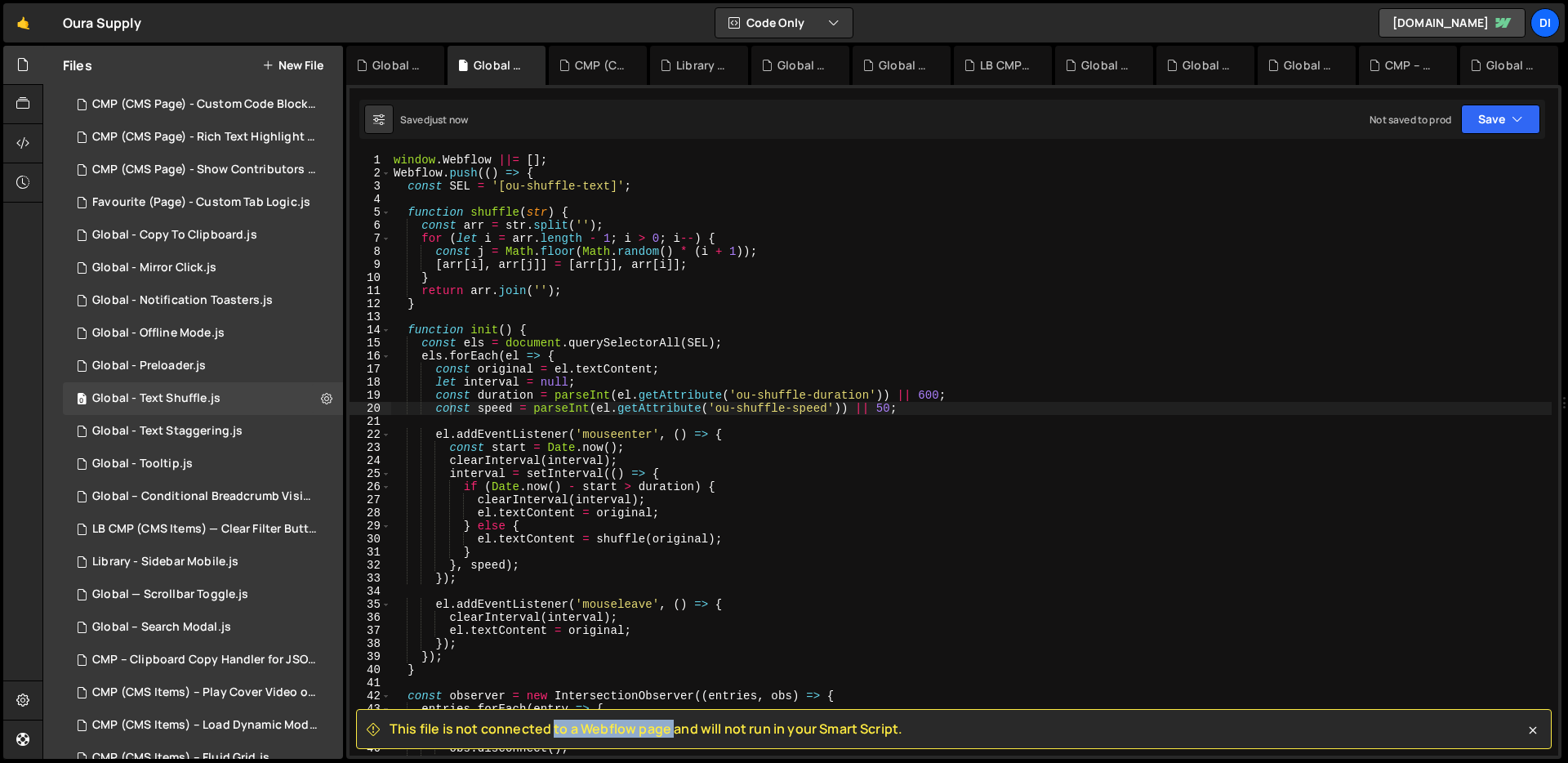
drag, startPoint x: 476, startPoint y: 733, endPoint x: 593, endPoint y: 725, distance: 117.3
click at [593, 725] on span "This file is not connected to a Webflow page and will not run in your Smart Scr…" at bounding box center [645, 728] width 513 height 18
click at [246, 425] on div "2 Global - Text Staggering.js 0" at bounding box center [203, 431] width 280 height 32
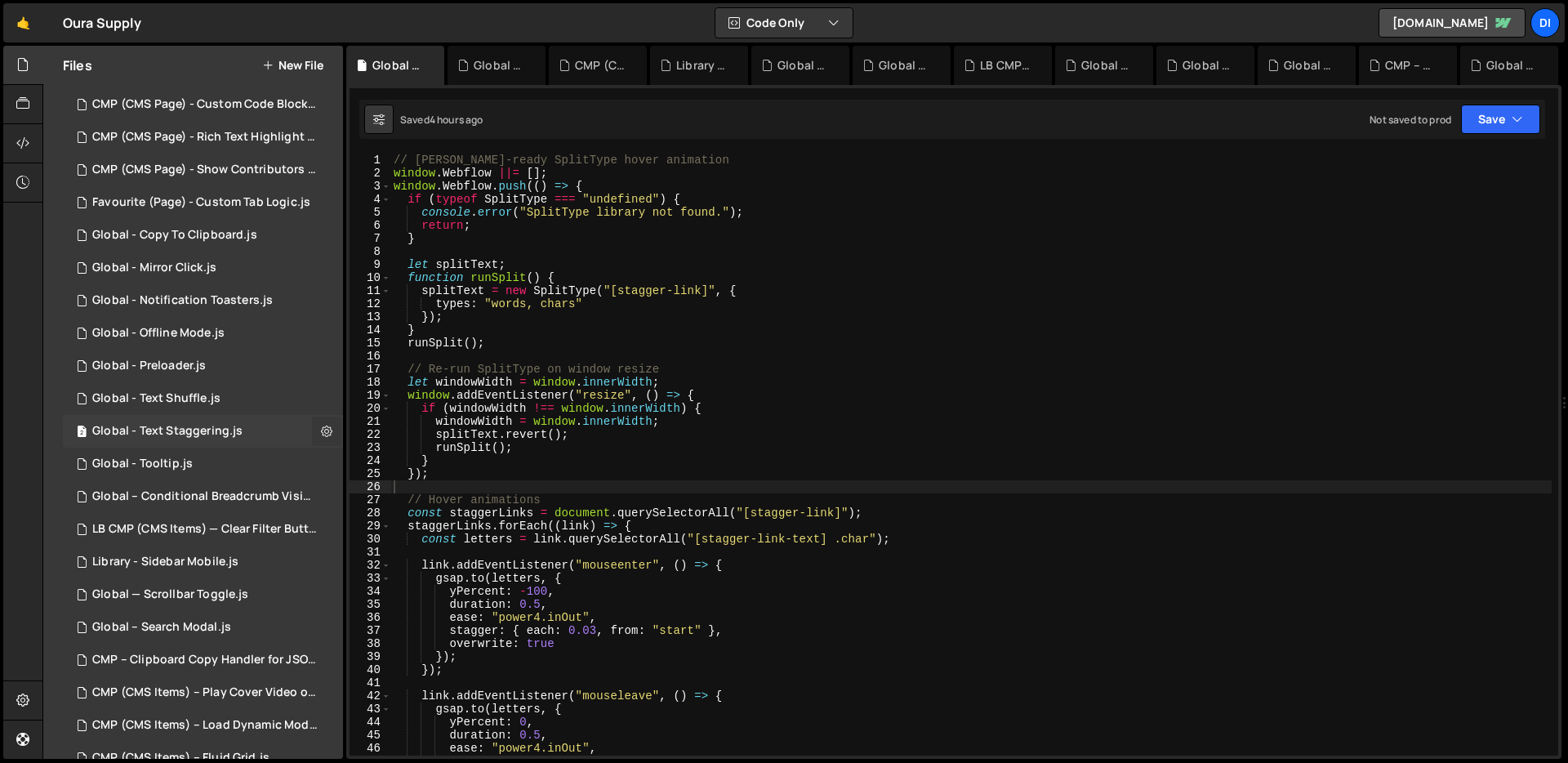
click at [321, 430] on icon at bounding box center [327, 431] width 12 height 16
type input "Global - Text Staggering"
radio input "true"
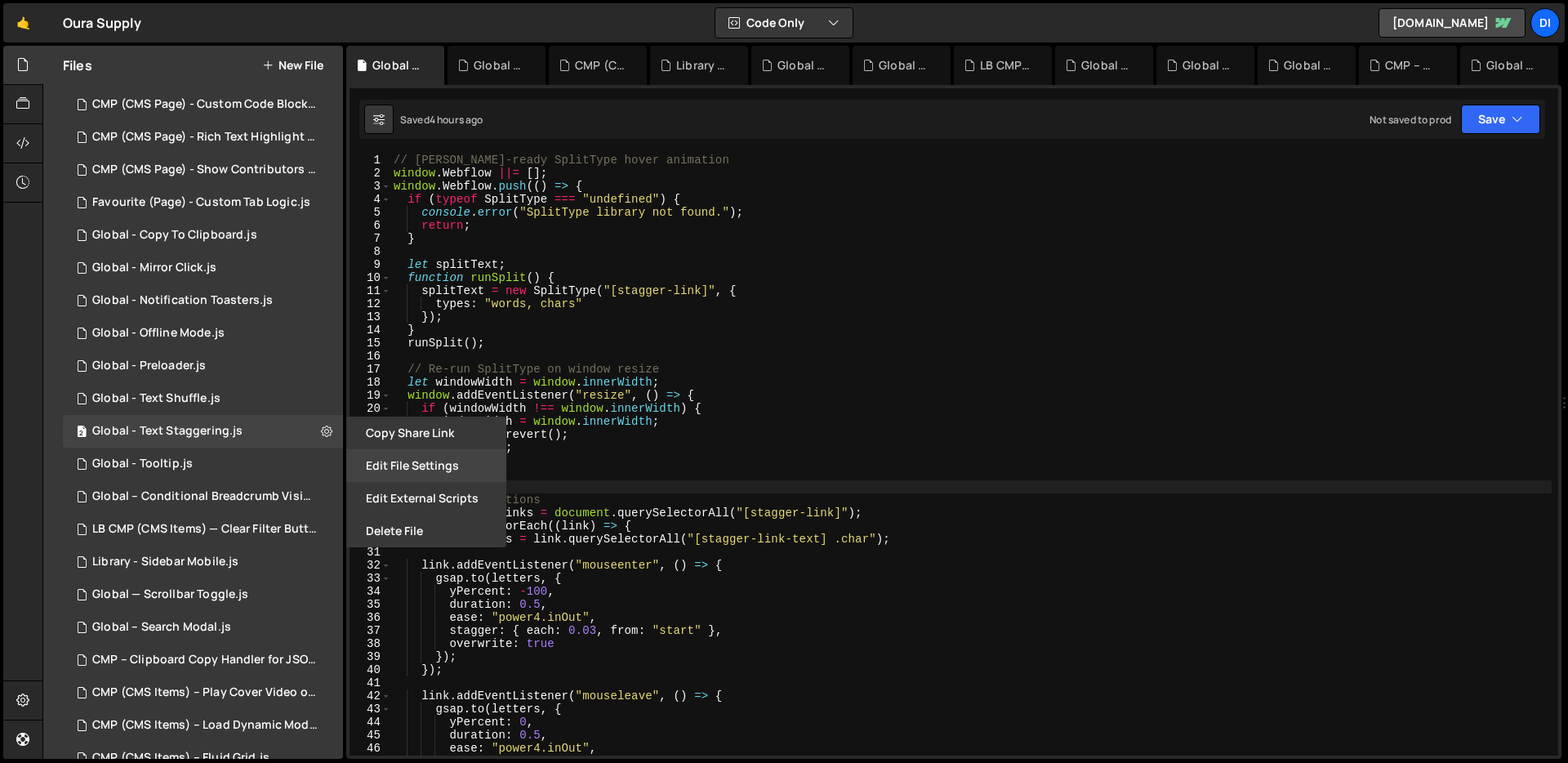
click at [407, 466] on button "Edit File Settings" at bounding box center [426, 465] width 160 height 32
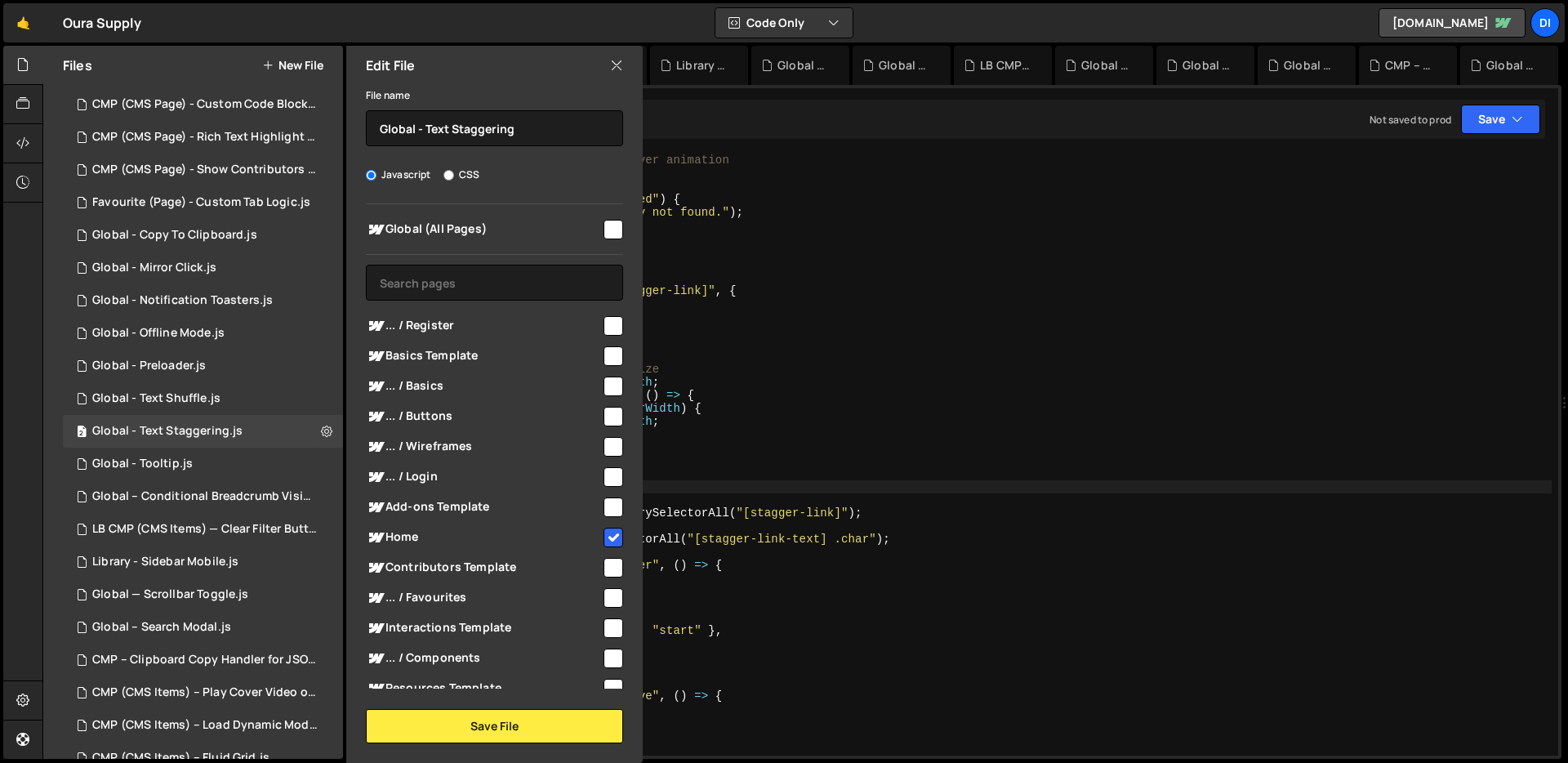
click at [606, 540] on input "checkbox" at bounding box center [613, 537] width 20 height 20
checkbox input "false"
click at [504, 720] on button "Save File" at bounding box center [494, 726] width 257 height 34
type textarea "}"
click at [628, 466] on div "// Slater-ready SplitType hover animation window . Webflow ||= [ ] ; window . W…" at bounding box center [971, 468] width 1161 height 628
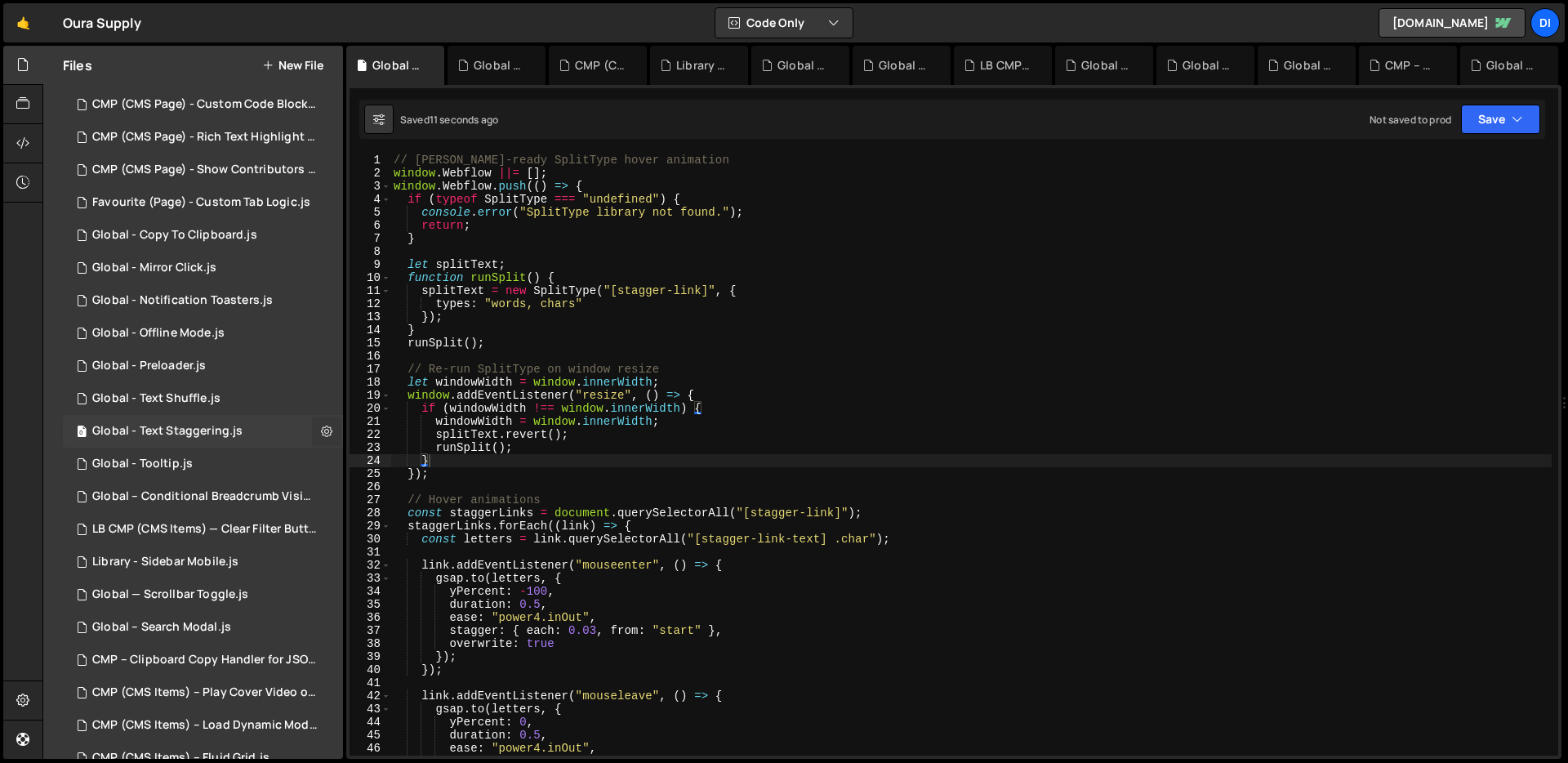
click at [312, 428] on button at bounding box center [327, 432] width 29 height 29
type input "Global - Text Staggering"
radio input "true"
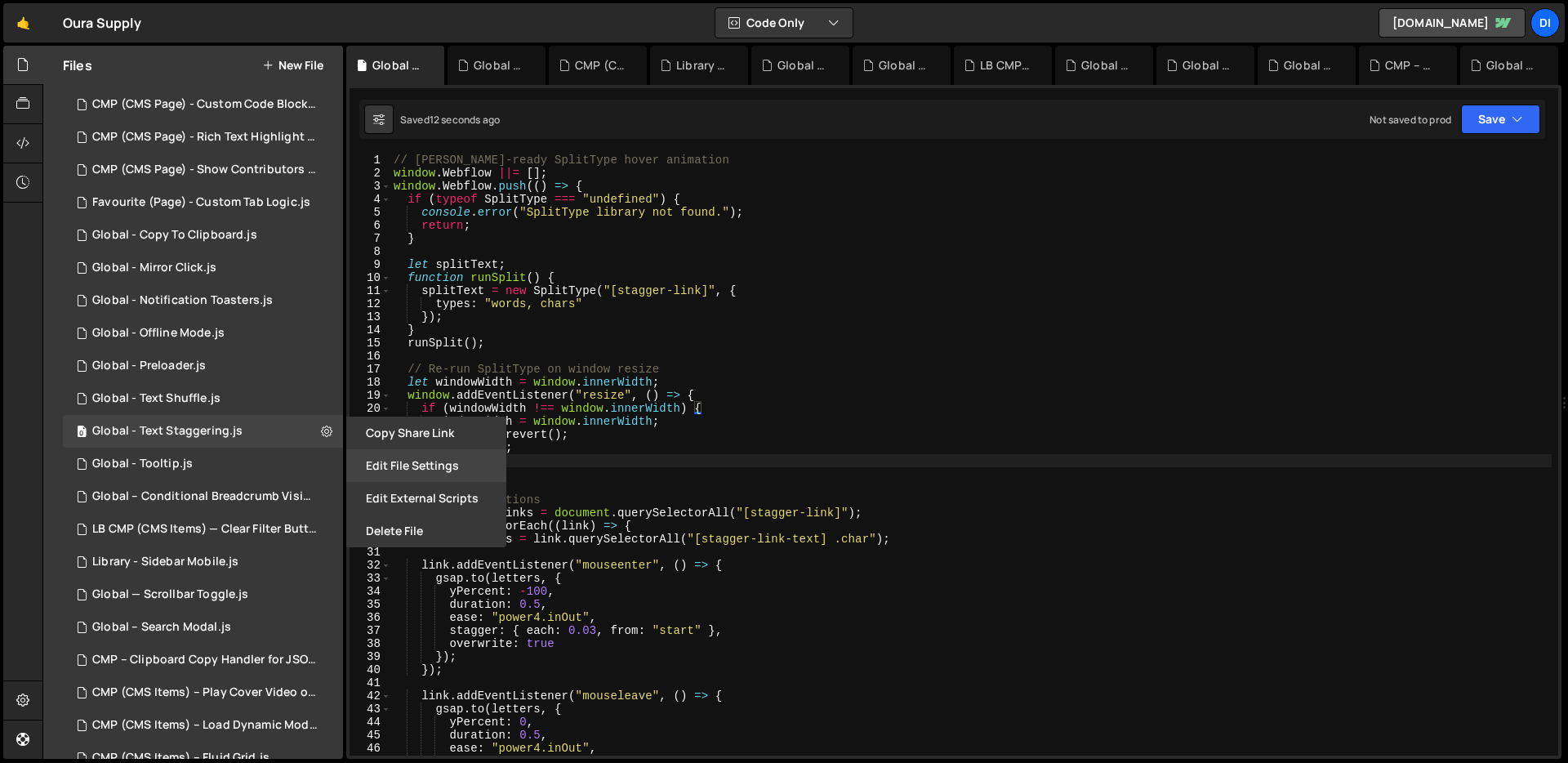
click at [464, 475] on button "Edit File Settings" at bounding box center [426, 465] width 160 height 32
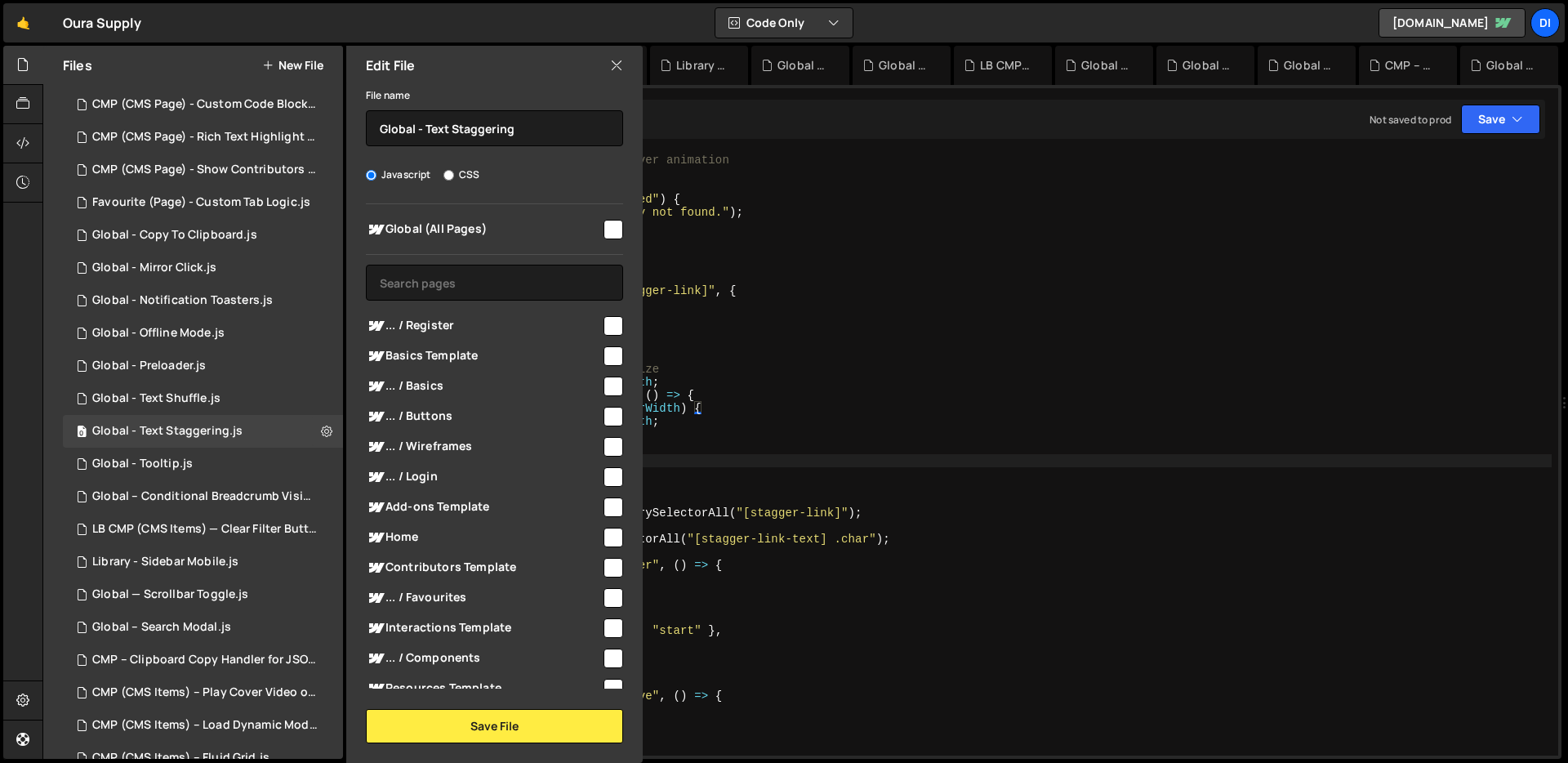
click at [607, 538] on input "checkbox" at bounding box center [613, 537] width 20 height 20
checkbox input "true"
click at [481, 717] on button "Save File" at bounding box center [494, 726] width 257 height 34
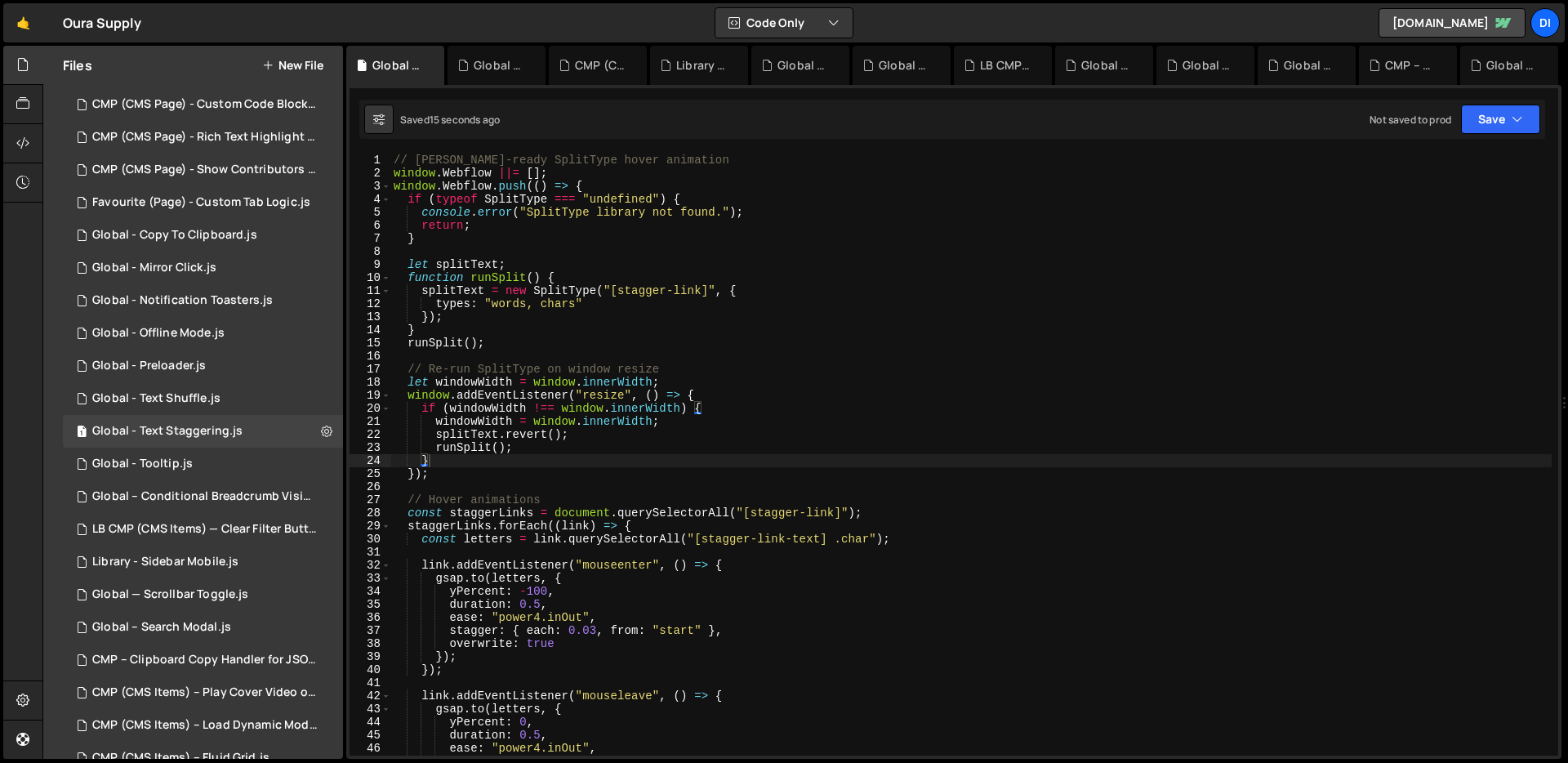
type textarea "windowWidth = window.innerWidth;"
click at [611, 415] on div "// Slater-ready SplitType hover animation window . Webflow ||= [ ] ; window . W…" at bounding box center [971, 468] width 1161 height 628
click at [263, 388] on div "0 Global - Text Shuffle.js 0" at bounding box center [203, 398] width 280 height 32
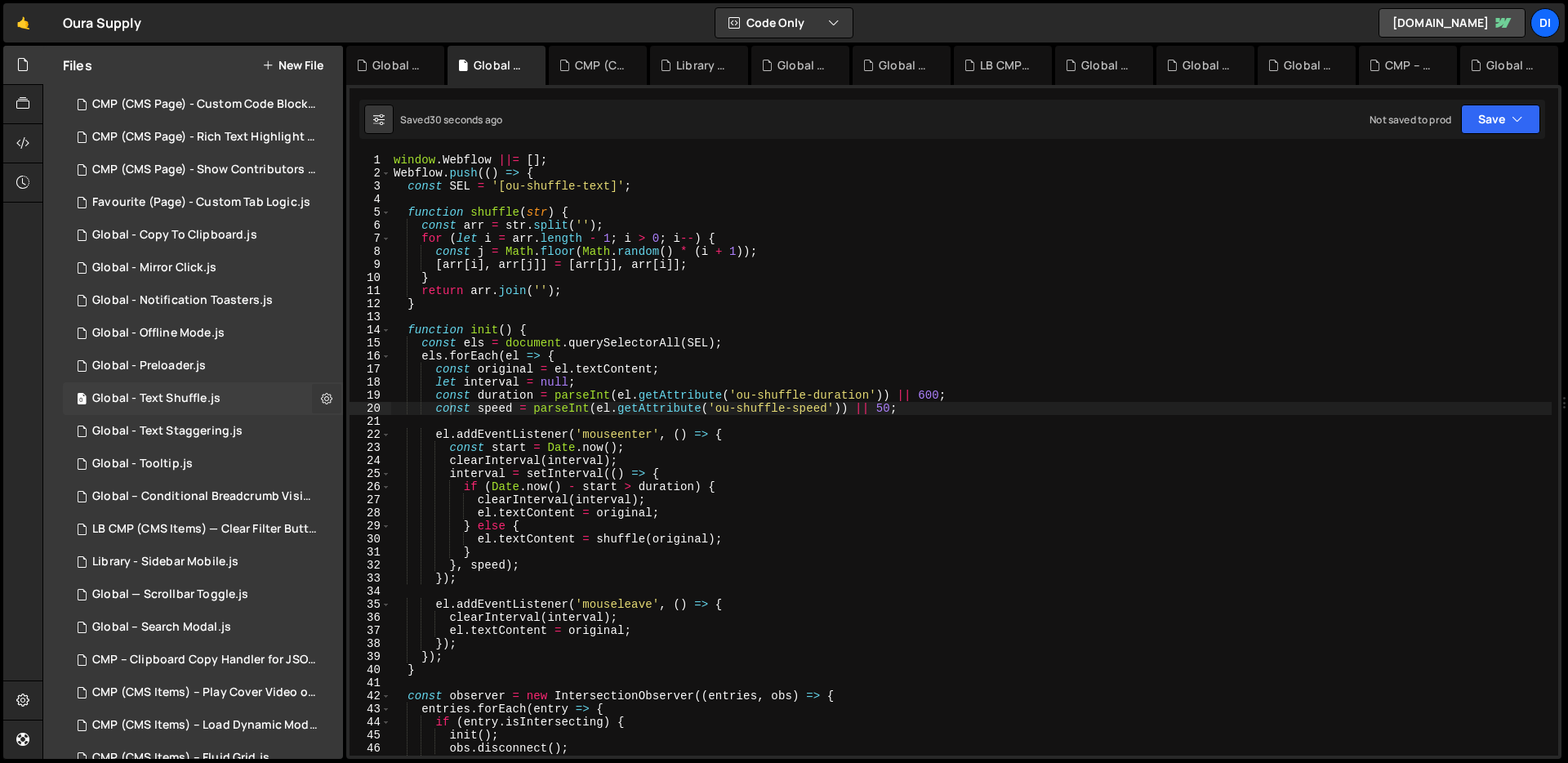
click at [321, 391] on icon at bounding box center [327, 398] width 12 height 16
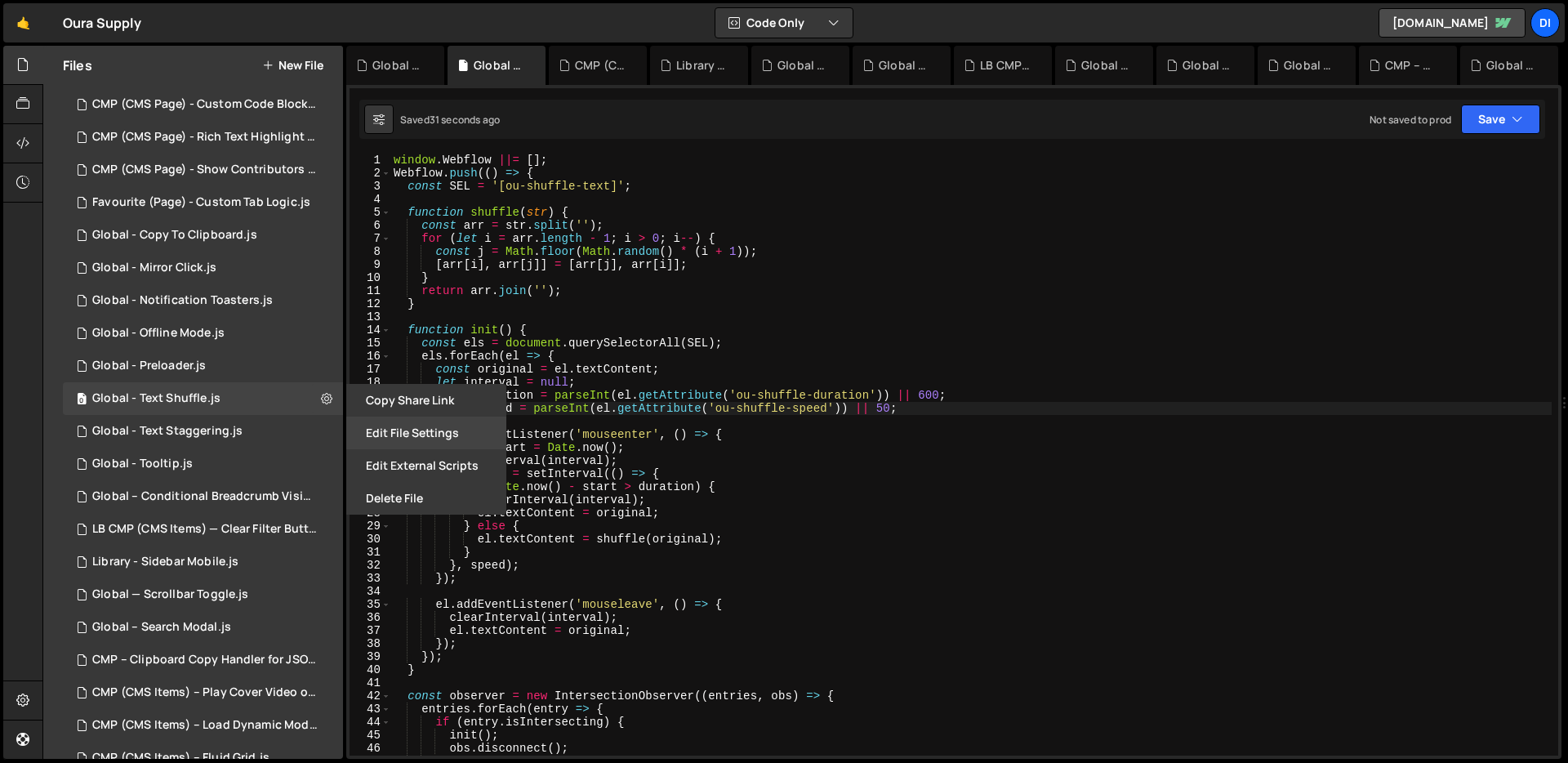
click at [434, 428] on button "Edit File Settings" at bounding box center [426, 432] width 160 height 32
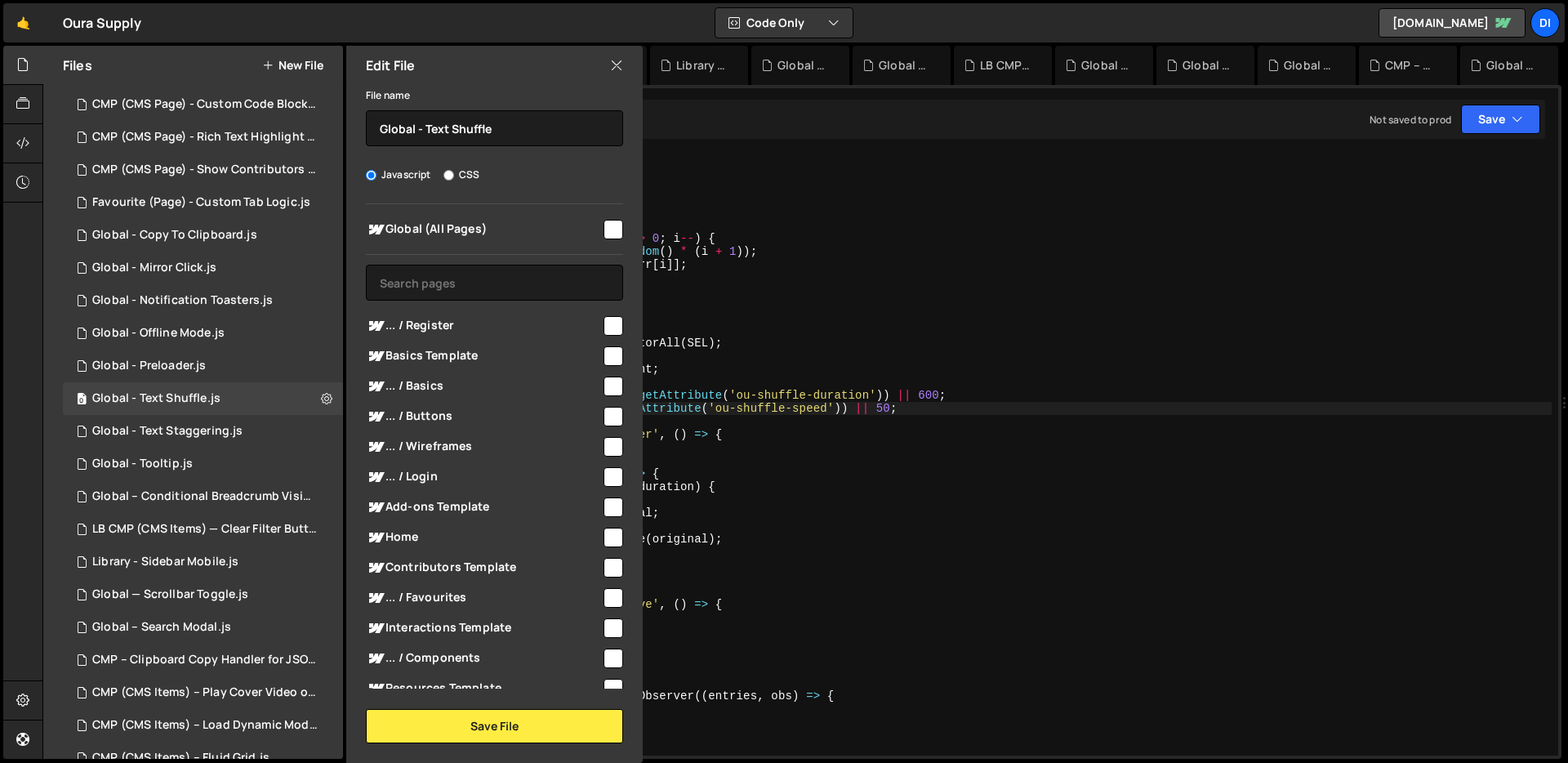
click at [612, 529] on input "checkbox" at bounding box center [613, 537] width 20 height 20
checkbox input "true"
click at [500, 731] on button "Save File" at bounding box center [494, 726] width 257 height 34
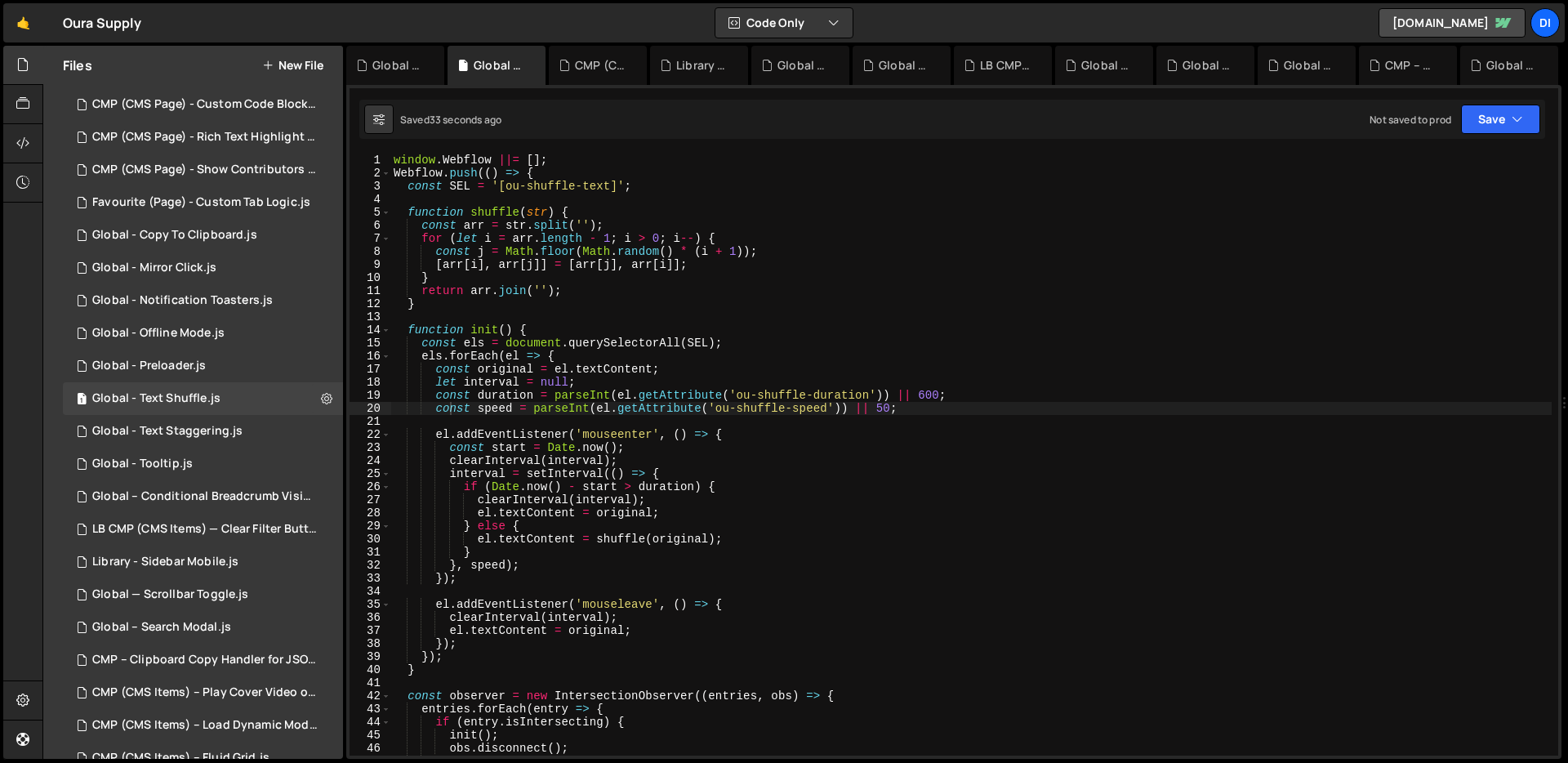
type textarea "const start = Date.now();"
click at [755, 446] on div "window . Webflow ||= [ ] ; Webflow . push (( ) => { const SEL = '[ou-shuffle-te…" at bounding box center [971, 468] width 1161 height 628
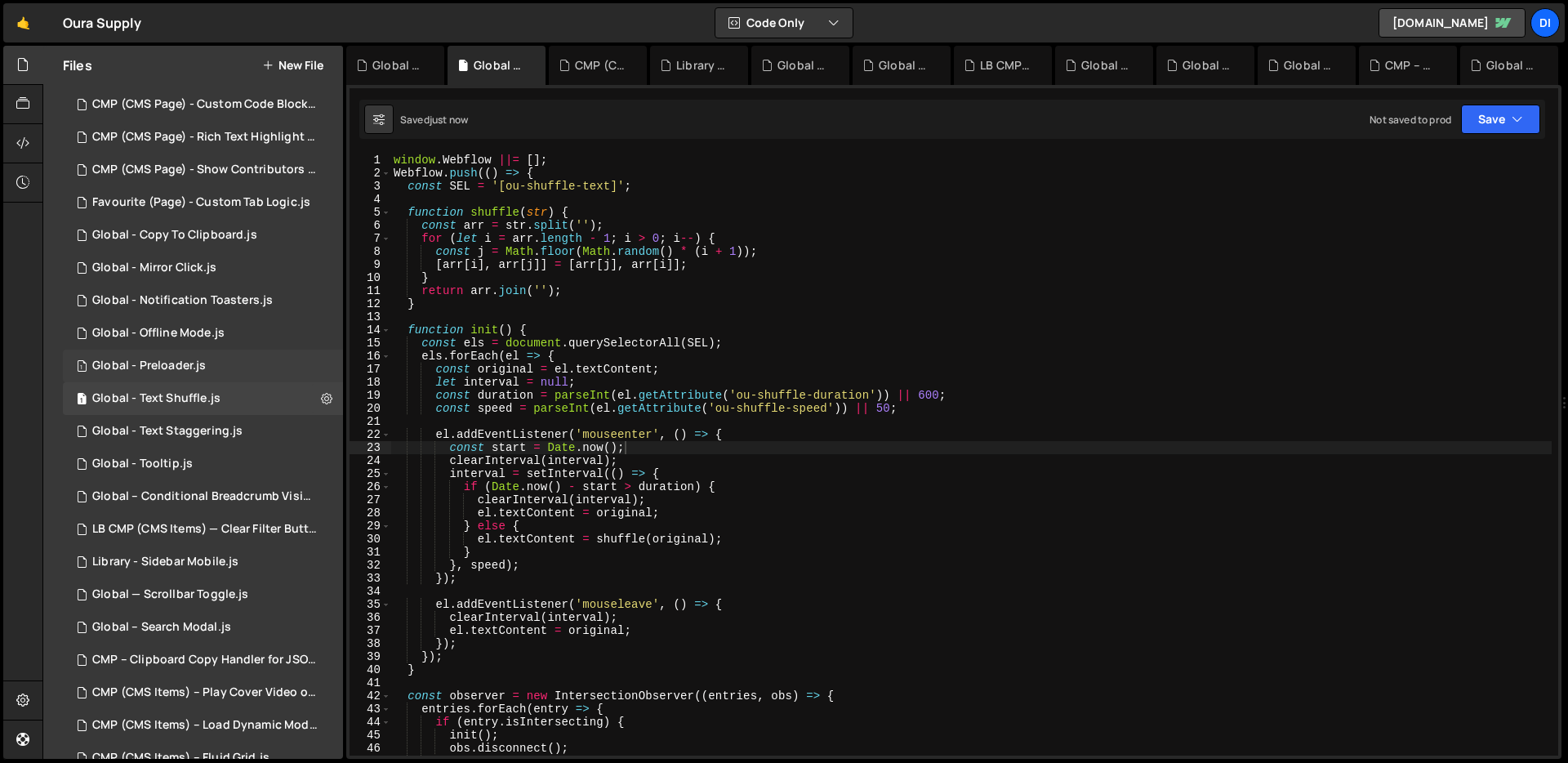
click at [219, 359] on div "1 Global - Preloader.js 0" at bounding box center [203, 365] width 280 height 32
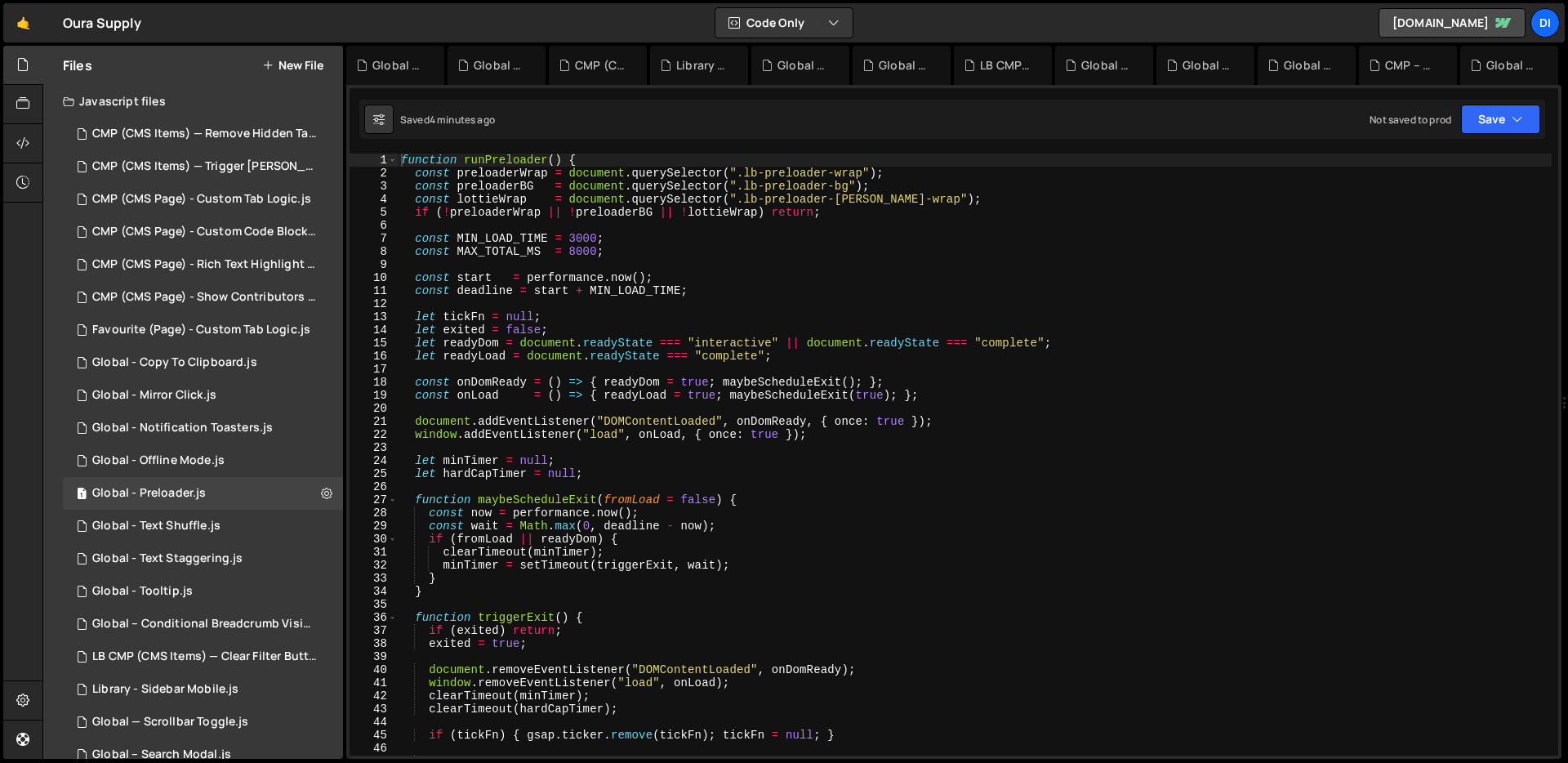
scroll to position [4394, 0]
